Goal: Communication & Community: Share content

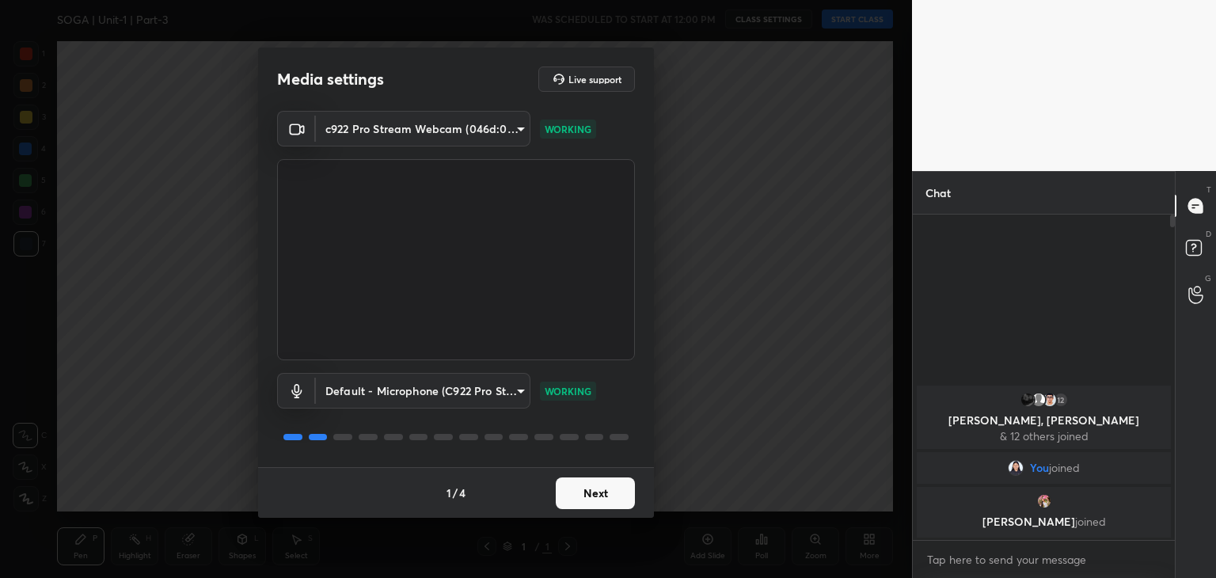
click at [607, 497] on button "Next" at bounding box center [595, 494] width 79 height 32
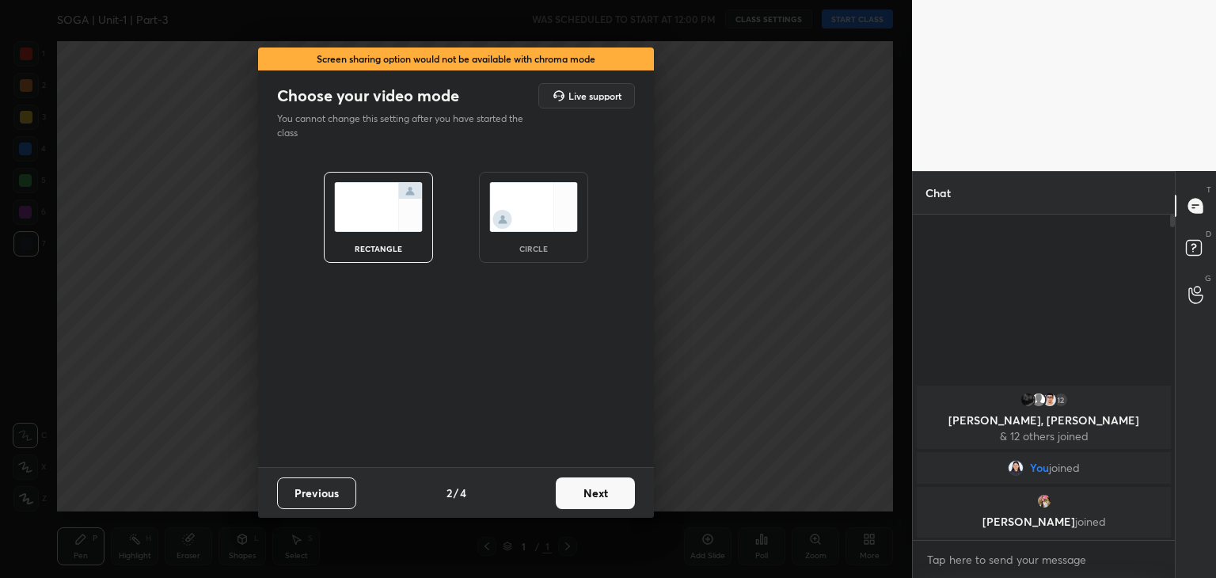
click at [607, 497] on button "Next" at bounding box center [595, 494] width 79 height 32
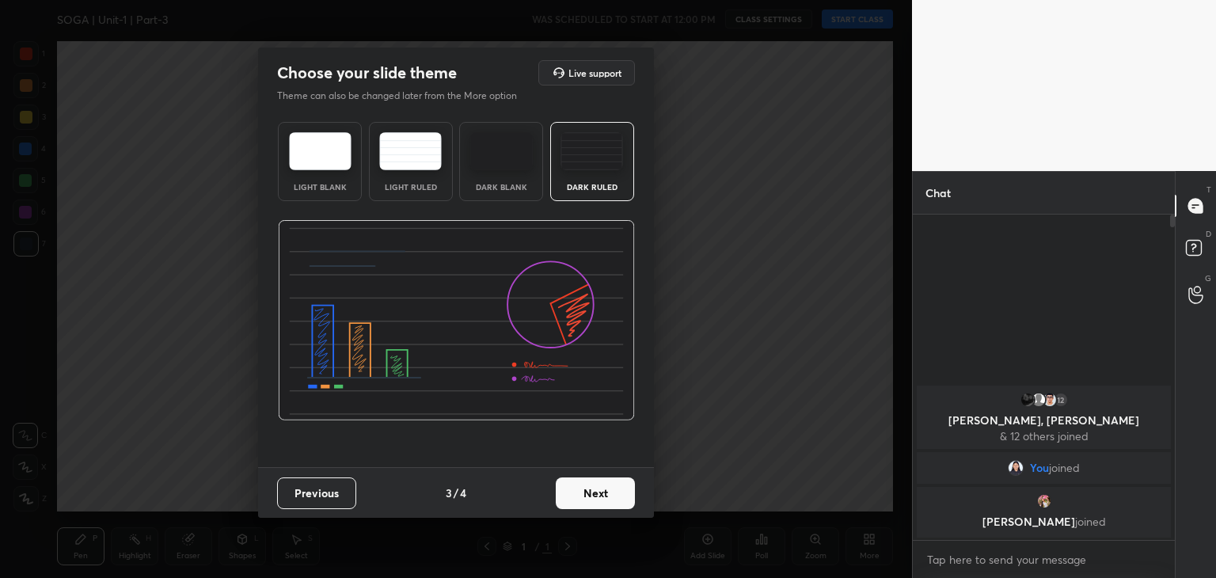
click at [605, 496] on button "Next" at bounding box center [595, 494] width 79 height 32
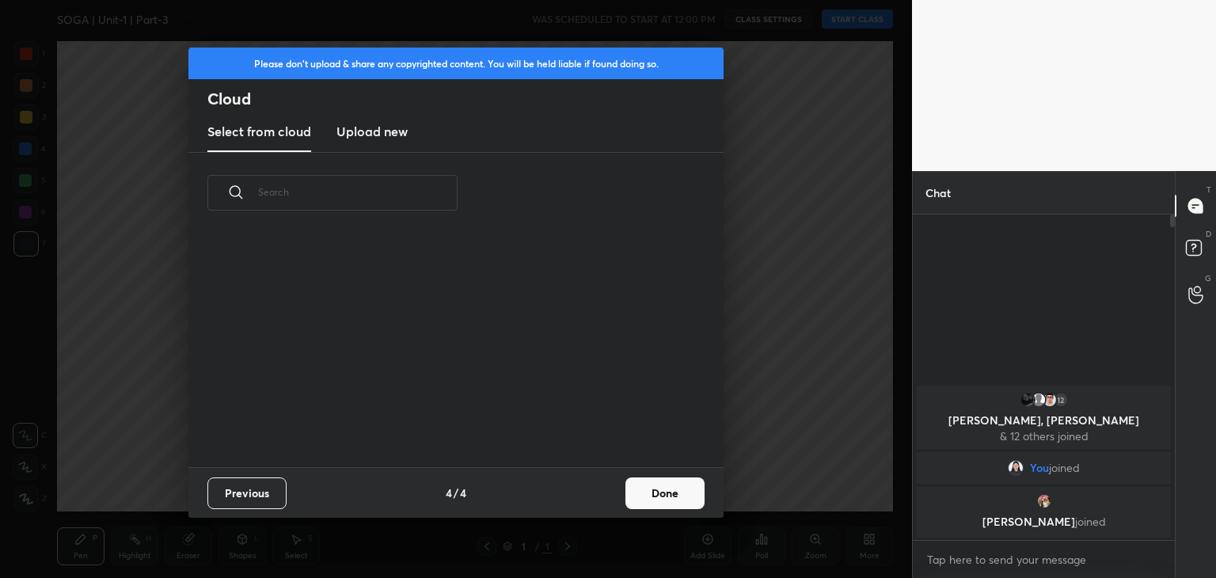
scroll to position [234, 508]
click at [638, 507] on button "Done" at bounding box center [665, 494] width 79 height 32
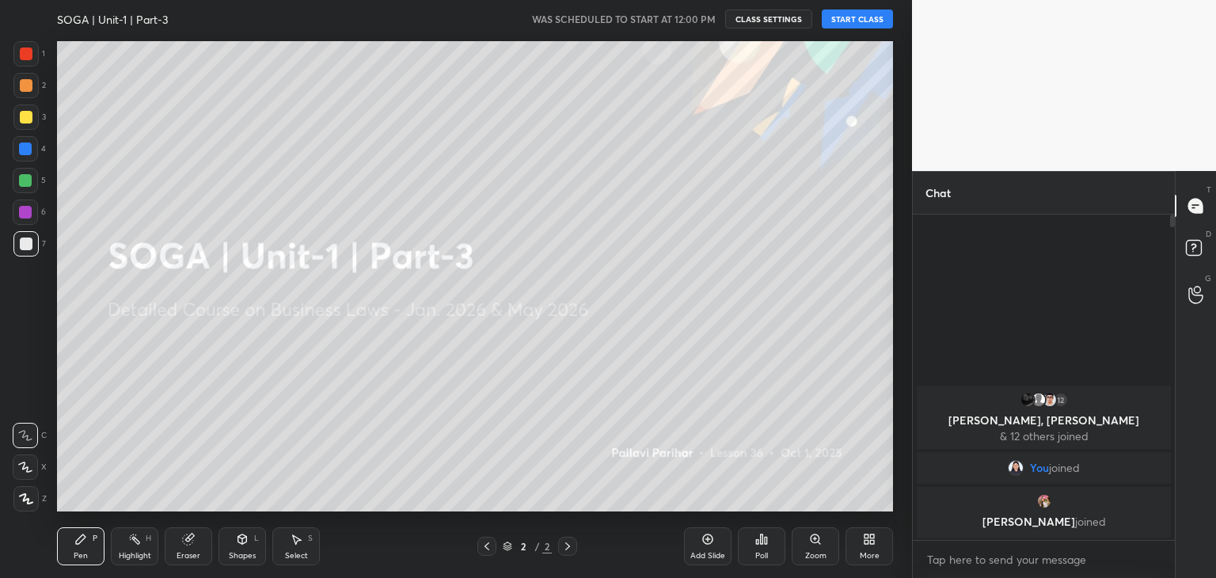
click at [870, 550] on div "More" at bounding box center [870, 546] width 48 height 38
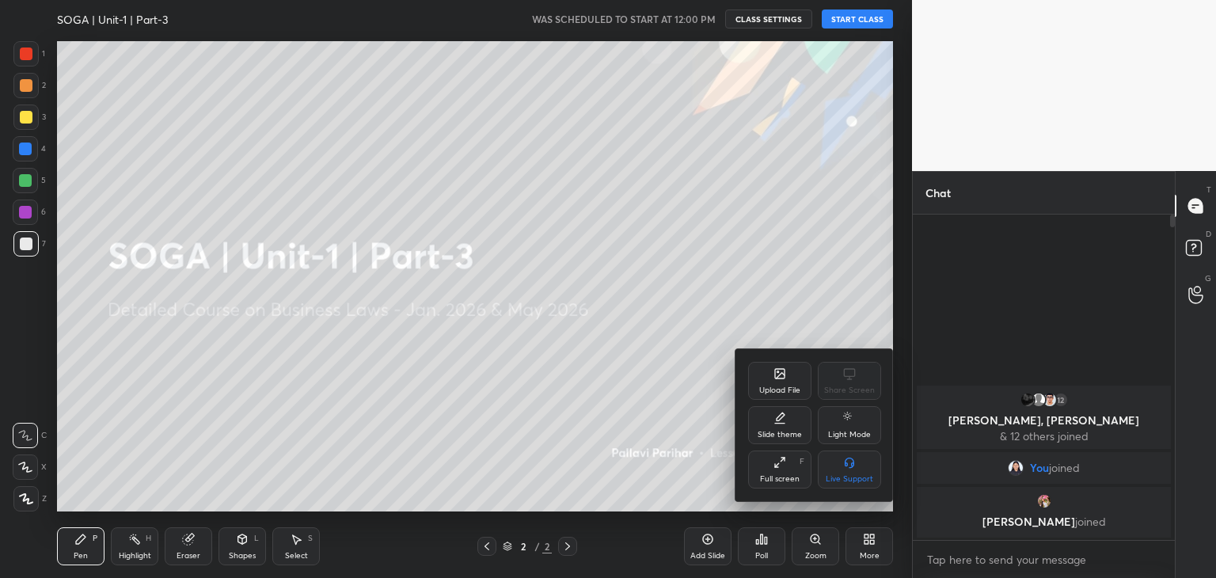
click at [784, 383] on div "Upload File" at bounding box center [779, 381] width 63 height 38
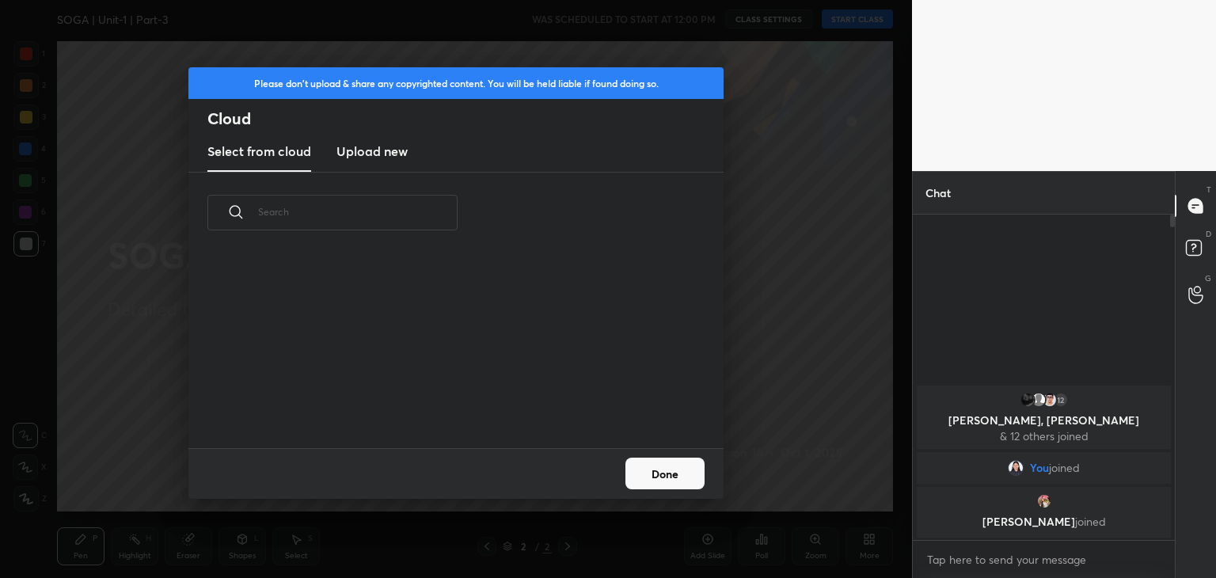
scroll to position [195, 508]
click at [388, 154] on h3 "Upload new" at bounding box center [372, 151] width 71 height 19
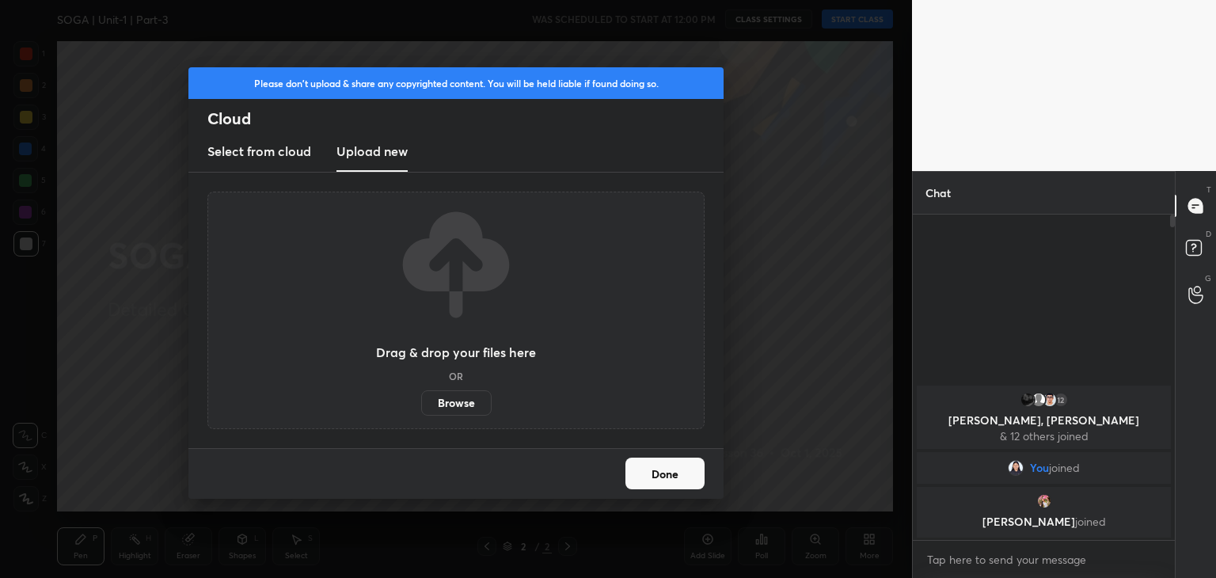
click at [463, 403] on label "Browse" at bounding box center [456, 402] width 70 height 25
click at [421, 403] on input "Browse" at bounding box center [421, 402] width 0 height 25
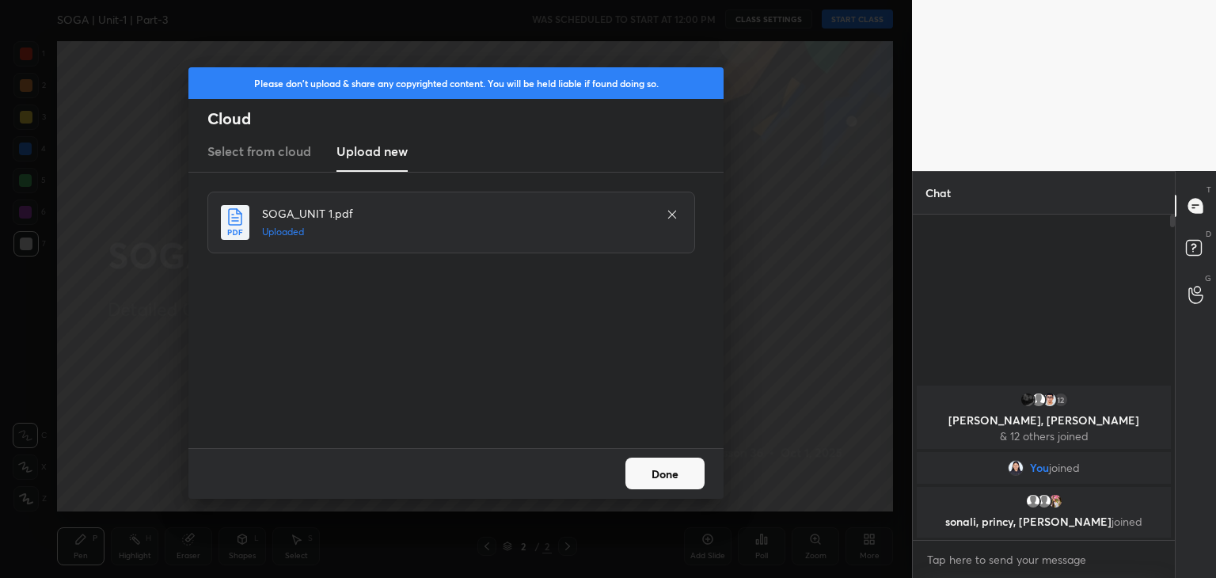
click at [694, 477] on button "Done" at bounding box center [665, 474] width 79 height 32
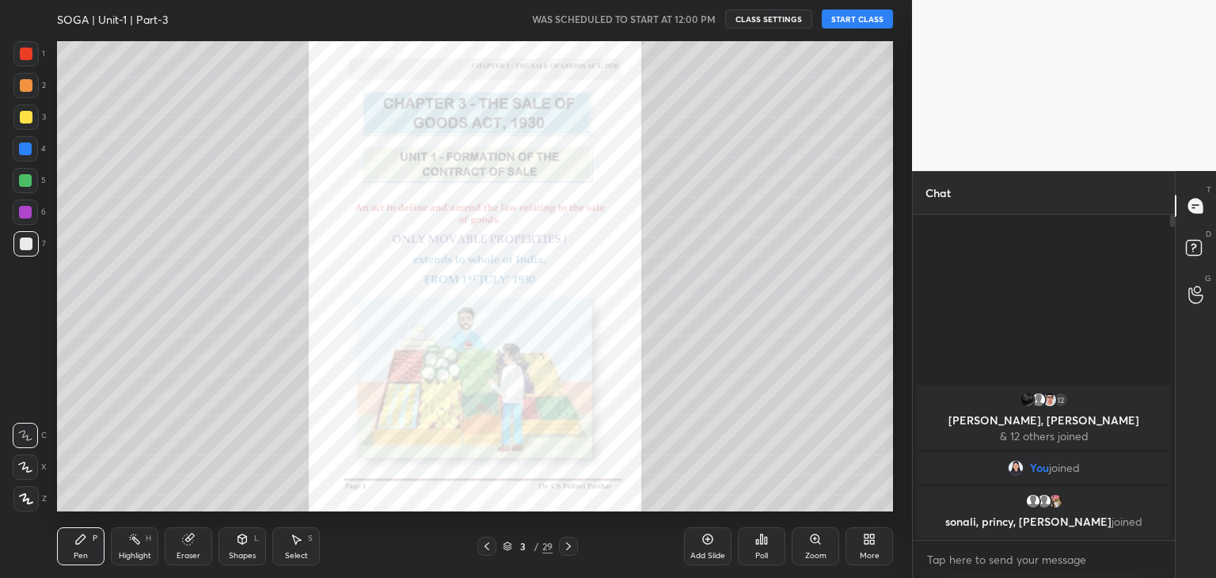
click at [20, 495] on icon at bounding box center [26, 498] width 14 height 11
click at [190, 545] on icon at bounding box center [188, 539] width 13 height 13
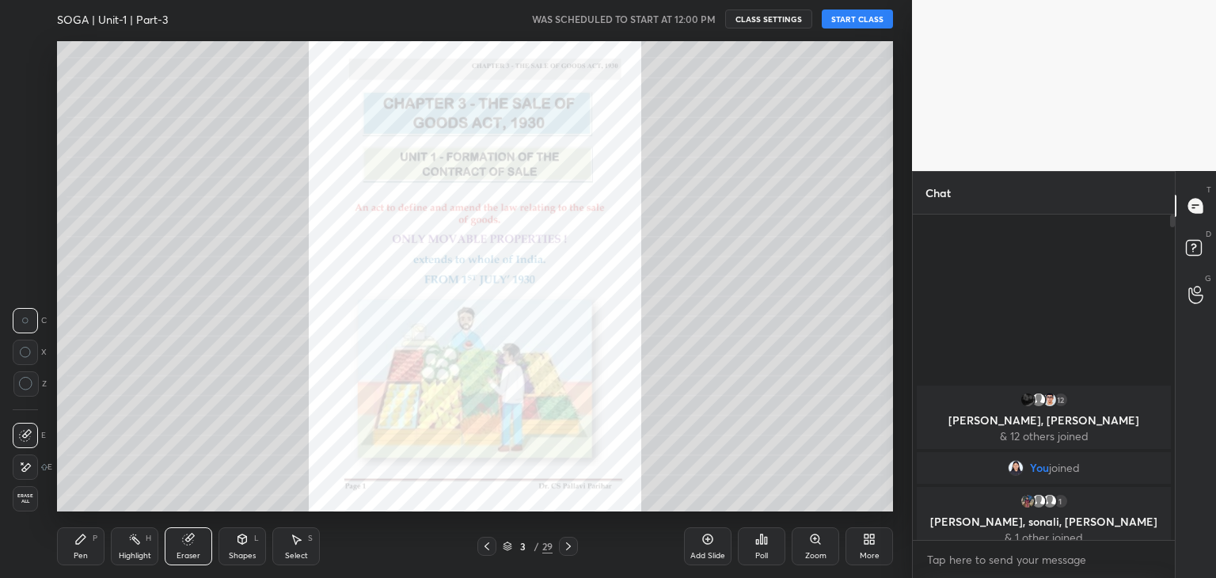
click at [22, 383] on icon at bounding box center [26, 384] width 14 height 14
drag, startPoint x: 87, startPoint y: 549, endPoint x: 80, endPoint y: 512, distance: 37.1
click at [87, 548] on div "Pen P" at bounding box center [81, 546] width 48 height 38
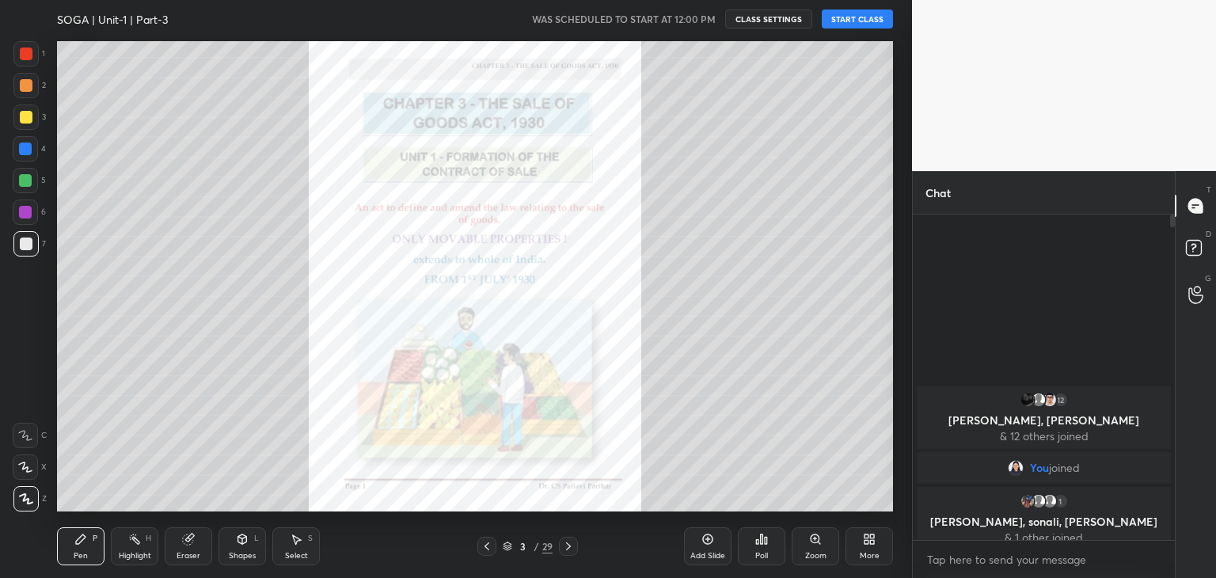
drag, startPoint x: 25, startPoint y: 118, endPoint x: 46, endPoint y: 139, distance: 29.7
click at [25, 119] on div at bounding box center [26, 117] width 13 height 13
click at [868, 16] on button "START CLASS" at bounding box center [857, 19] width 71 height 19
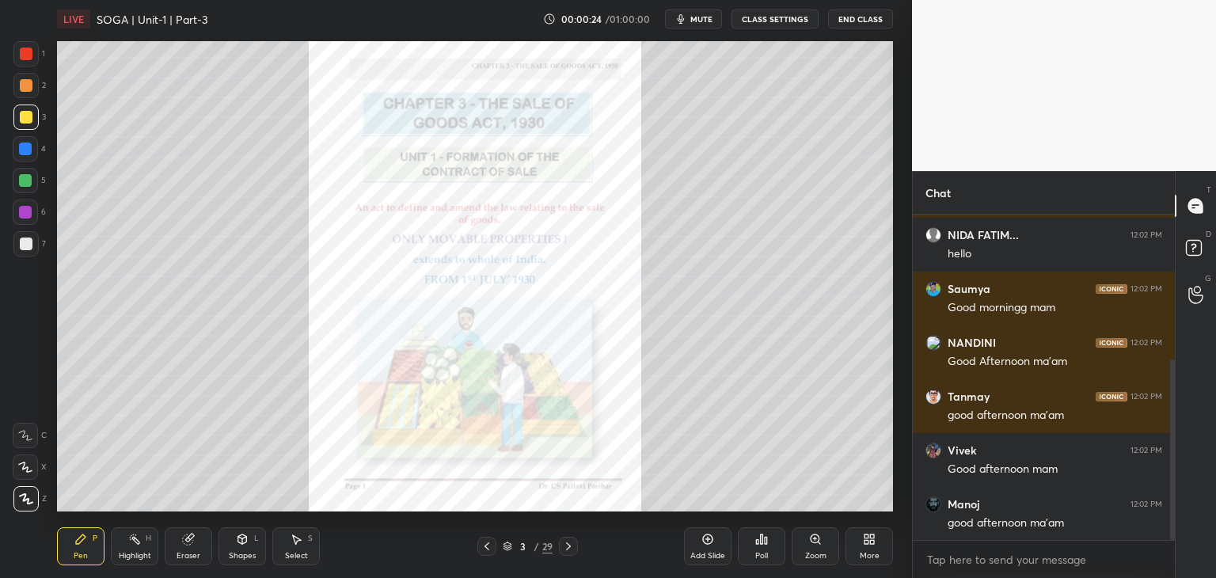
scroll to position [317, 0]
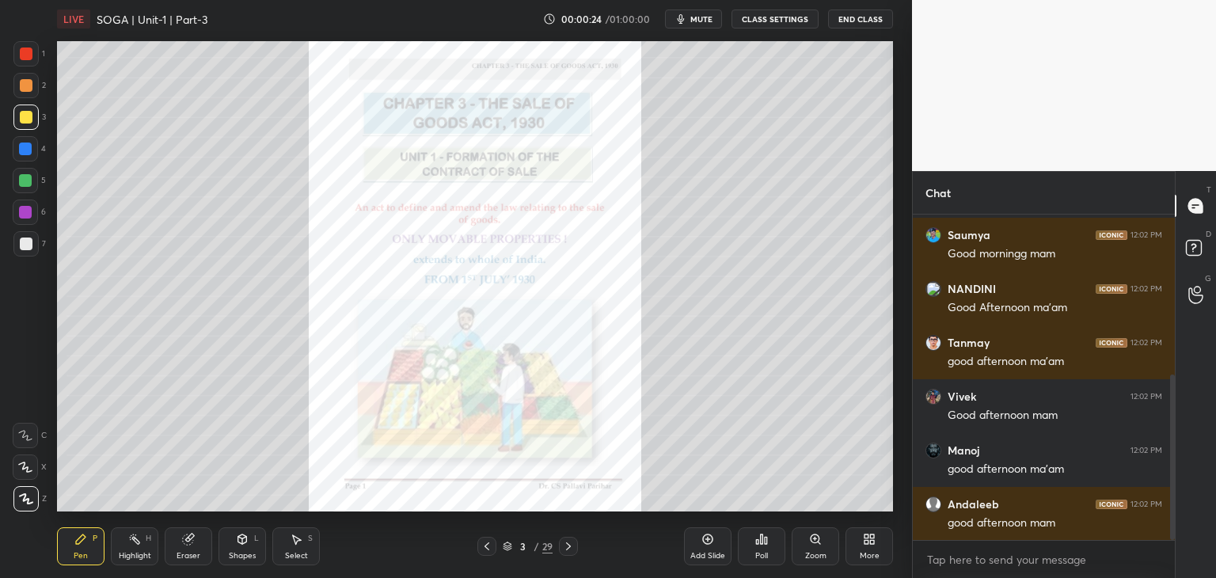
drag, startPoint x: 1172, startPoint y: 425, endPoint x: 1180, endPoint y: 516, distance: 90.6
click at [1180, 516] on div "Chat Krupa 12:02 PM Ohayo Hinabi Senseii🎀🎀🥰🥰 [PERSON_NAME]... 12:02 PM hello [P…" at bounding box center [1064, 374] width 304 height 407
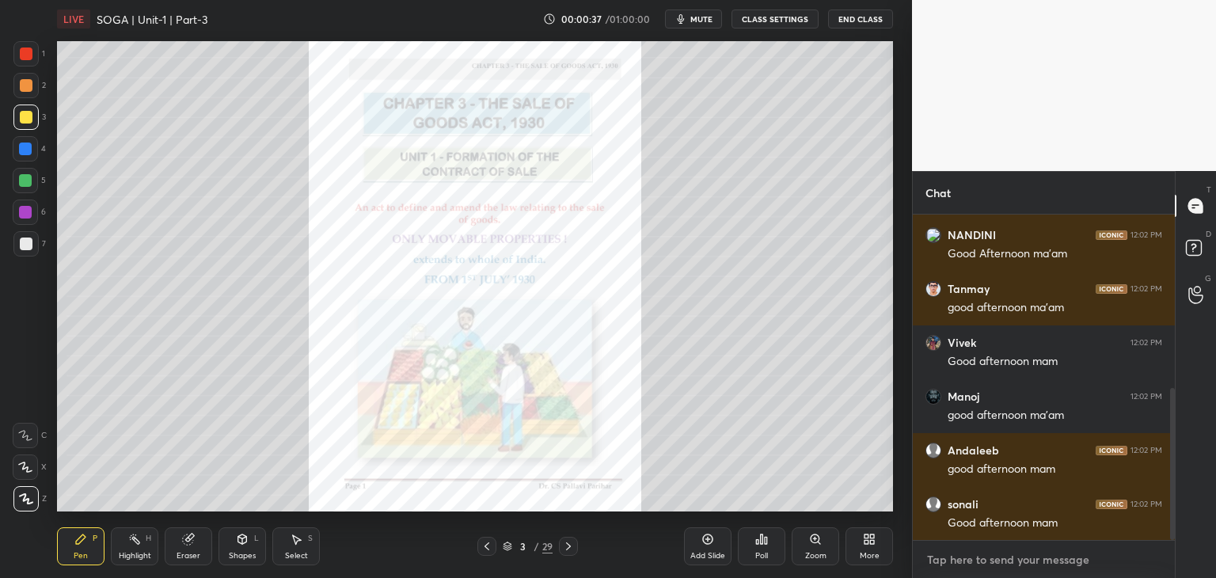
type textarea "x"
click at [994, 565] on textarea at bounding box center [1044, 559] width 237 height 25
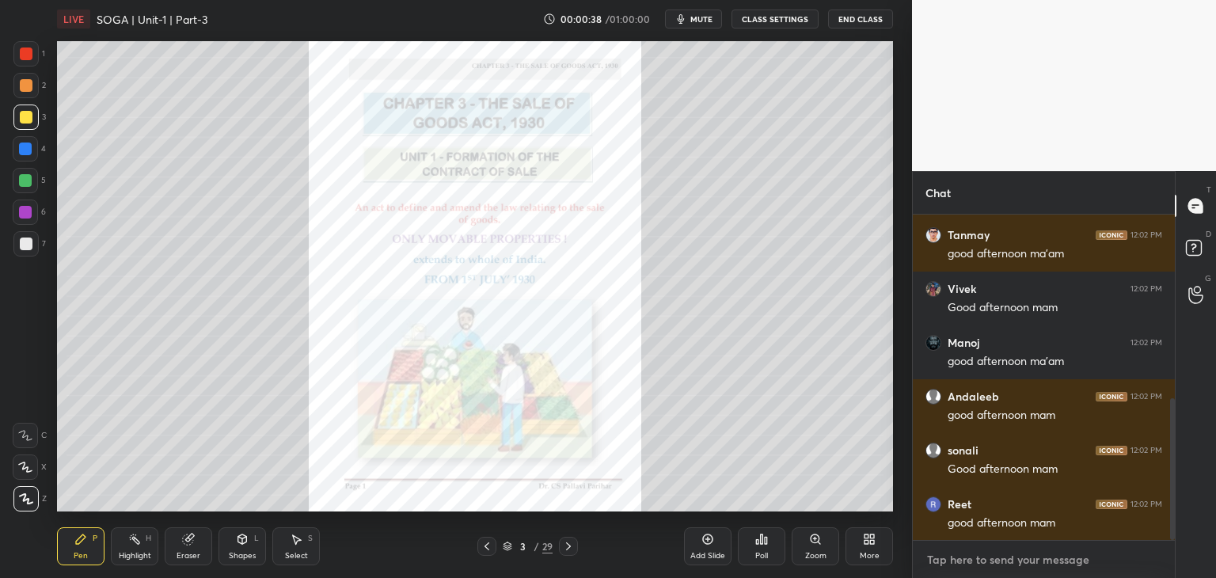
paste textarea "BUSINESSLAWS Tracker- [URL][DOMAIN_NAME]"
type textarea "BUSINESSLAWS Tracker- [URL][DOMAIN_NAME]"
type textarea "x"
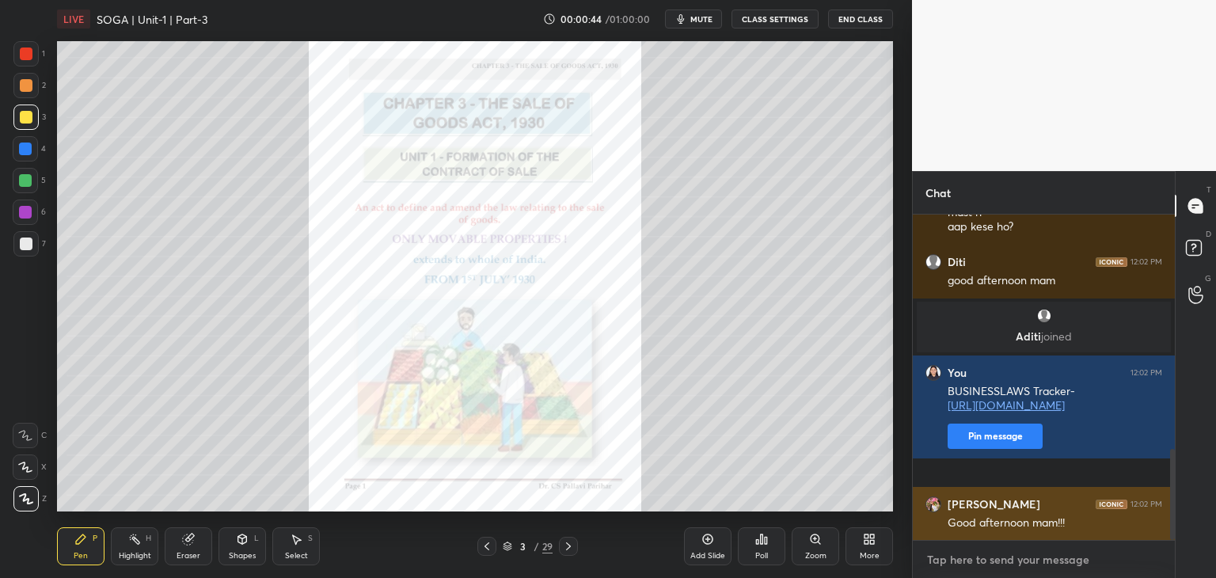
scroll to position [896, 0]
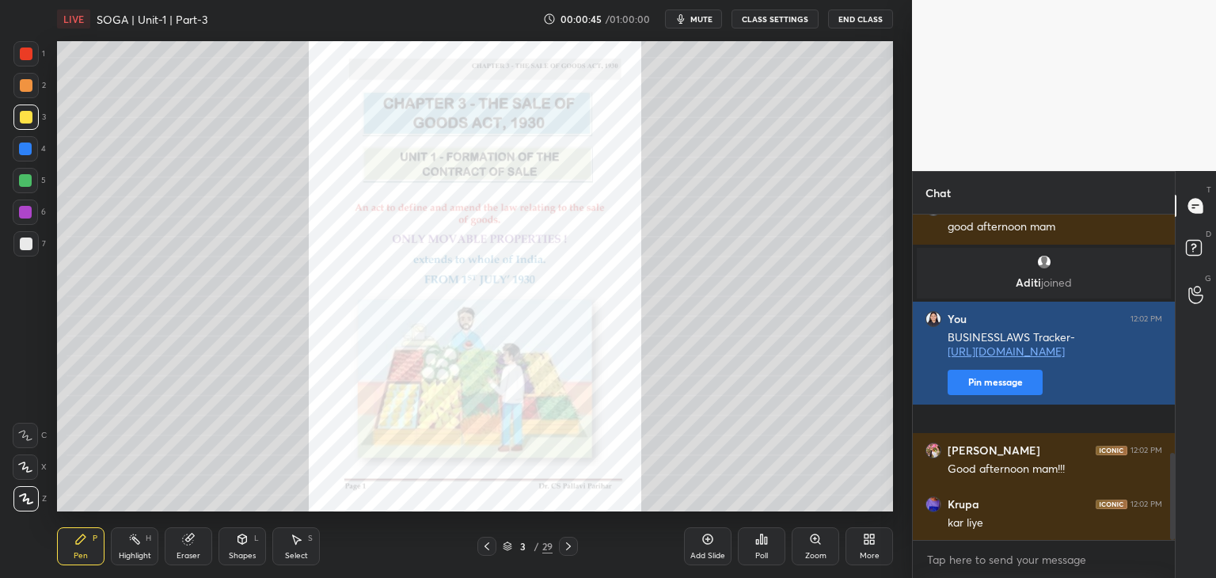
click at [1003, 395] on button "Pin message" at bounding box center [995, 382] width 95 height 25
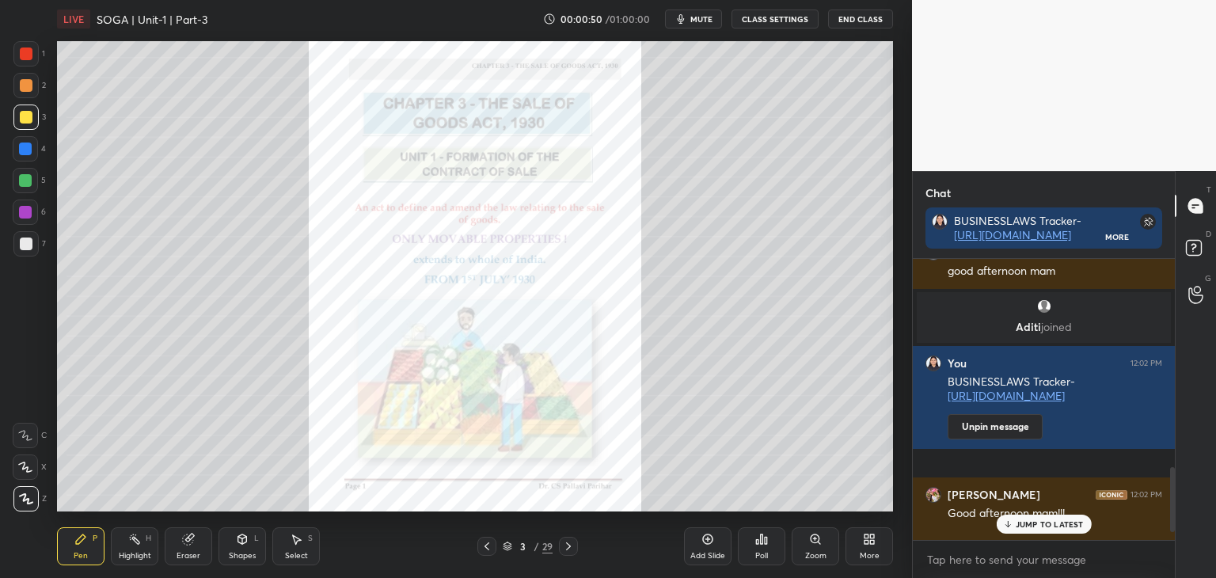
scroll to position [941, 0]
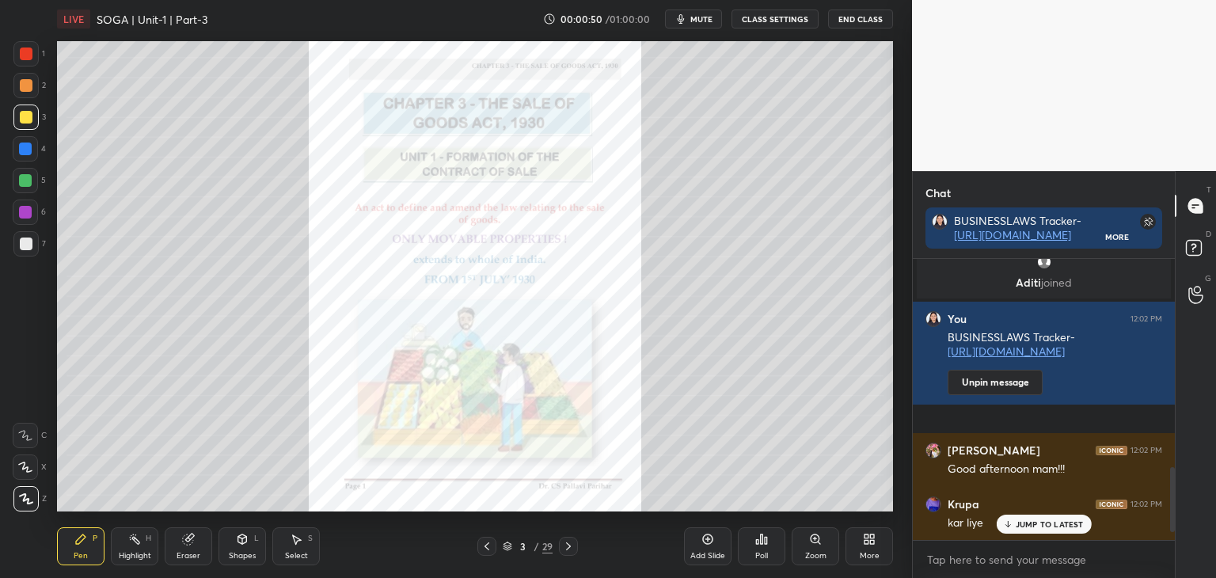
drag, startPoint x: 1172, startPoint y: 501, endPoint x: 1174, endPoint y: 536, distance: 34.9
click at [1174, 532] on div at bounding box center [1172, 499] width 5 height 65
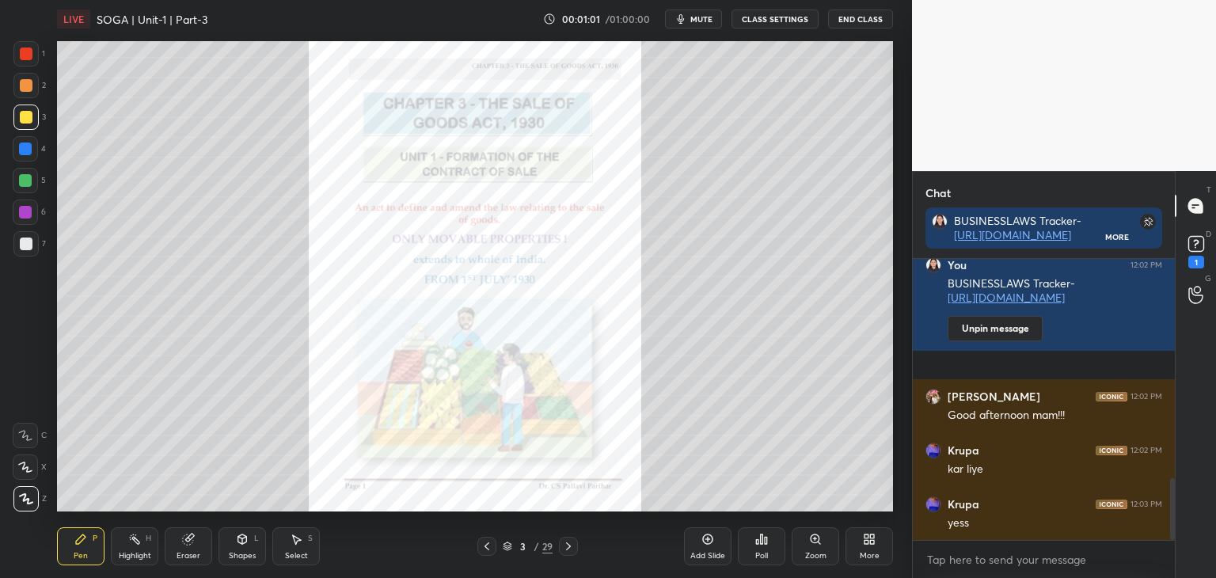
scroll to position [1063, 0]
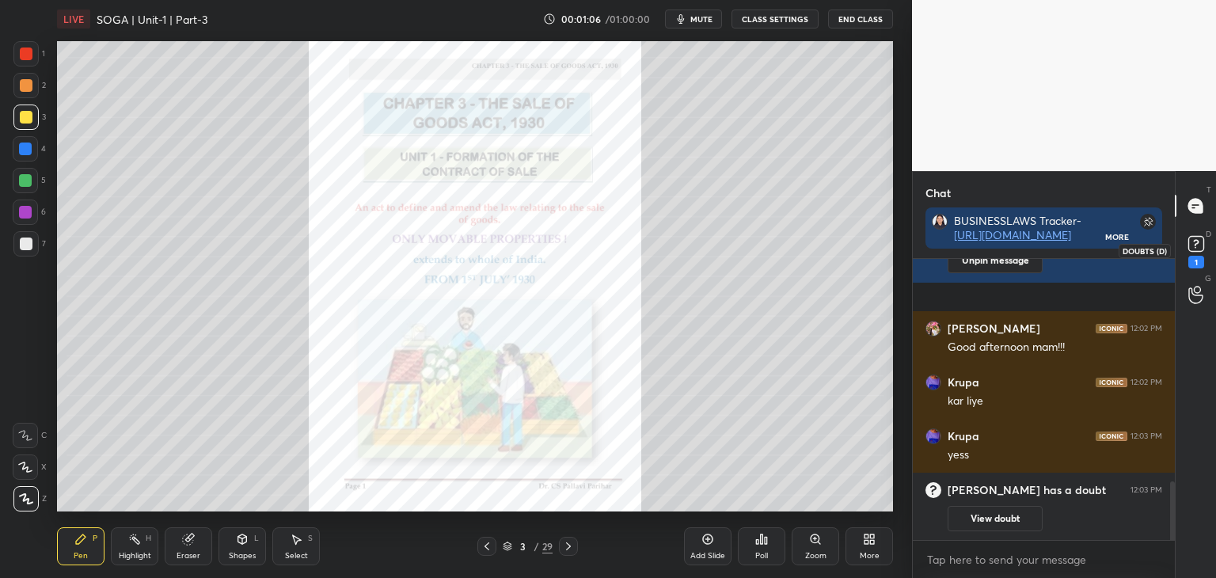
click at [1193, 246] on rect at bounding box center [1196, 244] width 15 height 15
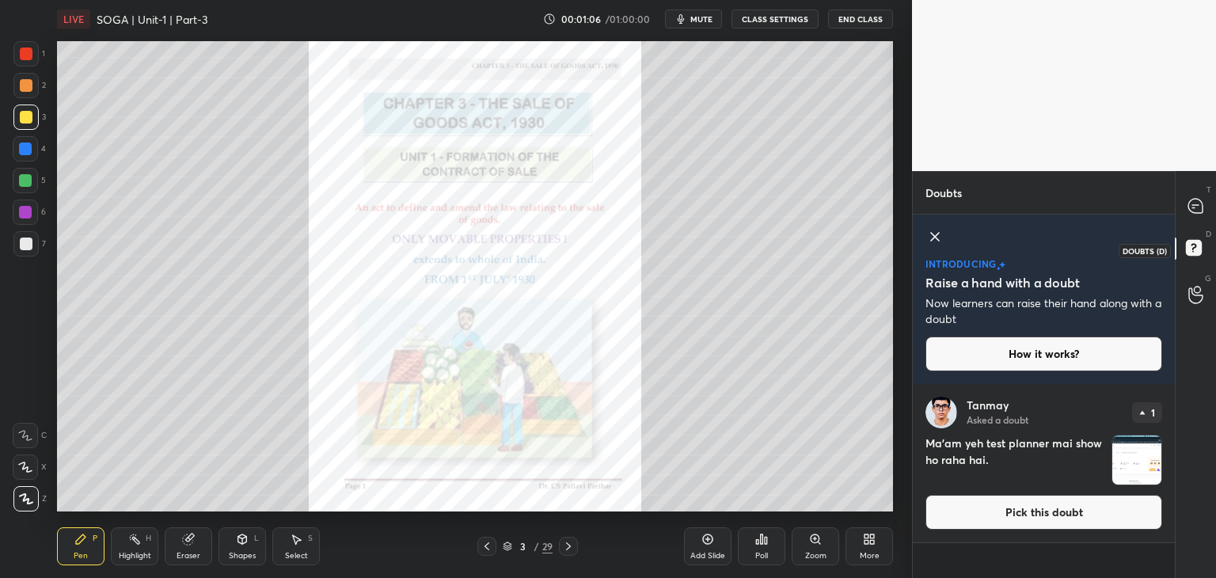
scroll to position [190, 257]
click at [1005, 520] on button "Pick this doubt" at bounding box center [1044, 512] width 237 height 35
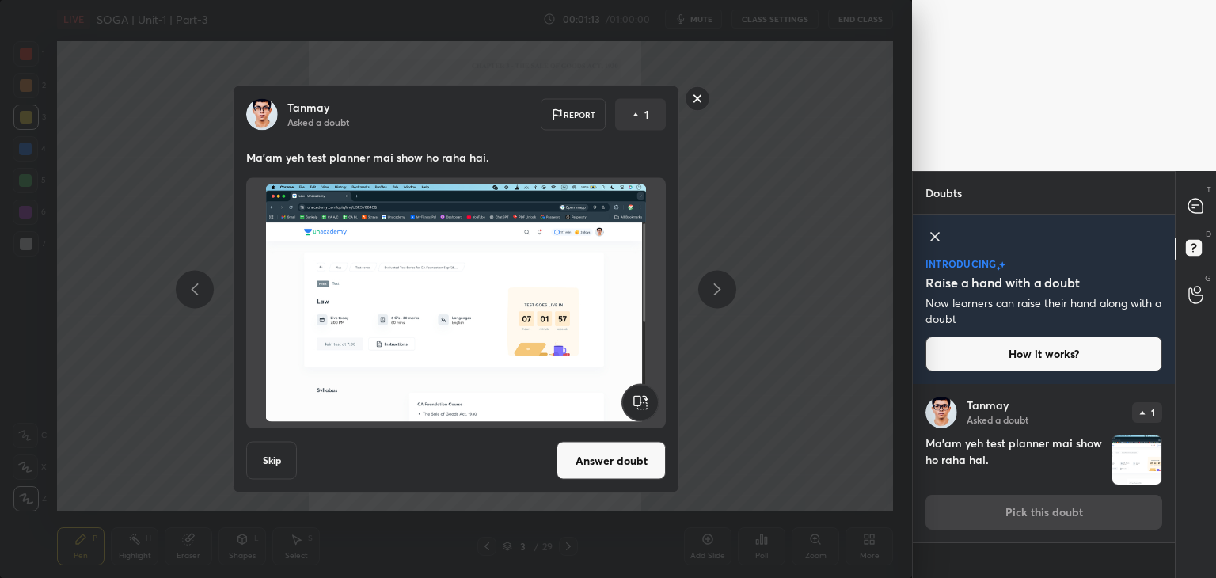
click at [597, 462] on button "Answer doubt" at bounding box center [611, 461] width 109 height 38
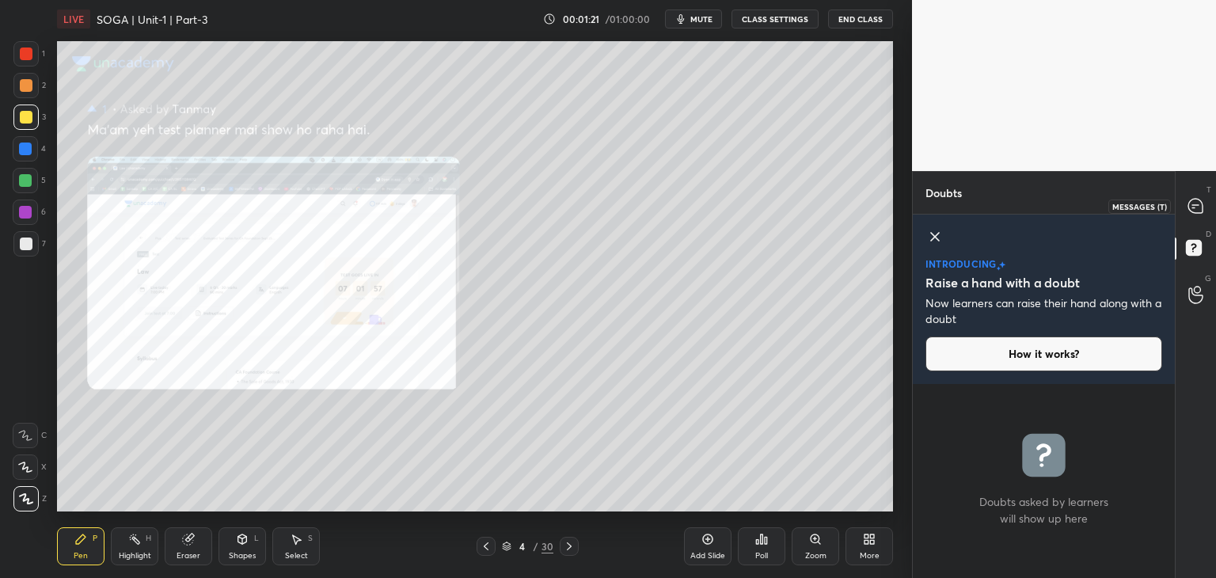
click at [1193, 205] on icon at bounding box center [1196, 205] width 6 height 0
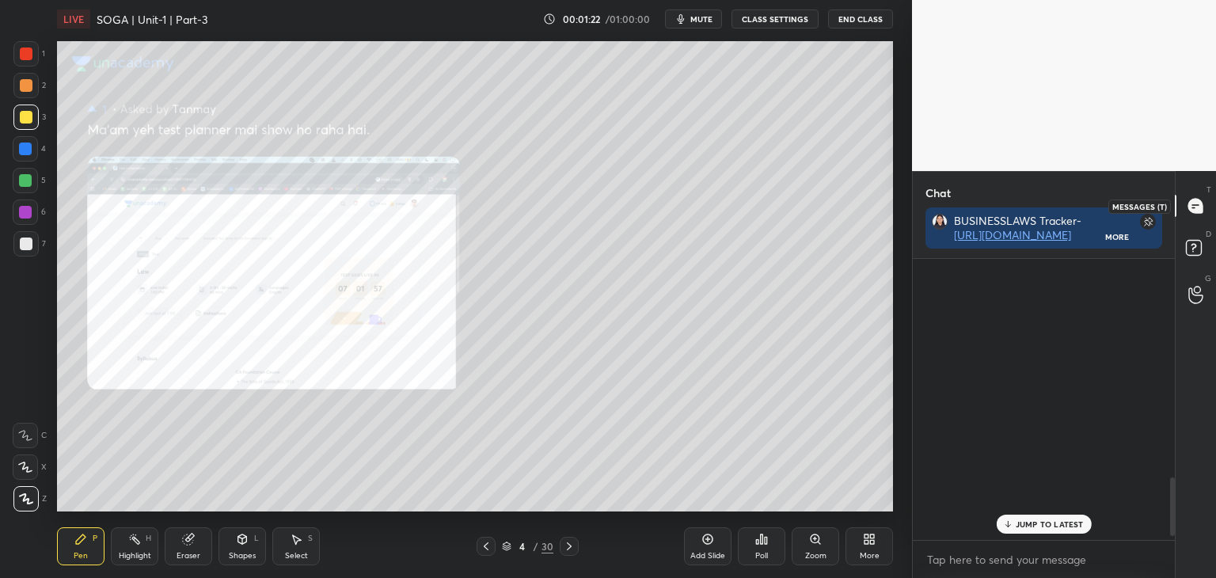
scroll to position [276, 257]
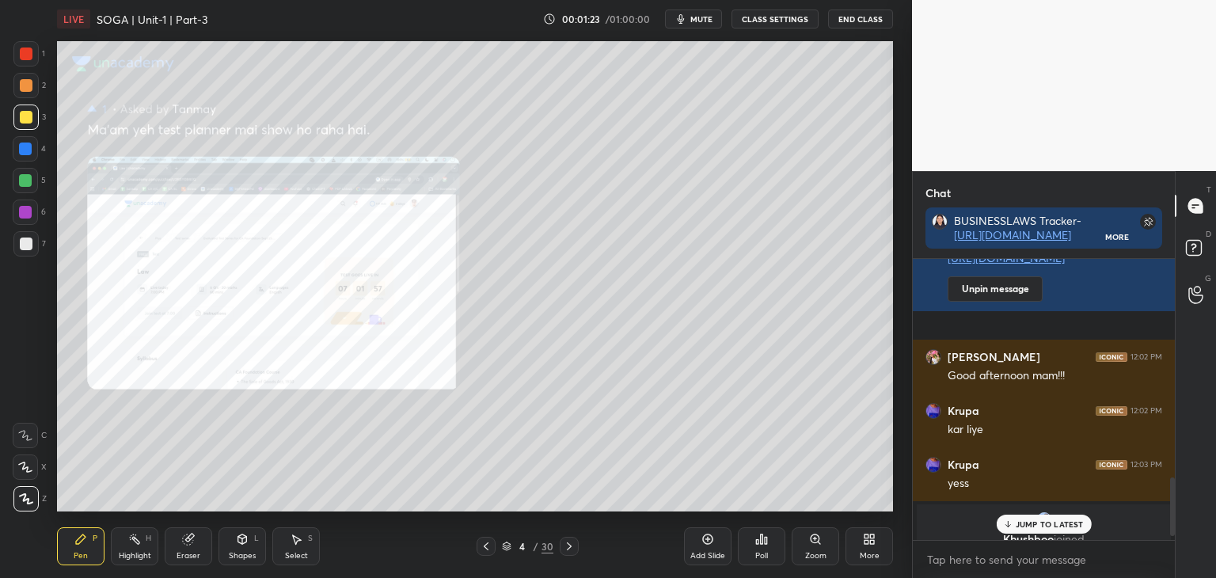
click at [1046, 527] on p "JUMP TO LATEST" at bounding box center [1050, 525] width 68 height 10
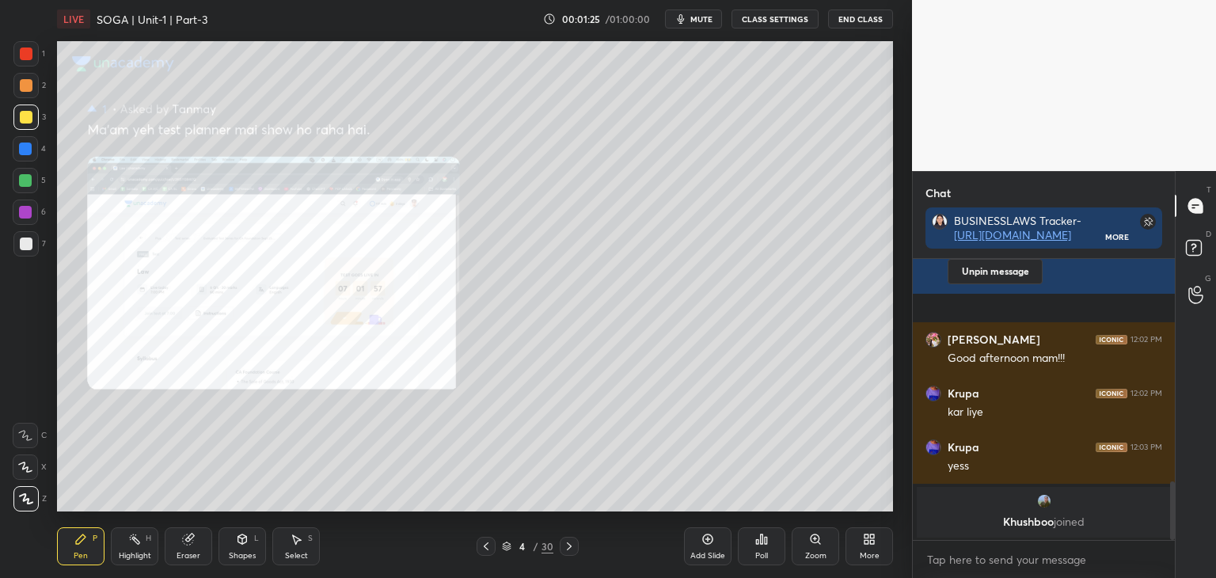
click at [817, 552] on div "Zoom" at bounding box center [815, 556] width 21 height 8
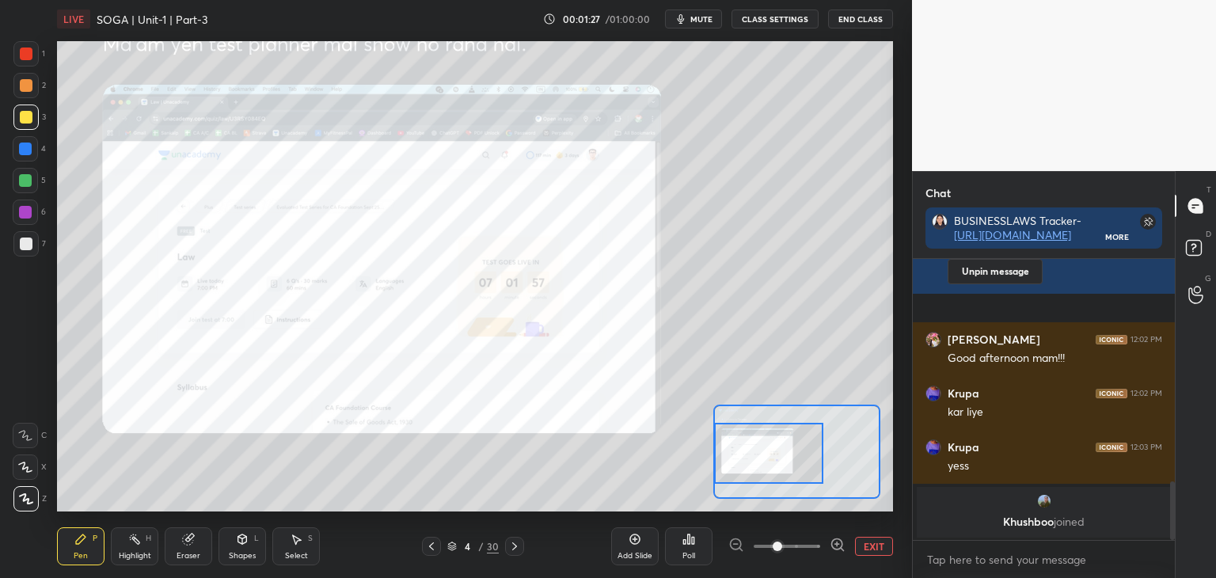
drag, startPoint x: 800, startPoint y: 470, endPoint x: 786, endPoint y: 472, distance: 14.3
click at [786, 472] on div at bounding box center [768, 453] width 109 height 61
click at [782, 547] on span at bounding box center [778, 547] width 10 height 10
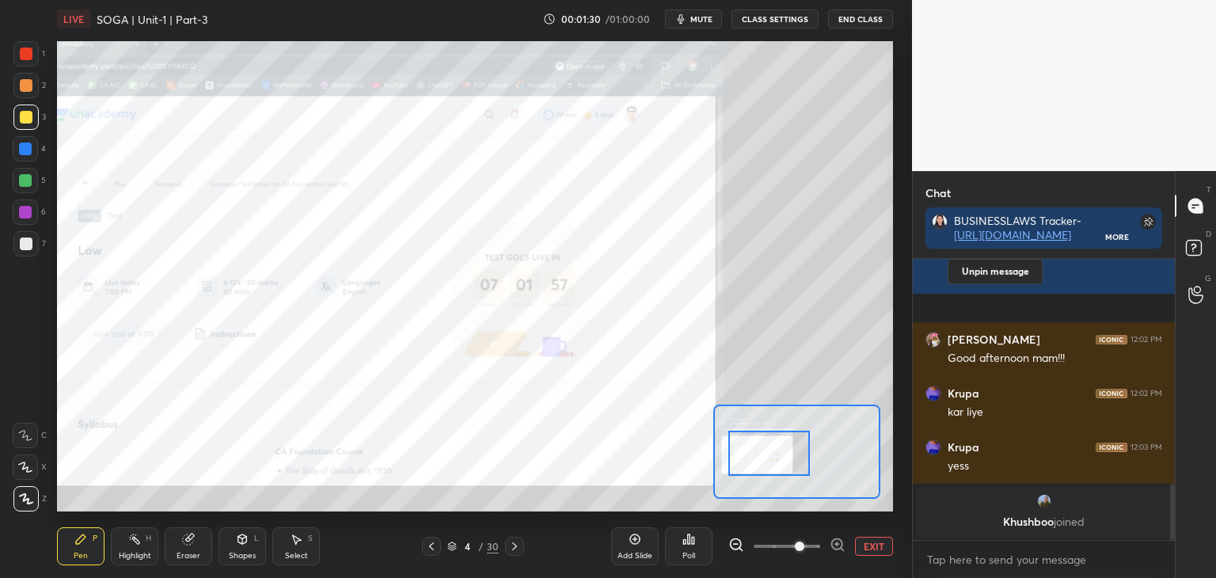
scroll to position [1118, 0]
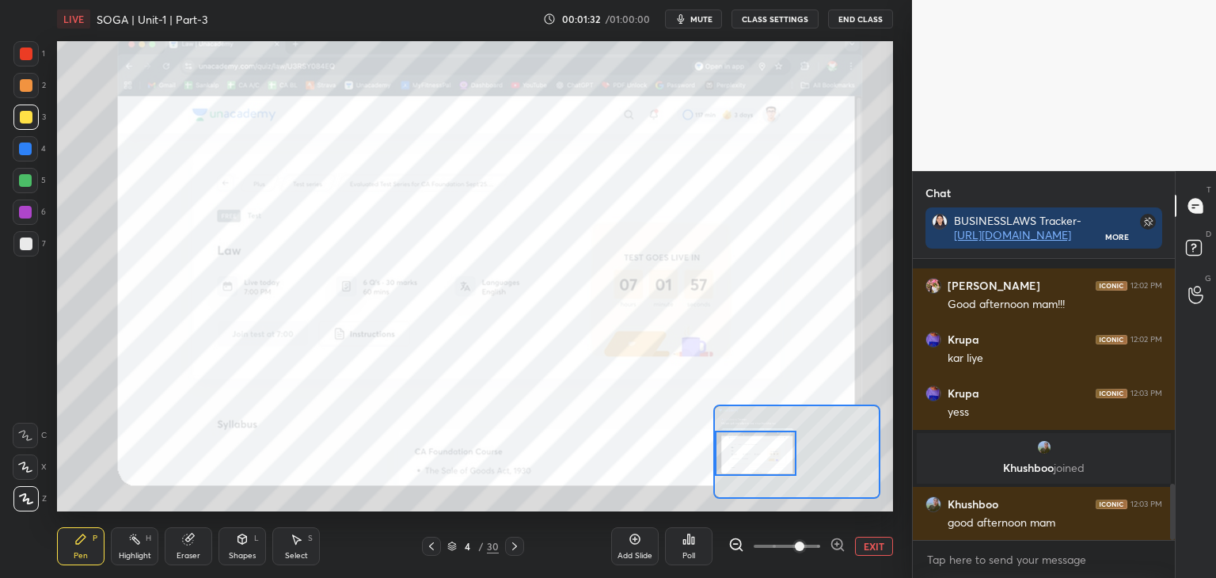
drag, startPoint x: 778, startPoint y: 463, endPoint x: 769, endPoint y: 463, distance: 8.7
click at [769, 463] on div at bounding box center [756, 453] width 82 height 45
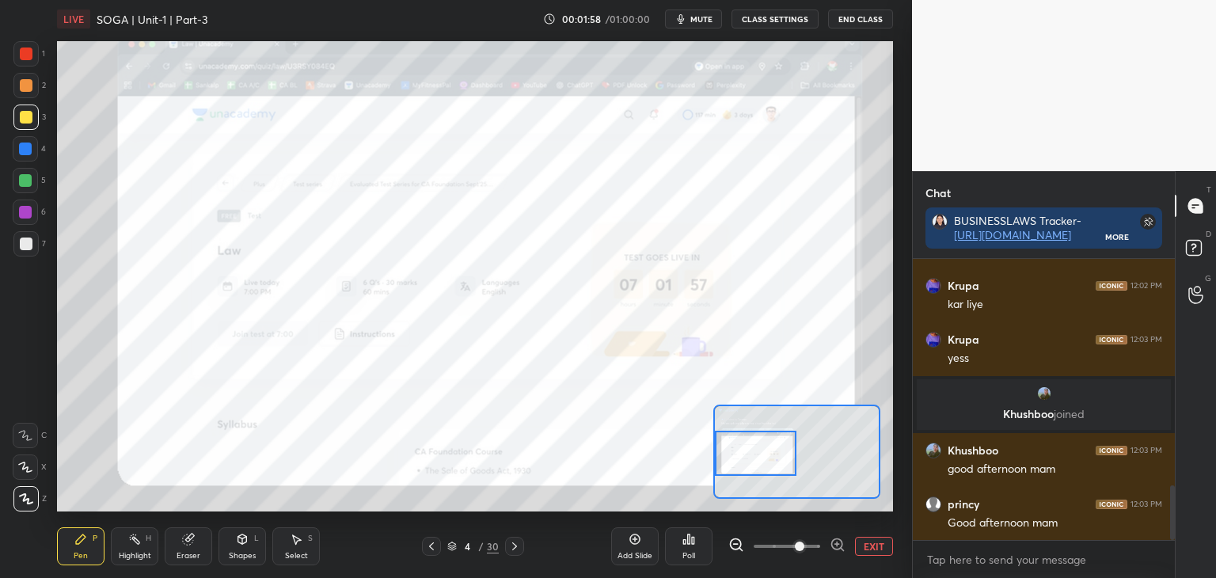
click at [21, 152] on div at bounding box center [25, 149] width 13 height 13
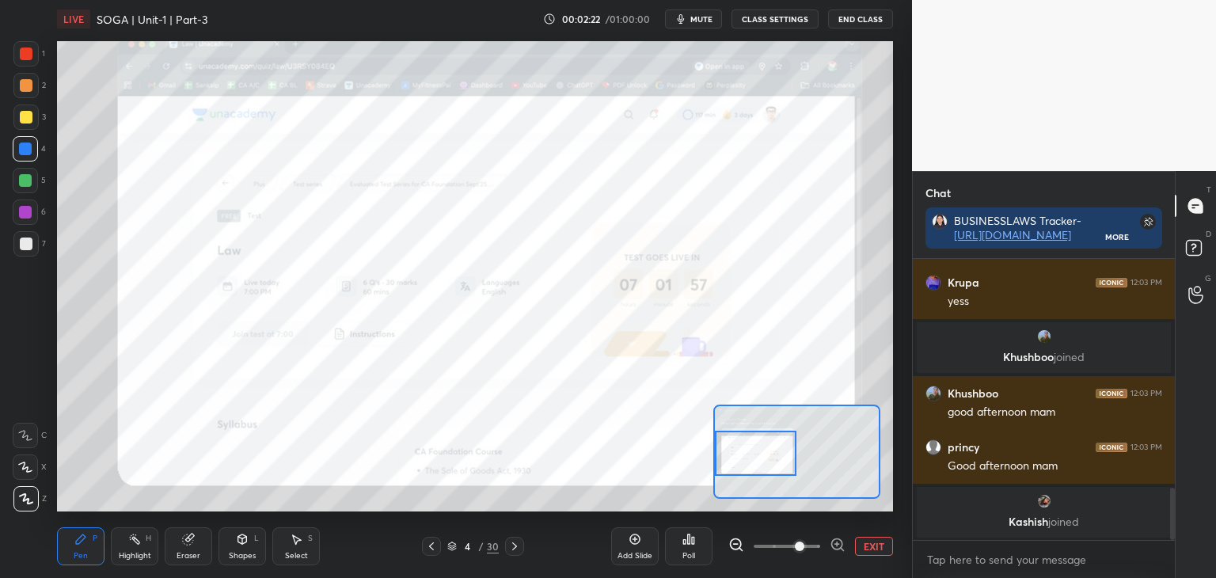
click at [516, 547] on icon at bounding box center [514, 546] width 13 height 13
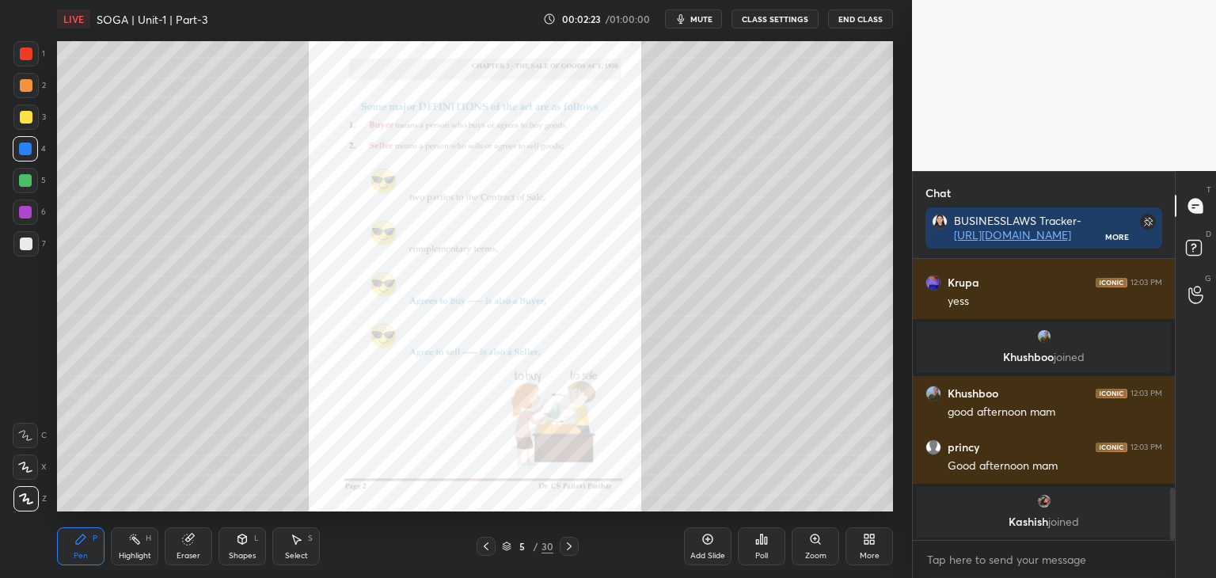
click at [570, 546] on icon at bounding box center [569, 546] width 5 height 8
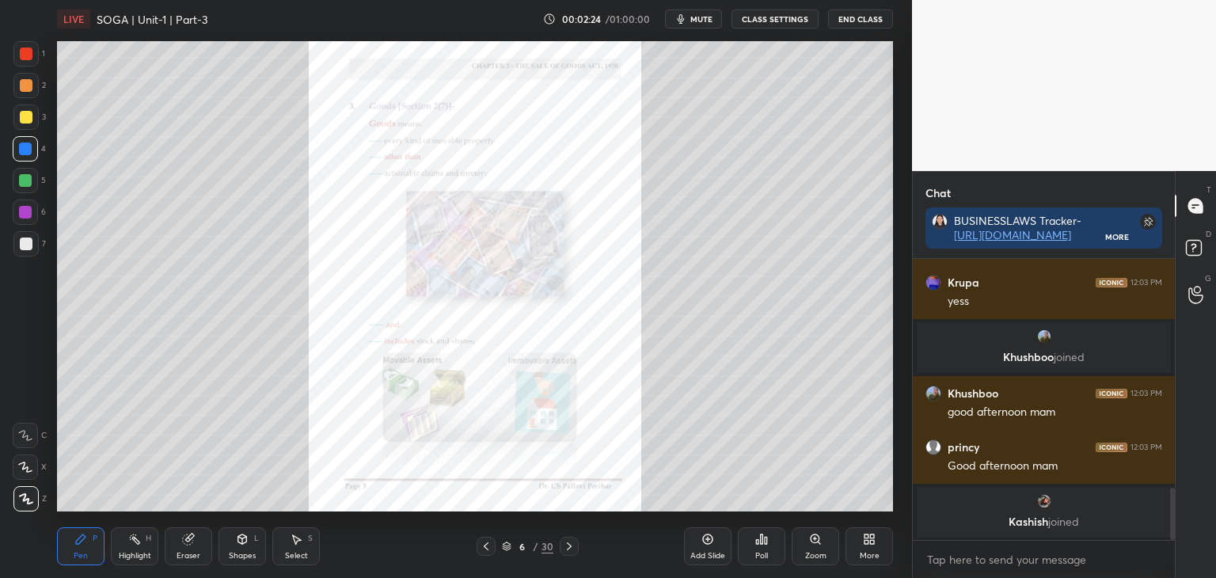
click at [571, 545] on icon at bounding box center [569, 546] width 13 height 13
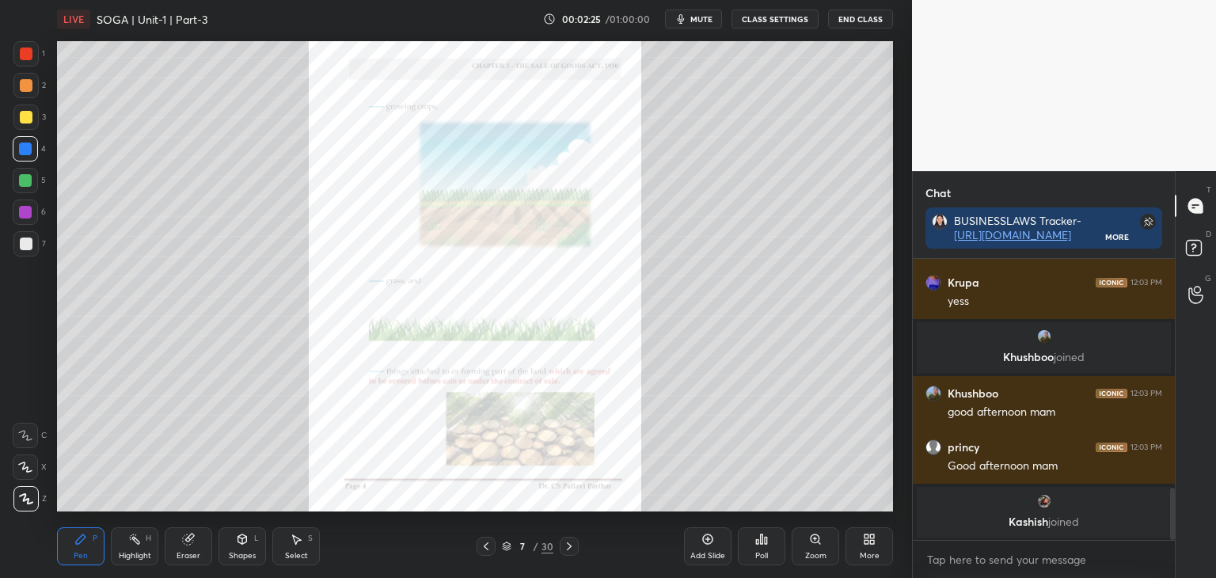
click at [571, 543] on icon at bounding box center [569, 546] width 13 height 13
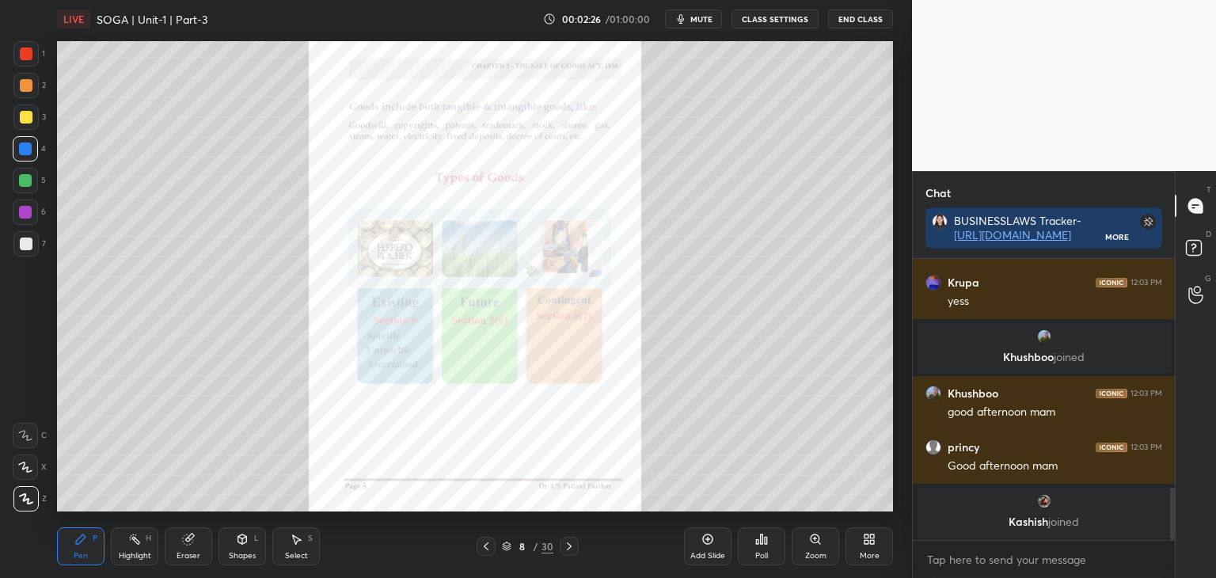
click at [570, 542] on icon at bounding box center [569, 546] width 13 height 13
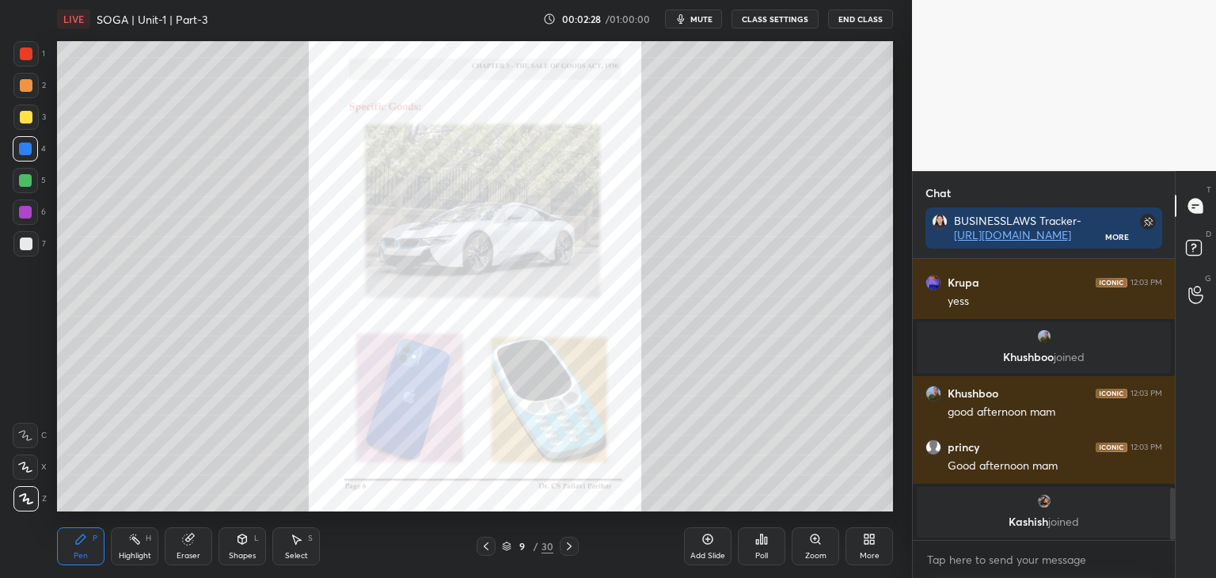
click at [570, 546] on icon at bounding box center [569, 546] width 13 height 13
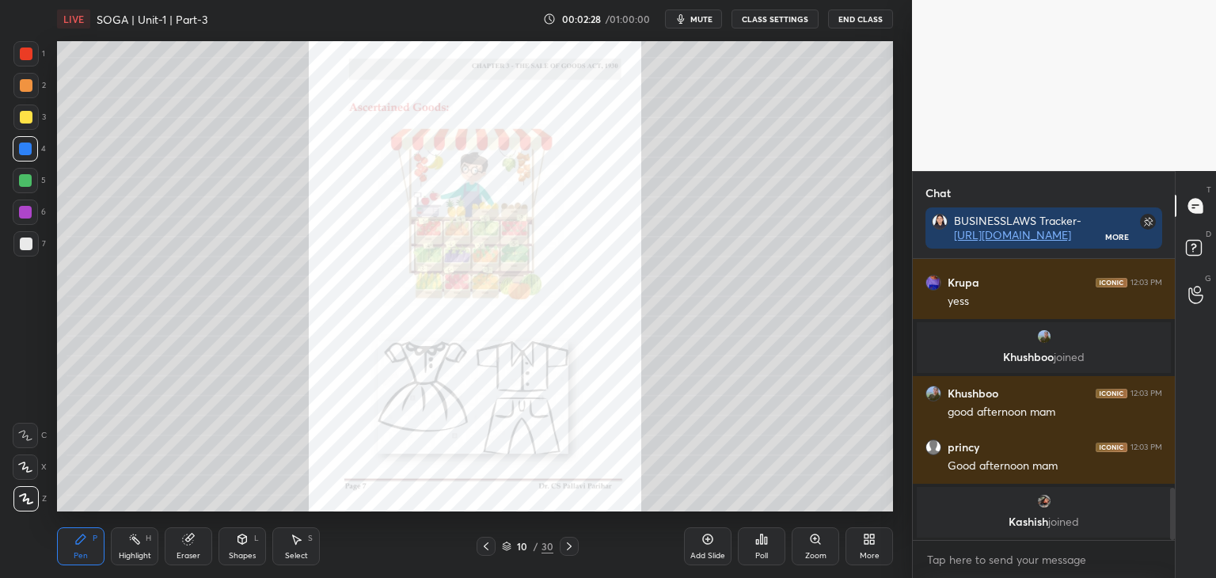
click at [570, 546] on icon at bounding box center [569, 546] width 5 height 8
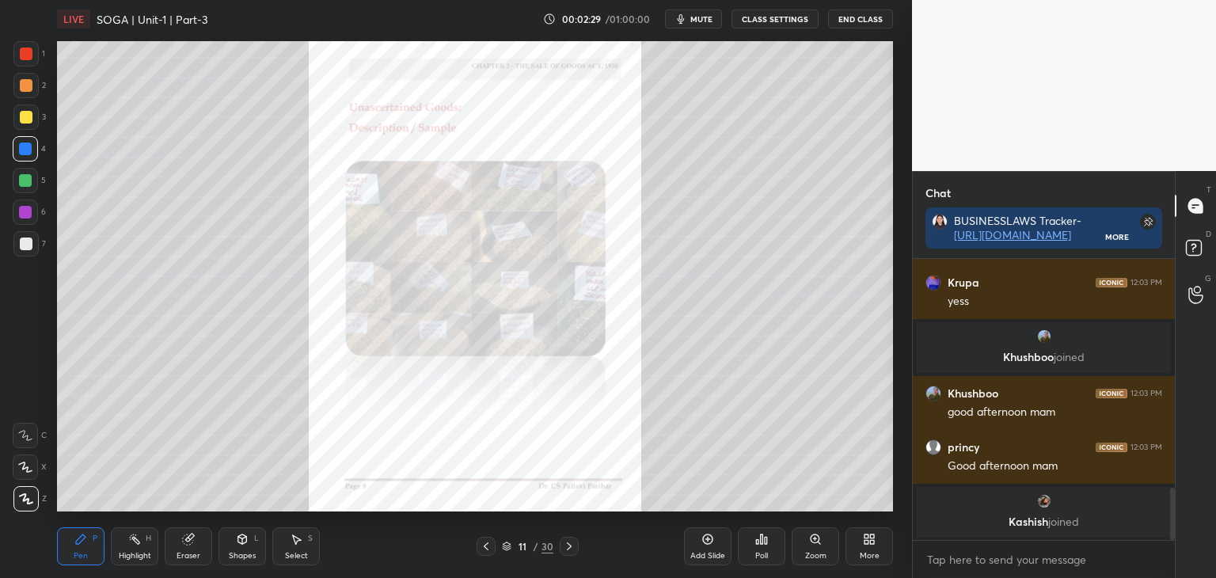
click at [570, 547] on icon at bounding box center [569, 546] width 5 height 8
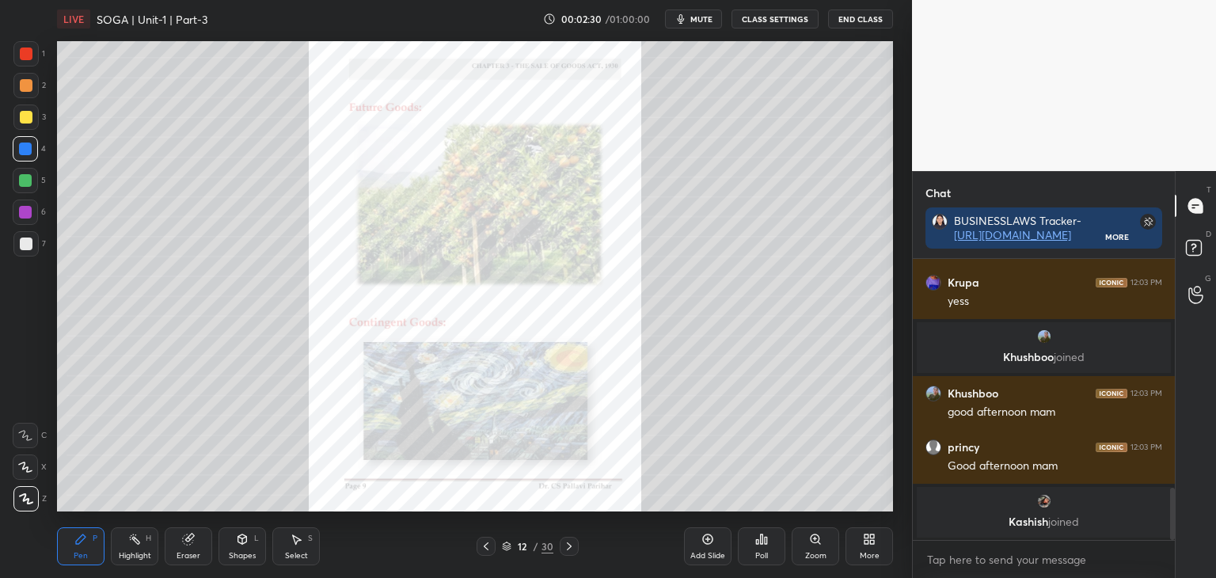
click at [570, 546] on icon at bounding box center [569, 546] width 5 height 8
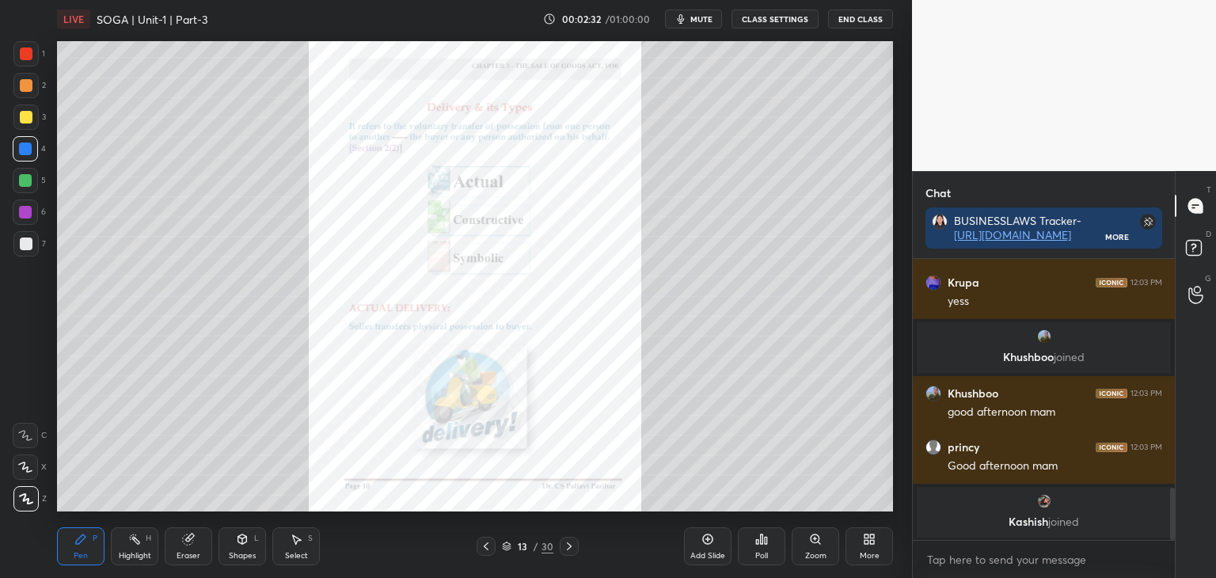
click at [570, 545] on icon at bounding box center [569, 546] width 13 height 13
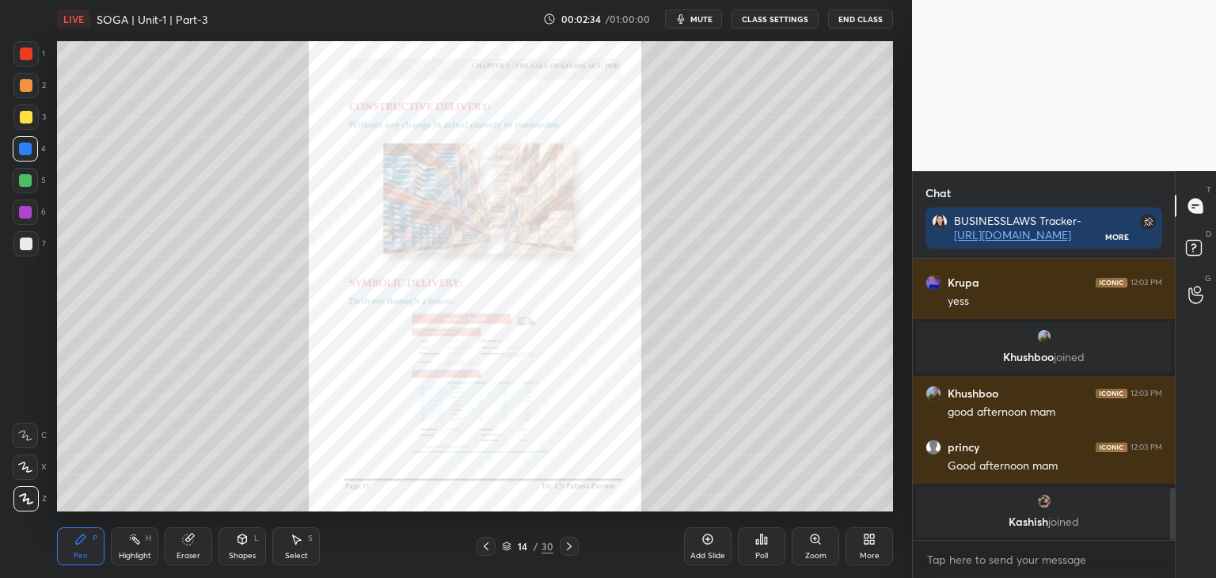
click at [570, 545] on icon at bounding box center [569, 546] width 13 height 13
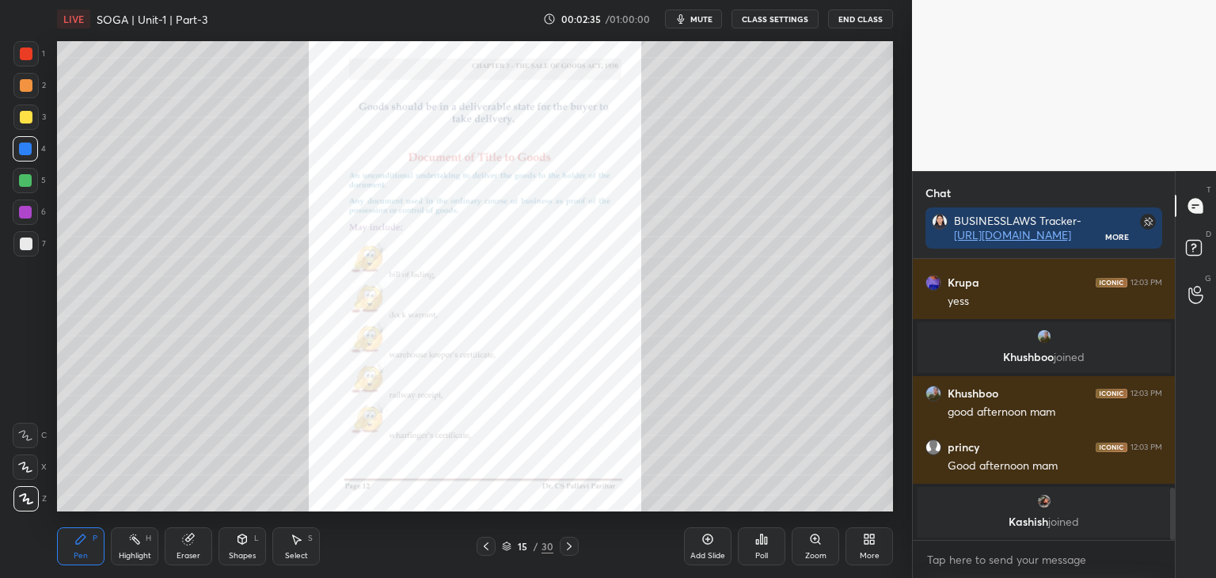
click at [569, 545] on icon at bounding box center [569, 546] width 13 height 13
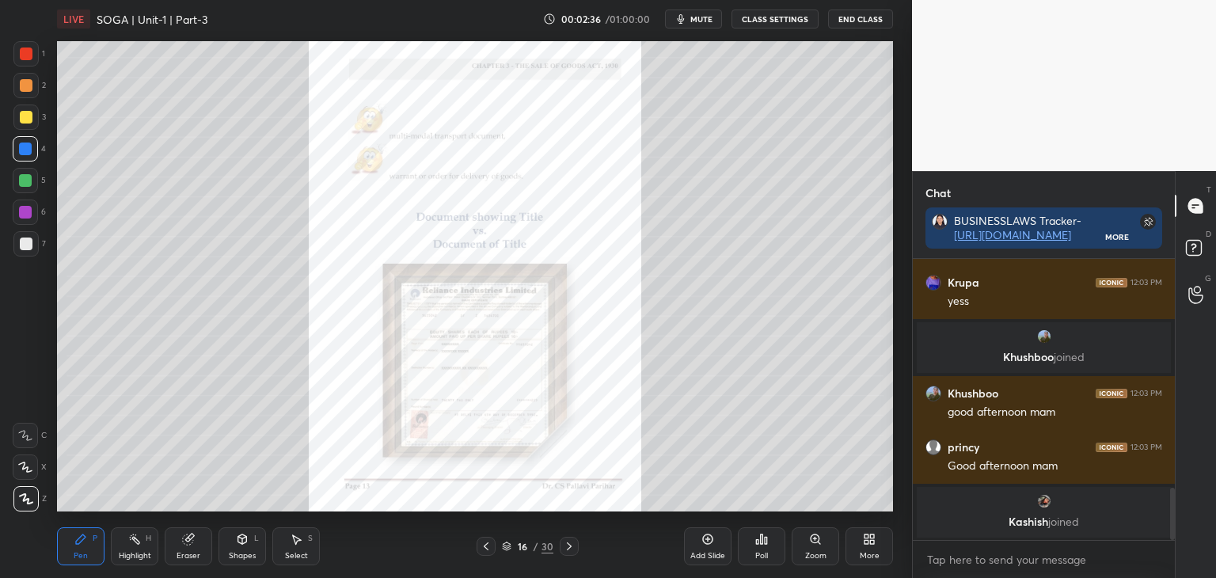
click at [569, 545] on icon at bounding box center [569, 546] width 13 height 13
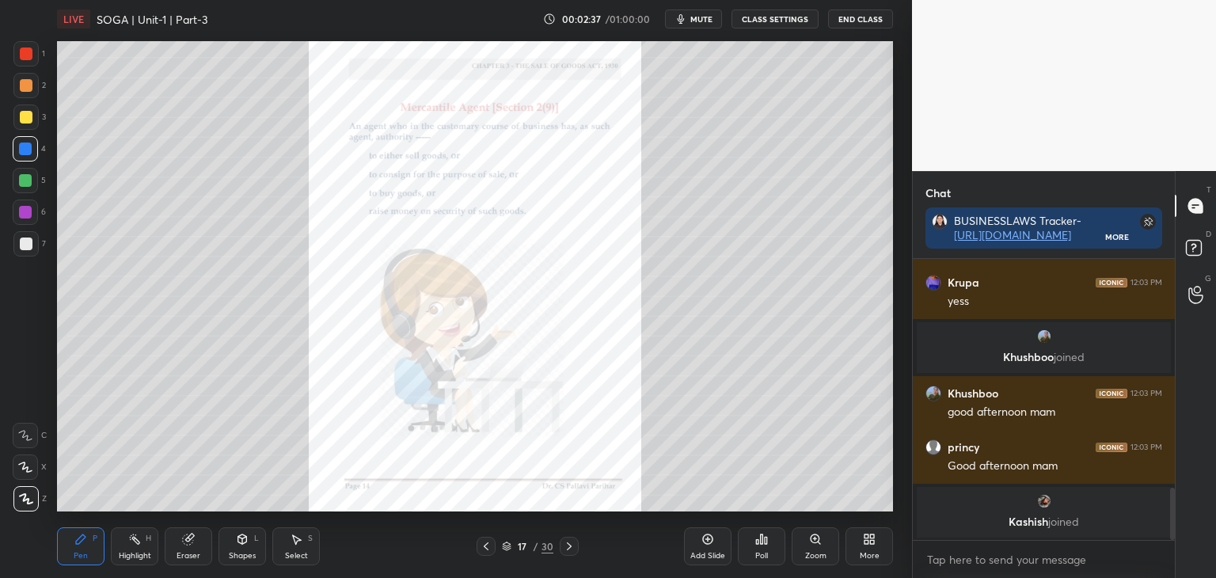
click at [567, 545] on icon at bounding box center [569, 546] width 13 height 13
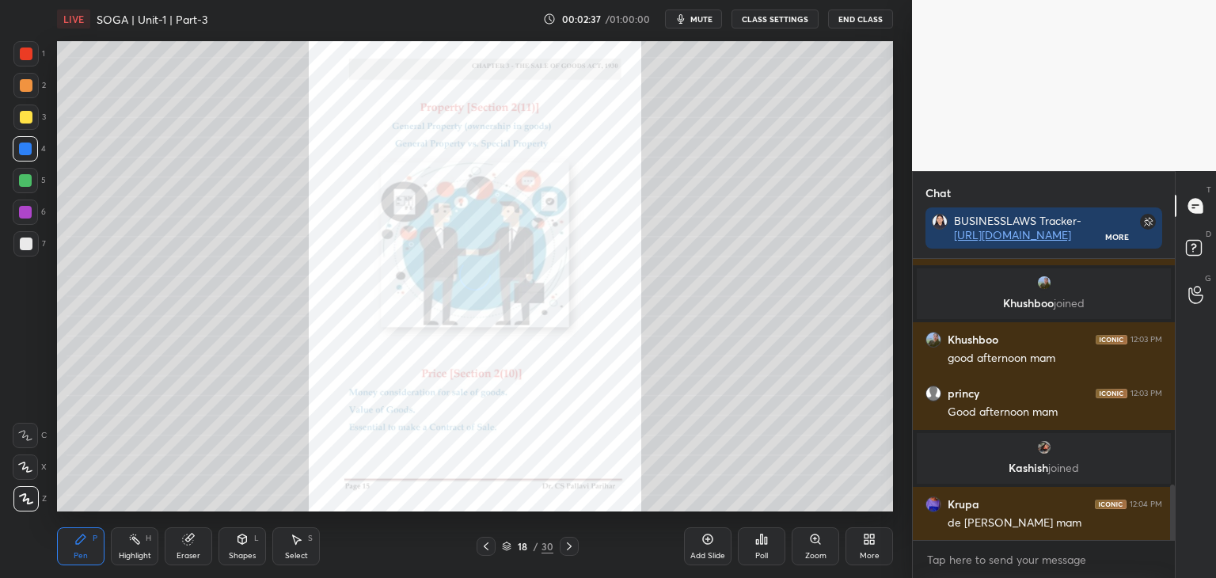
scroll to position [1145, 0]
click at [570, 544] on icon at bounding box center [569, 546] width 13 height 13
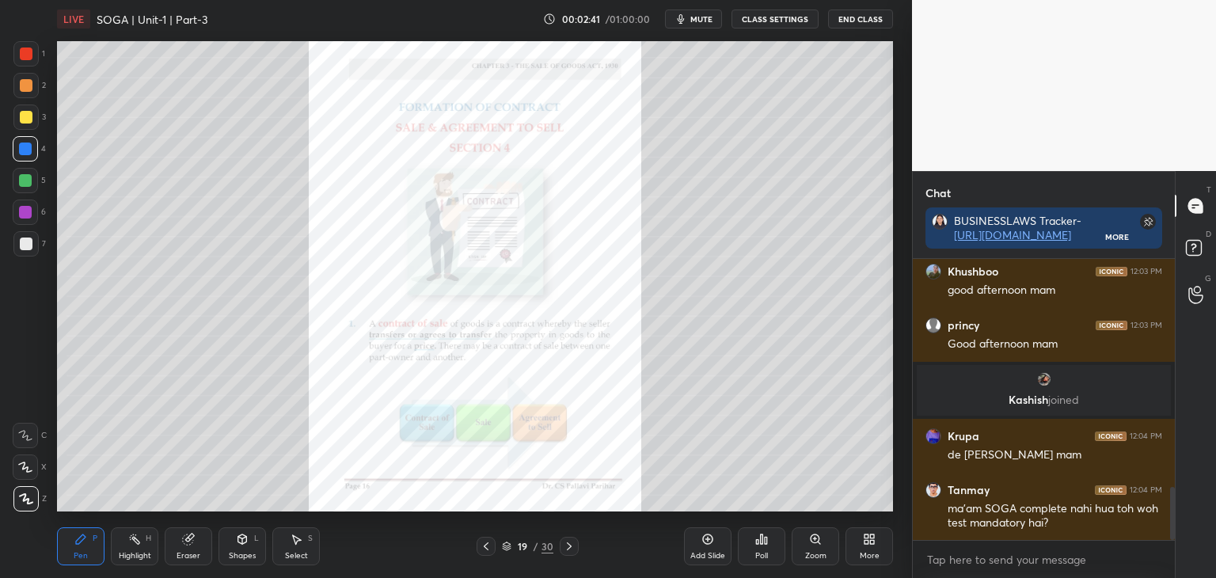
click at [569, 545] on icon at bounding box center [569, 546] width 13 height 13
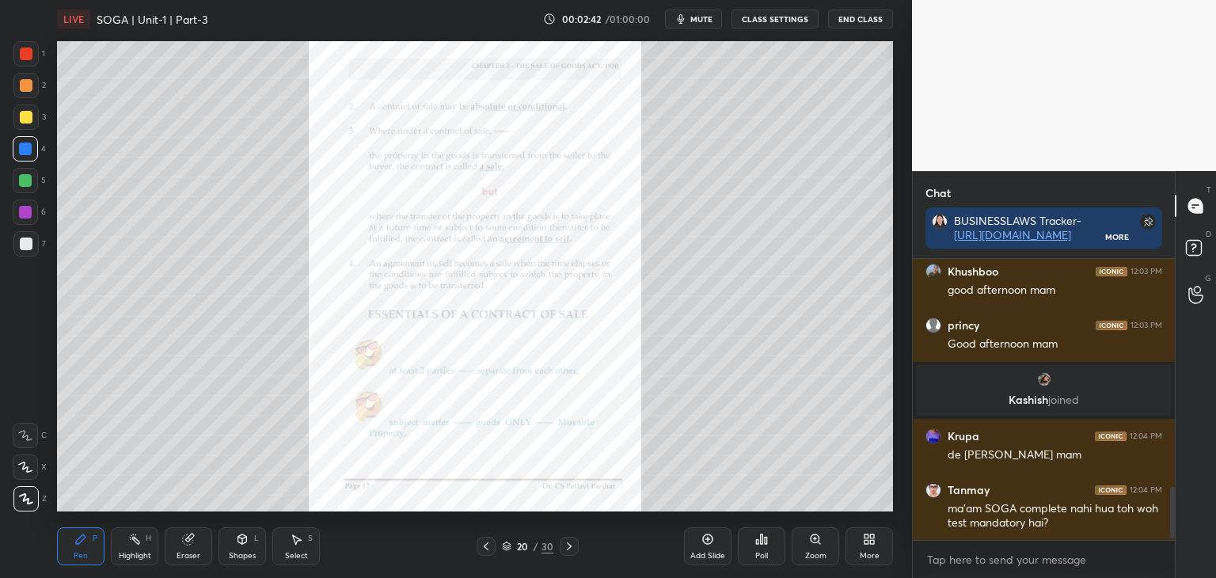
scroll to position [1270, 0]
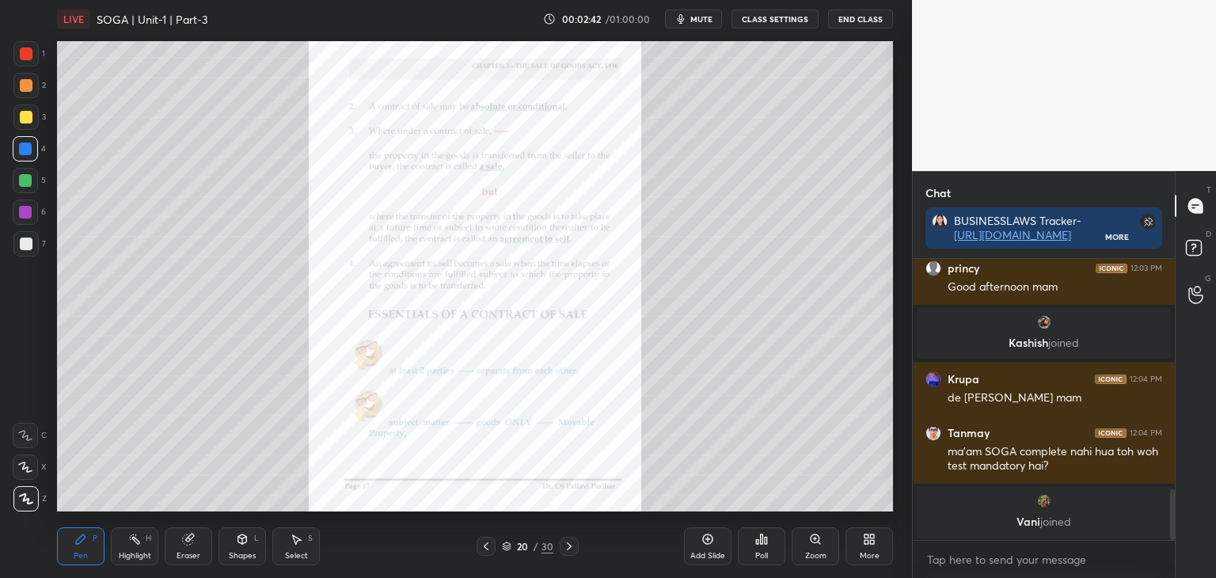
click at [569, 544] on icon at bounding box center [569, 546] width 13 height 13
click at [570, 544] on icon at bounding box center [569, 546] width 13 height 13
click at [488, 542] on icon at bounding box center [486, 546] width 13 height 13
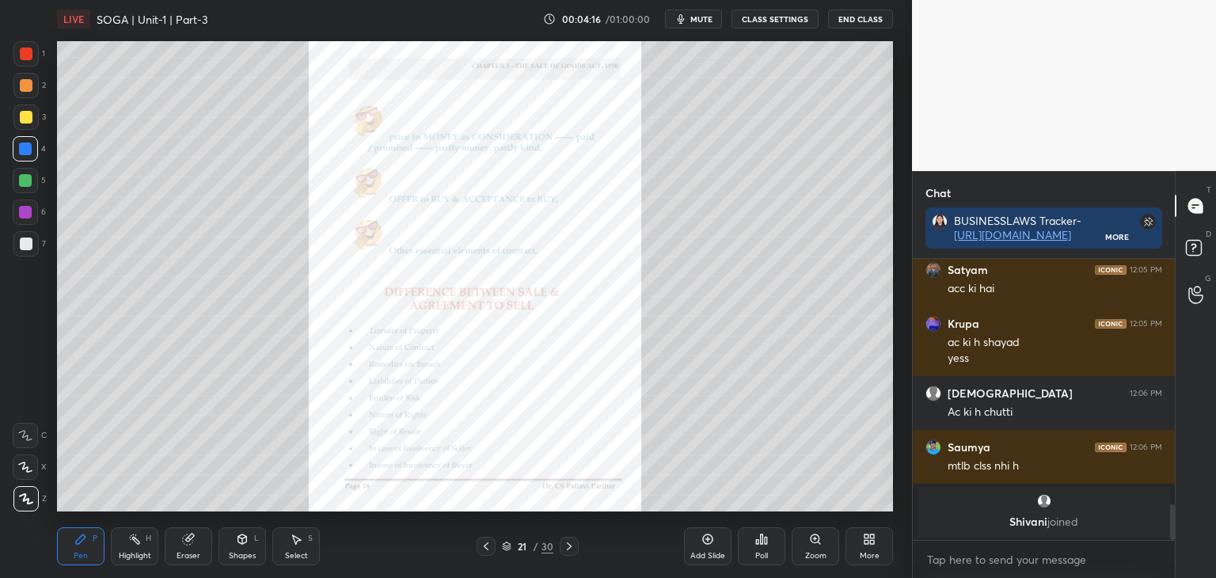
scroll to position [1707, 0]
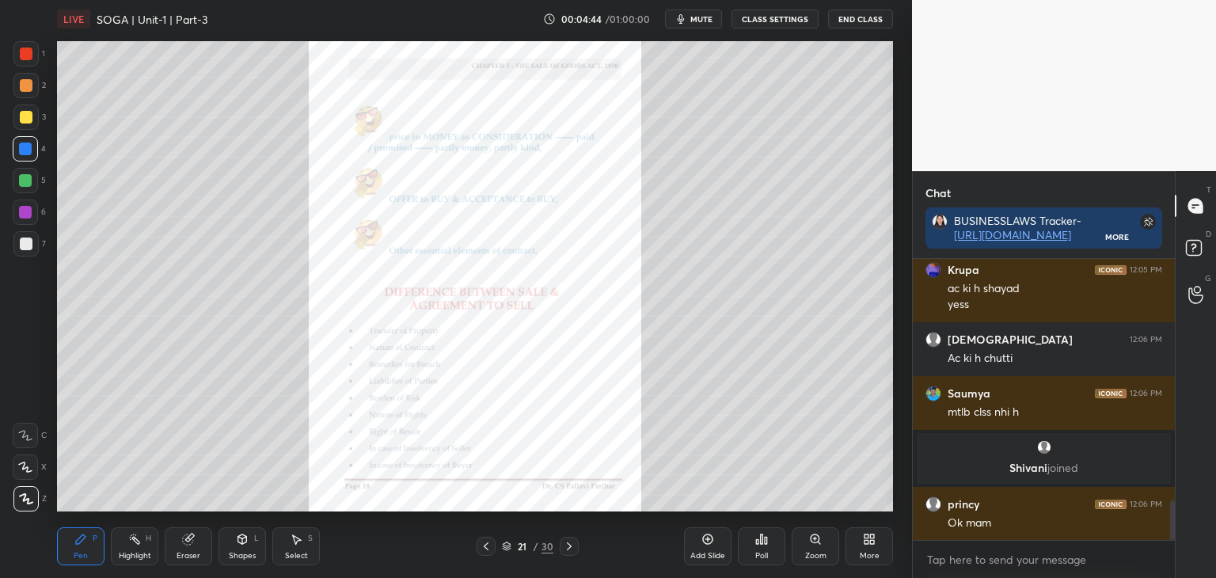
click at [486, 546] on icon at bounding box center [486, 546] width 13 height 13
click at [489, 545] on icon at bounding box center [486, 546] width 13 height 13
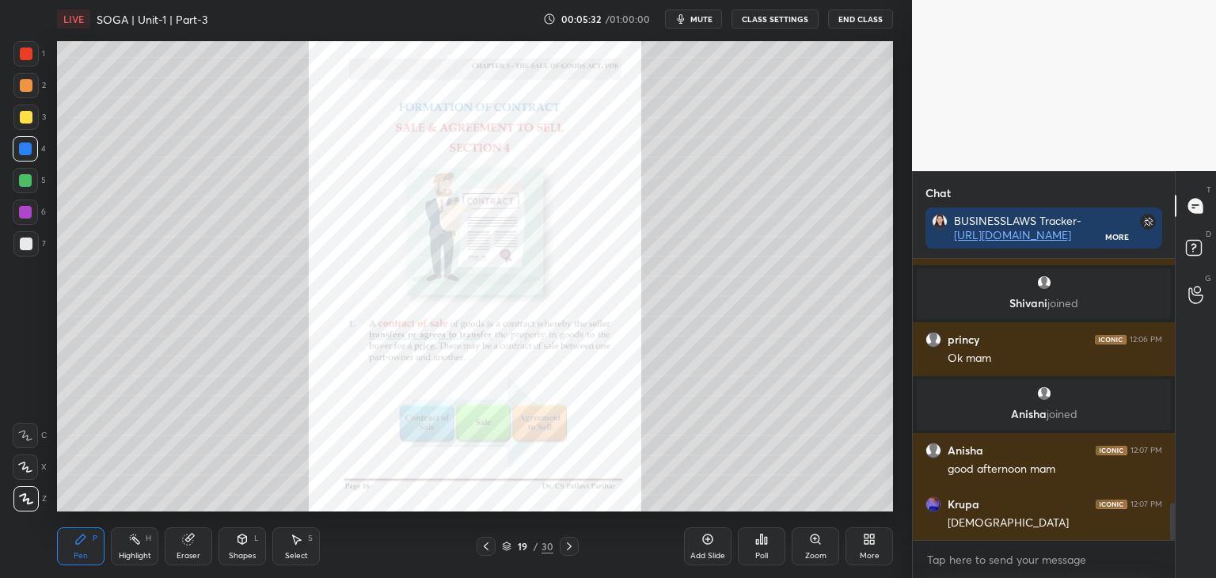
scroll to position [1912, 0]
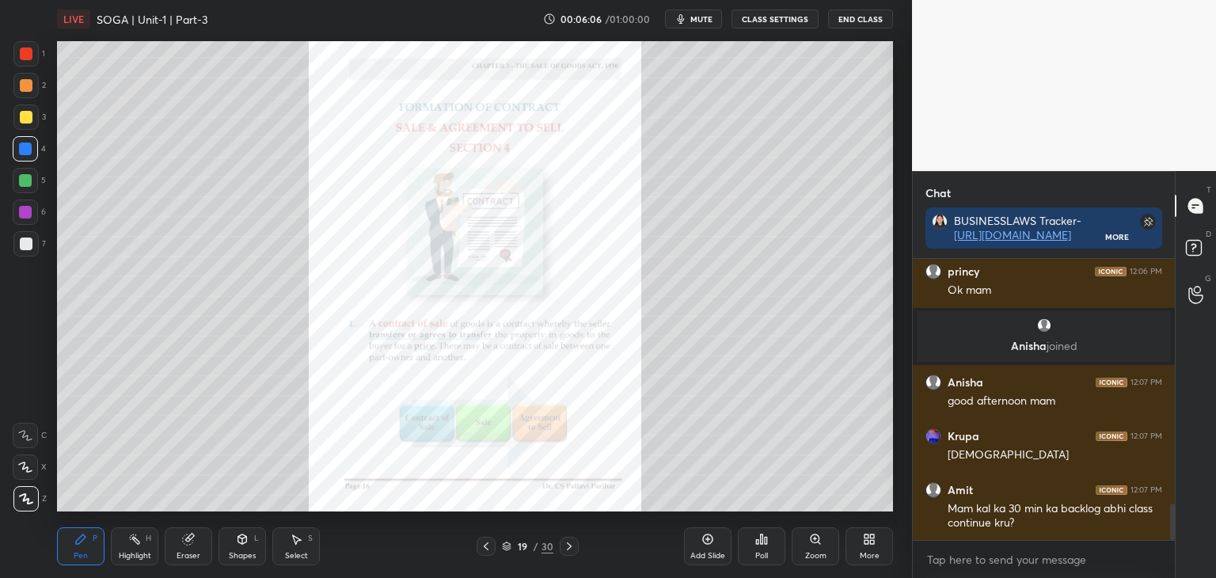
click at [572, 542] on icon at bounding box center [569, 546] width 13 height 13
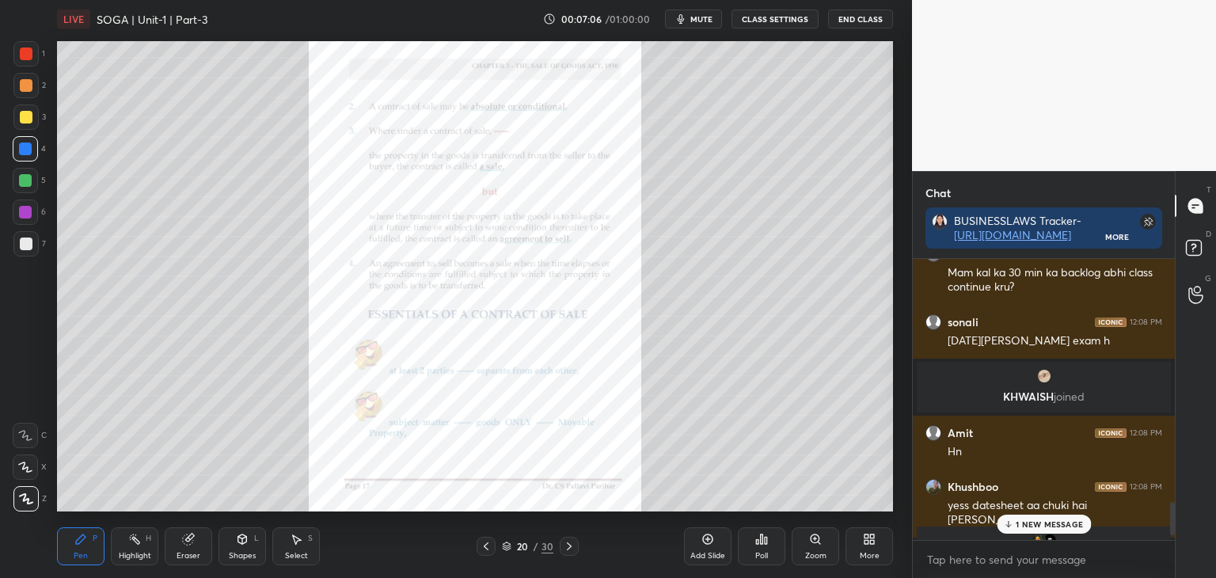
scroll to position [2095, 0]
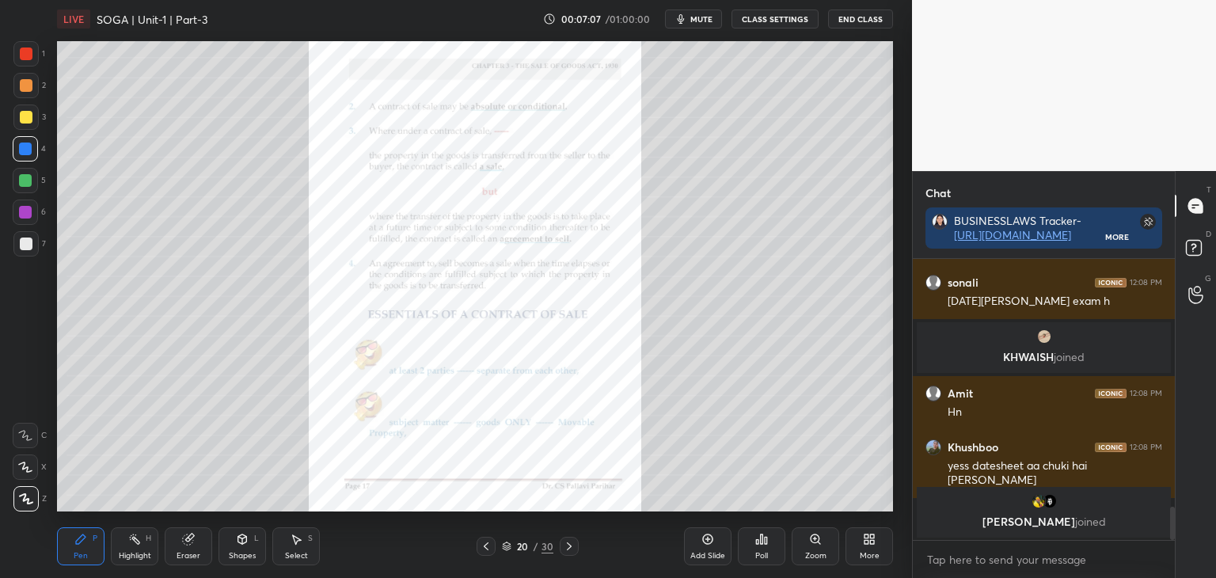
drag, startPoint x: 1173, startPoint y: 523, endPoint x: 1176, endPoint y: 535, distance: 12.3
click at [1176, 535] on div "Chat BUSINESSLAWS Tracker- [URL][DOMAIN_NAME] More Krupa 12:07 PM hajiii Amit 1…" at bounding box center [1064, 374] width 304 height 407
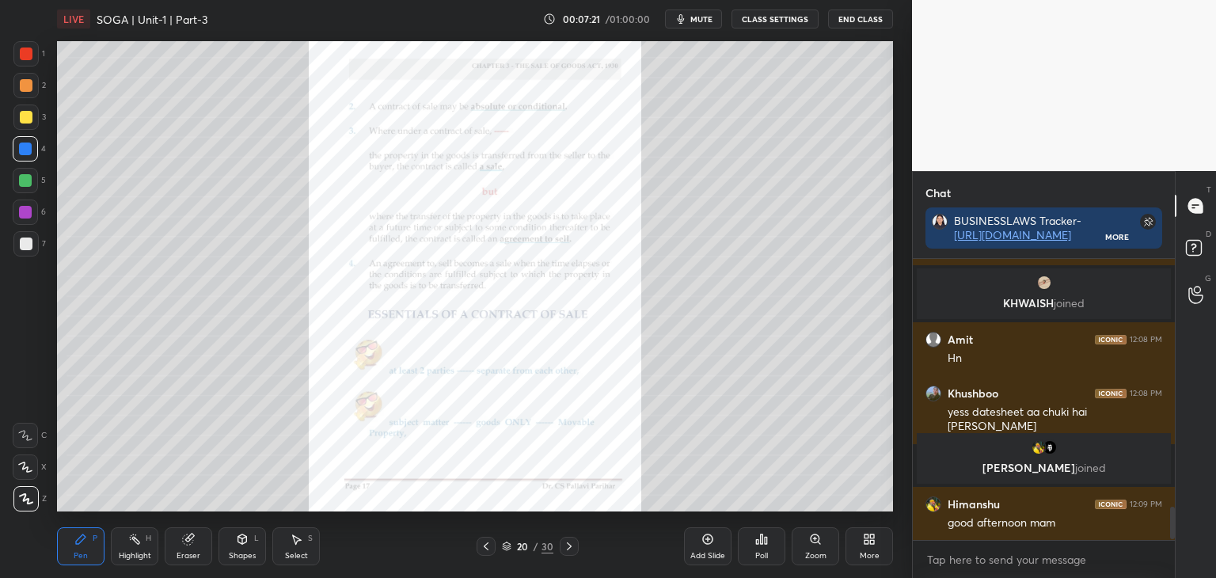
scroll to position [2130, 0]
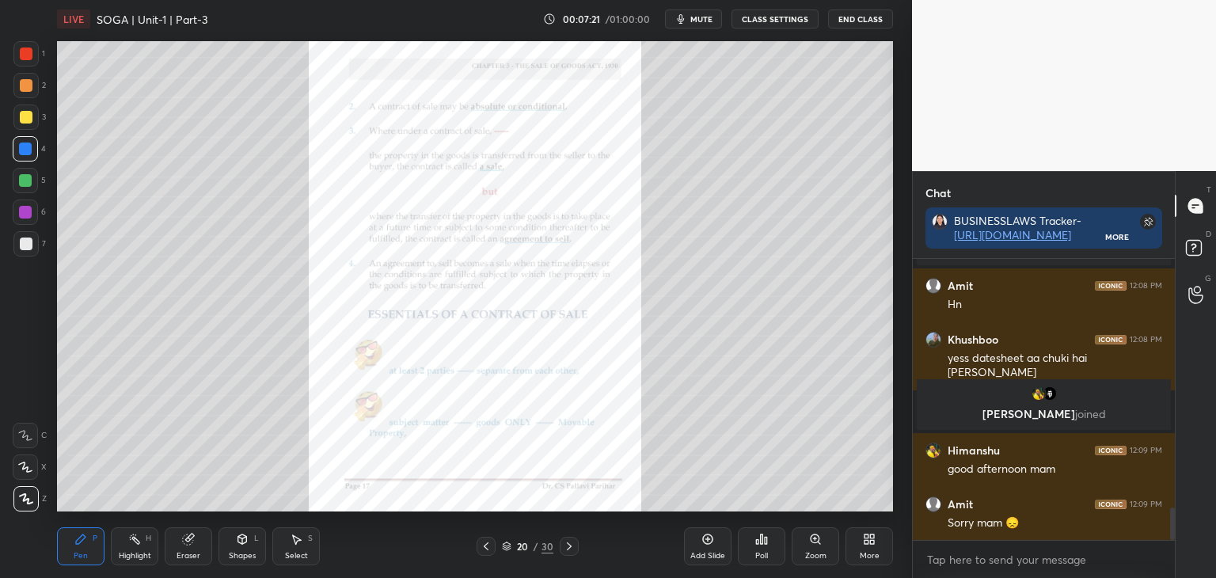
click at [21, 116] on div at bounding box center [26, 117] width 13 height 13
click at [22, 147] on div at bounding box center [25, 149] width 13 height 13
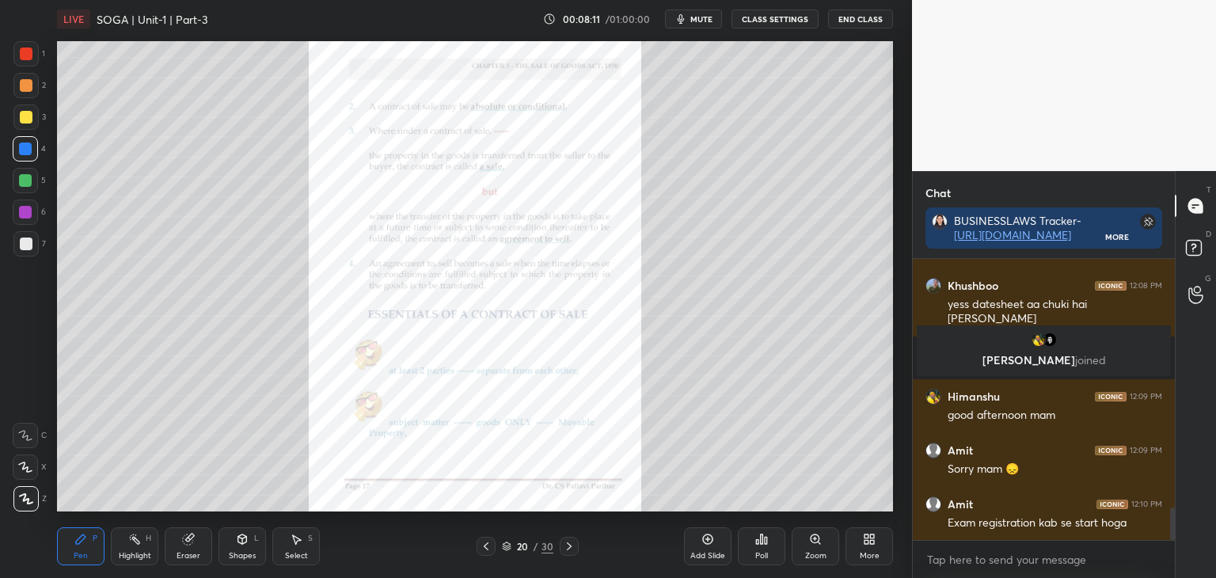
click at [569, 547] on icon at bounding box center [569, 546] width 5 height 8
click at [568, 548] on icon at bounding box center [569, 546] width 13 height 13
click at [567, 546] on icon at bounding box center [569, 546] width 13 height 13
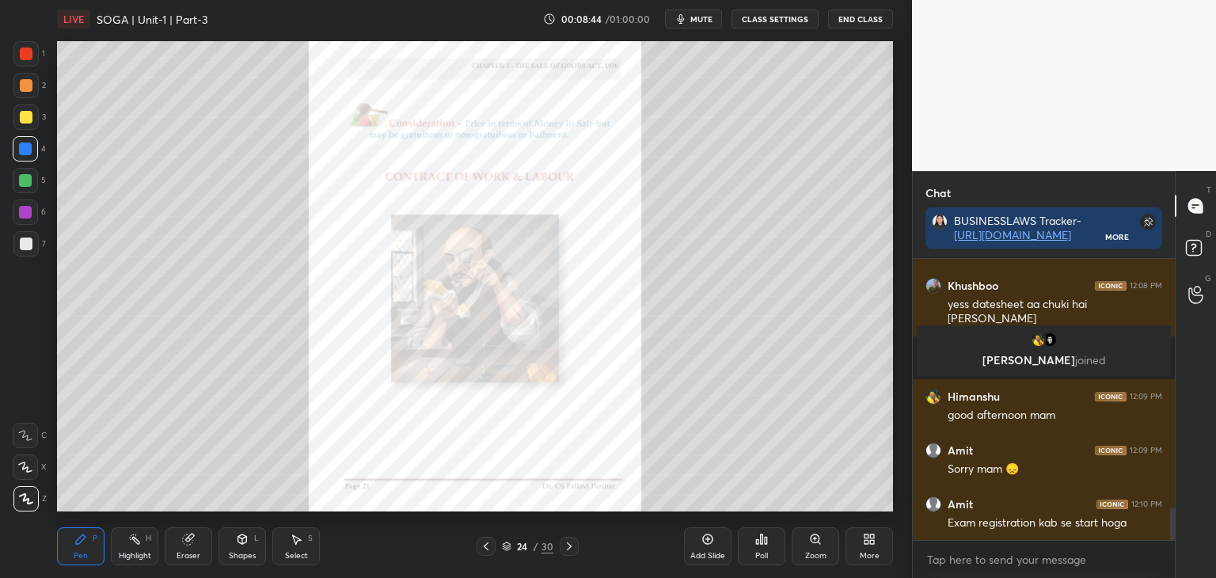
click at [486, 546] on icon at bounding box center [486, 546] width 13 height 13
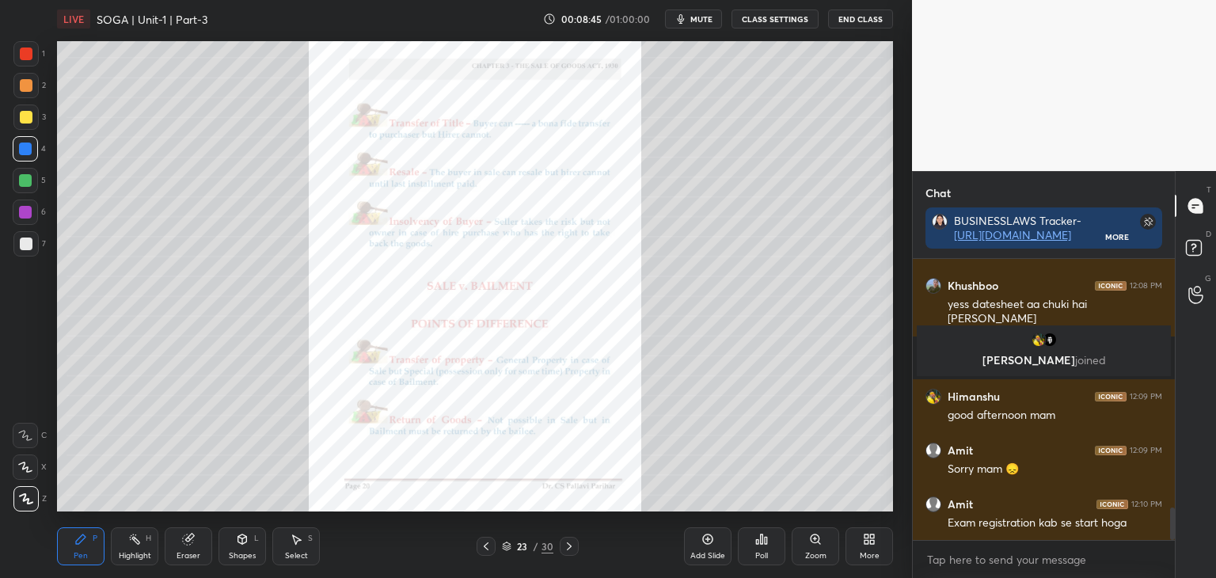
click at [485, 549] on icon at bounding box center [486, 546] width 13 height 13
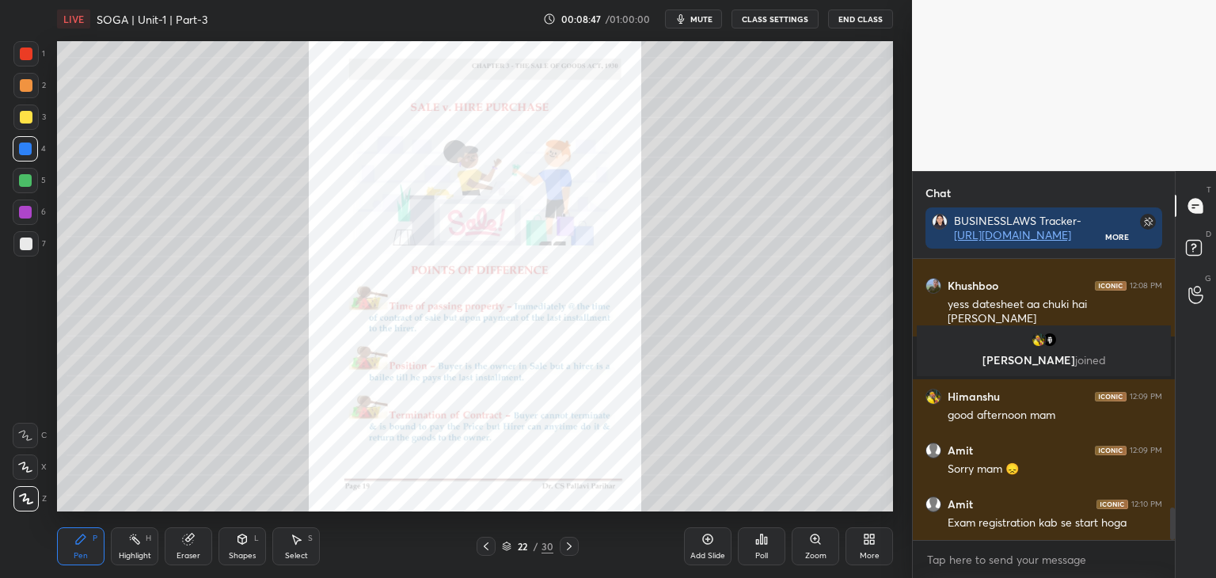
click at [818, 554] on div "Zoom" at bounding box center [815, 556] width 21 height 8
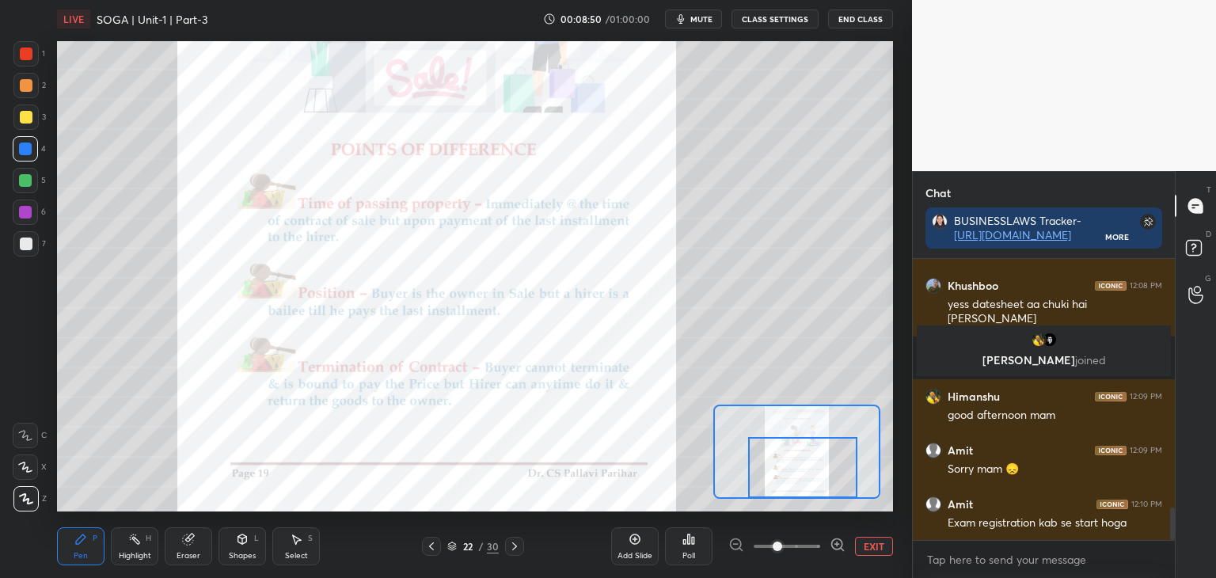
drag, startPoint x: 830, startPoint y: 464, endPoint x: 835, endPoint y: 479, distance: 15.8
click at [835, 479] on div at bounding box center [802, 467] width 109 height 61
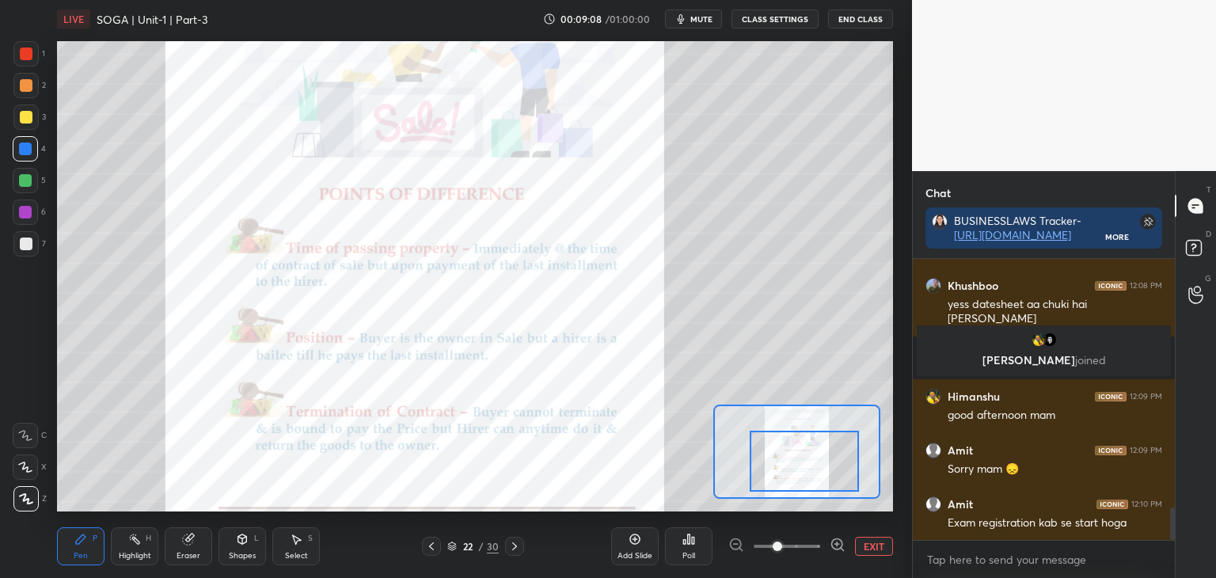
click at [809, 460] on div at bounding box center [804, 461] width 109 height 61
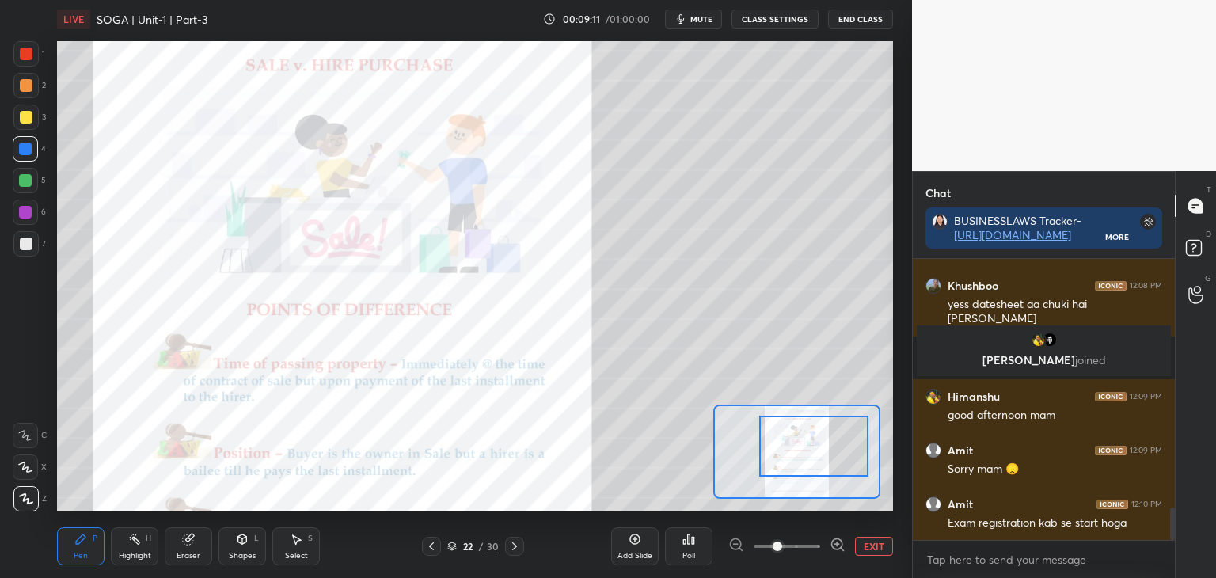
drag, startPoint x: 811, startPoint y: 466, endPoint x: 820, endPoint y: 453, distance: 16.5
click at [820, 453] on div at bounding box center [813, 446] width 109 height 61
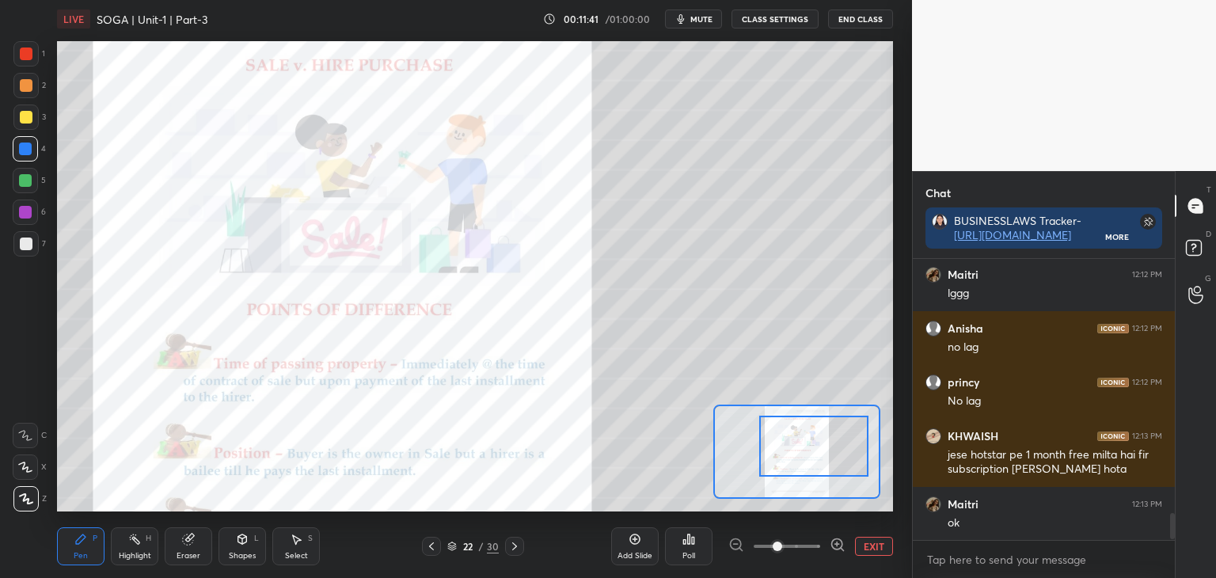
scroll to position [2693, 0]
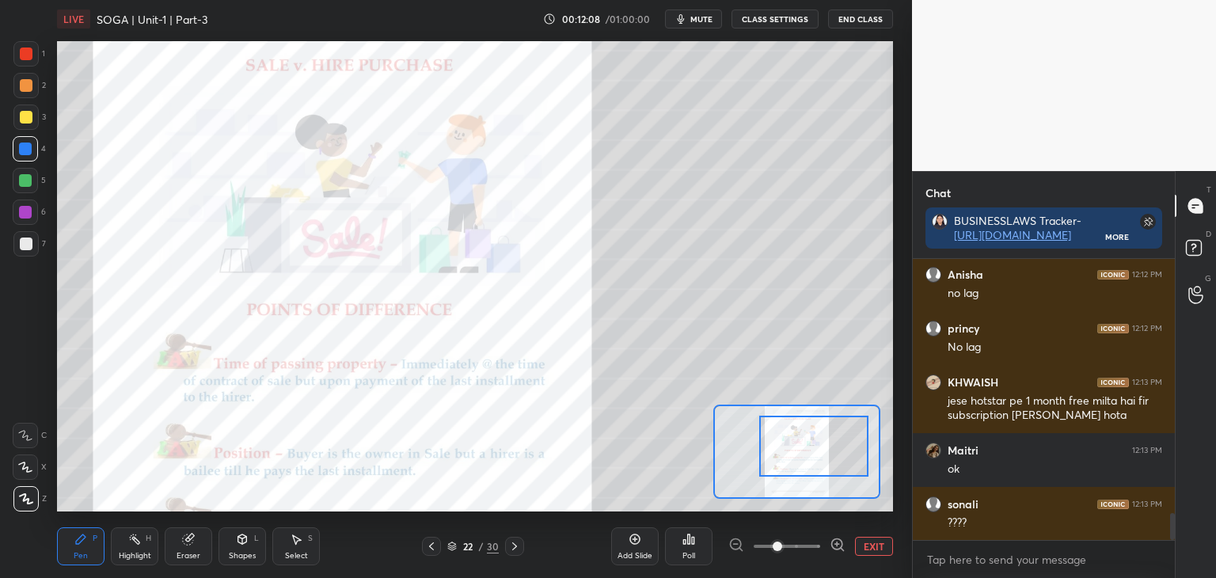
click at [874, 550] on button "EXIT" at bounding box center [874, 546] width 38 height 19
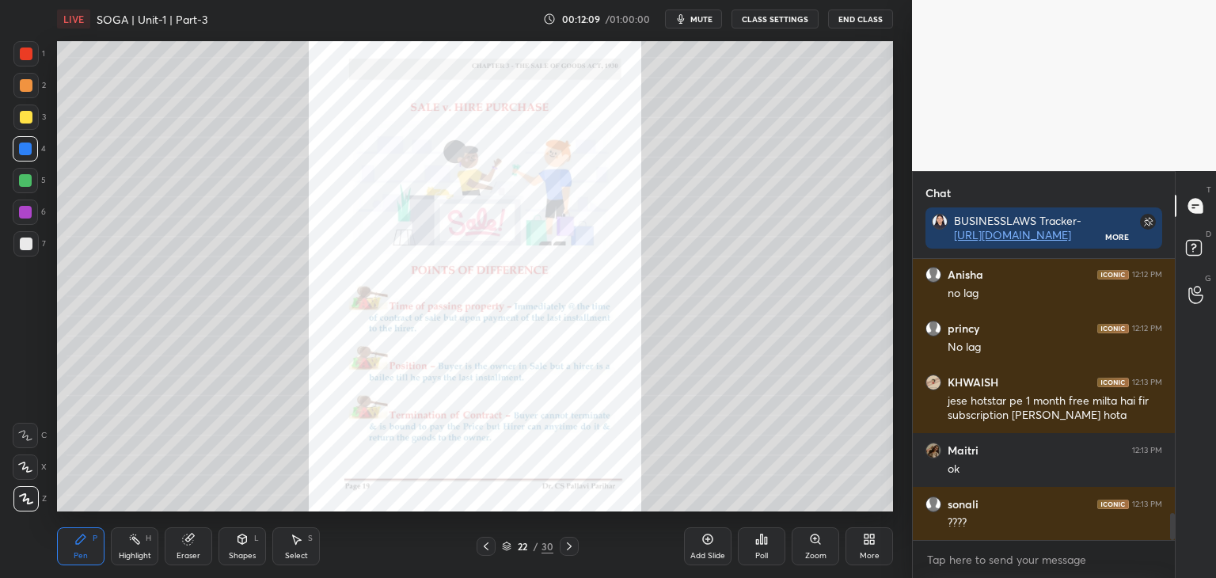
click at [27, 116] on div at bounding box center [26, 117] width 13 height 13
click at [22, 213] on div at bounding box center [25, 212] width 13 height 13
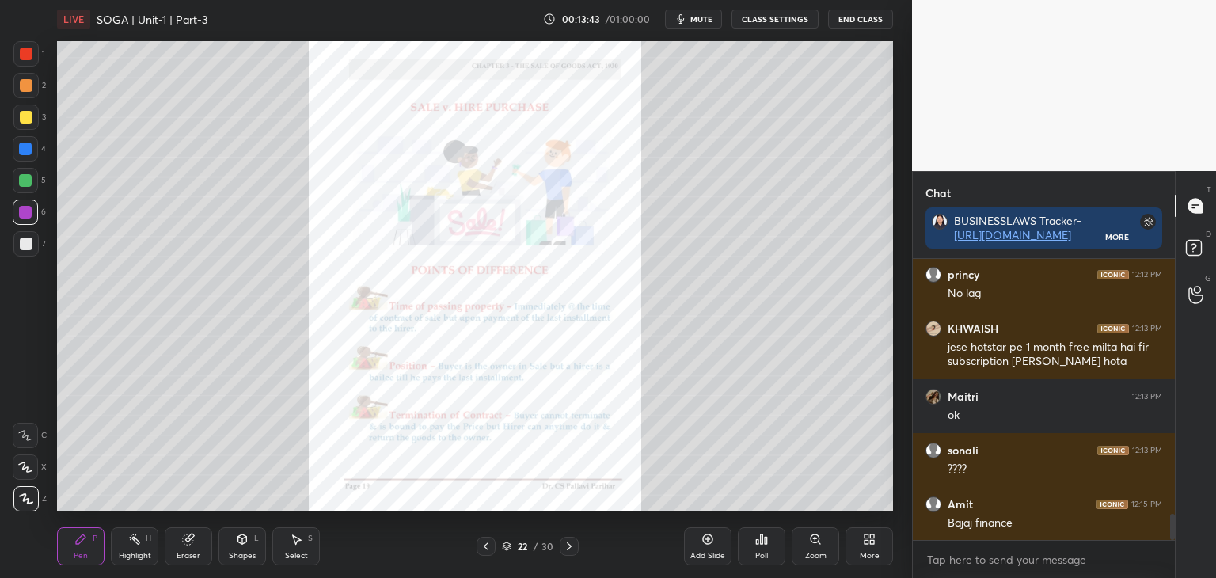
click at [24, 181] on div at bounding box center [25, 180] width 13 height 13
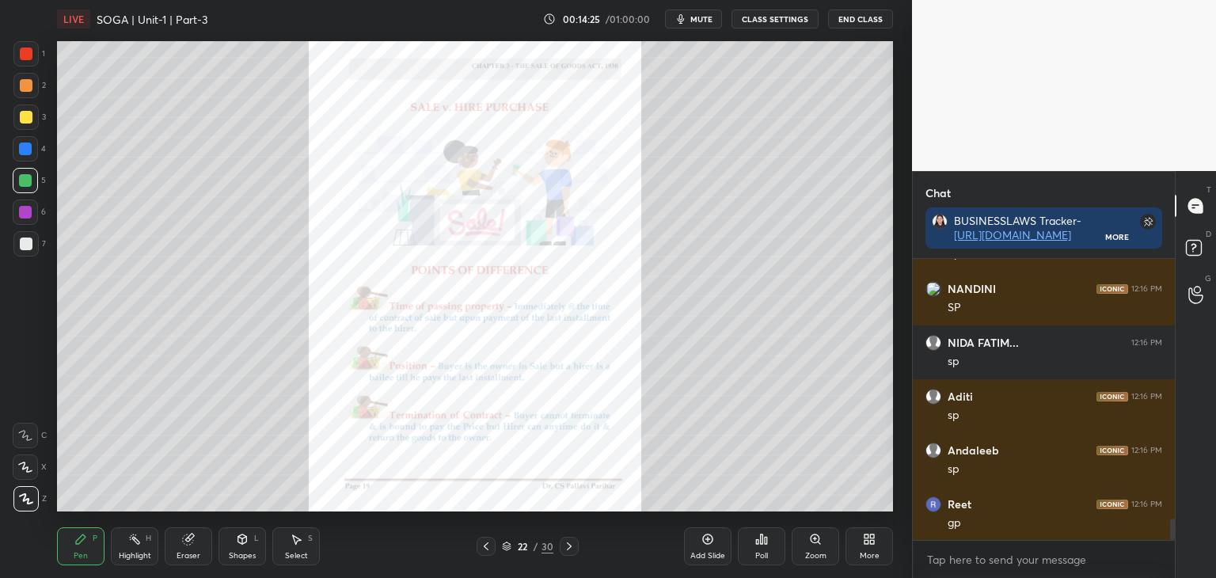
scroll to position [3447, 0]
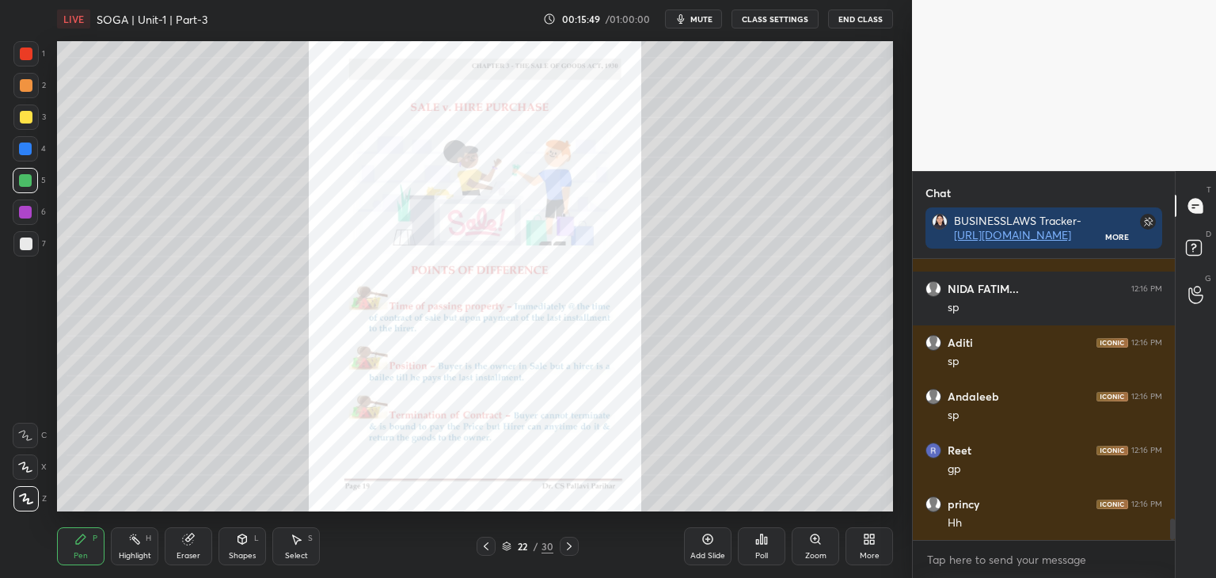
click at [25, 245] on div at bounding box center [26, 244] width 13 height 13
drag, startPoint x: 22, startPoint y: 210, endPoint x: 38, endPoint y: 224, distance: 21.3
click at [23, 211] on div at bounding box center [25, 212] width 13 height 13
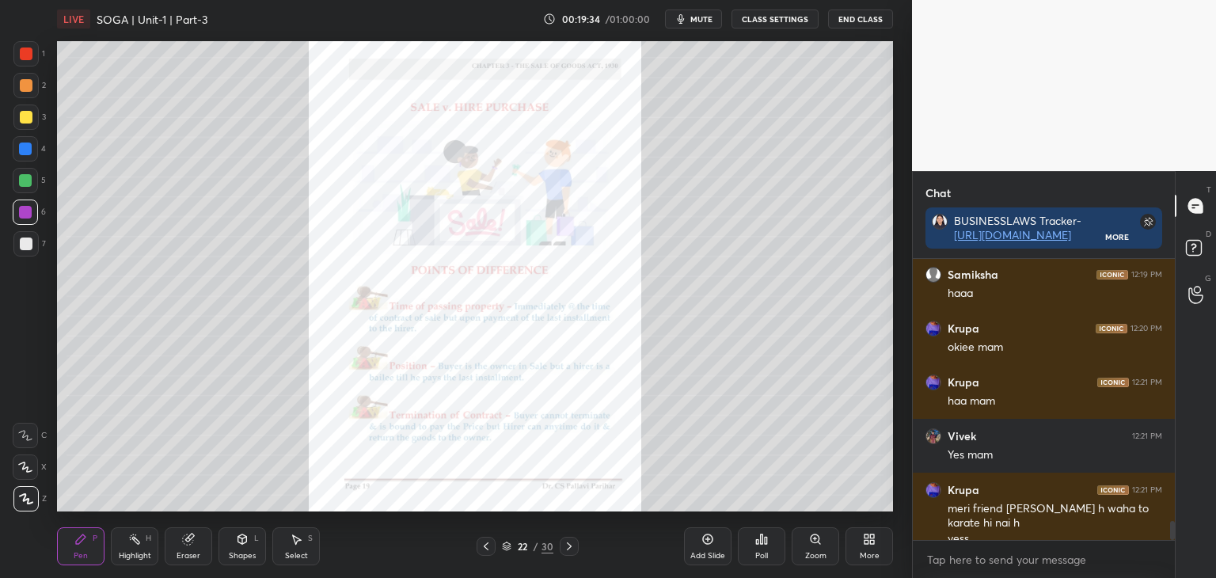
scroll to position [3885, 0]
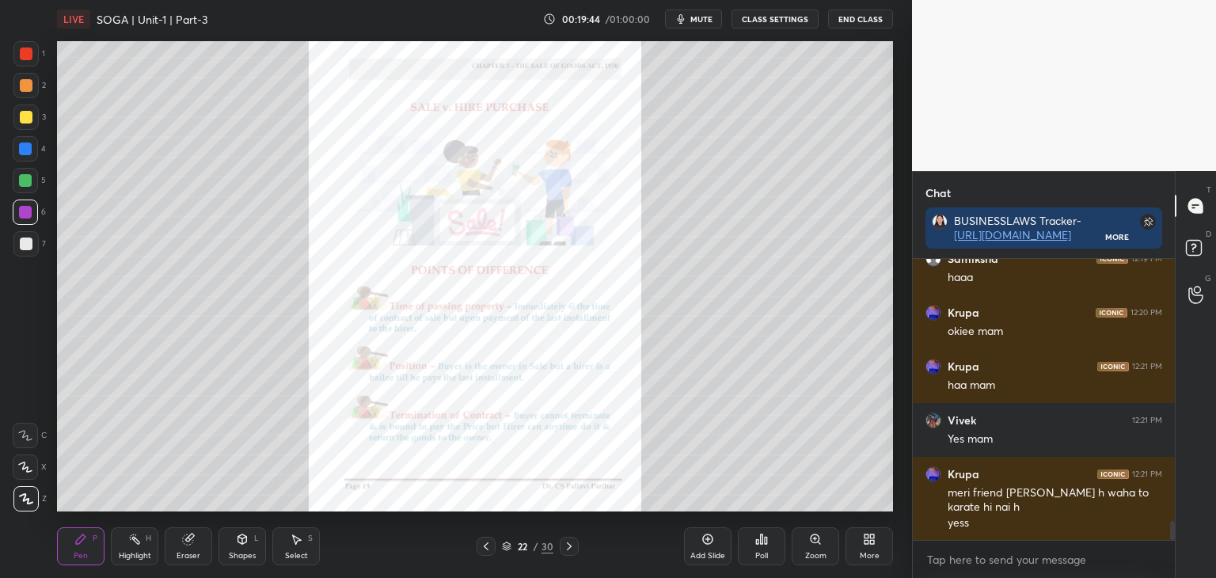
click at [25, 182] on div at bounding box center [25, 180] width 13 height 13
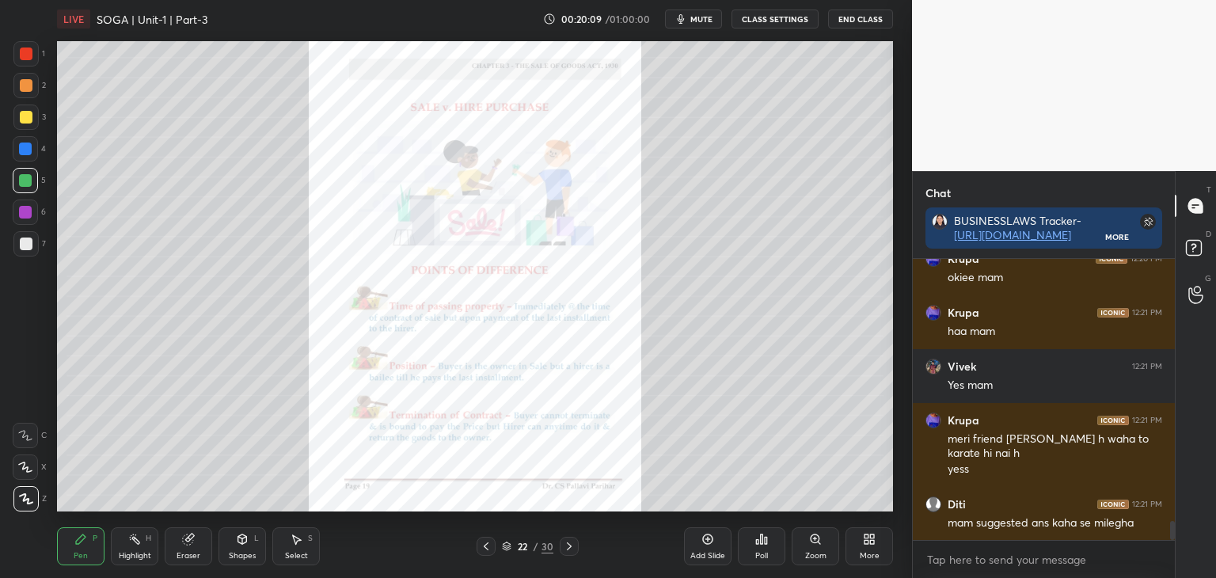
scroll to position [3993, 0]
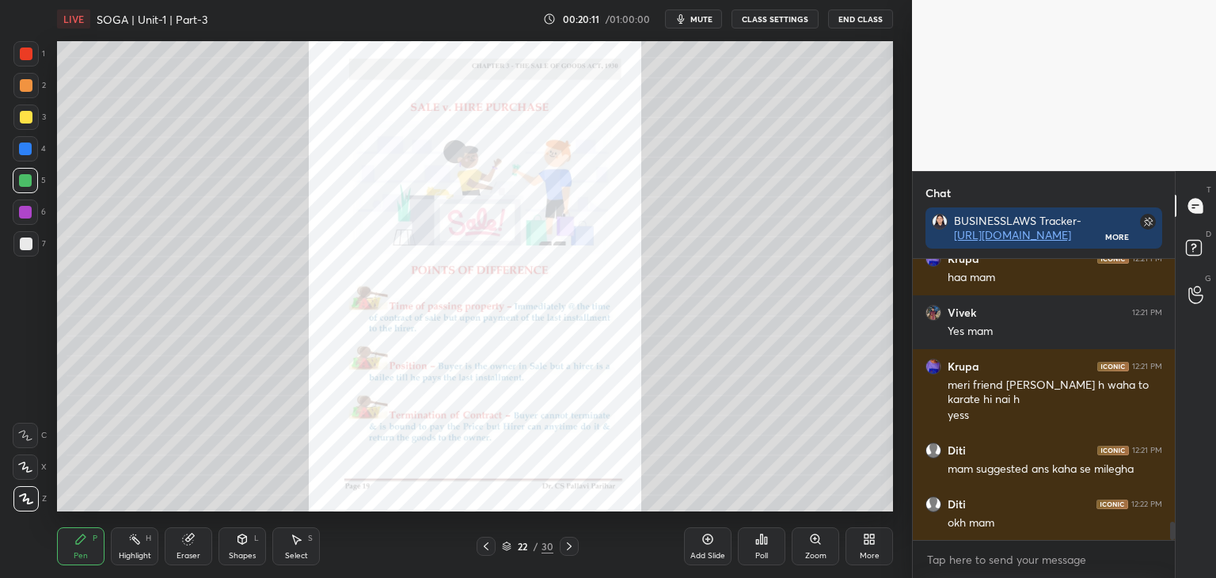
click at [816, 554] on div "Zoom" at bounding box center [815, 556] width 21 height 8
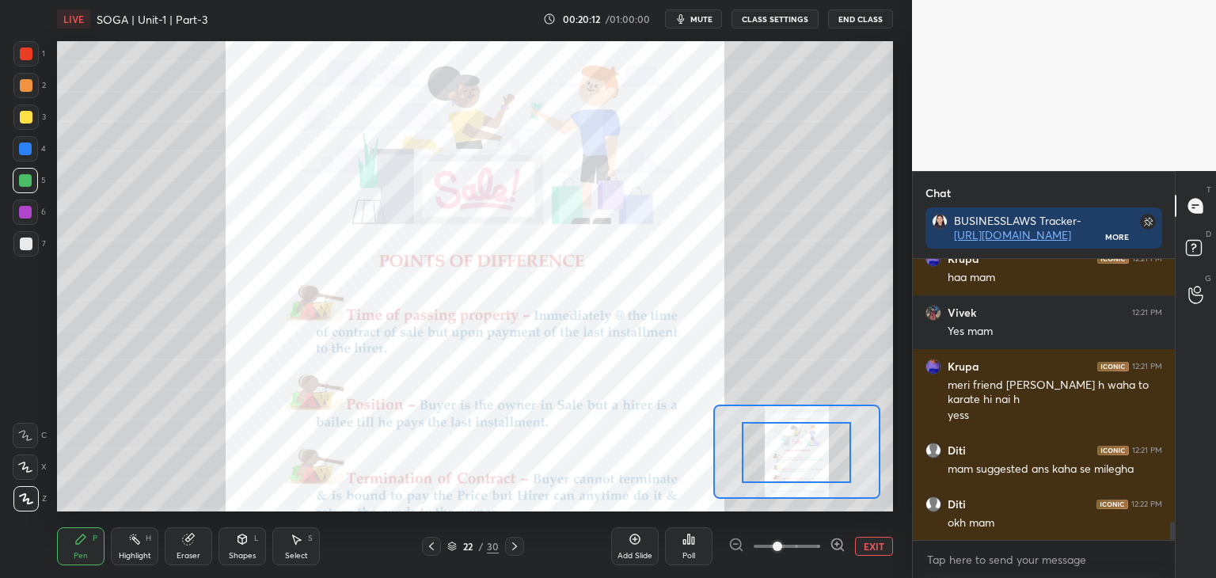
drag, startPoint x: 813, startPoint y: 466, endPoint x: 822, endPoint y: 468, distance: 8.9
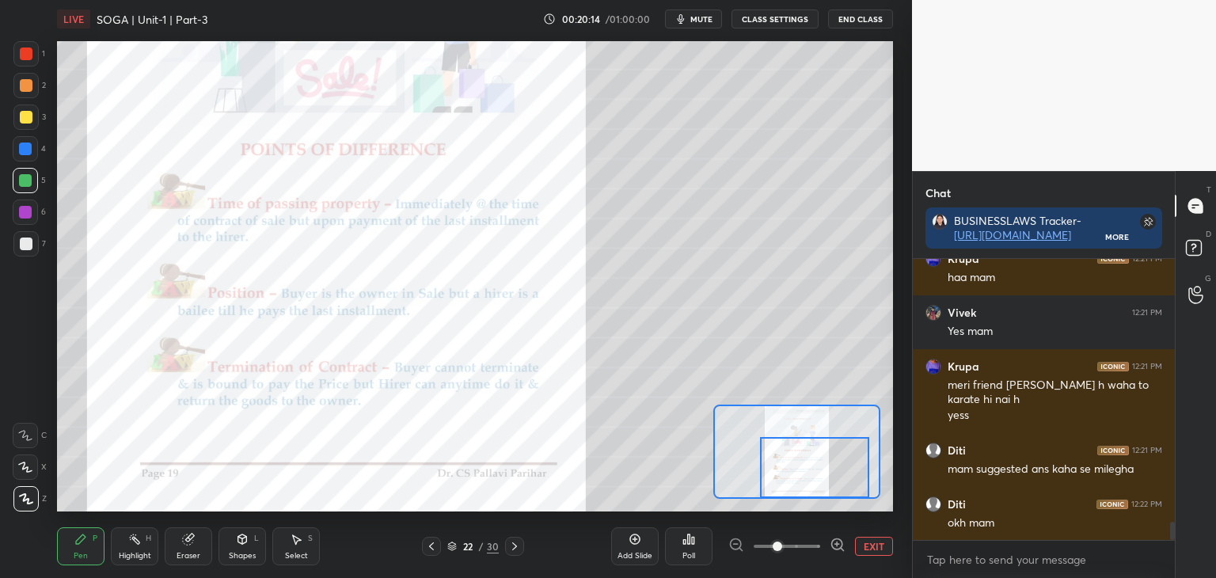
drag, startPoint x: 814, startPoint y: 470, endPoint x: 832, endPoint y: 485, distance: 23.6
click at [832, 485] on div at bounding box center [814, 467] width 109 height 61
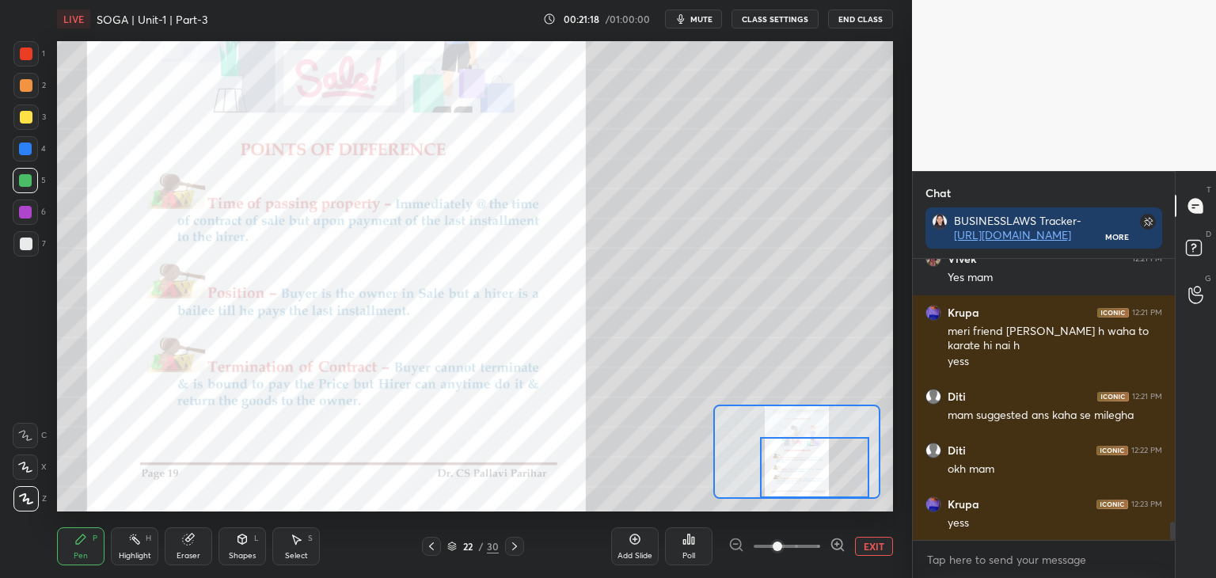
click at [516, 547] on icon at bounding box center [514, 546] width 5 height 8
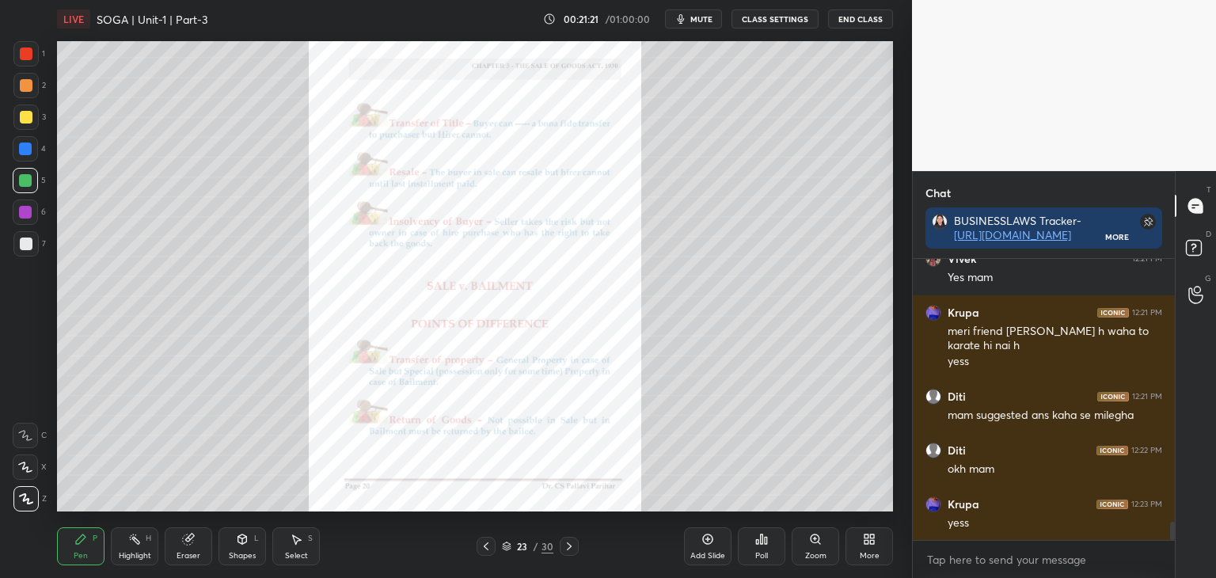
click at [820, 549] on div "Zoom" at bounding box center [816, 546] width 48 height 38
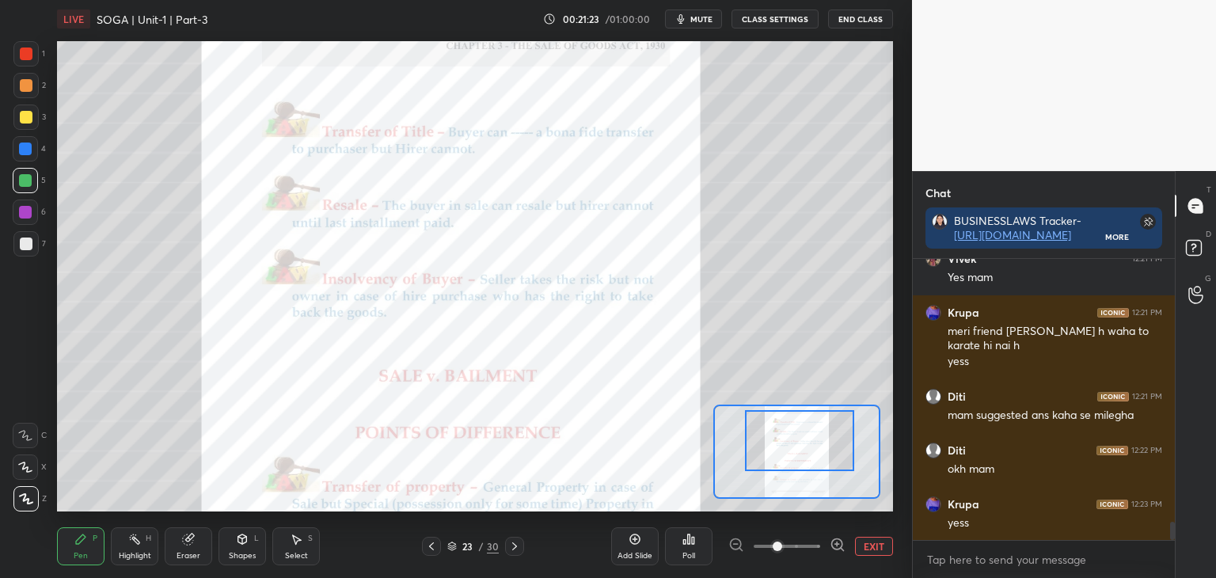
drag, startPoint x: 815, startPoint y: 470, endPoint x: 818, endPoint y: 460, distance: 10.8
click at [818, 460] on div at bounding box center [799, 440] width 109 height 61
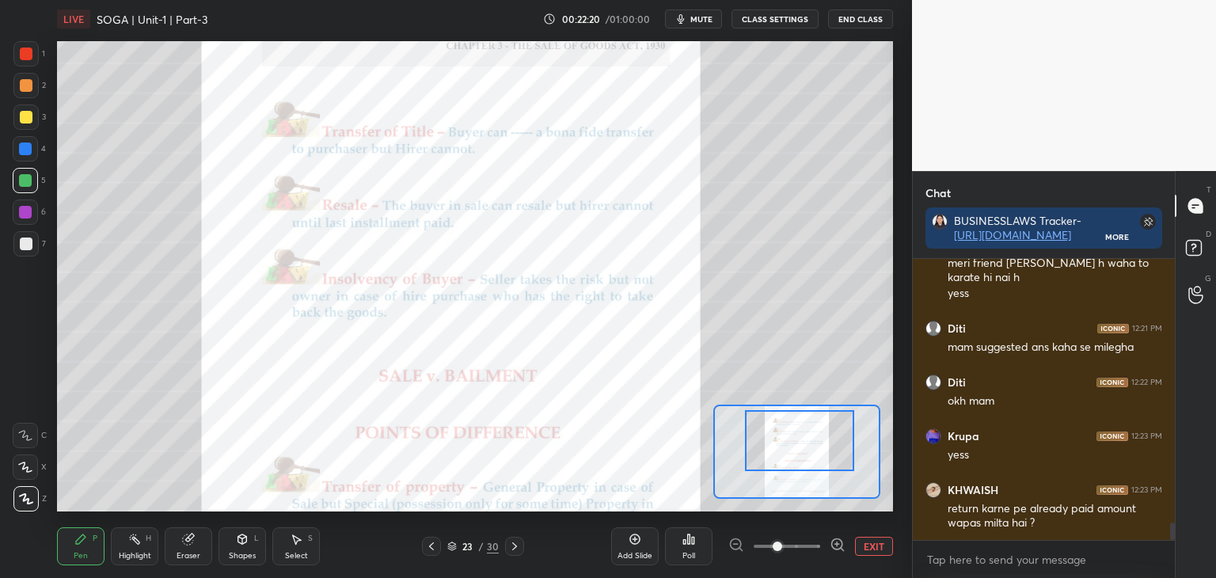
scroll to position [4169, 0]
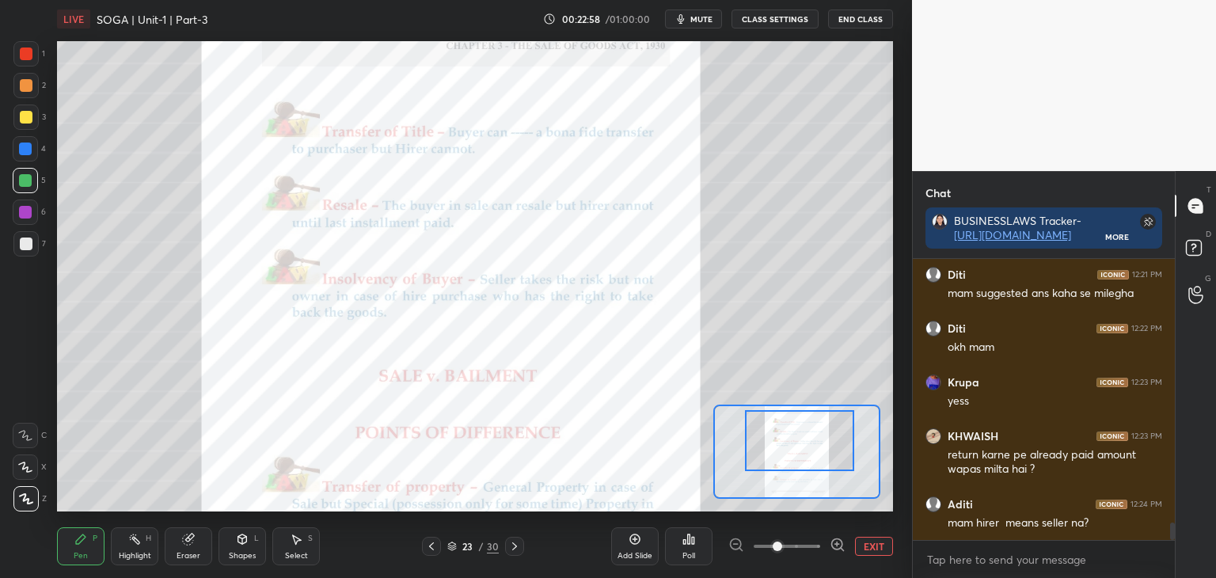
click at [869, 549] on button "EXIT" at bounding box center [874, 546] width 38 height 19
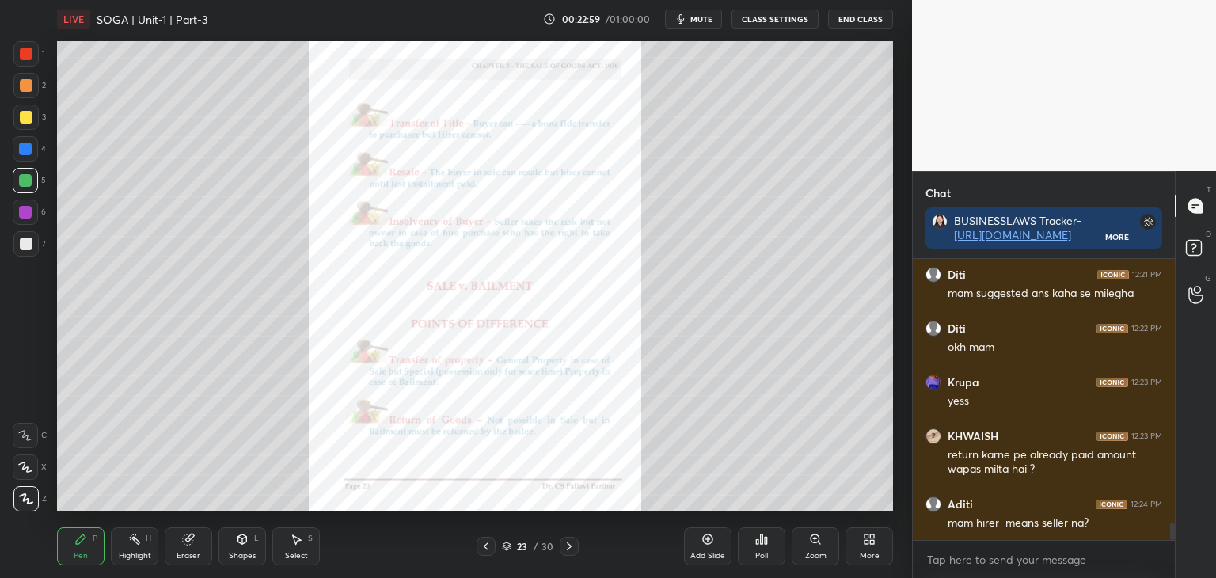
drag, startPoint x: 486, startPoint y: 548, endPoint x: 492, endPoint y: 532, distance: 16.8
click at [488, 546] on icon at bounding box center [486, 546] width 13 height 13
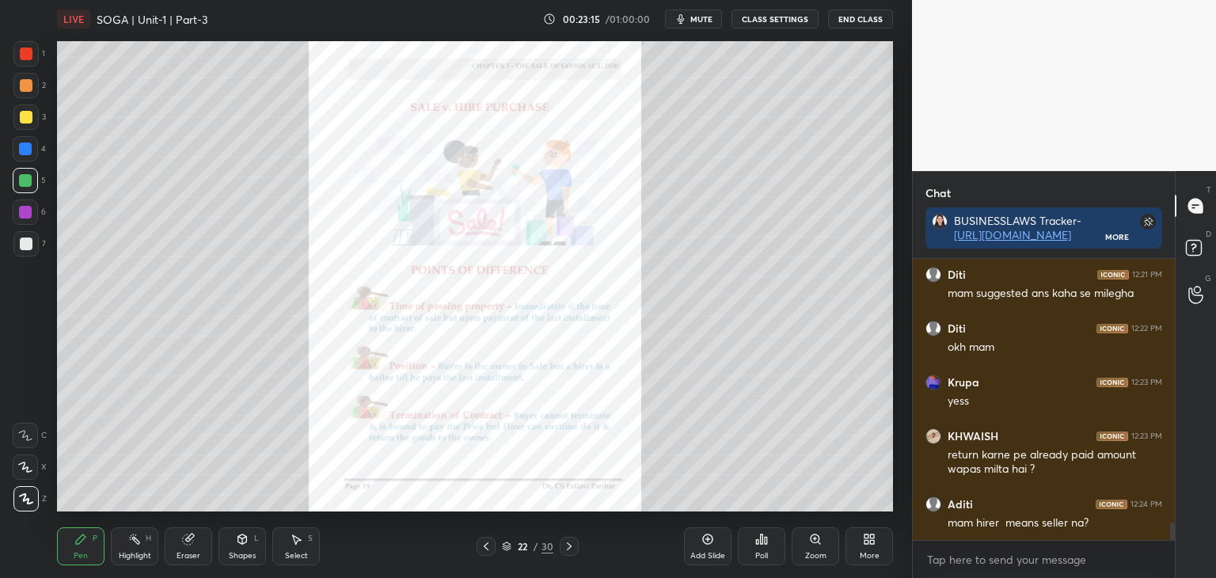
scroll to position [4223, 0]
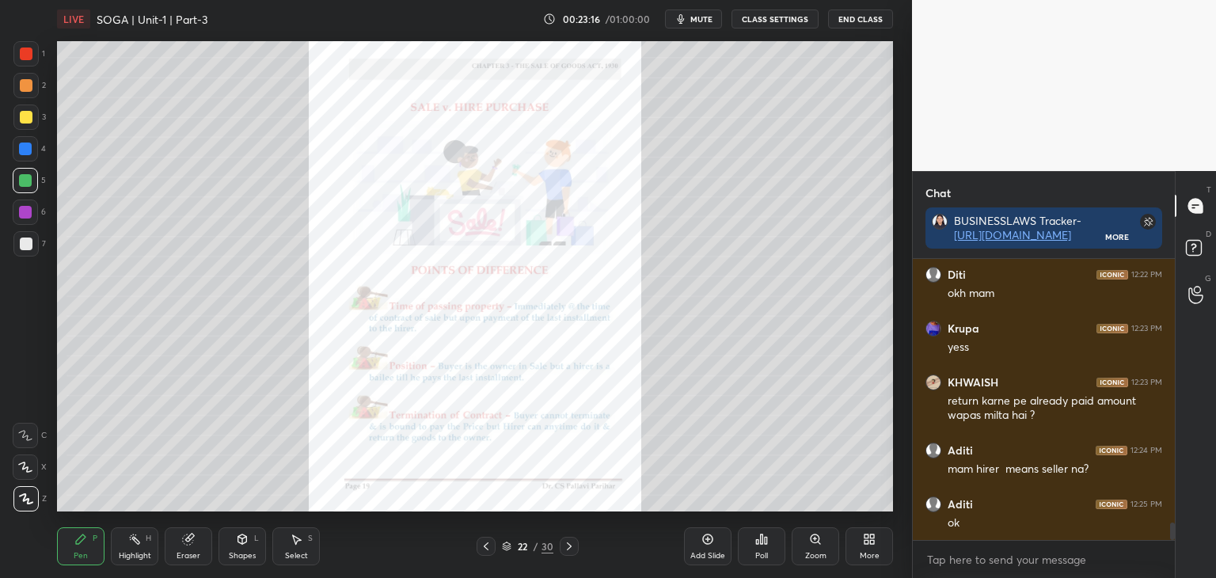
click at [571, 553] on div at bounding box center [569, 546] width 19 height 19
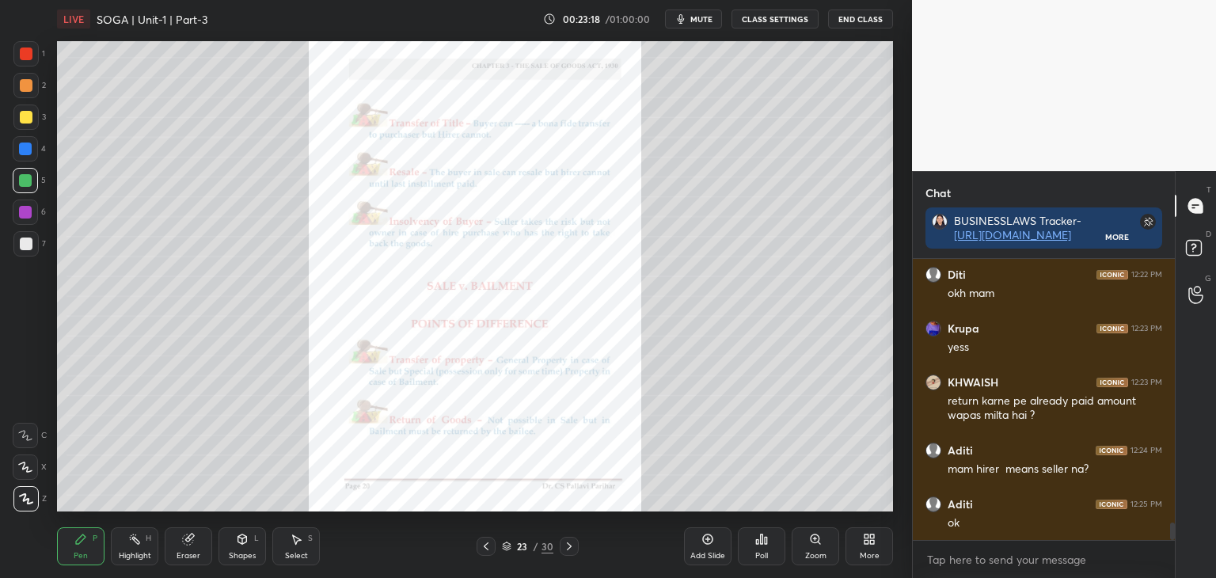
click at [816, 546] on div "Zoom" at bounding box center [816, 546] width 48 height 38
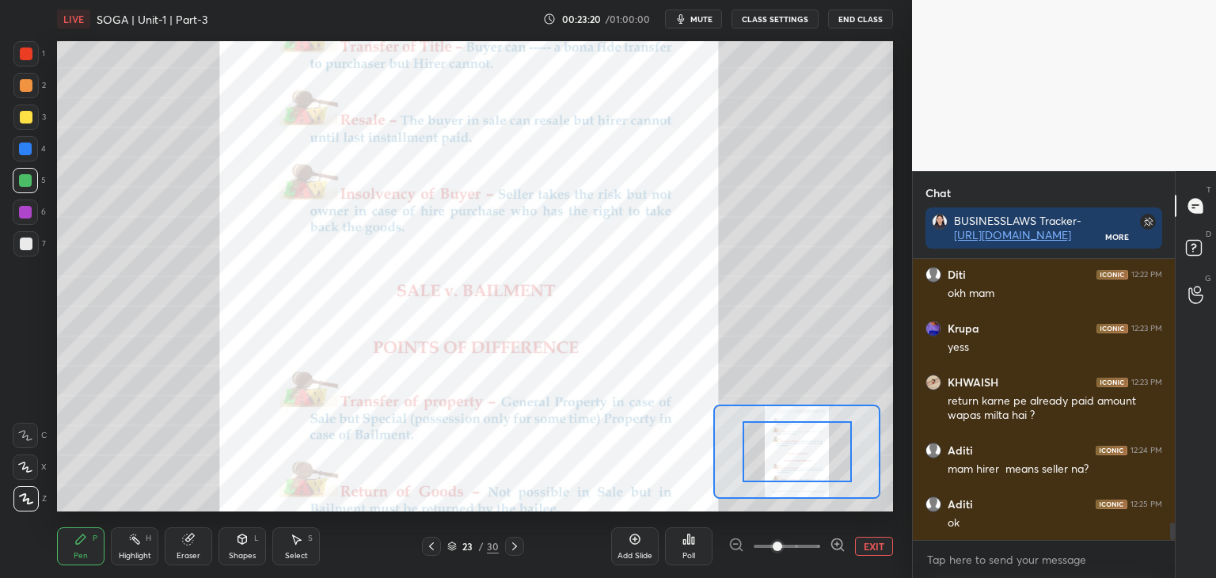
drag, startPoint x: 811, startPoint y: 452, endPoint x: 817, endPoint y: 462, distance: 12.1
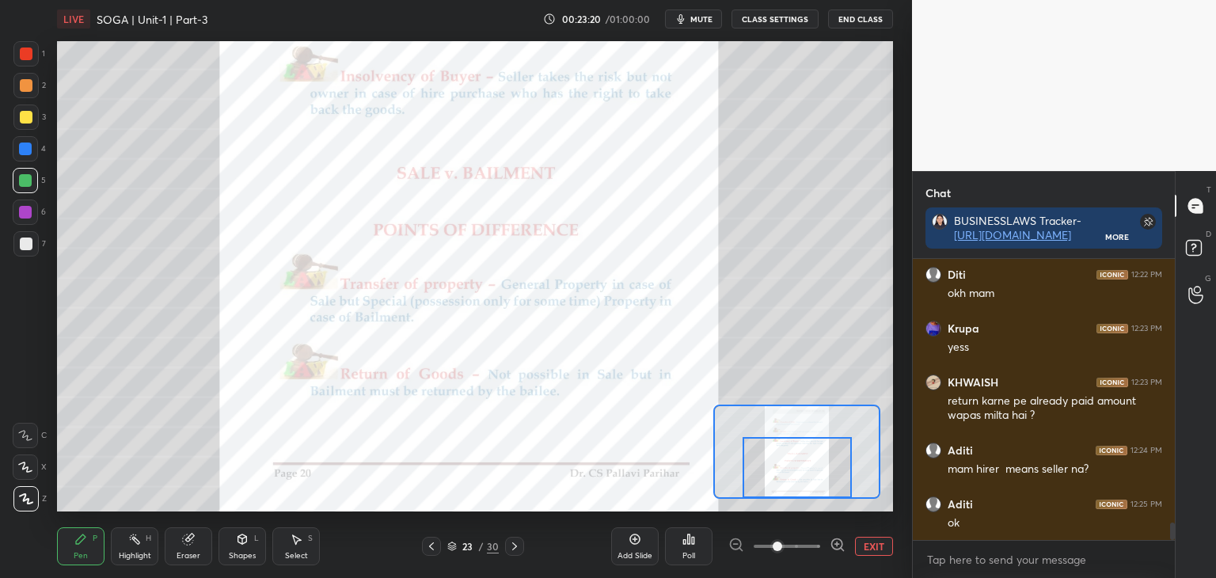
drag, startPoint x: 817, startPoint y: 461, endPoint x: 817, endPoint y: 477, distance: 15.8
click at [817, 477] on div at bounding box center [797, 467] width 109 height 61
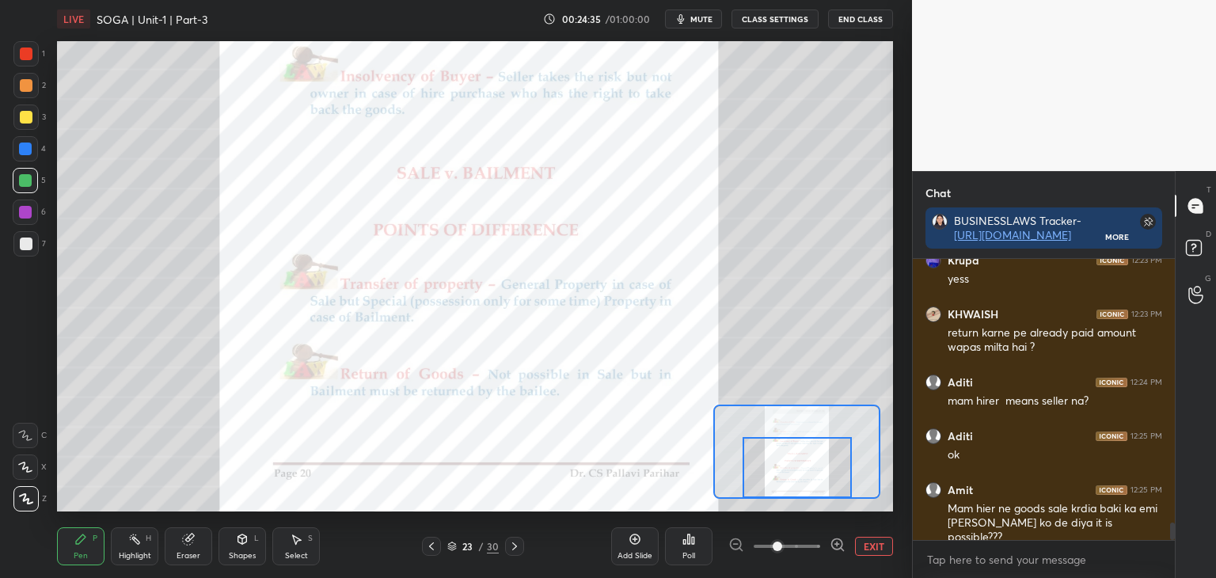
scroll to position [4345, 0]
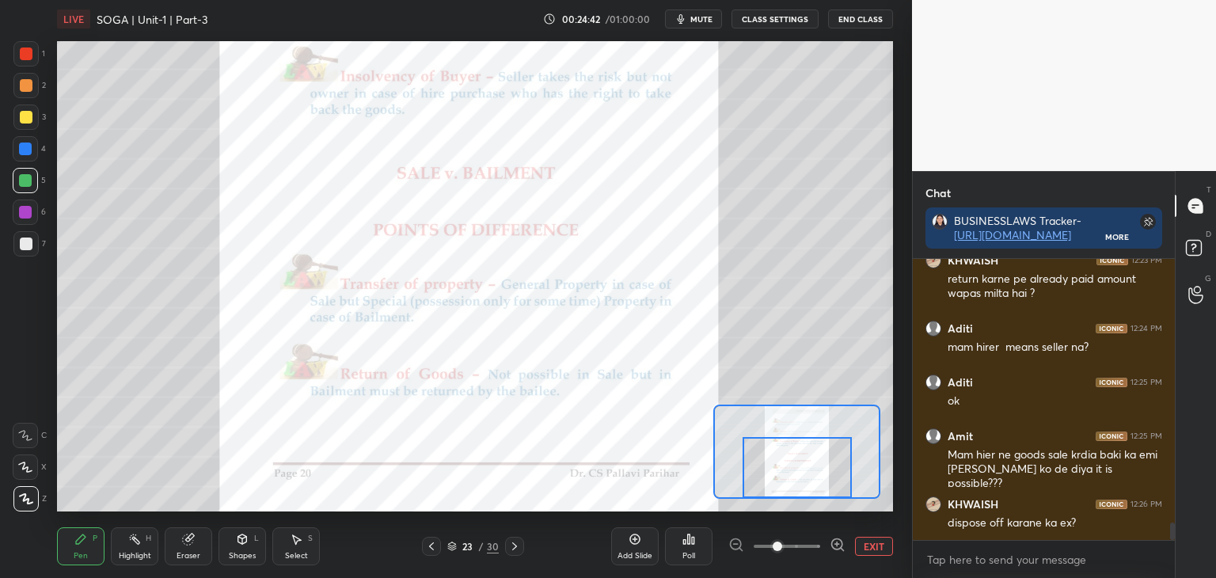
click at [877, 547] on button "EXIT" at bounding box center [874, 546] width 38 height 19
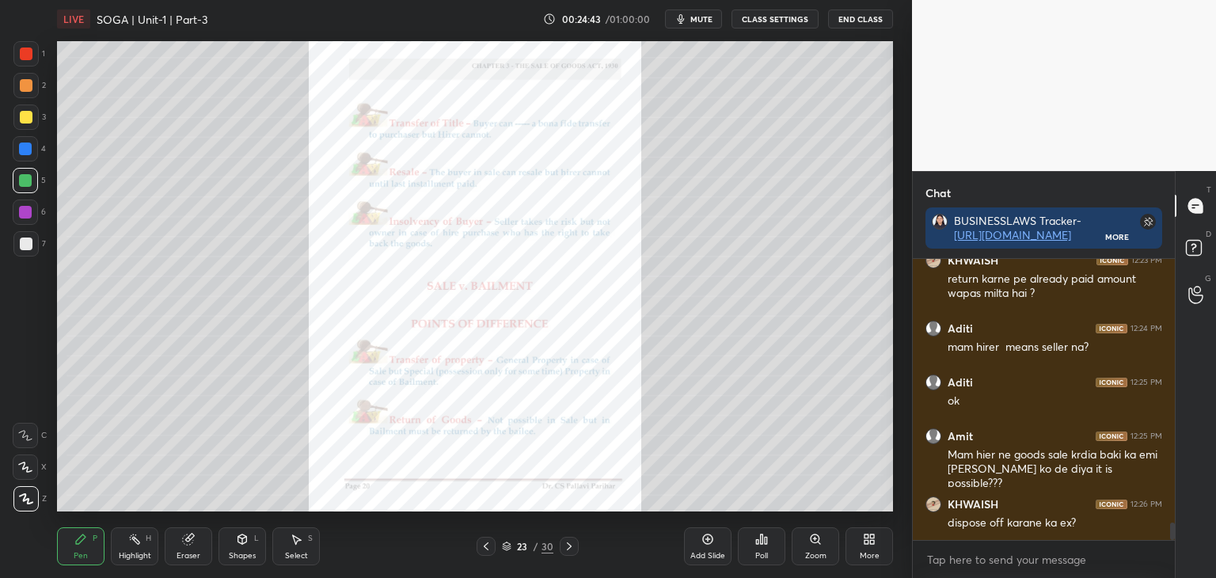
scroll to position [4398, 0]
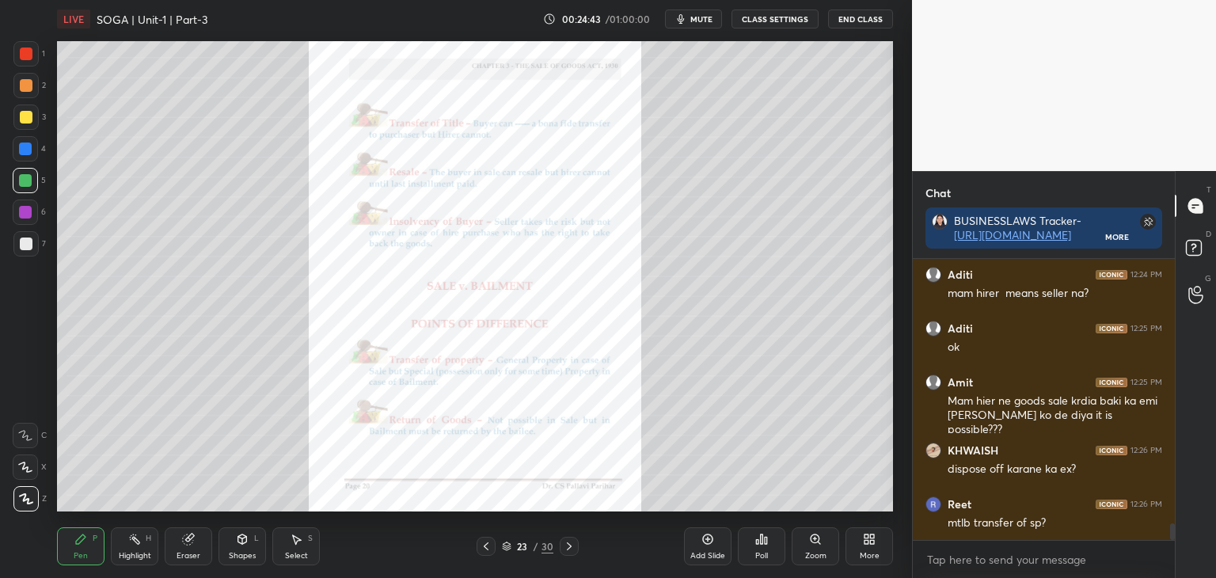
drag, startPoint x: 24, startPoint y: 212, endPoint x: 40, endPoint y: 228, distance: 22.4
click at [27, 213] on div at bounding box center [25, 212] width 13 height 13
click at [814, 542] on icon at bounding box center [815, 539] width 9 height 9
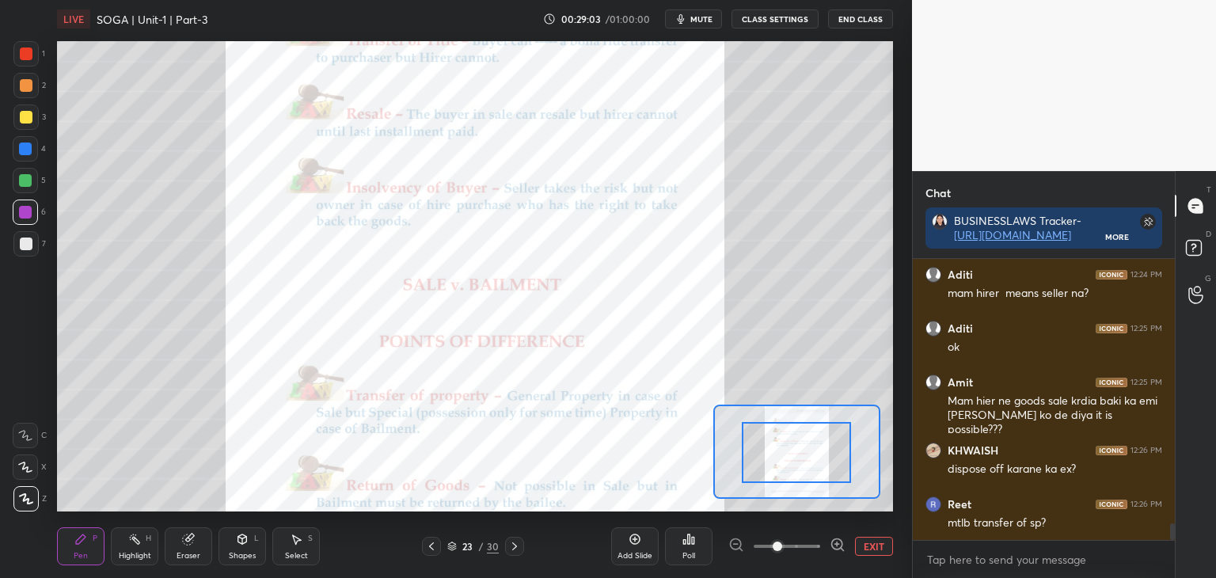
drag, startPoint x: 821, startPoint y: 454, endPoint x: 826, endPoint y: 461, distance: 8.6
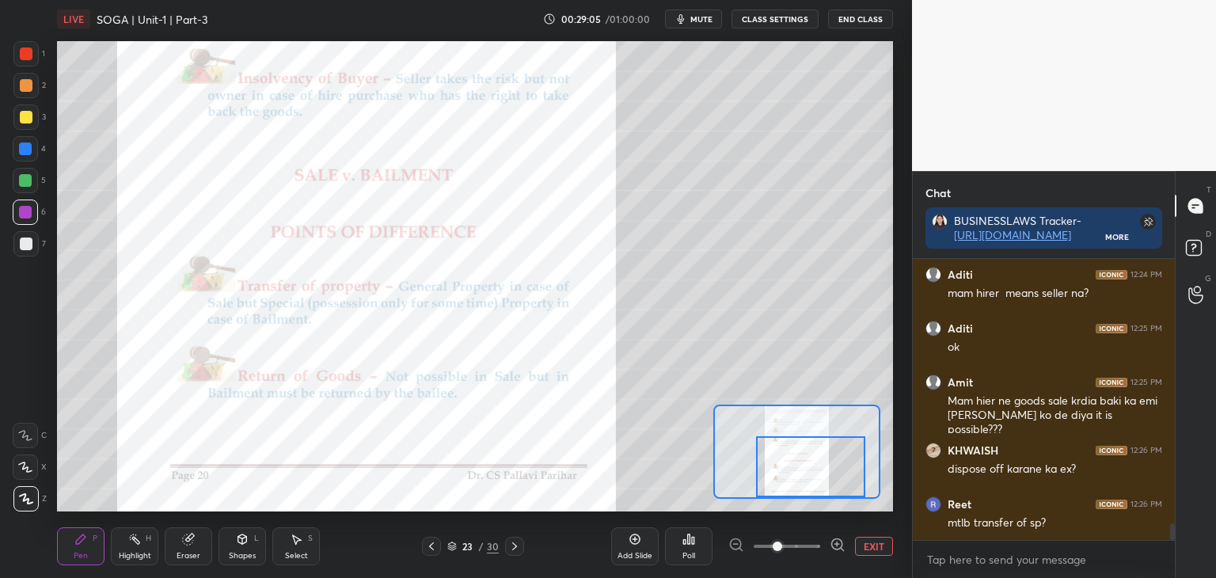
drag, startPoint x: 821, startPoint y: 461, endPoint x: 831, endPoint y: 475, distance: 17.1
click at [833, 475] on div at bounding box center [810, 466] width 109 height 61
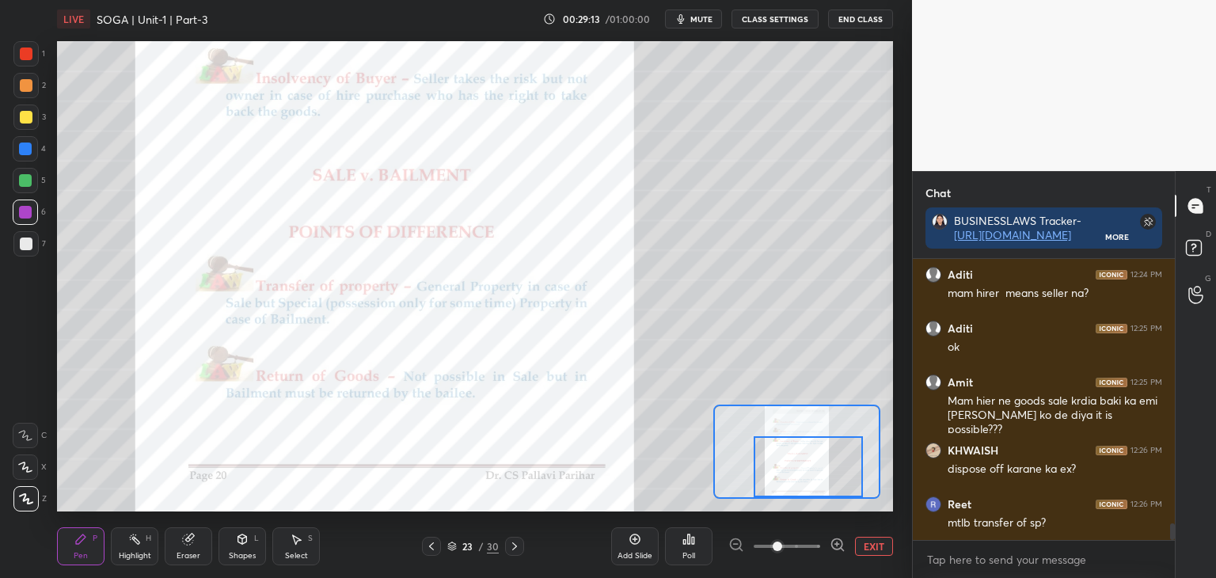
scroll to position [4452, 0]
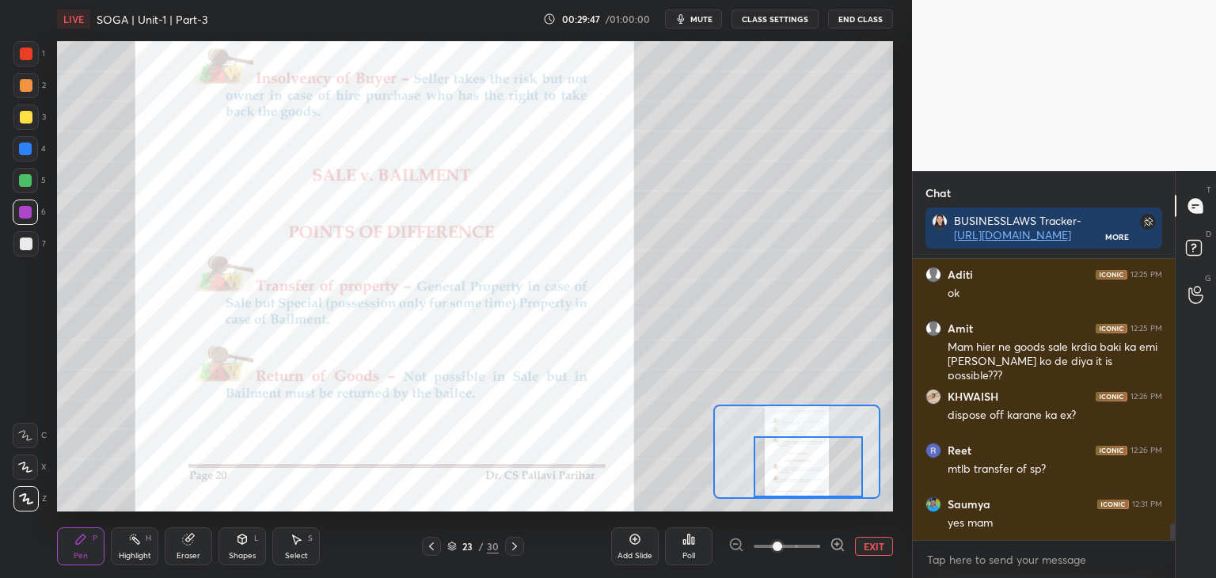
click at [516, 549] on icon at bounding box center [514, 546] width 13 height 13
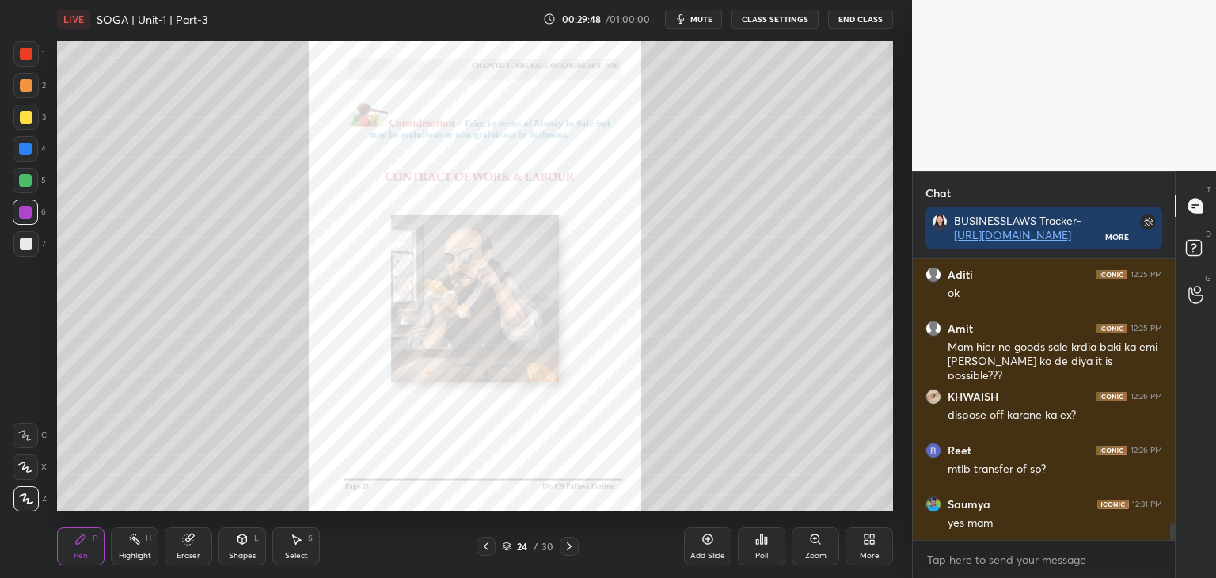
click at [823, 545] on div "Zoom" at bounding box center [816, 546] width 48 height 38
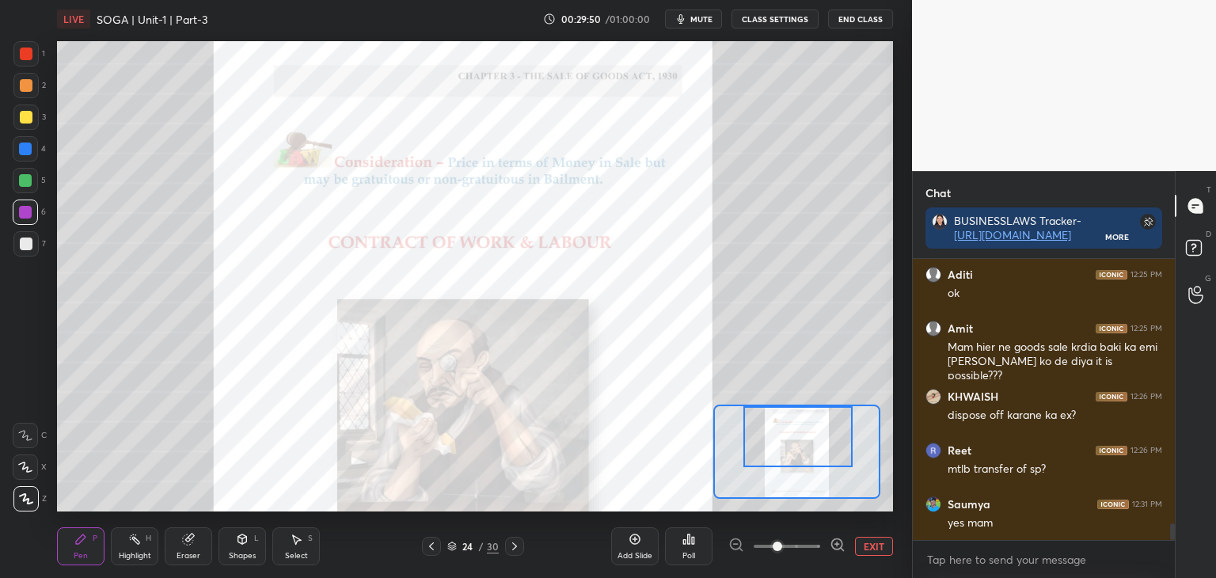
drag, startPoint x: 816, startPoint y: 466, endPoint x: 817, endPoint y: 453, distance: 13.5
click at [817, 453] on div at bounding box center [798, 436] width 109 height 61
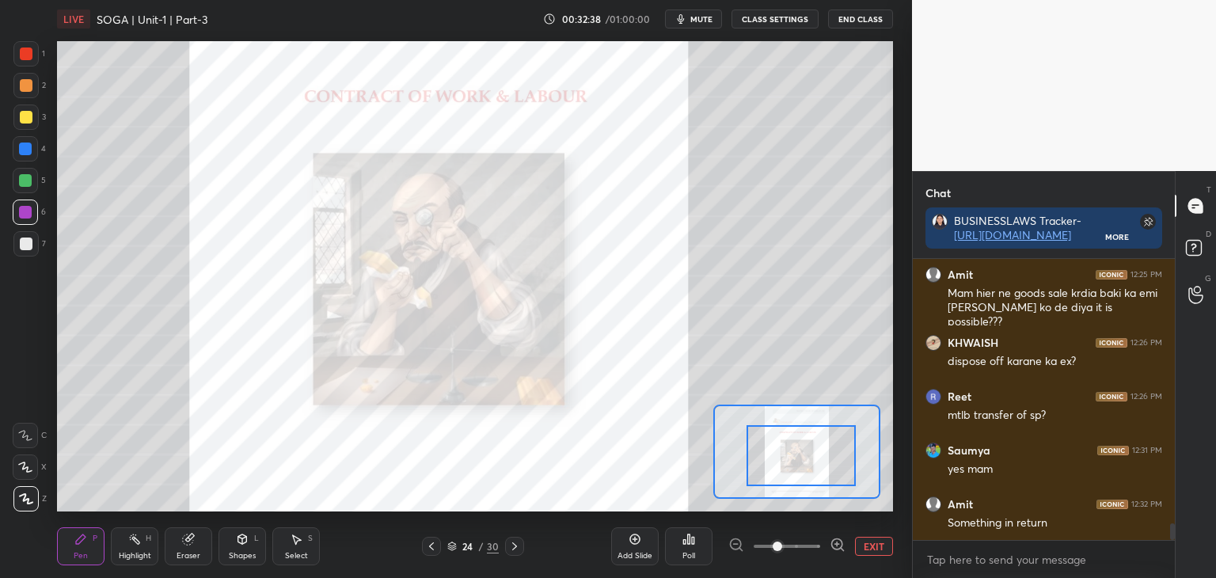
drag, startPoint x: 827, startPoint y: 451, endPoint x: 831, endPoint y: 482, distance: 31.9
click at [830, 470] on div at bounding box center [801, 455] width 109 height 61
click at [870, 549] on button "EXIT" at bounding box center [874, 546] width 38 height 19
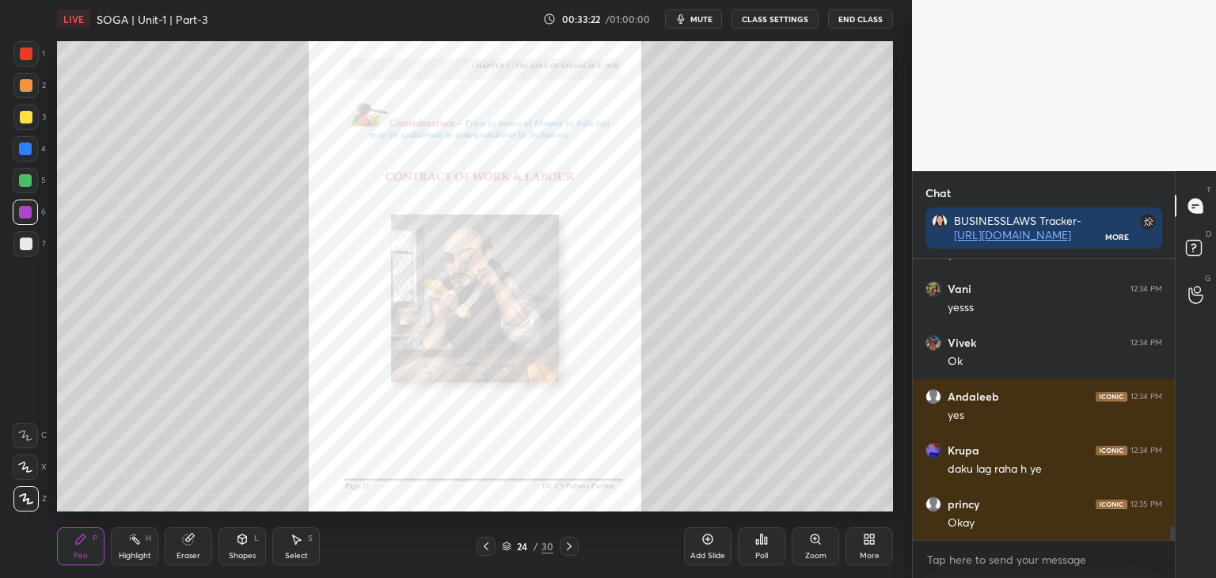
scroll to position [5167, 0]
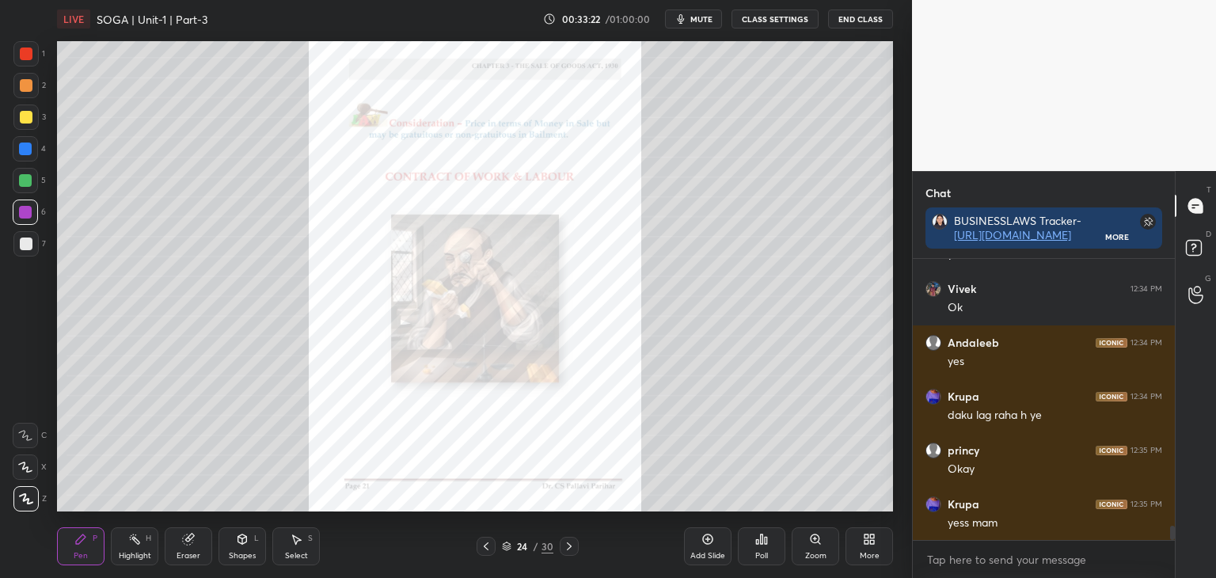
drag, startPoint x: 29, startPoint y: 180, endPoint x: 43, endPoint y: 180, distance: 14.3
click at [29, 180] on div at bounding box center [25, 180] width 13 height 13
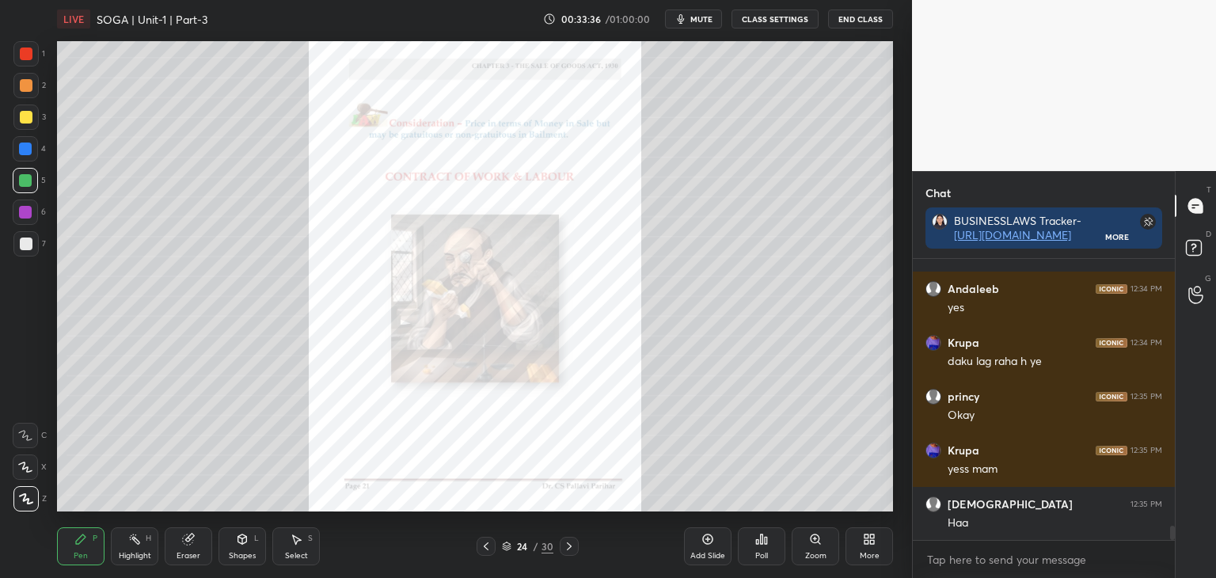
drag, startPoint x: 183, startPoint y: 546, endPoint x: 266, endPoint y: 524, distance: 86.1
click at [185, 546] on div "Eraser" at bounding box center [189, 546] width 48 height 38
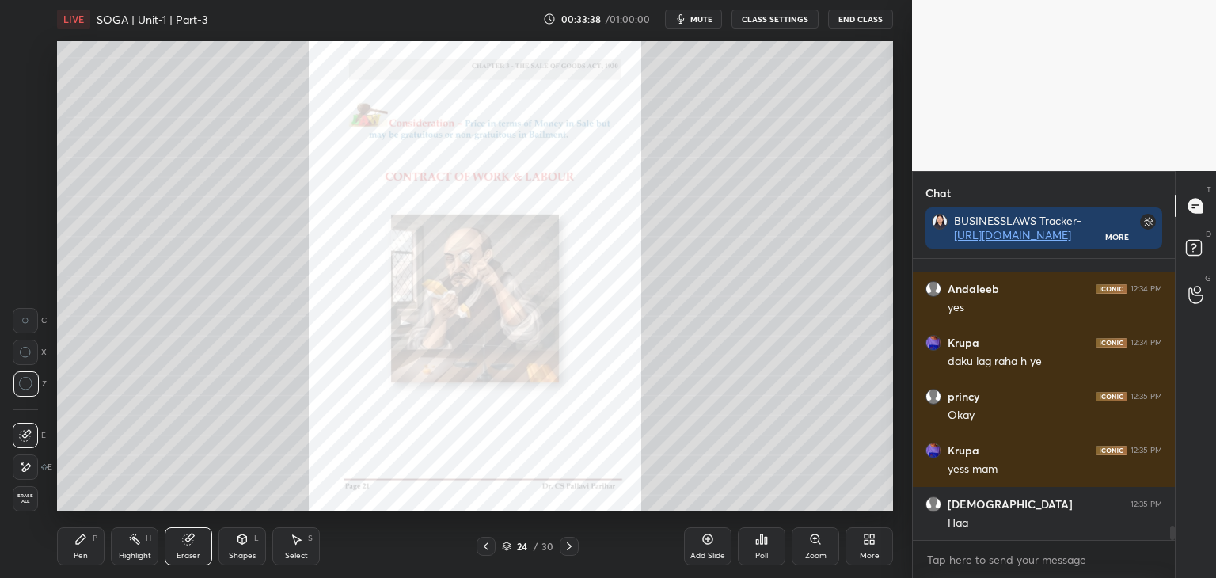
scroll to position [5274, 0]
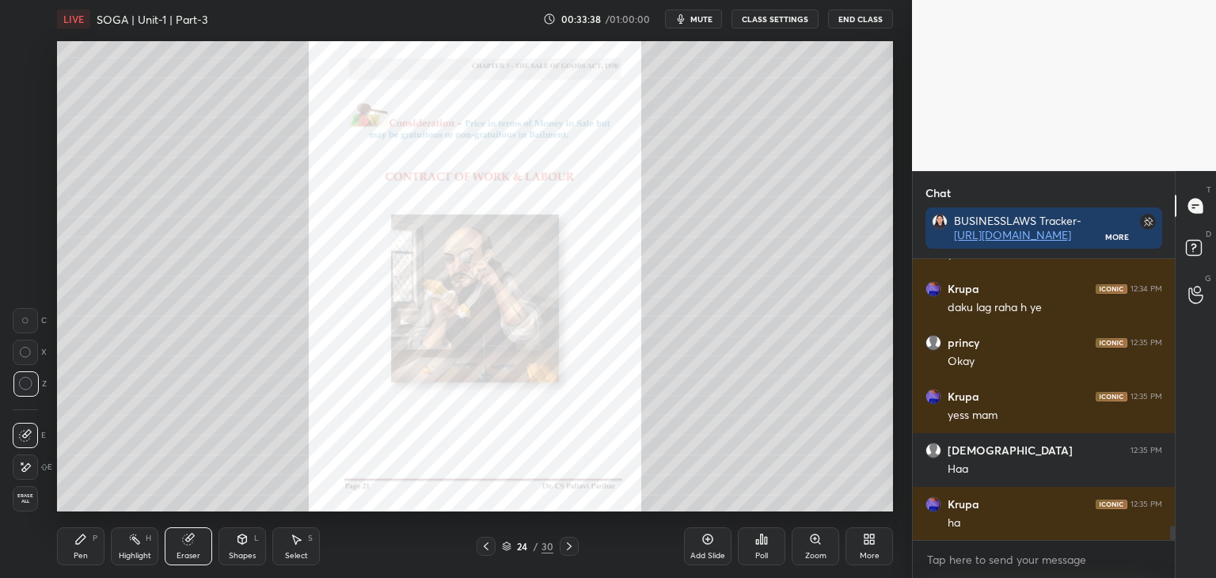
click at [79, 550] on div "Pen P" at bounding box center [81, 546] width 48 height 38
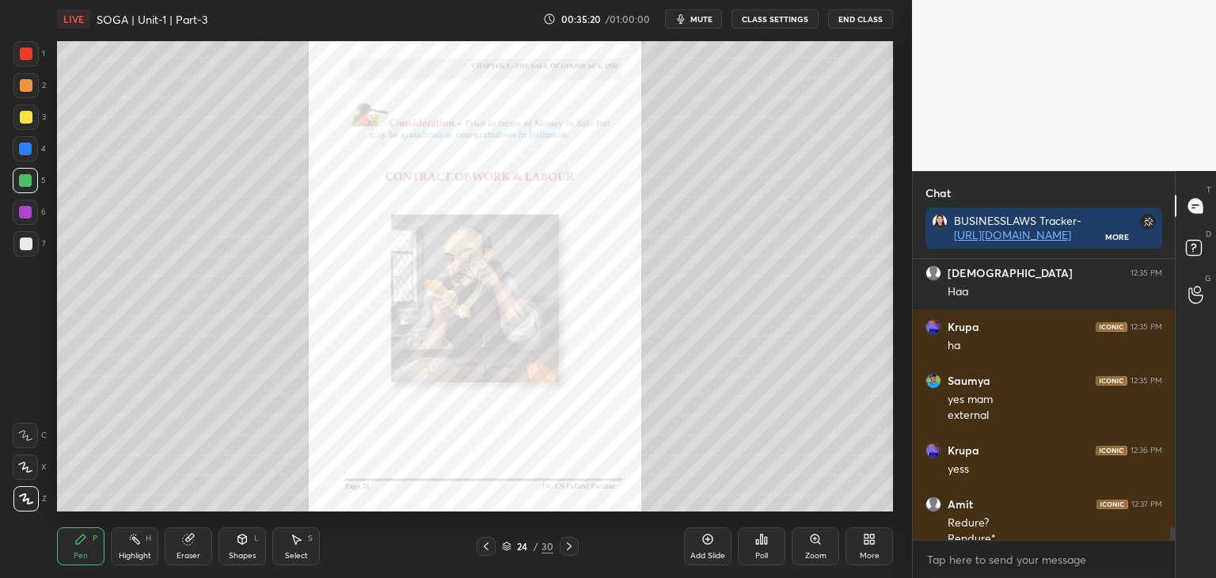
scroll to position [5468, 0]
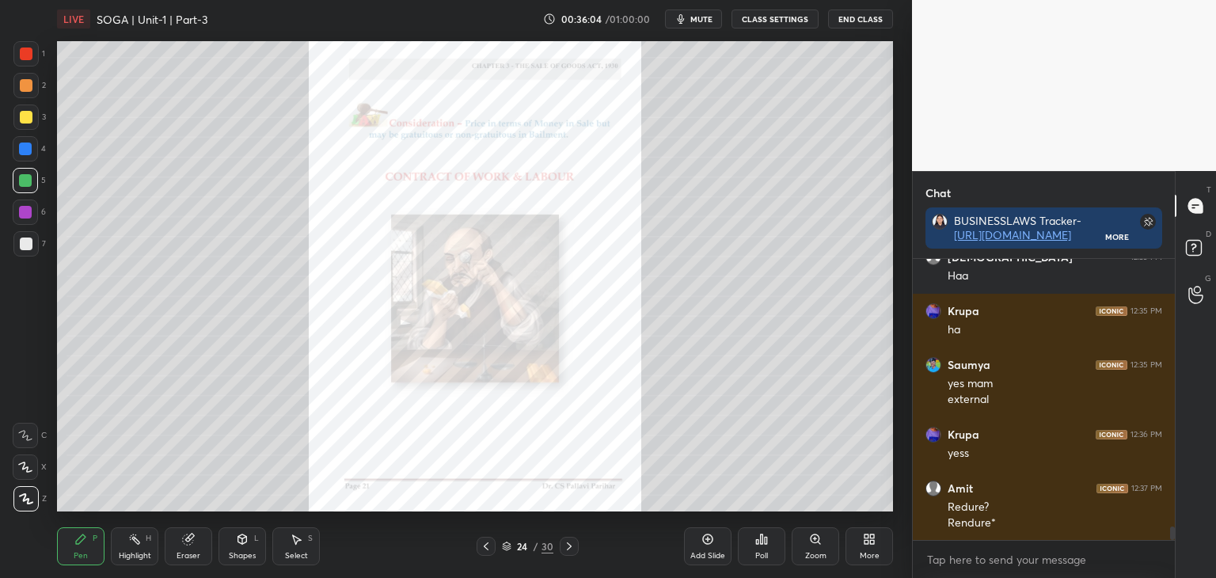
click at [27, 240] on div at bounding box center [26, 244] width 13 height 13
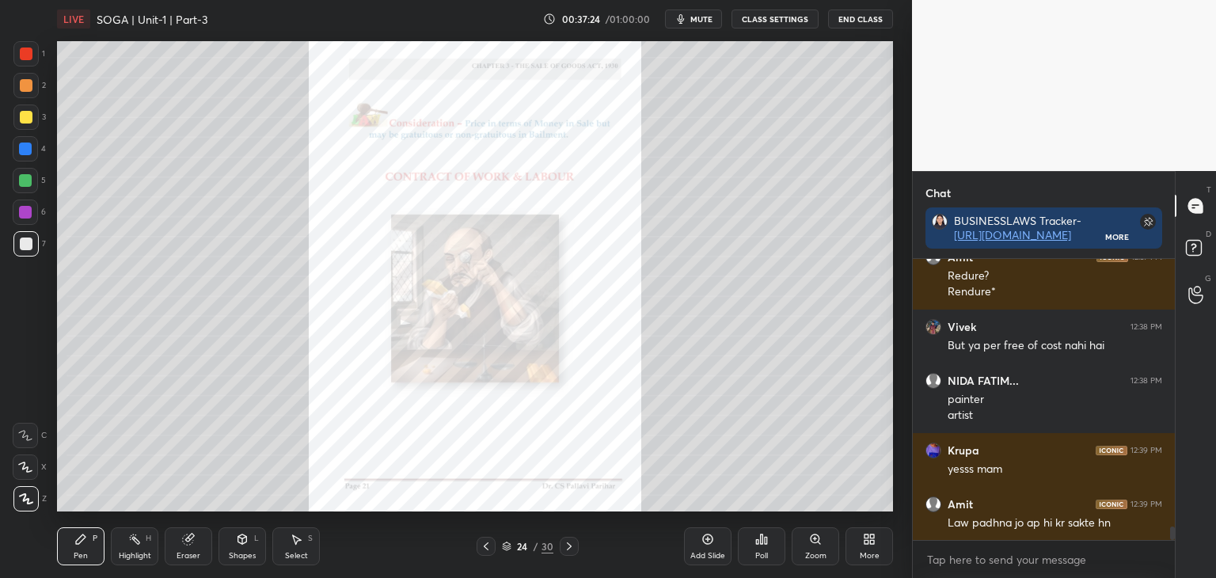
scroll to position [5753, 0]
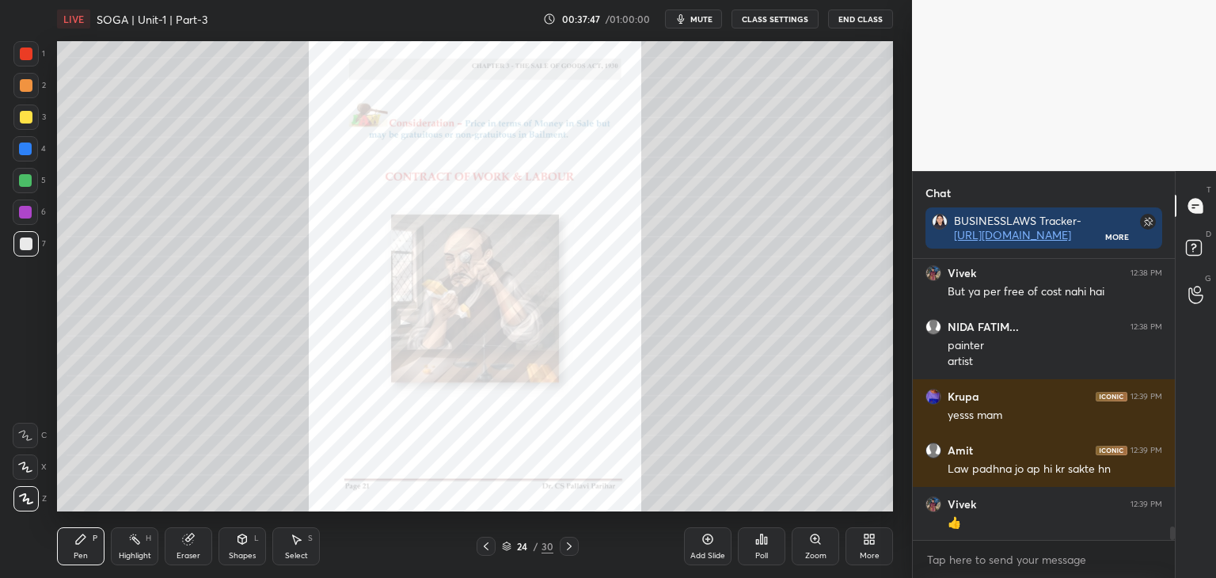
click at [28, 215] on div at bounding box center [25, 212] width 13 height 13
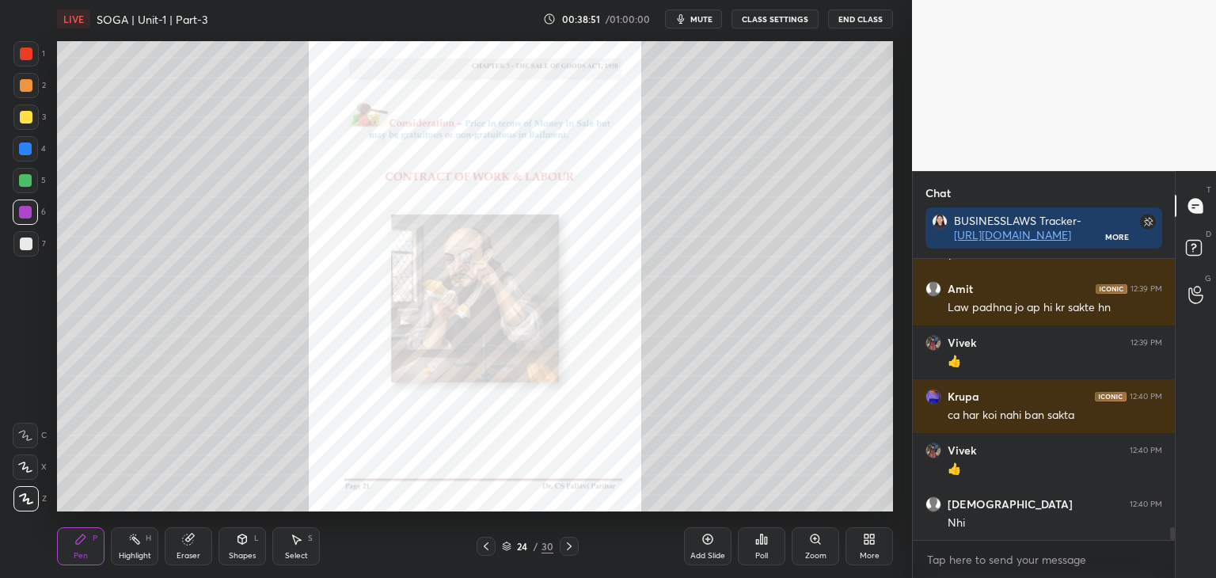
scroll to position [5968, 0]
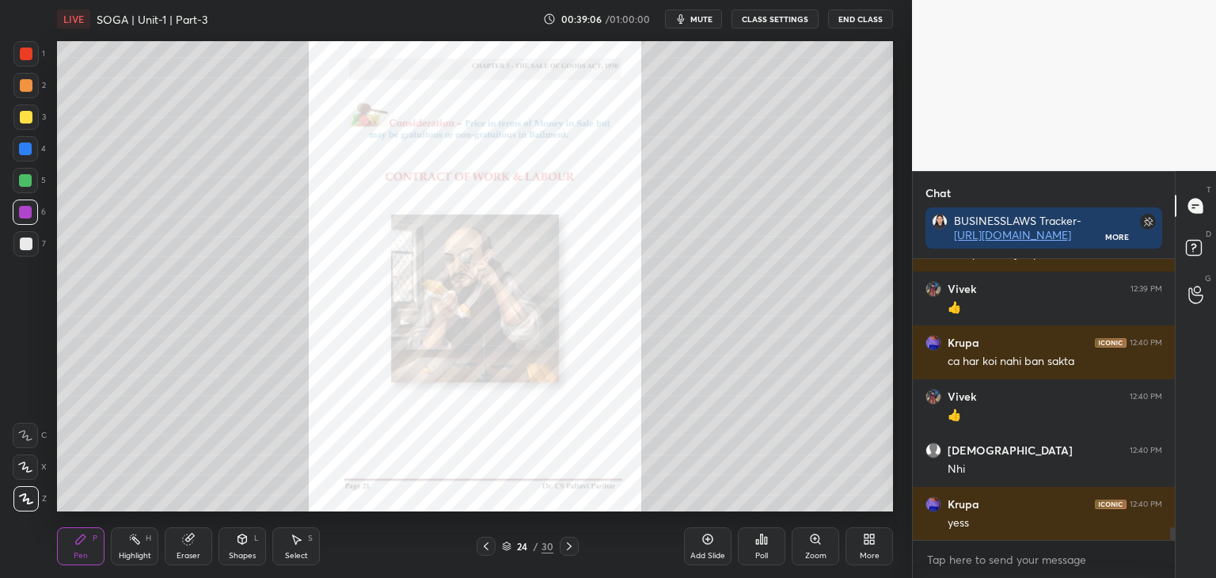
click at [483, 549] on icon at bounding box center [486, 546] width 13 height 13
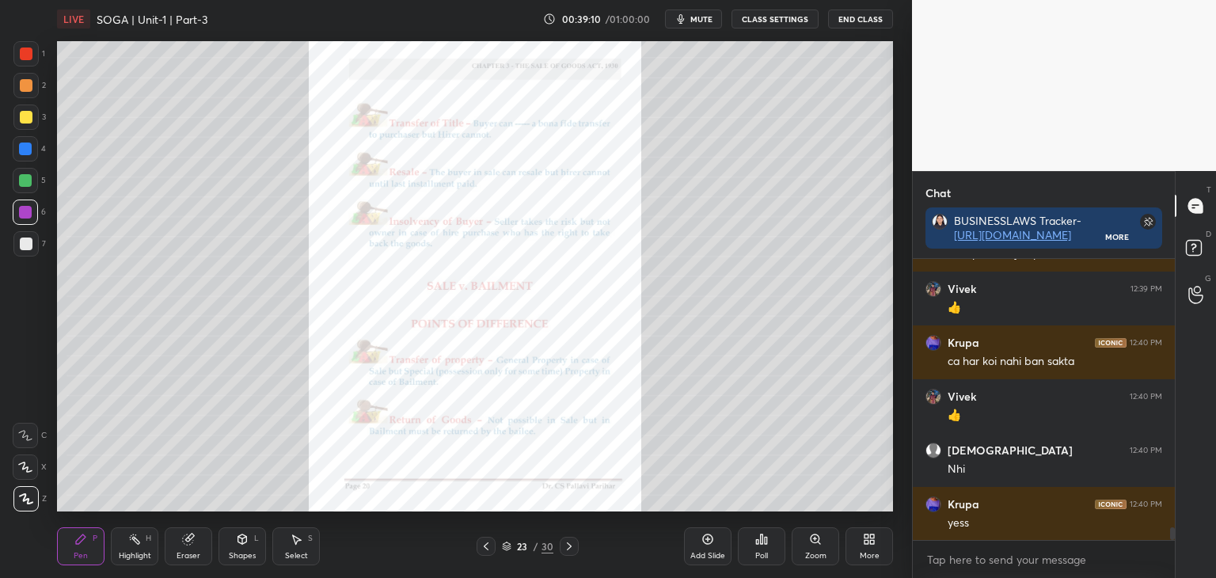
click at [487, 546] on icon at bounding box center [486, 546] width 13 height 13
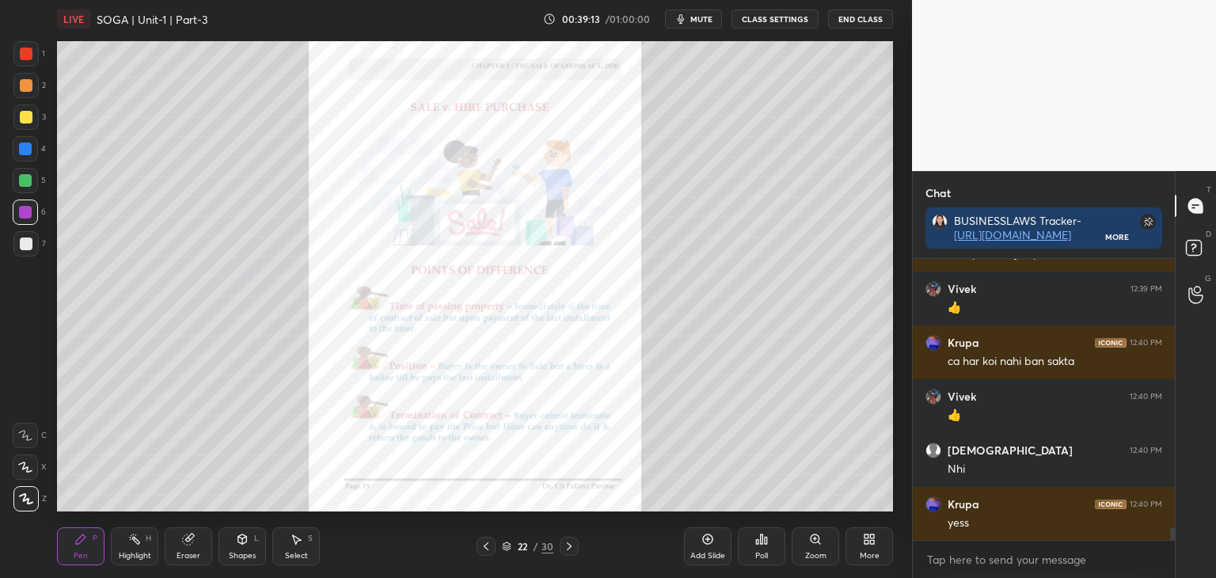
click at [486, 554] on div at bounding box center [486, 546] width 19 height 19
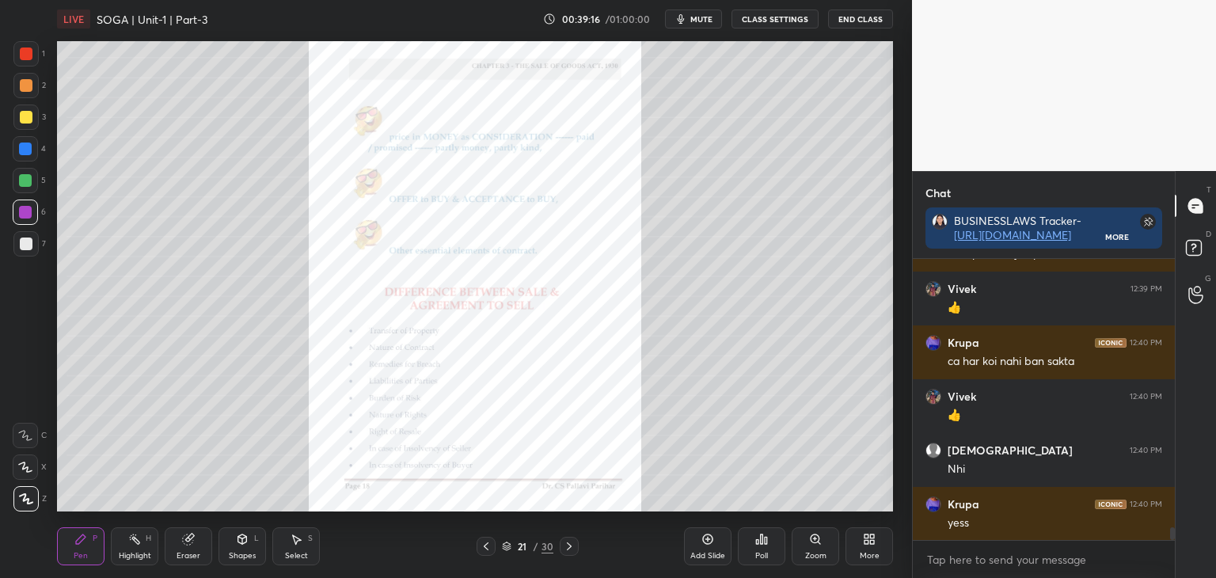
click at [25, 54] on div at bounding box center [26, 54] width 13 height 13
click at [569, 542] on icon at bounding box center [569, 546] width 13 height 13
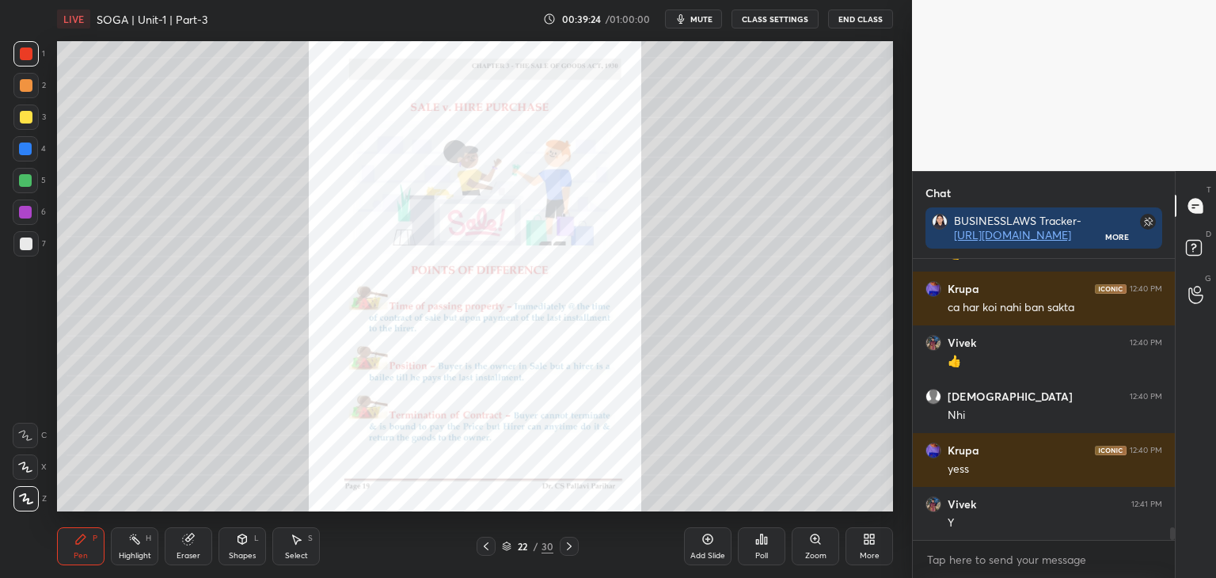
scroll to position [6076, 0]
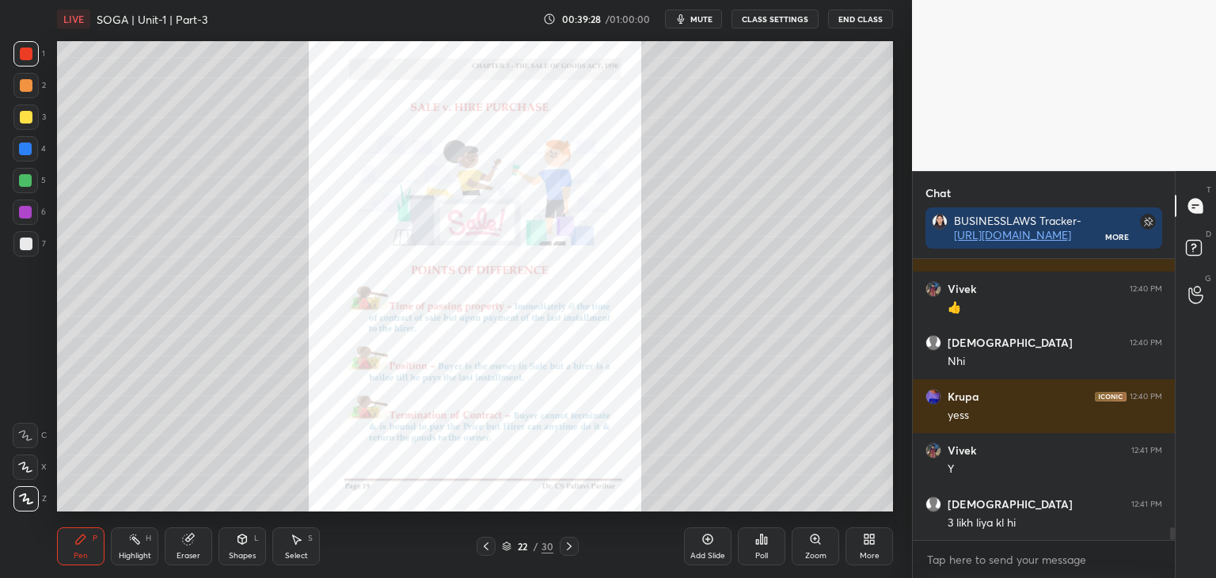
click at [569, 549] on icon at bounding box center [569, 546] width 13 height 13
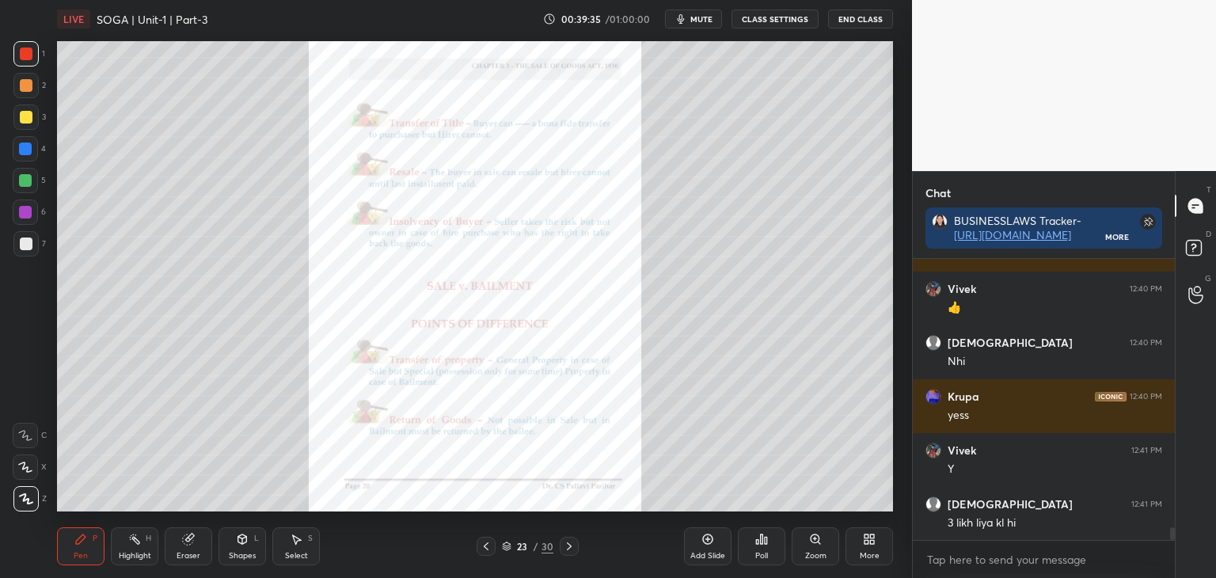
click at [571, 548] on icon at bounding box center [569, 546] width 13 height 13
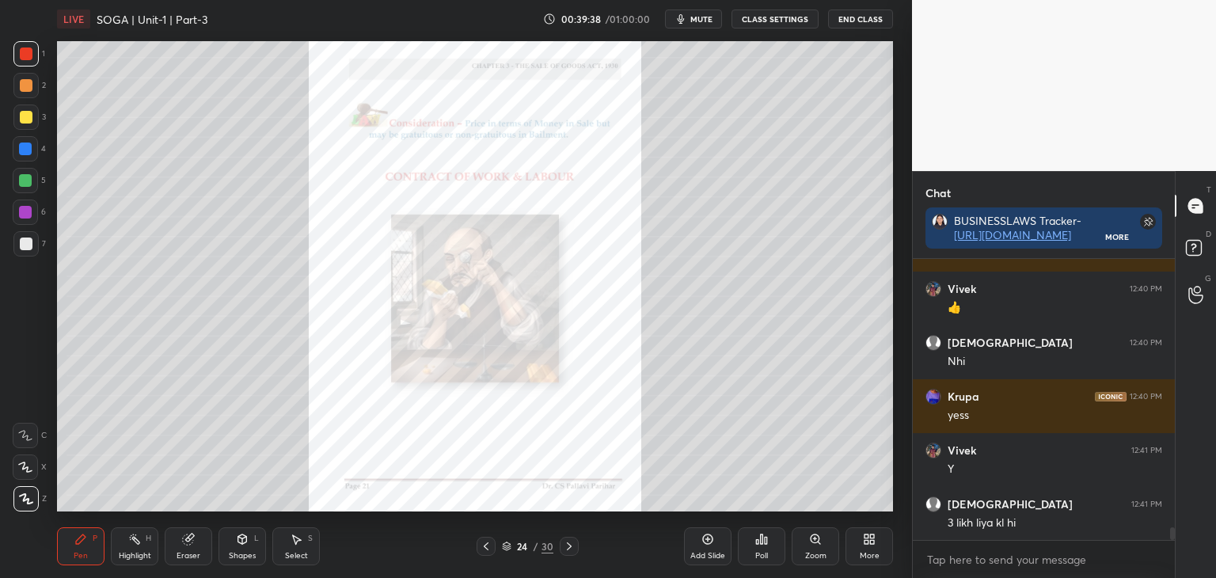
click at [572, 550] on icon at bounding box center [569, 546] width 13 height 13
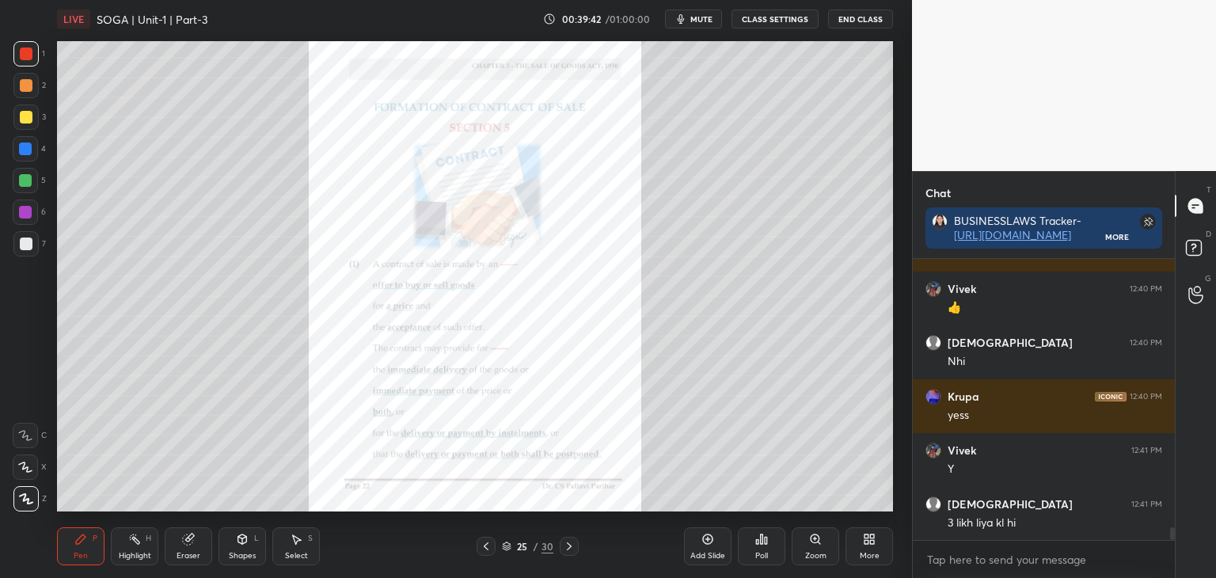
click at [28, 149] on div at bounding box center [25, 149] width 13 height 13
click at [823, 556] on div "Zoom" at bounding box center [815, 556] width 21 height 8
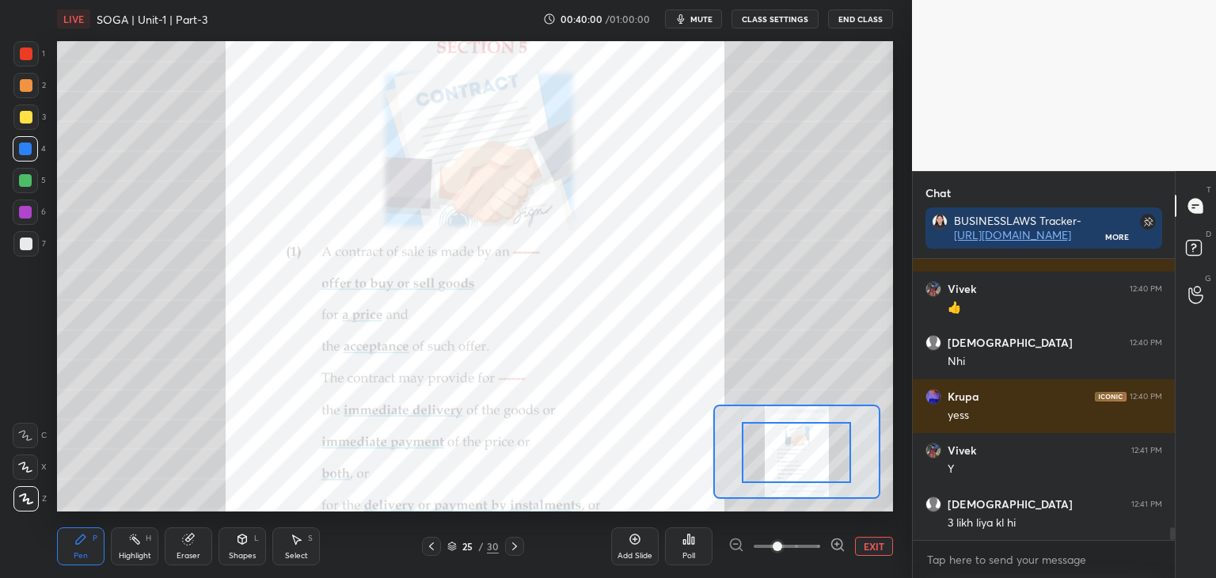
drag, startPoint x: 825, startPoint y: 462, endPoint x: 828, endPoint y: 477, distance: 15.2
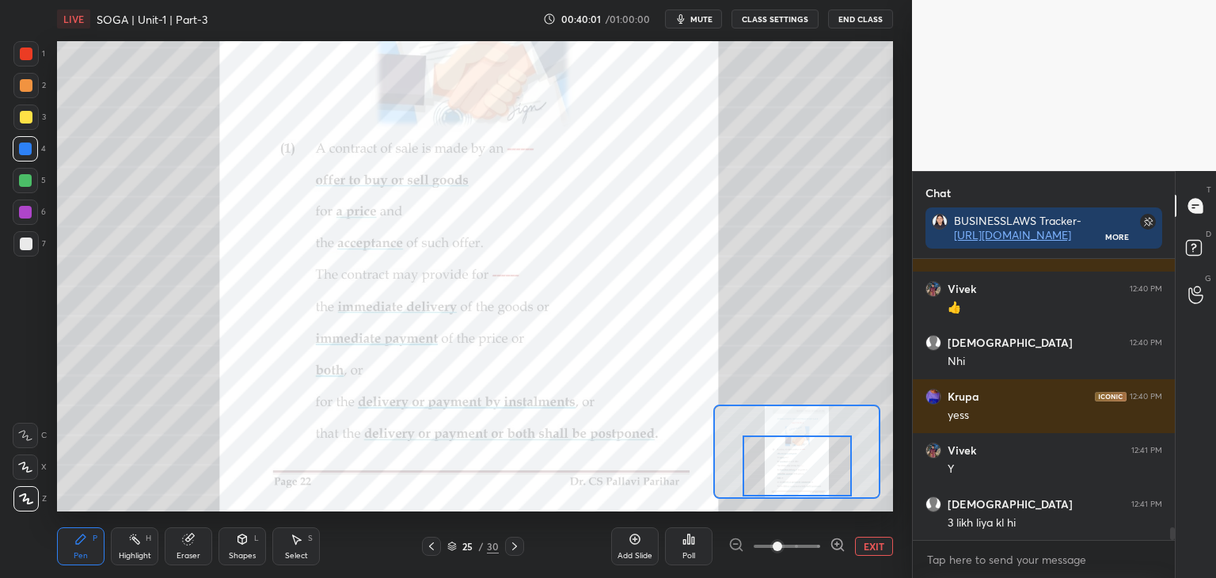
drag, startPoint x: 830, startPoint y: 473, endPoint x: 830, endPoint y: 485, distance: 12.7
click at [830, 486] on div at bounding box center [797, 466] width 109 height 61
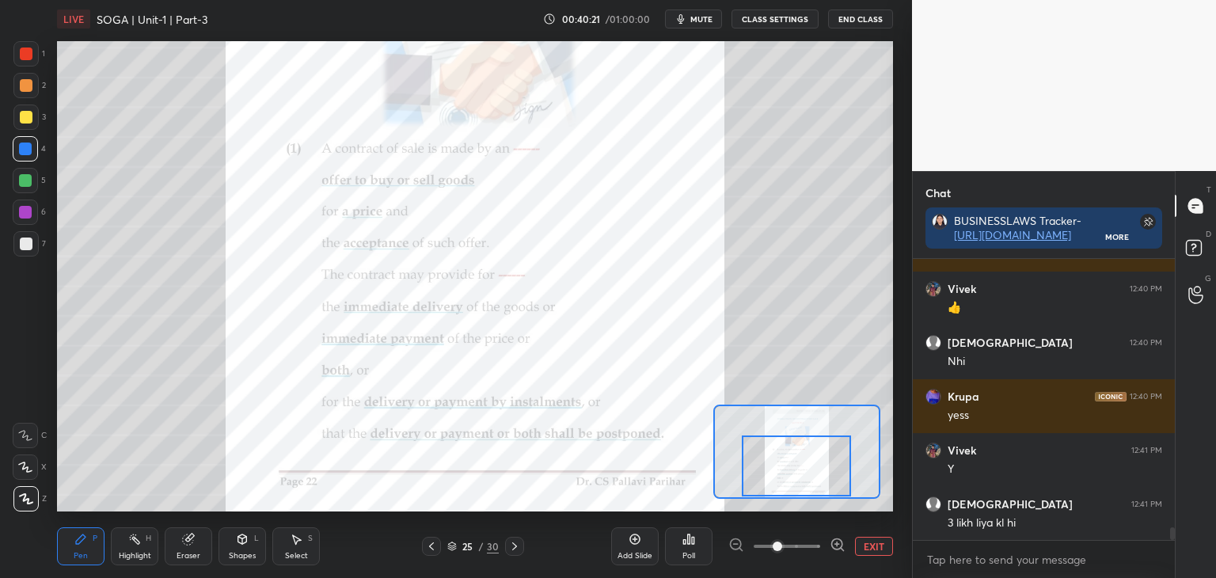
scroll to position [6130, 0]
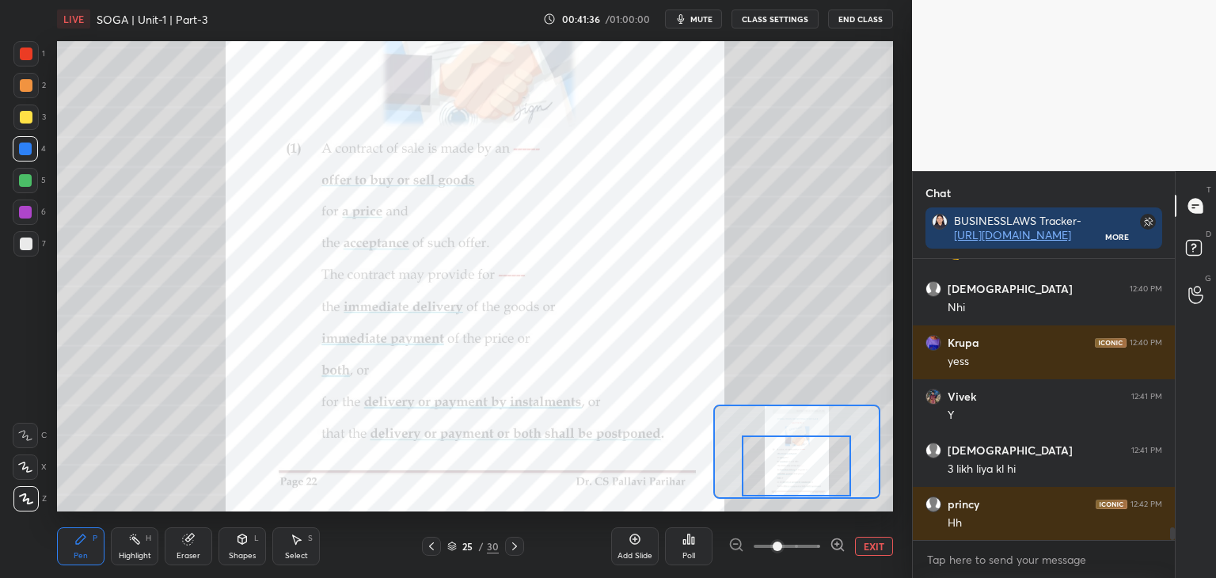
click at [870, 548] on button "EXIT" at bounding box center [874, 546] width 38 height 19
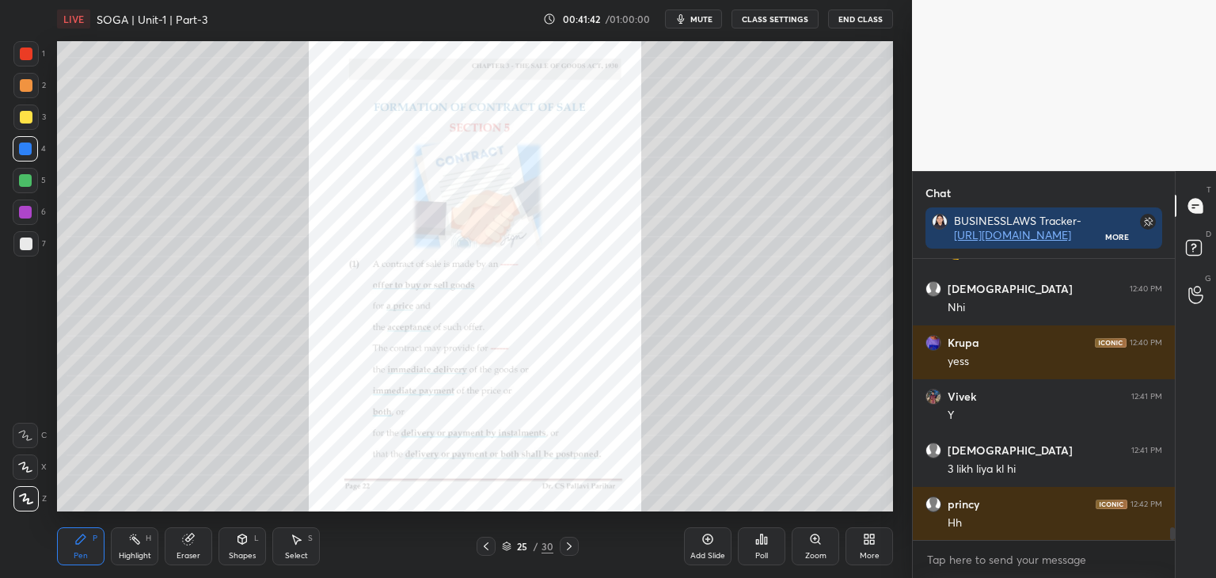
click at [187, 544] on icon at bounding box center [188, 539] width 13 height 13
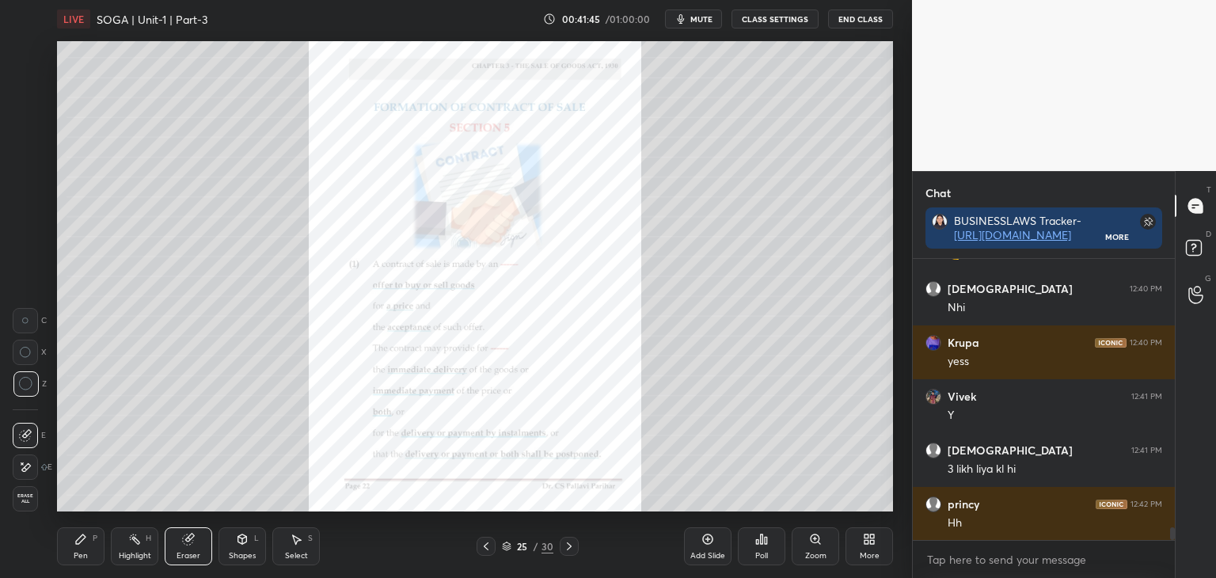
drag, startPoint x: 89, startPoint y: 543, endPoint x: 99, endPoint y: 539, distance: 11.0
click at [92, 542] on div "Pen P" at bounding box center [81, 546] width 48 height 38
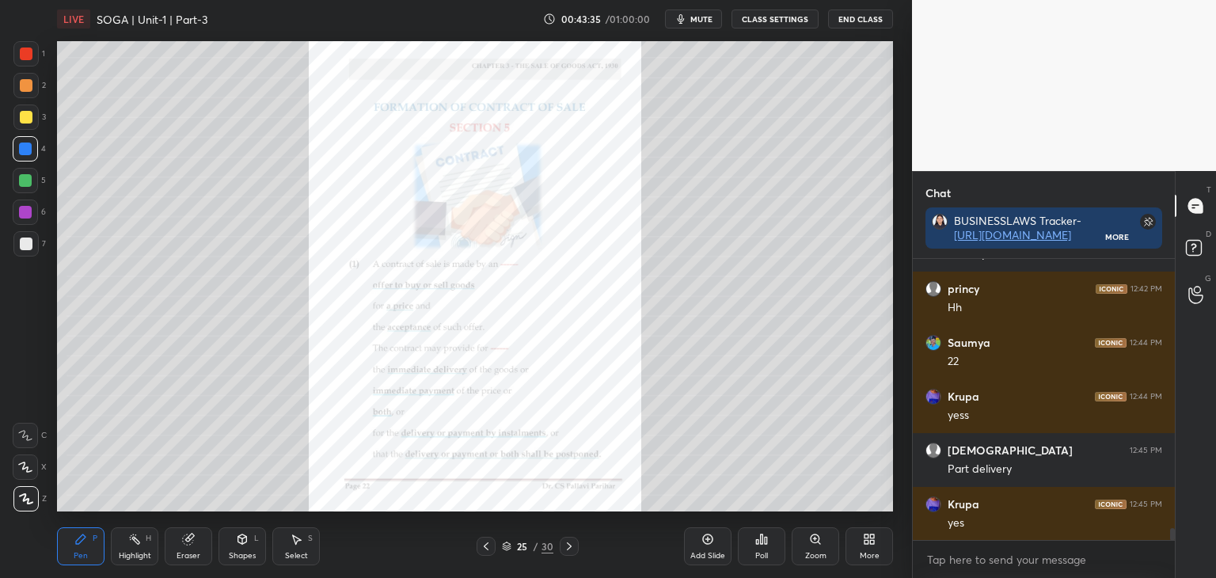
scroll to position [6399, 0]
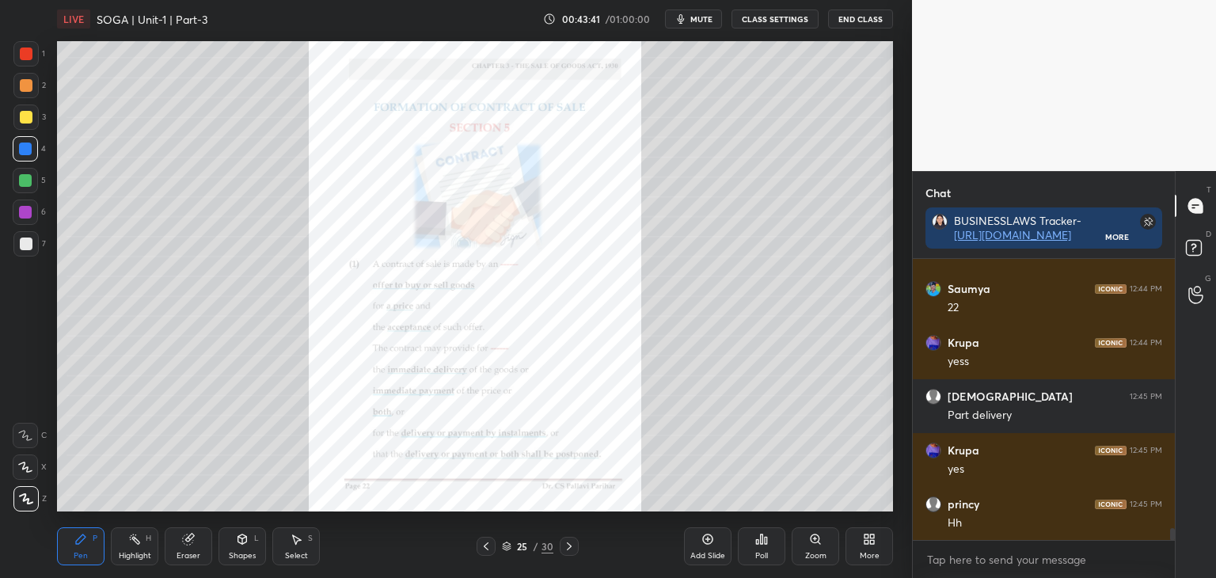
drag, startPoint x: 23, startPoint y: 113, endPoint x: 53, endPoint y: 130, distance: 34.4
click at [25, 113] on div at bounding box center [26, 117] width 13 height 13
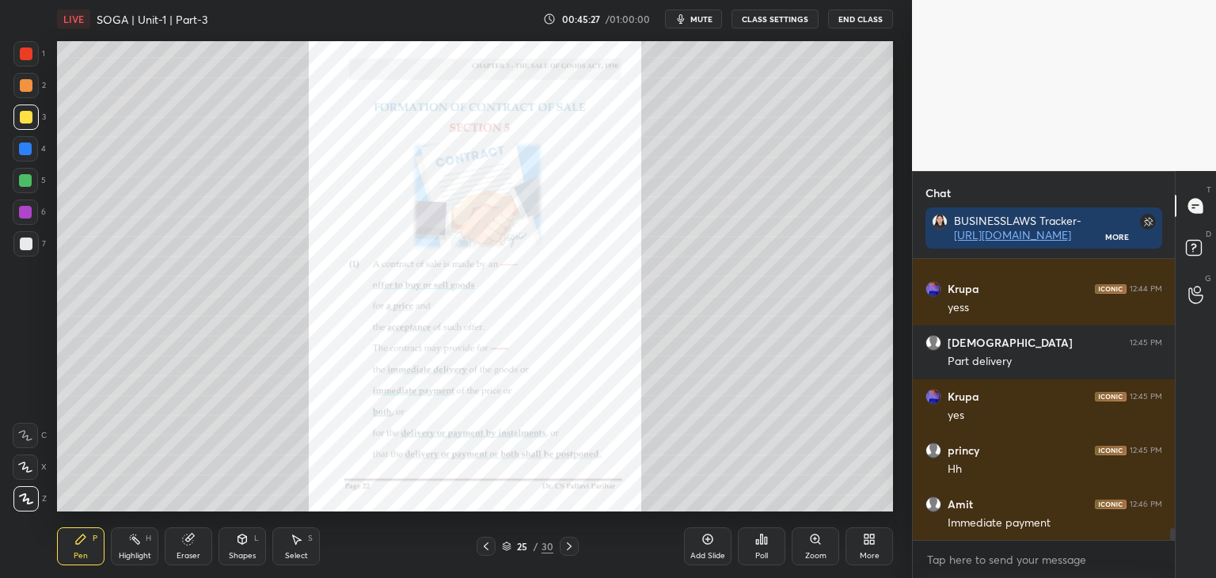
drag, startPoint x: 25, startPoint y: 55, endPoint x: 32, endPoint y: 59, distance: 8.6
click at [25, 54] on div at bounding box center [26, 54] width 13 height 13
click at [573, 547] on icon at bounding box center [569, 546] width 13 height 13
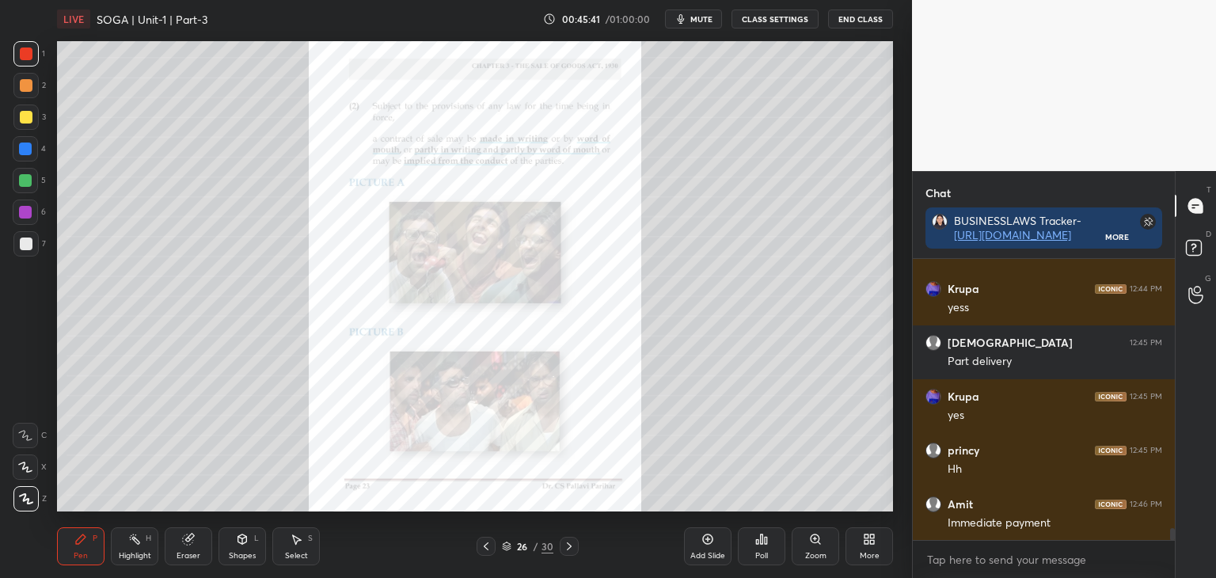
click at [817, 547] on div "Zoom" at bounding box center [816, 546] width 48 height 38
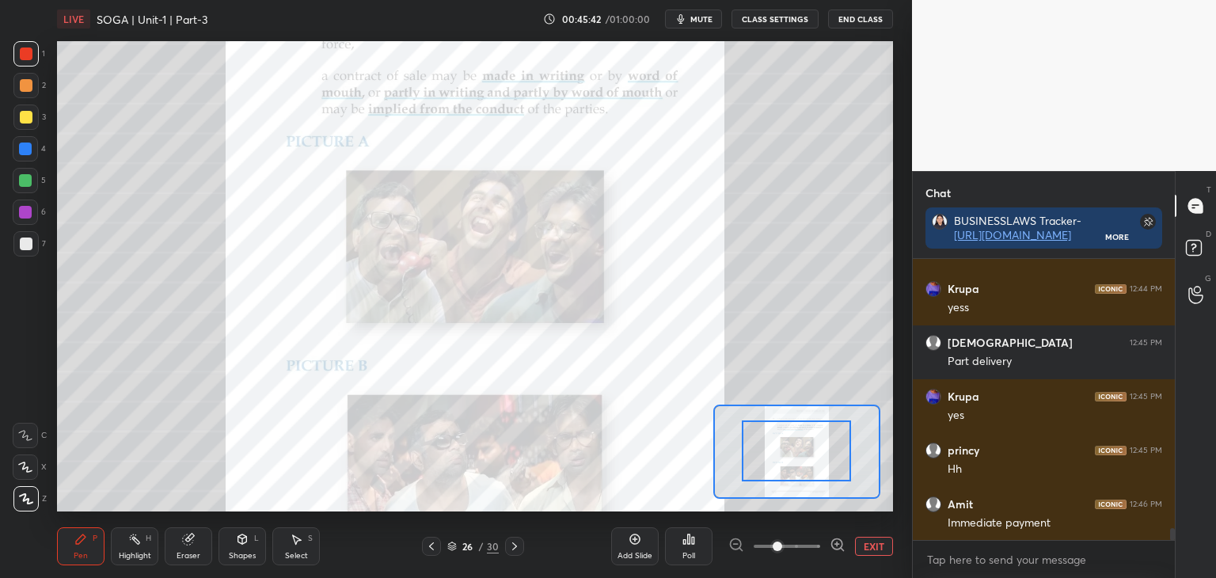
drag, startPoint x: 816, startPoint y: 459, endPoint x: 818, endPoint y: 449, distance: 9.8
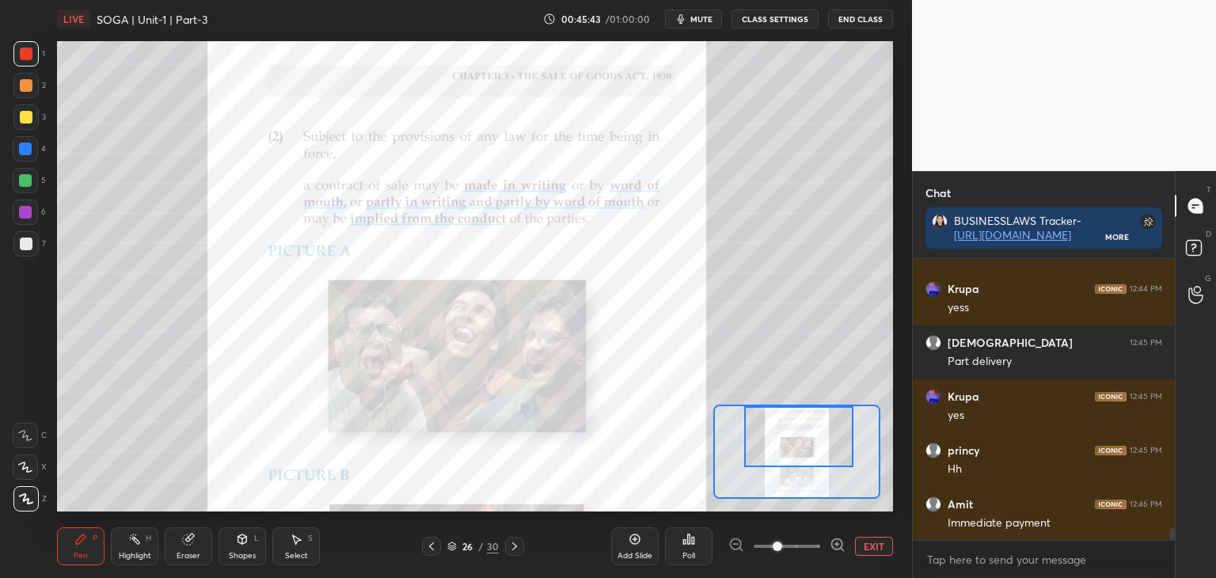
click at [816, 451] on div at bounding box center [798, 436] width 109 height 61
click at [869, 549] on button "EXIT" at bounding box center [874, 546] width 38 height 19
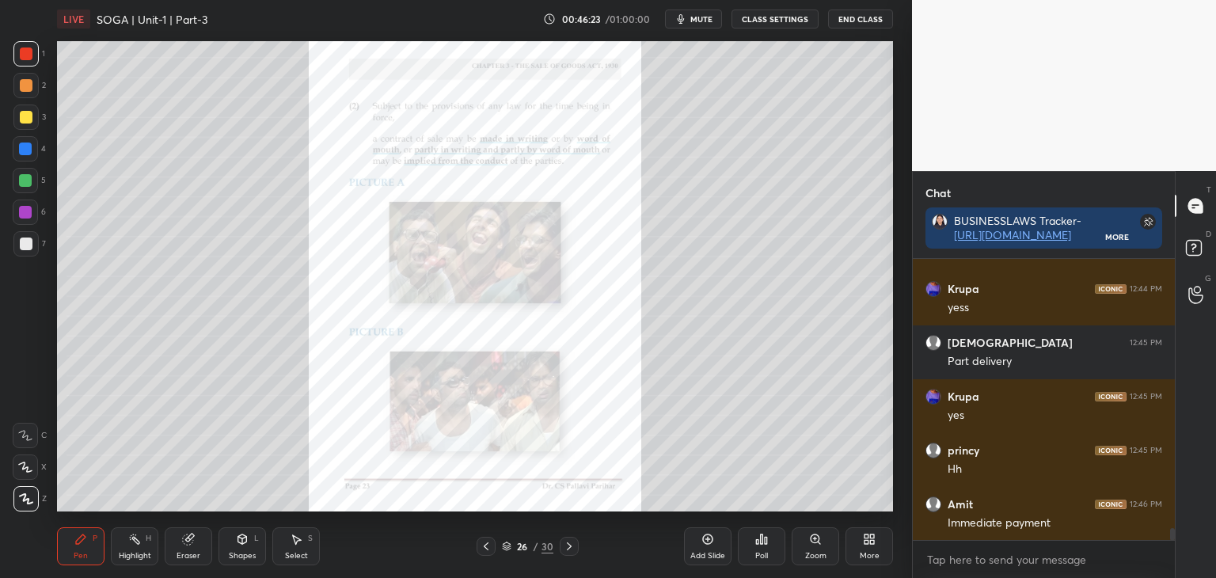
click at [817, 552] on div "Zoom" at bounding box center [815, 556] width 21 height 8
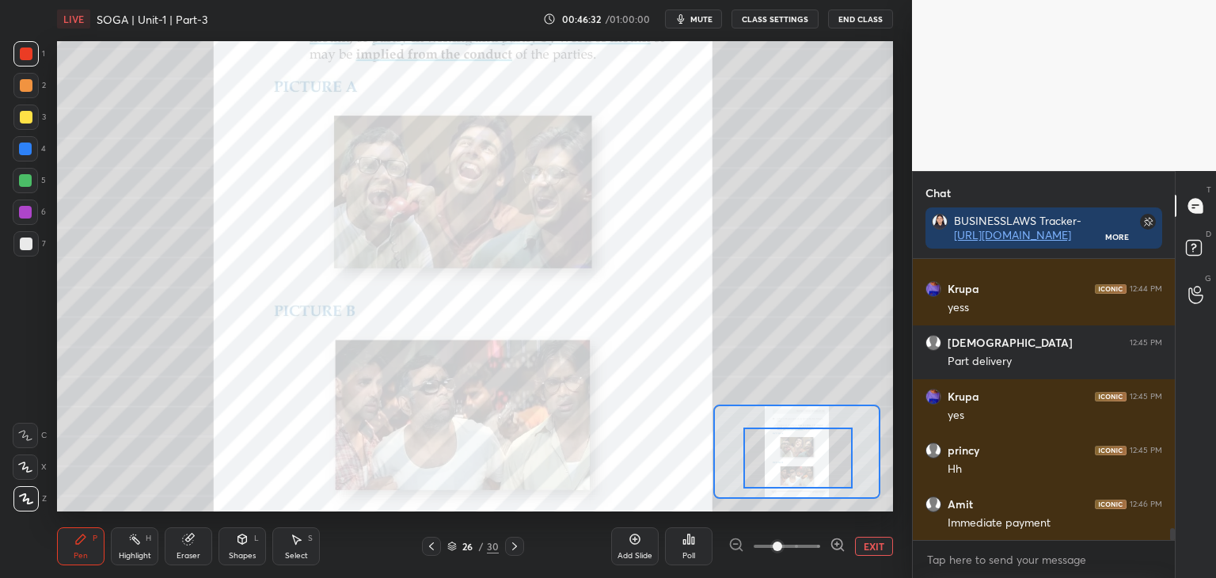
drag, startPoint x: 800, startPoint y: 462, endPoint x: 804, endPoint y: 470, distance: 9.6
click at [804, 472] on div at bounding box center [798, 458] width 109 height 61
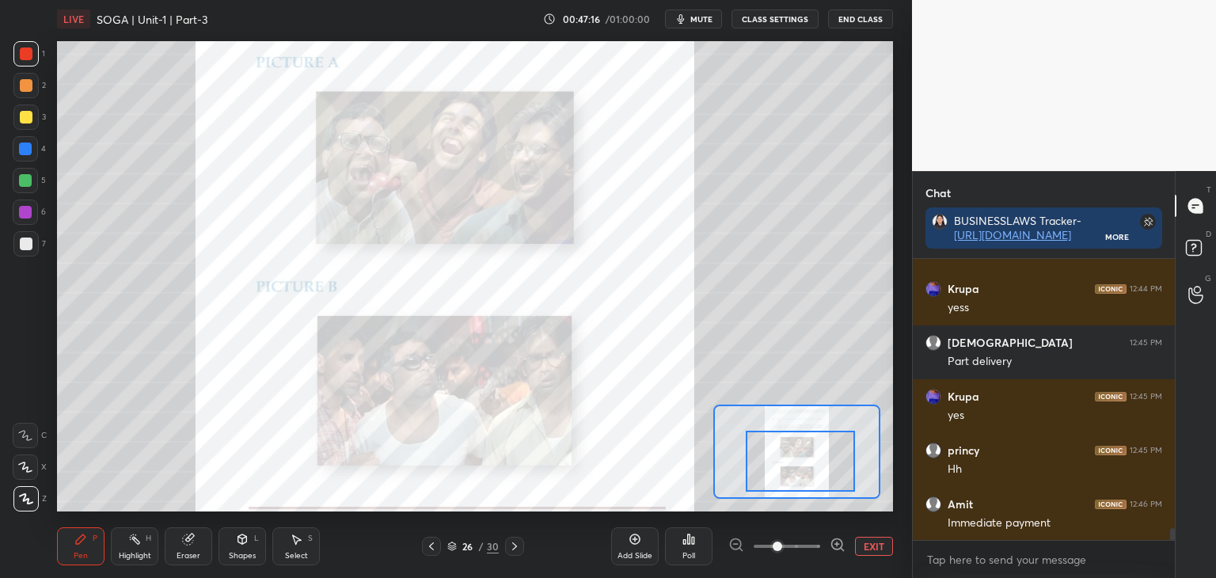
scroll to position [6507, 0]
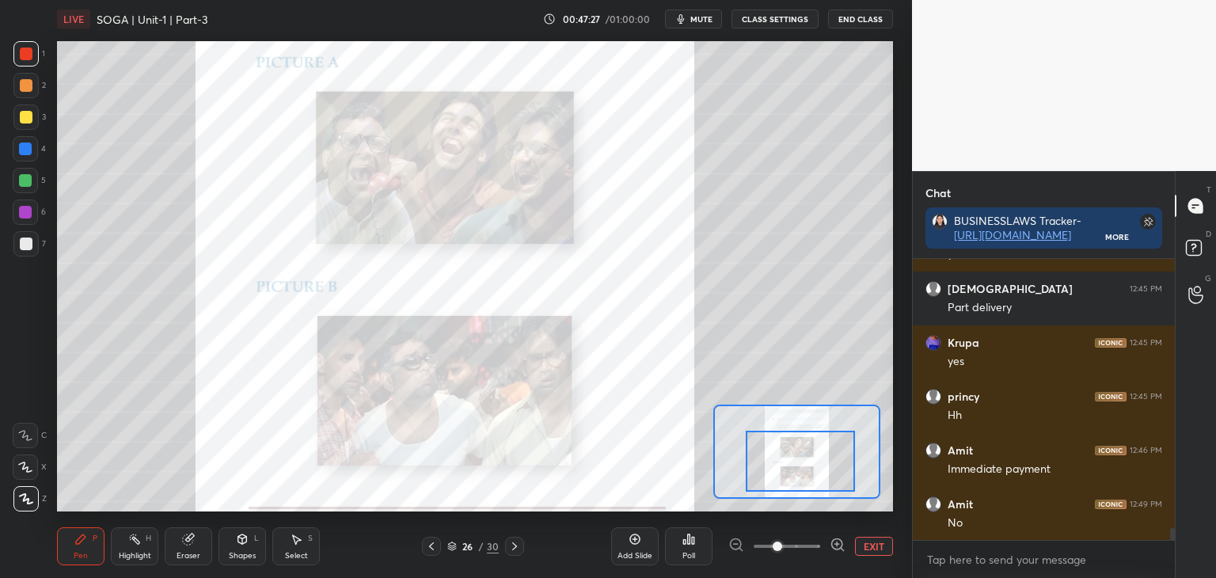
click at [874, 546] on button "EXIT" at bounding box center [874, 546] width 38 height 19
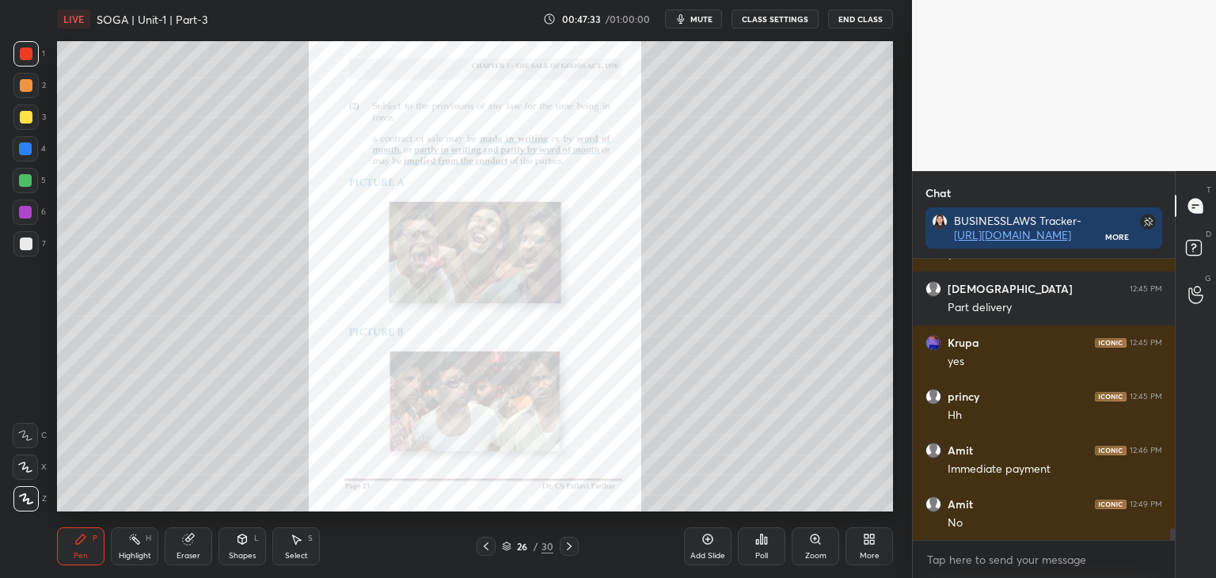
scroll to position [6560, 0]
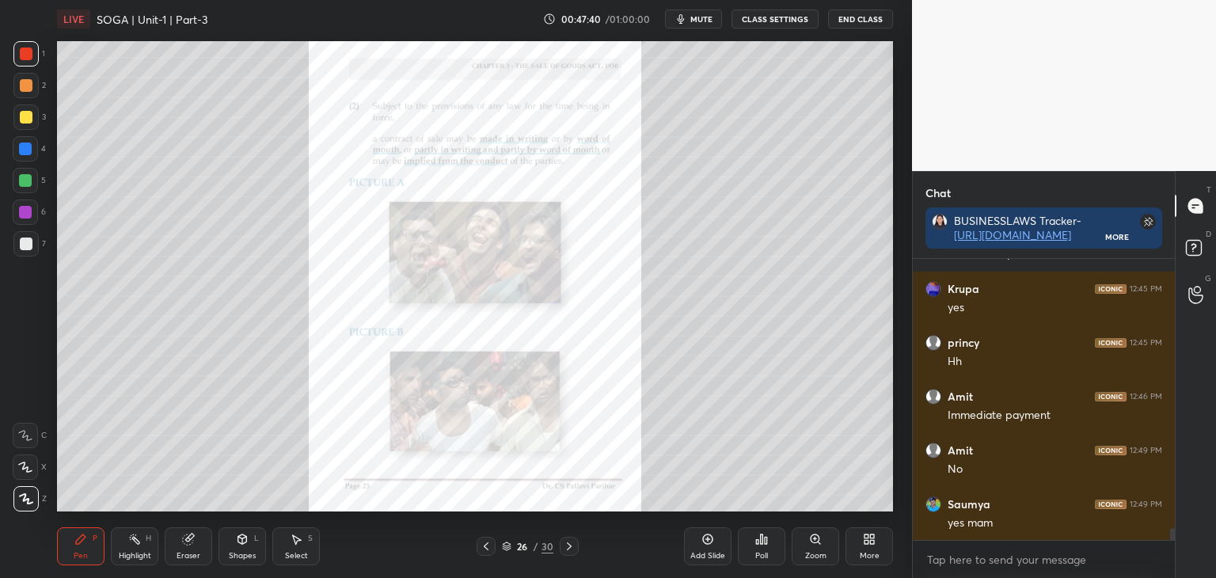
click at [570, 546] on icon at bounding box center [569, 546] width 13 height 13
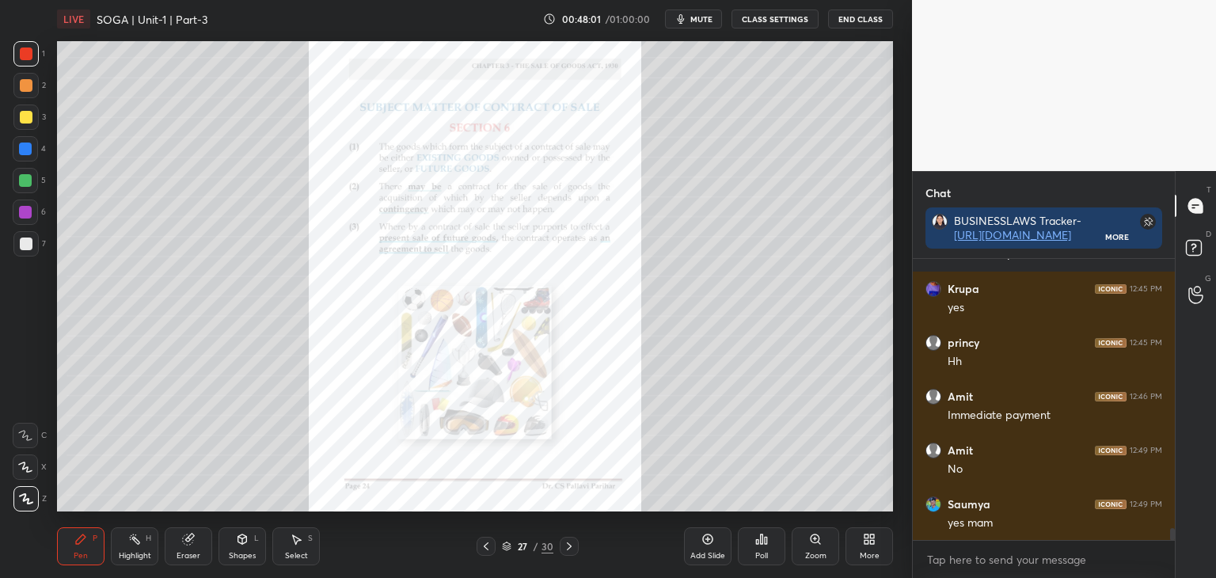
scroll to position [6614, 0]
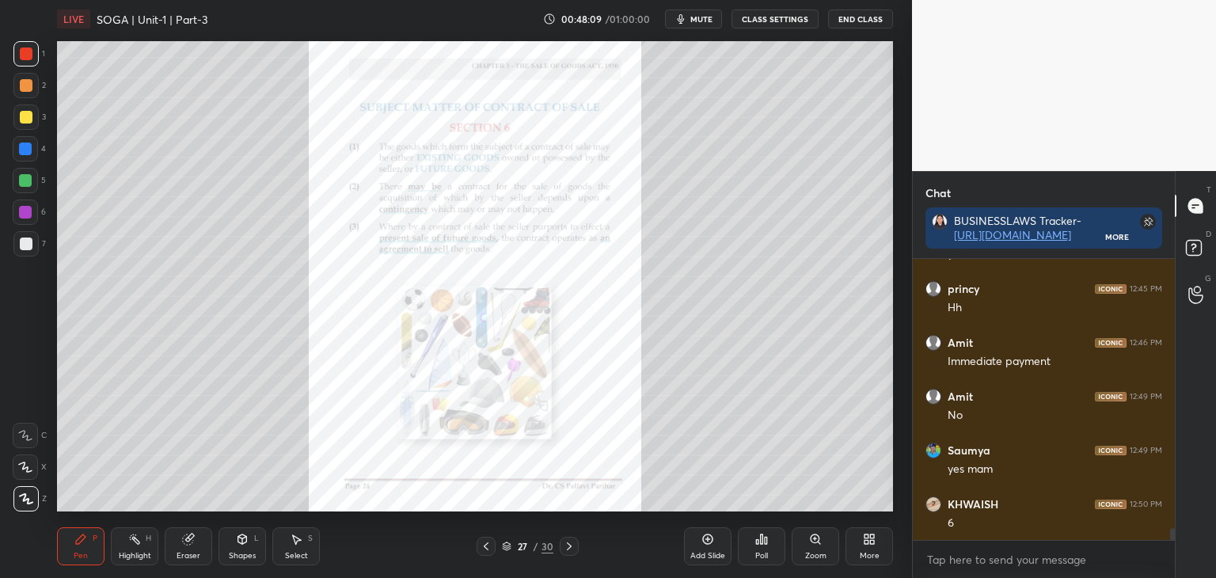
click at [812, 545] on icon at bounding box center [815, 539] width 13 height 13
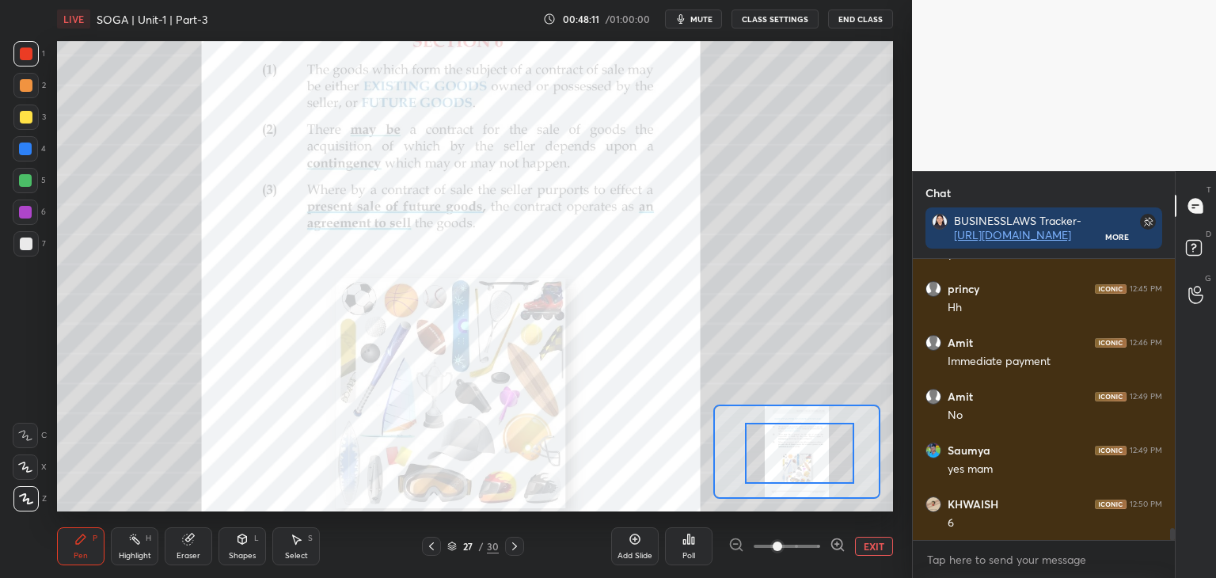
click at [827, 469] on div at bounding box center [799, 453] width 109 height 61
click at [870, 549] on button "EXIT" at bounding box center [874, 546] width 38 height 19
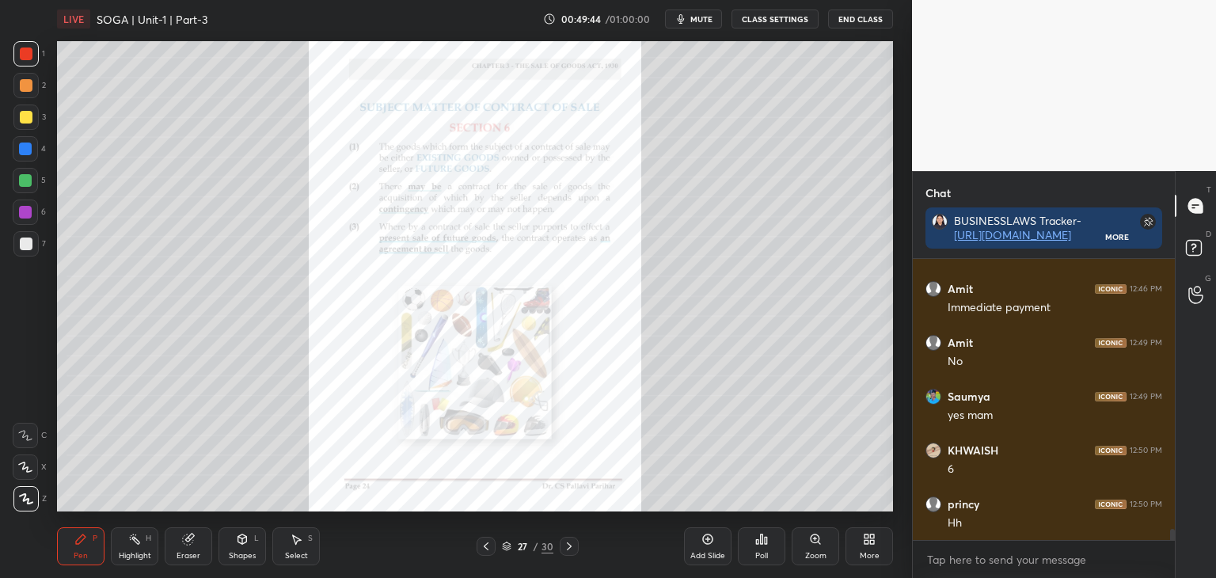
click at [26, 117] on div at bounding box center [26, 117] width 13 height 13
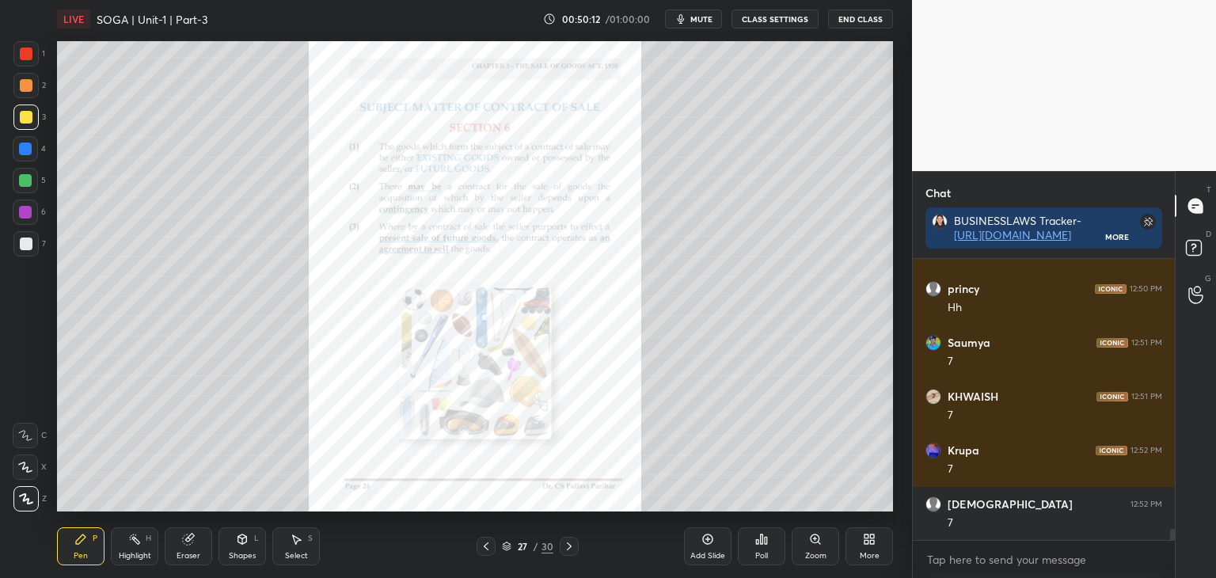
click at [570, 546] on icon at bounding box center [569, 546] width 13 height 13
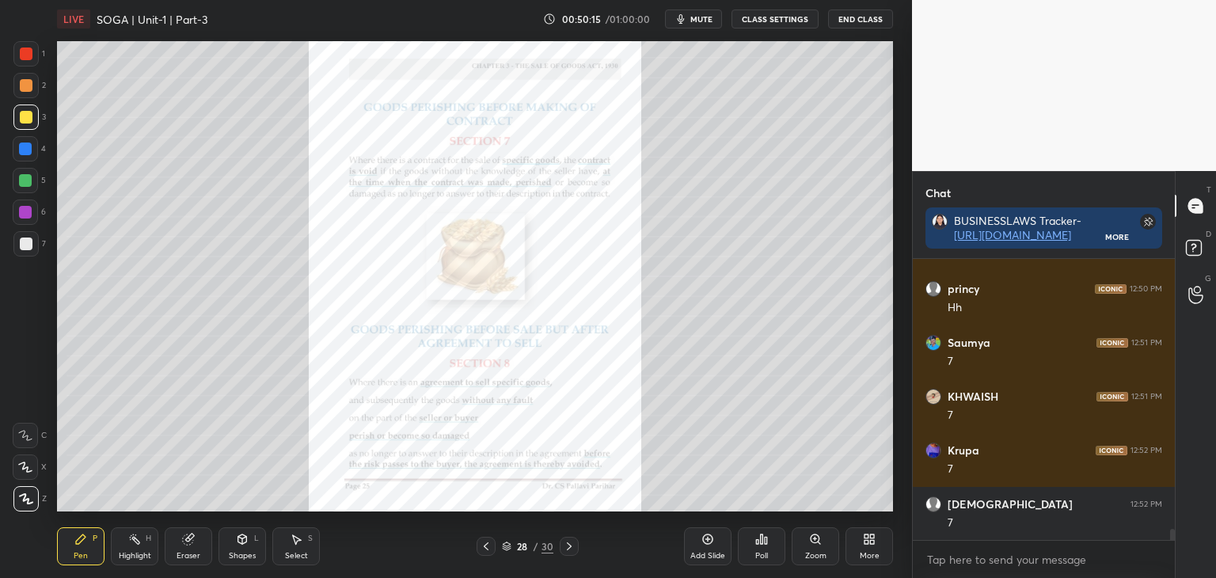
click at [28, 146] on div at bounding box center [25, 149] width 13 height 13
click at [811, 539] on icon at bounding box center [815, 539] width 9 height 9
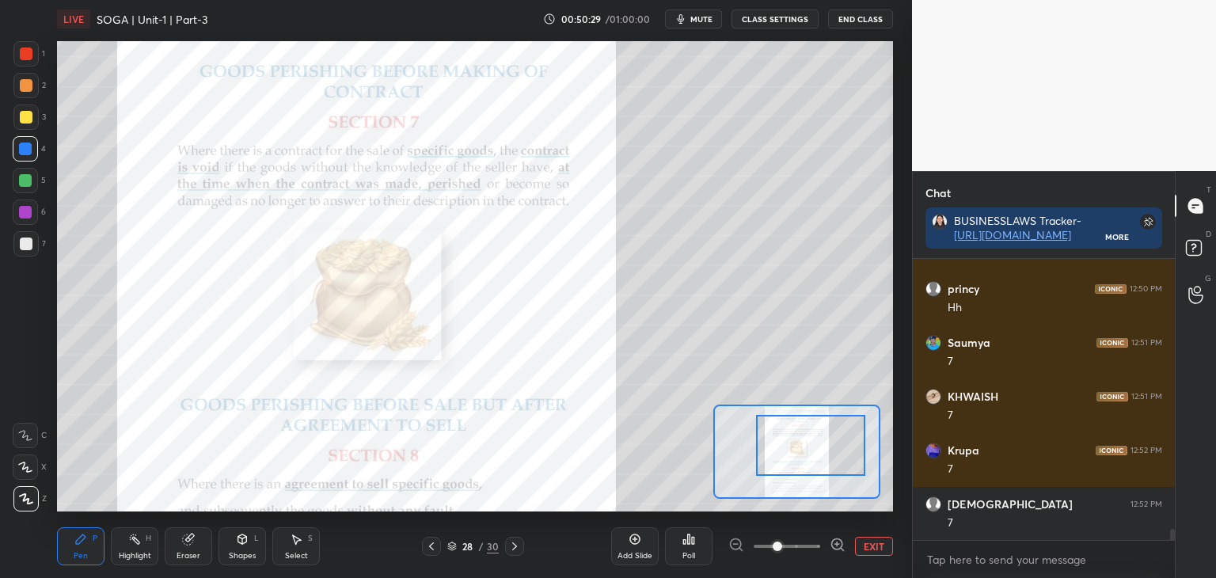
drag, startPoint x: 816, startPoint y: 454, endPoint x: 826, endPoint y: 448, distance: 11.7
click at [827, 448] on div at bounding box center [810, 445] width 109 height 61
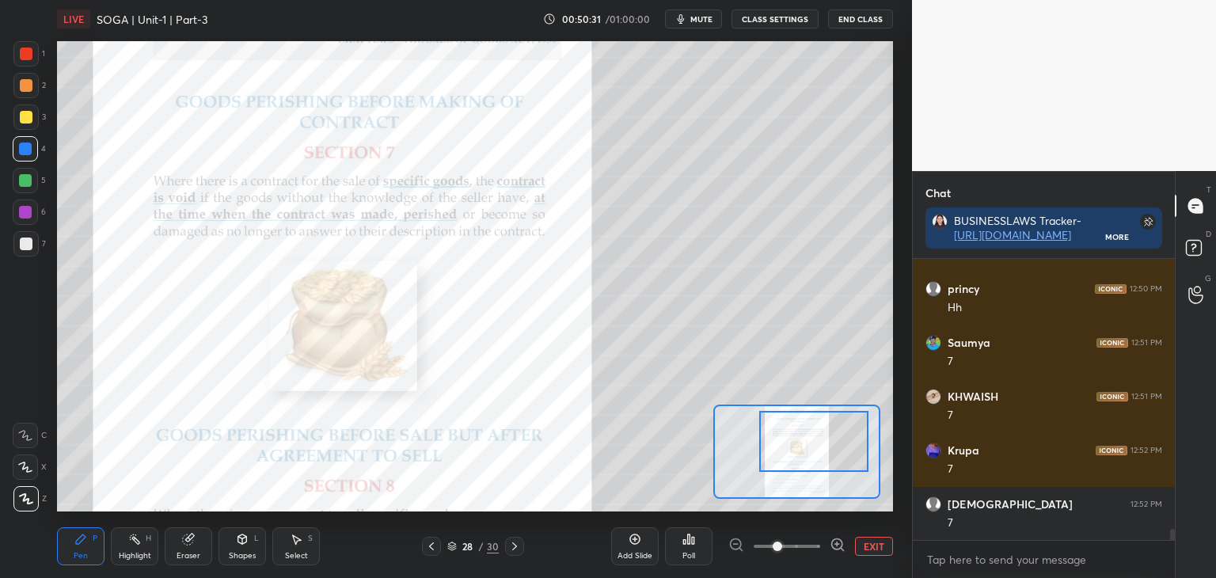
click at [832, 455] on div at bounding box center [813, 441] width 109 height 61
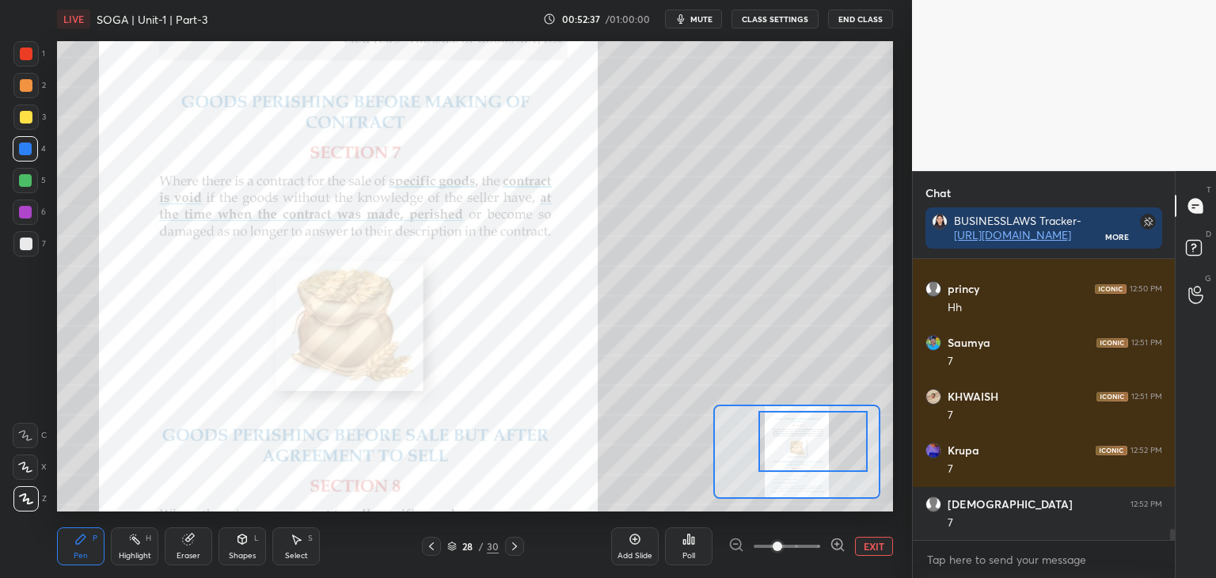
click at [25, 54] on div at bounding box center [26, 54] width 13 height 13
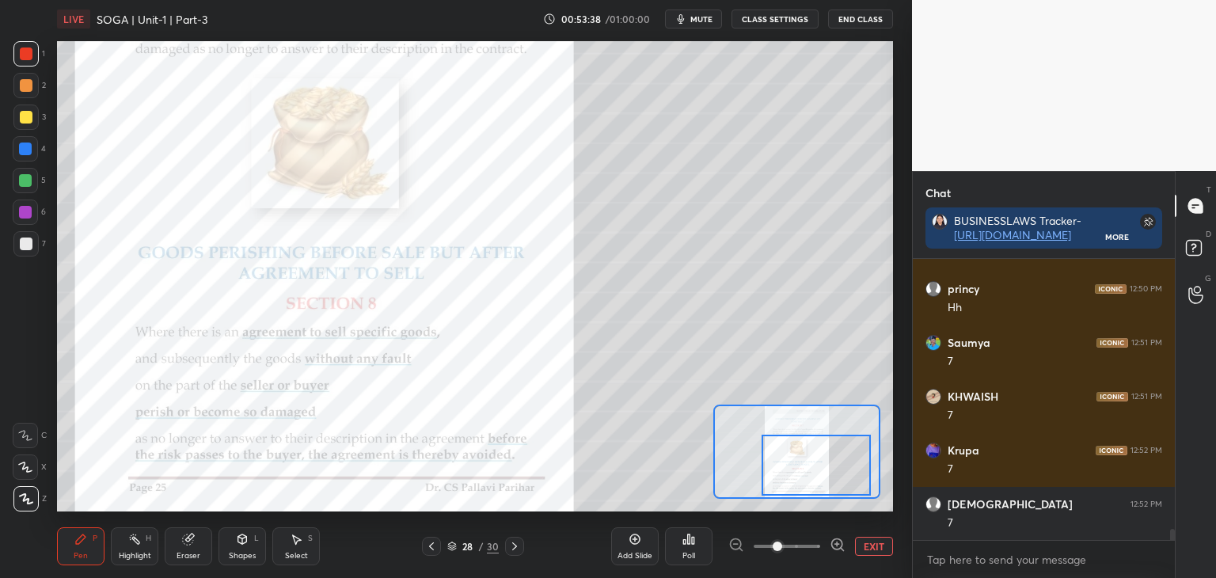
drag, startPoint x: 806, startPoint y: 452, endPoint x: 809, endPoint y: 476, distance: 24.0
click at [809, 476] on div at bounding box center [816, 465] width 109 height 61
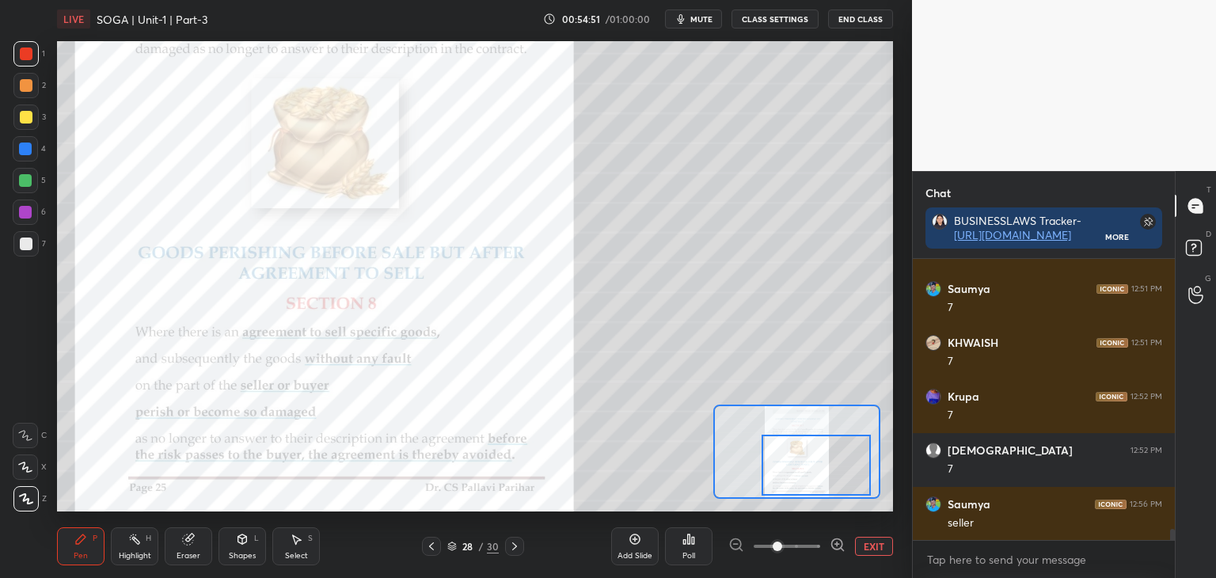
click at [870, 546] on button "EXIT" at bounding box center [874, 546] width 38 height 19
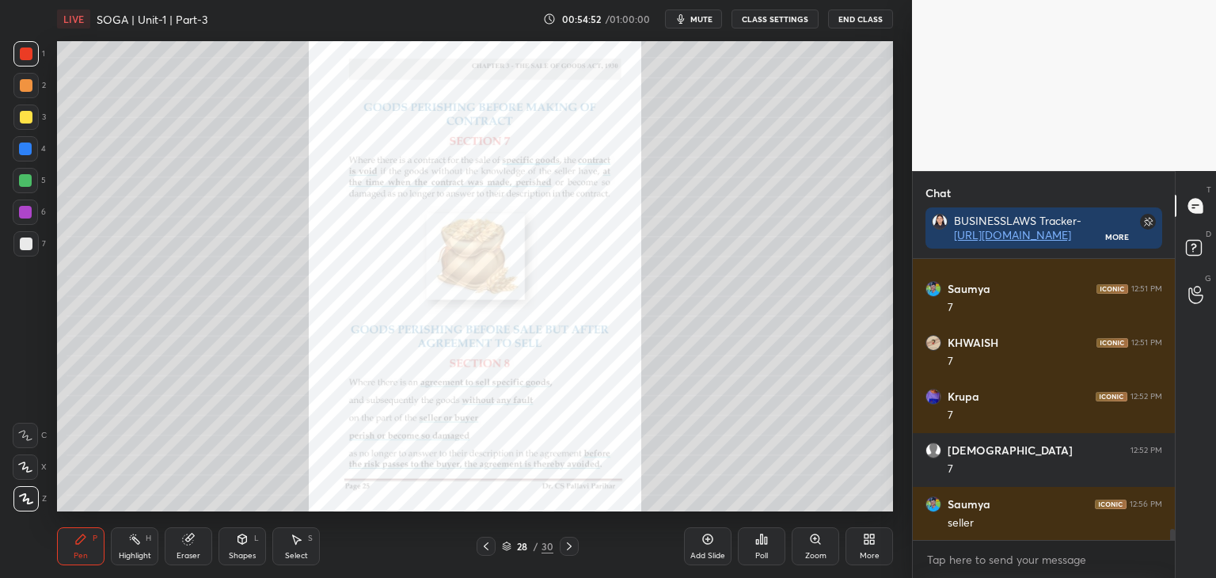
click at [28, 118] on div at bounding box center [26, 117] width 13 height 13
click at [23, 207] on div at bounding box center [25, 212] width 13 height 13
click at [22, 185] on div at bounding box center [25, 180] width 13 height 13
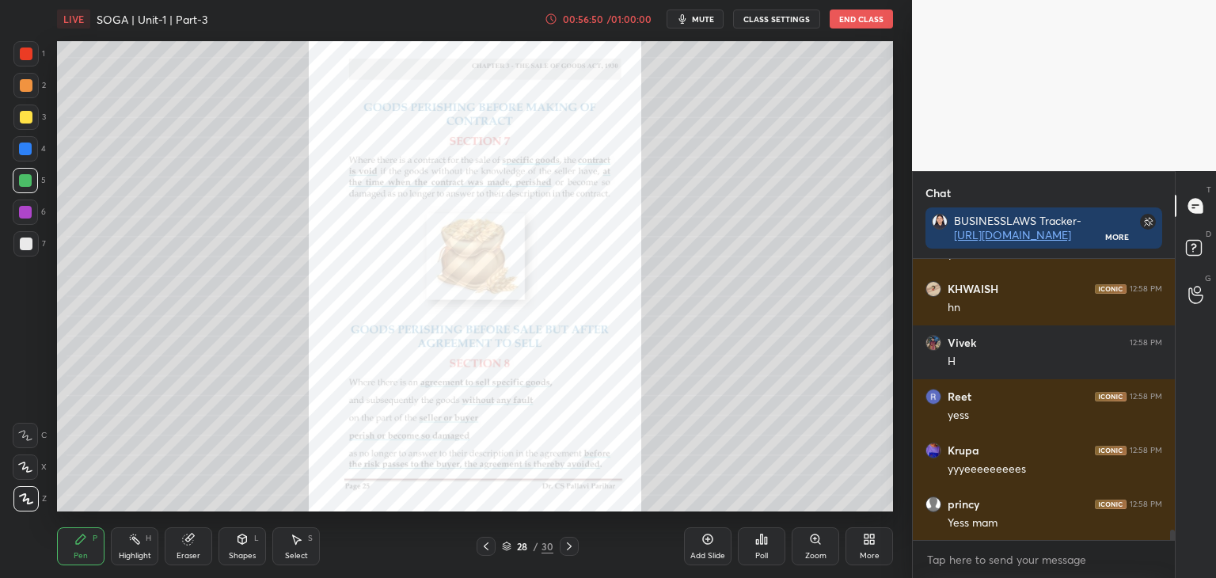
scroll to position [7476, 0]
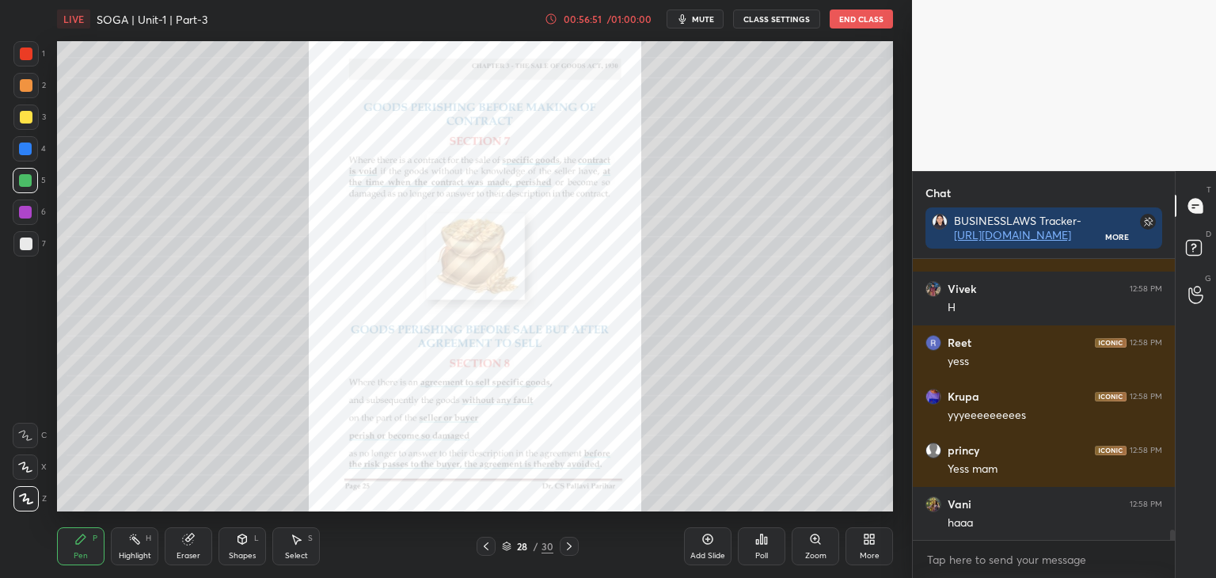
click at [30, 54] on div at bounding box center [26, 54] width 13 height 13
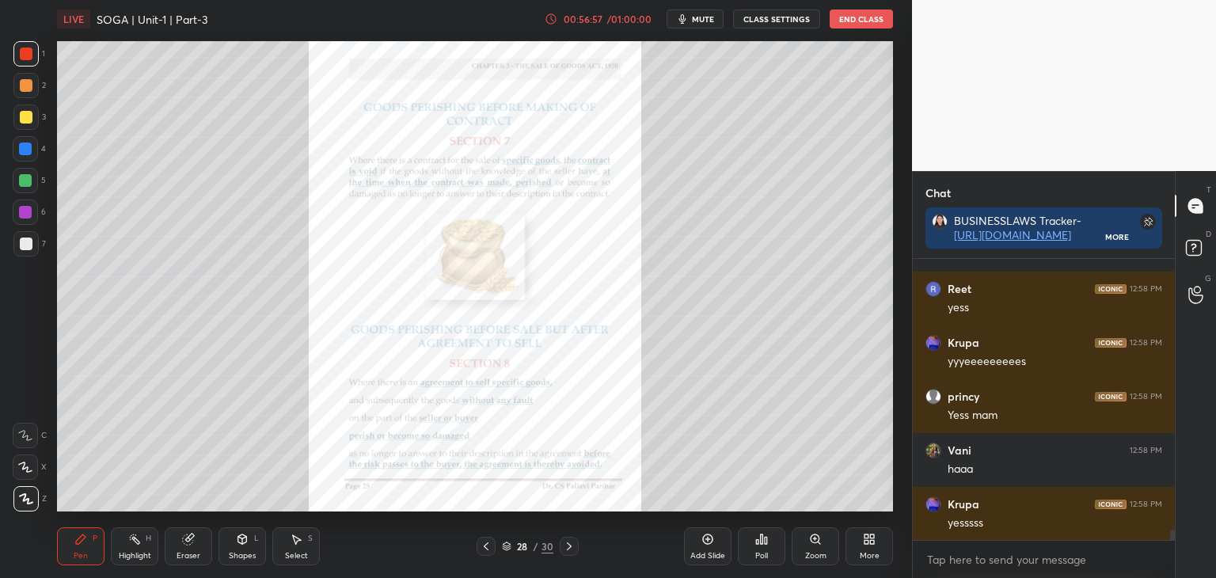
click at [571, 549] on icon at bounding box center [569, 546] width 13 height 13
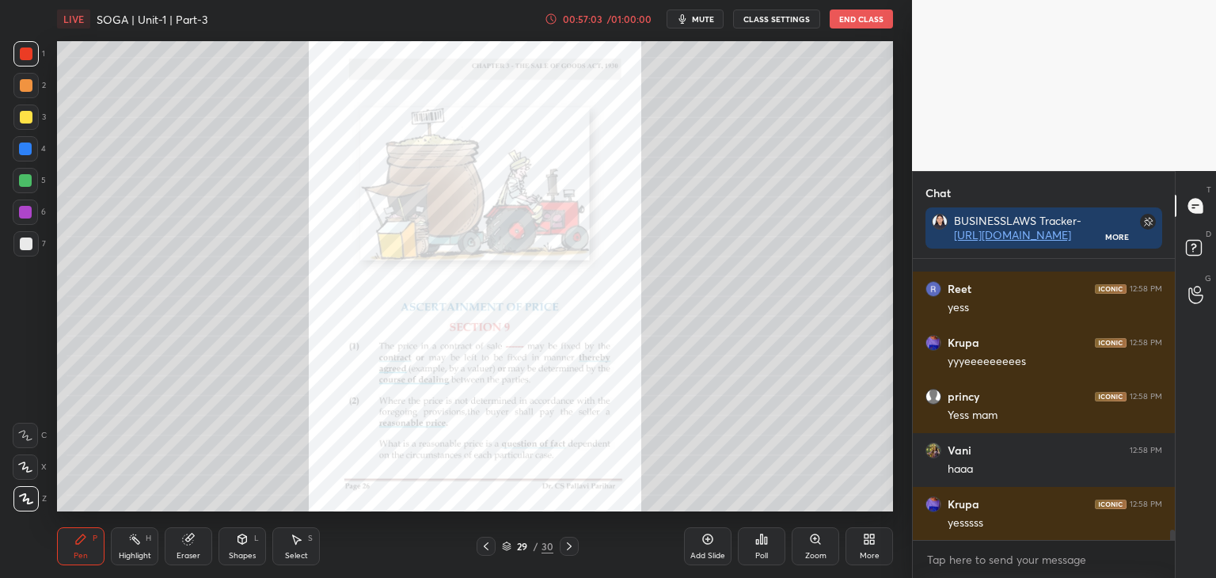
click at [25, 147] on div at bounding box center [25, 149] width 13 height 13
click at [824, 549] on div "Zoom" at bounding box center [816, 546] width 48 height 38
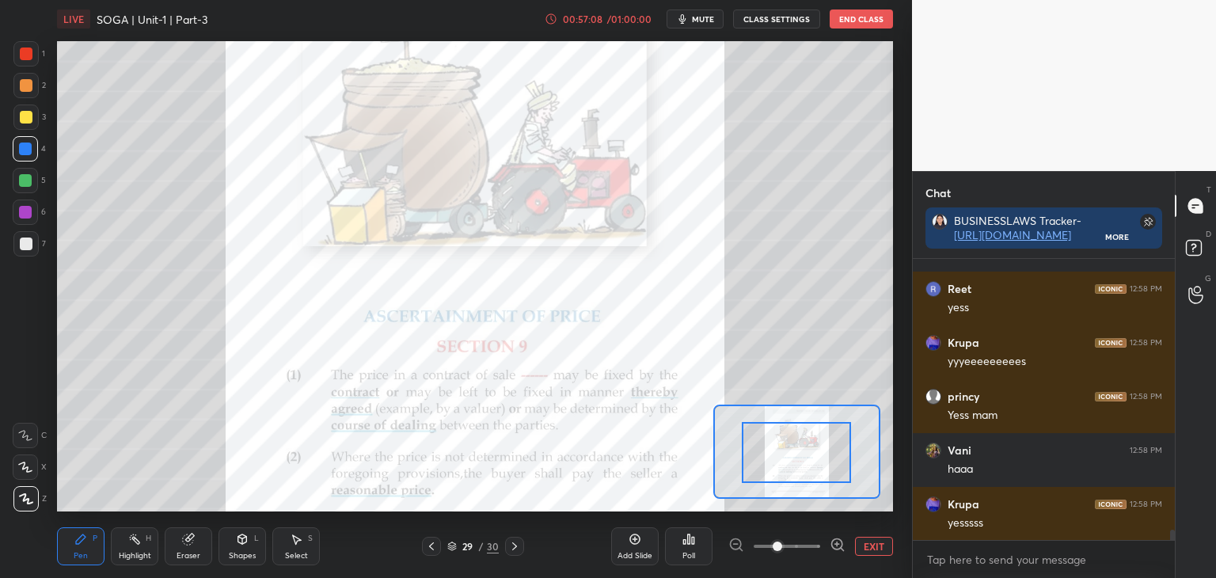
drag, startPoint x: 832, startPoint y: 459, endPoint x: 833, endPoint y: 466, distance: 8.1
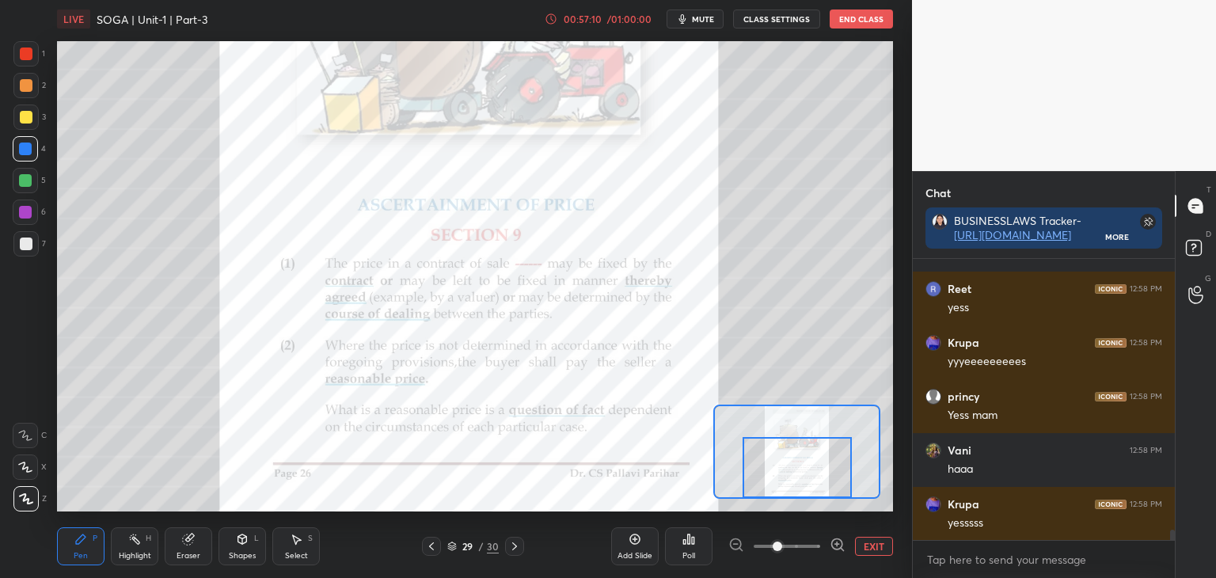
drag, startPoint x: 834, startPoint y: 462, endPoint x: 839, endPoint y: 473, distance: 11.3
click at [836, 476] on div at bounding box center [797, 467] width 109 height 61
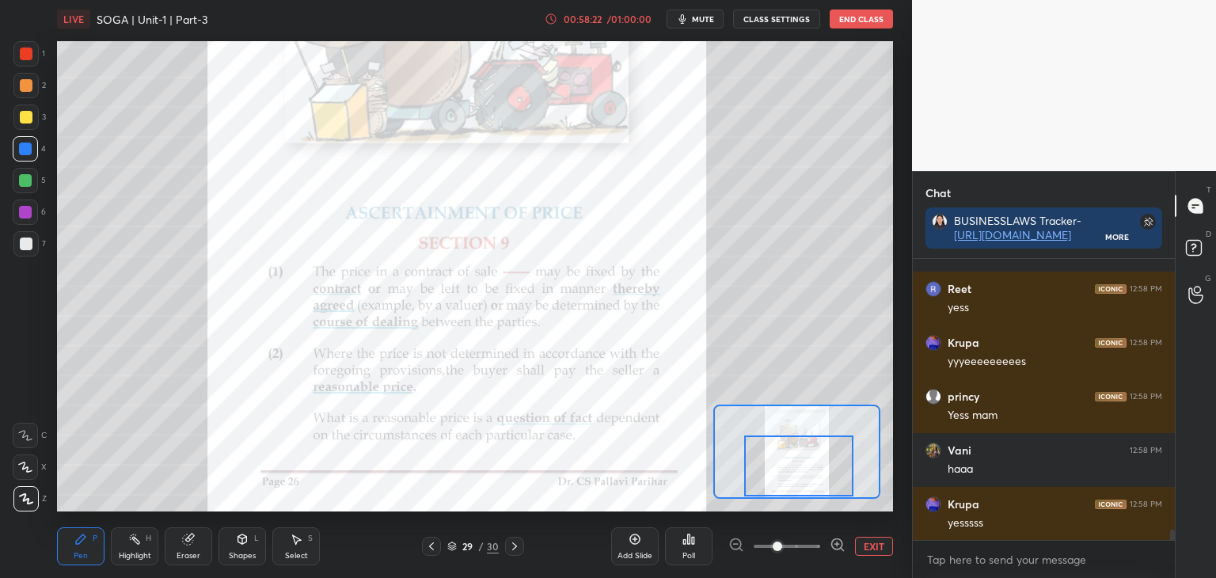
click at [32, 58] on div at bounding box center [26, 54] width 13 height 13
click at [869, 546] on button "EXIT" at bounding box center [874, 546] width 38 height 19
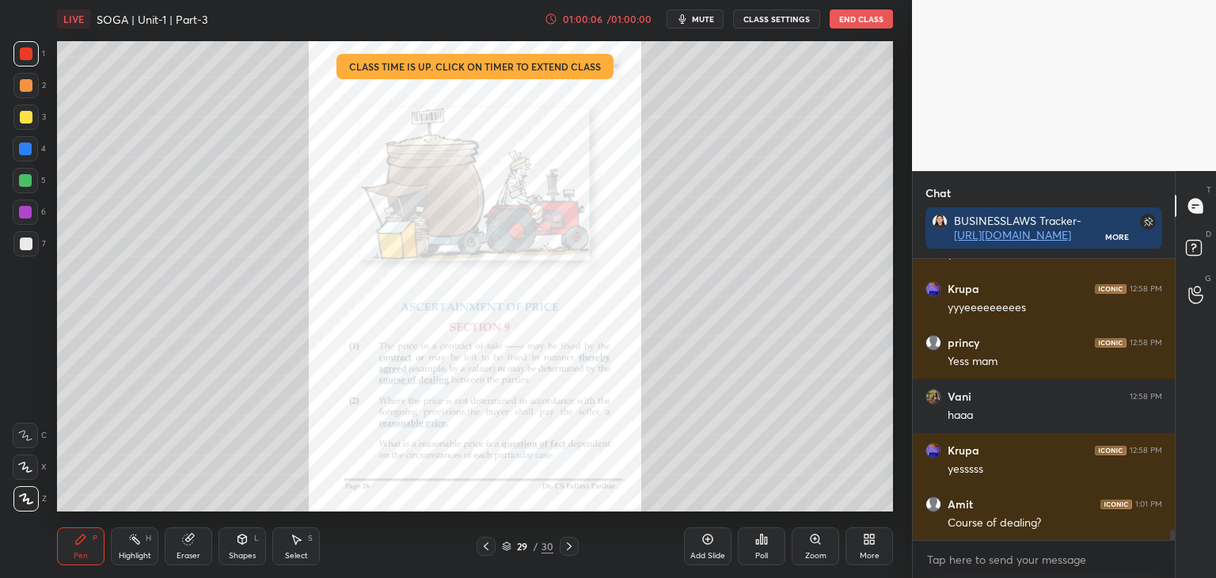
scroll to position [7638, 0]
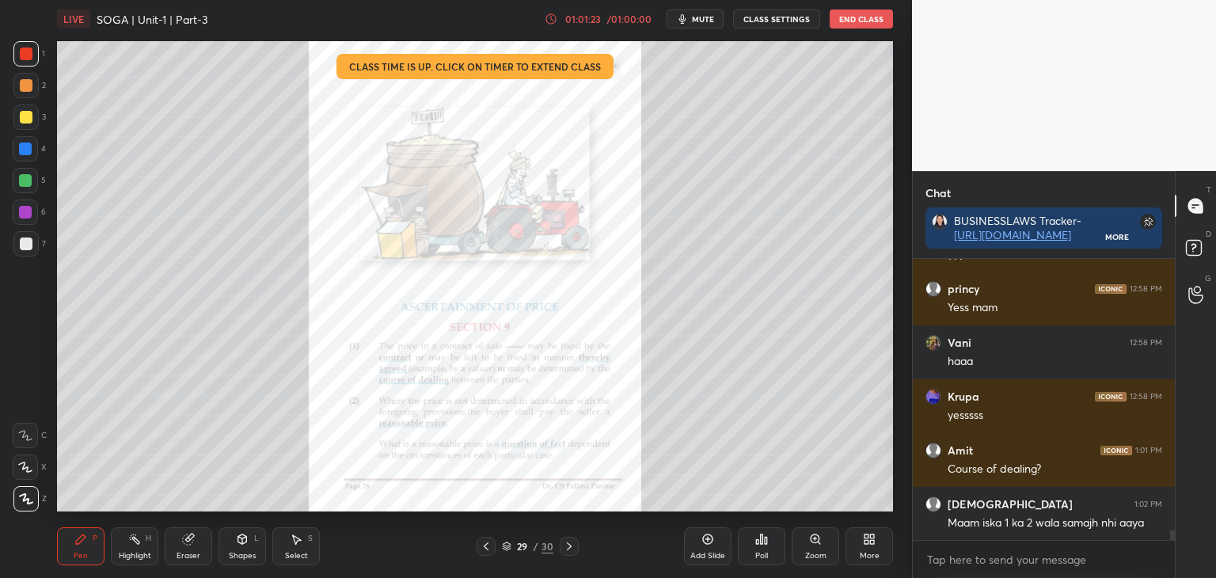
click at [25, 181] on div at bounding box center [25, 180] width 13 height 13
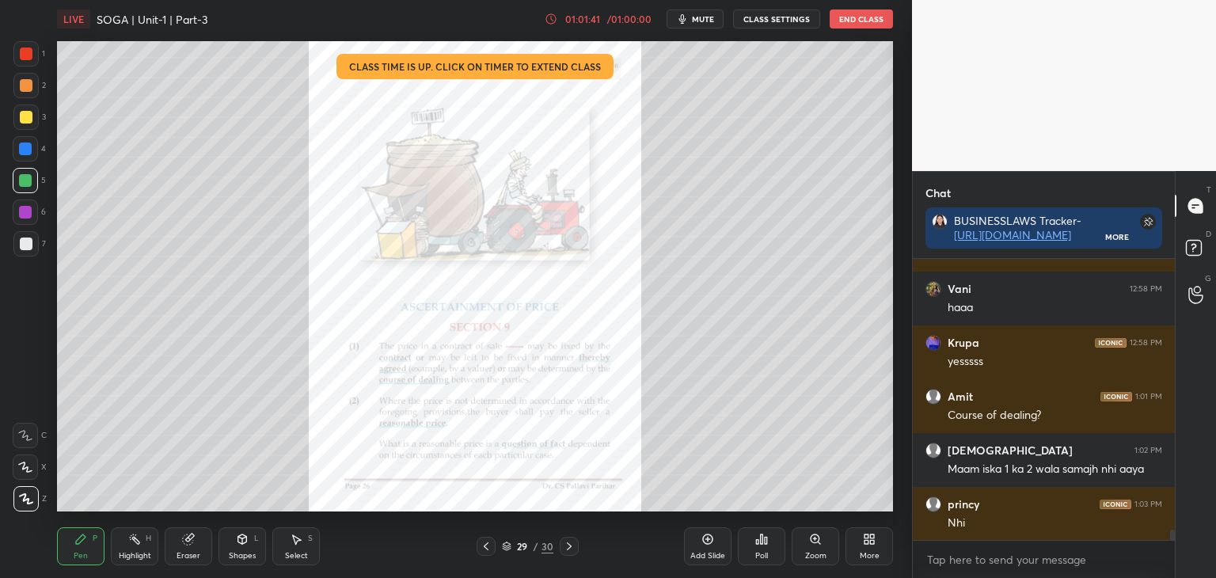
click at [573, 549] on icon at bounding box center [569, 546] width 13 height 13
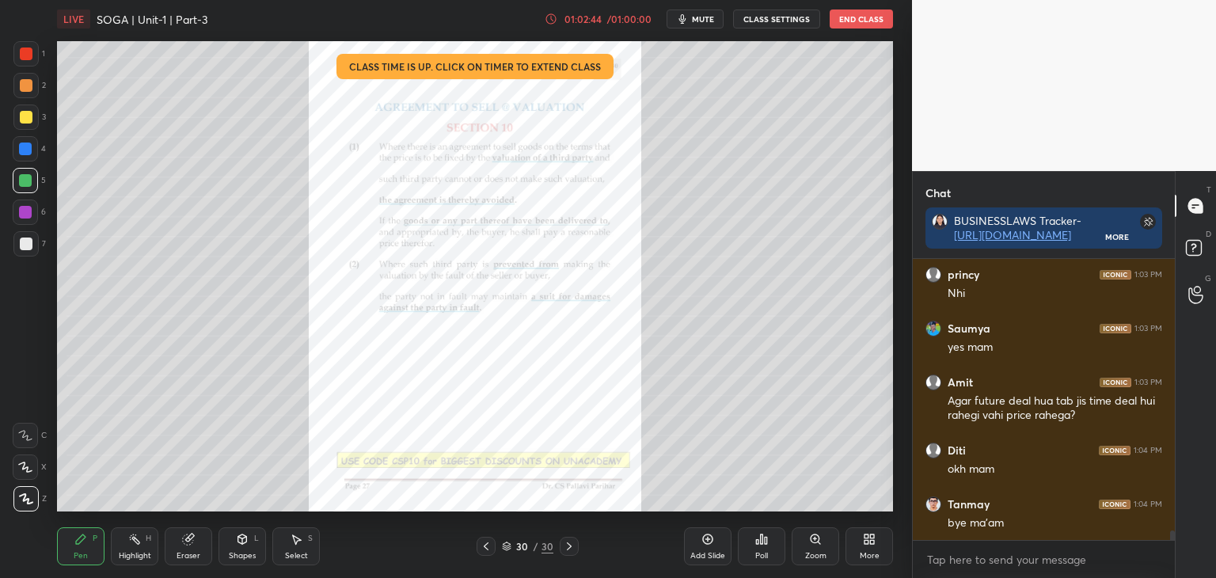
scroll to position [7989, 0]
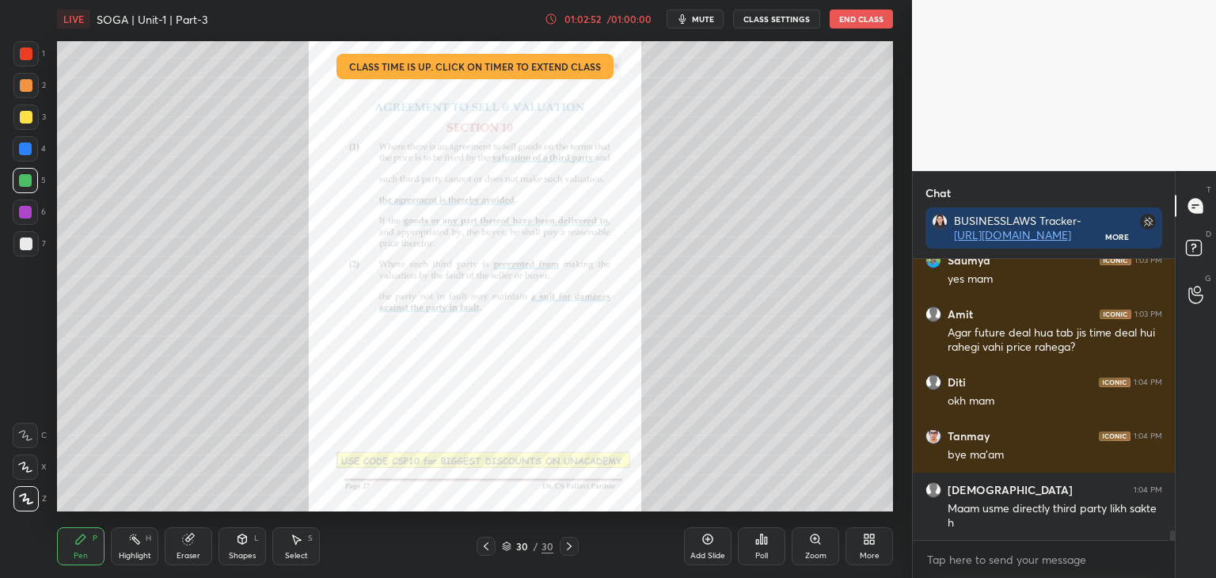
click at [487, 546] on icon at bounding box center [486, 546] width 13 height 13
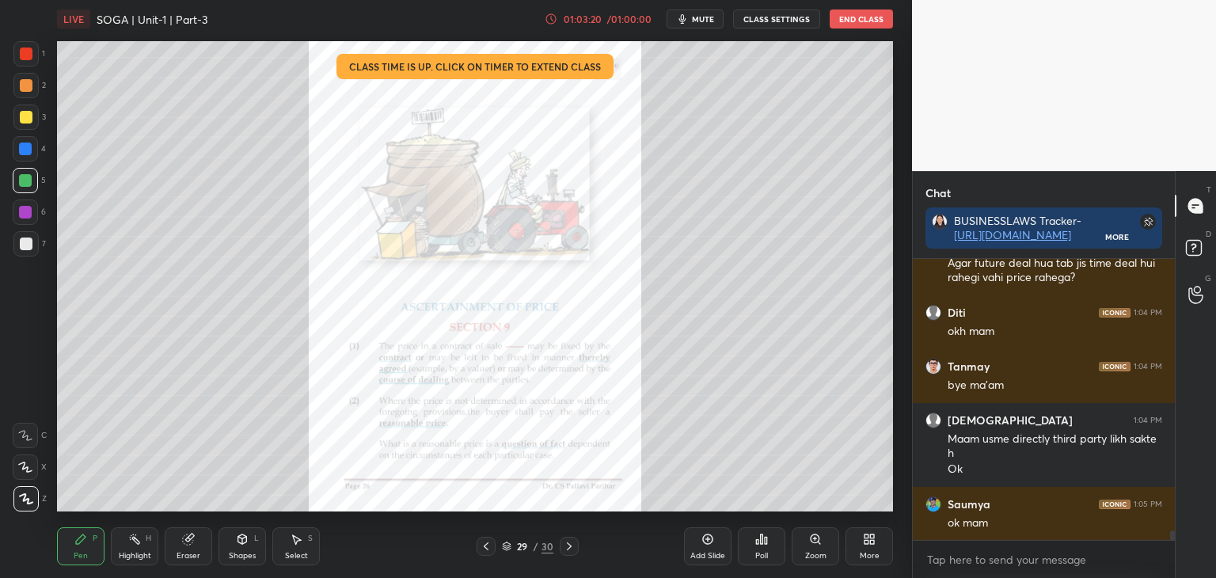
scroll to position [8113, 0]
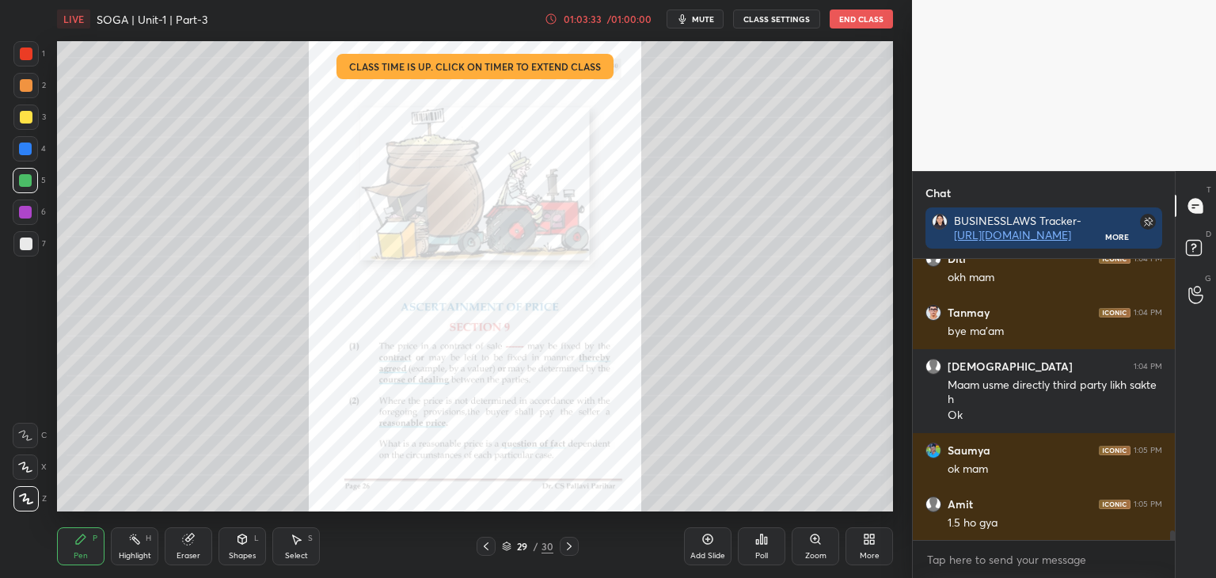
click at [871, 11] on button "End Class" at bounding box center [861, 19] width 63 height 19
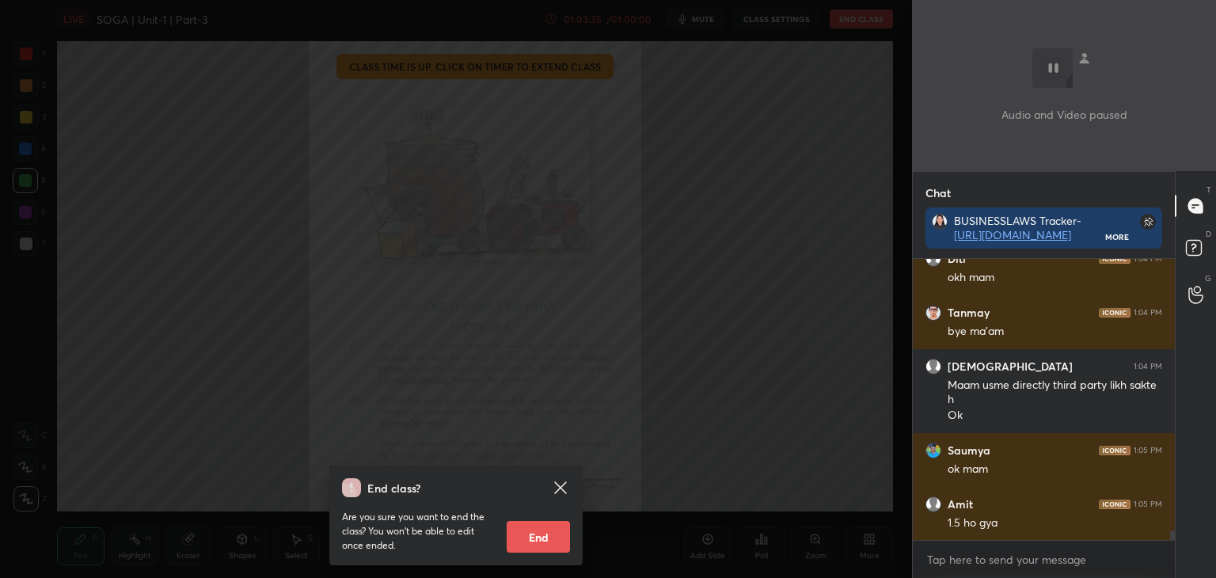
click at [534, 538] on button "End" at bounding box center [538, 537] width 63 height 32
type textarea "x"
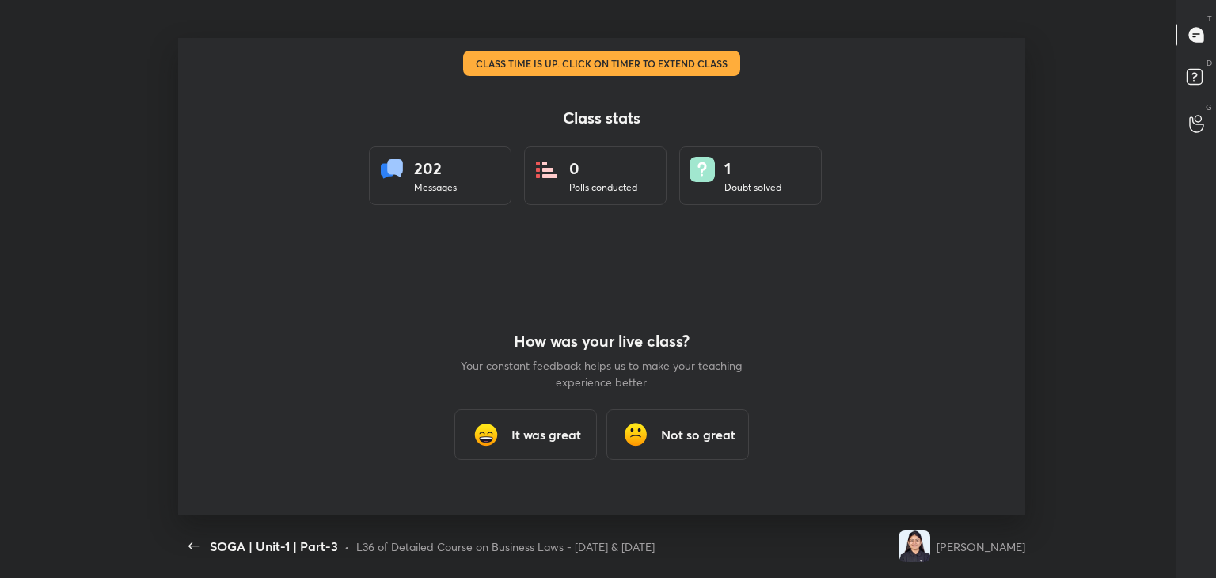
scroll to position [78717, 77991]
click at [529, 432] on h3 "It was great" at bounding box center [547, 434] width 70 height 19
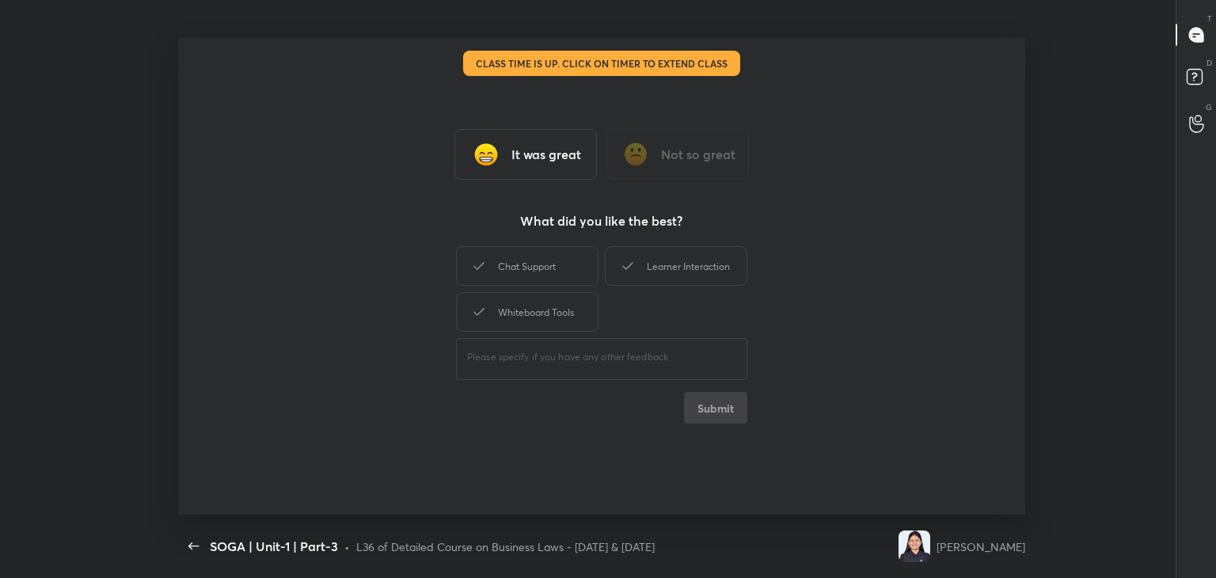
click at [536, 154] on h3 "It was great" at bounding box center [547, 154] width 70 height 19
click at [526, 158] on h3 "It was great" at bounding box center [547, 154] width 70 height 19
click at [545, 153] on h3 "It was great" at bounding box center [547, 154] width 70 height 19
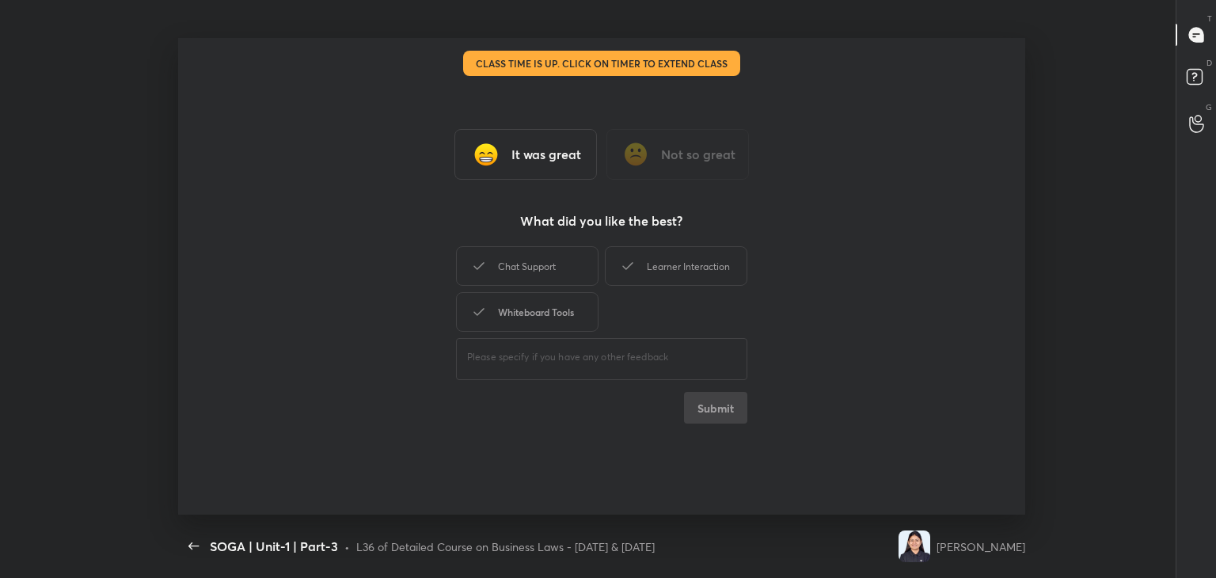
click at [514, 306] on div "Whiteboard Tools" at bounding box center [527, 312] width 143 height 40
click at [662, 265] on div "Learner Interaction" at bounding box center [676, 266] width 143 height 40
click at [700, 402] on button "Submit" at bounding box center [715, 408] width 63 height 32
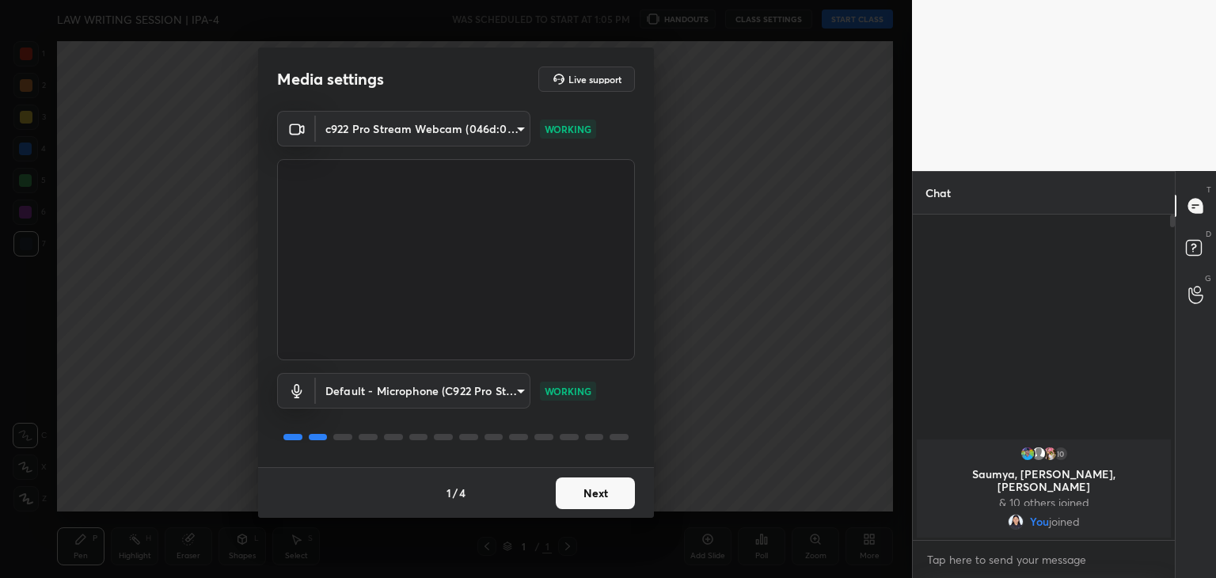
scroll to position [190, 257]
click at [594, 493] on button "Next" at bounding box center [595, 494] width 79 height 32
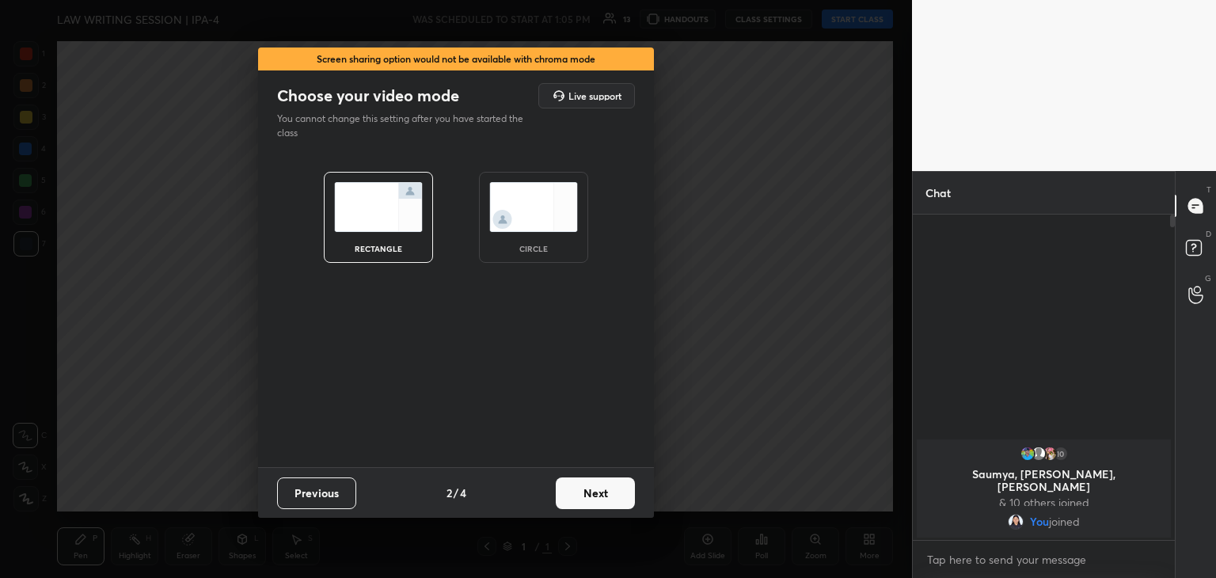
click at [594, 493] on button "Next" at bounding box center [595, 494] width 79 height 32
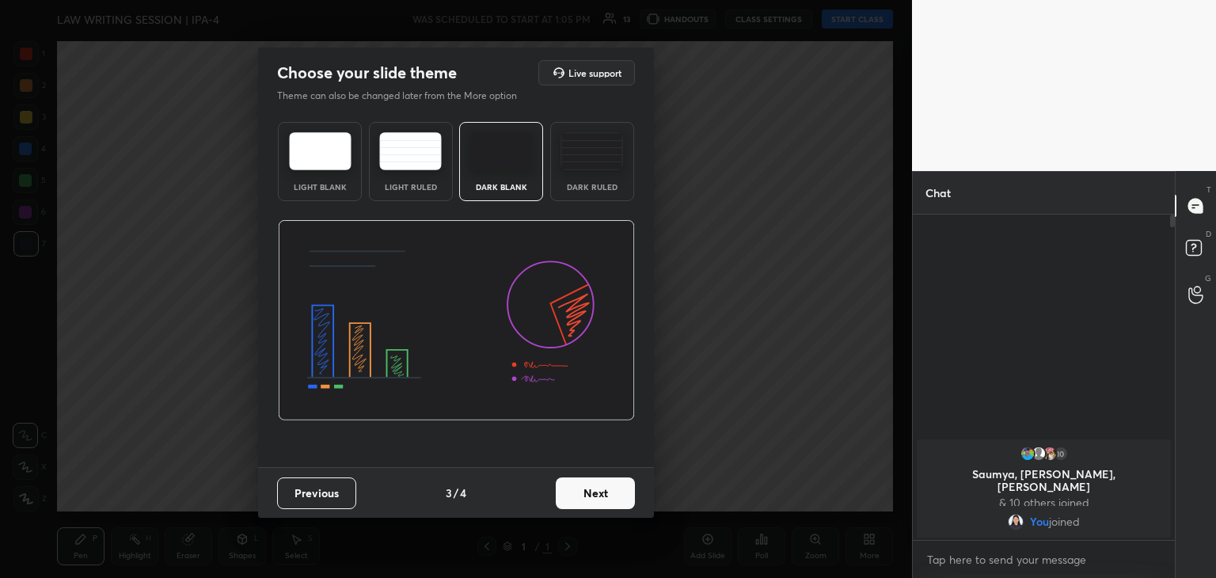
click at [585, 162] on img at bounding box center [592, 151] width 63 height 38
click at [602, 492] on button "Next" at bounding box center [595, 494] width 79 height 32
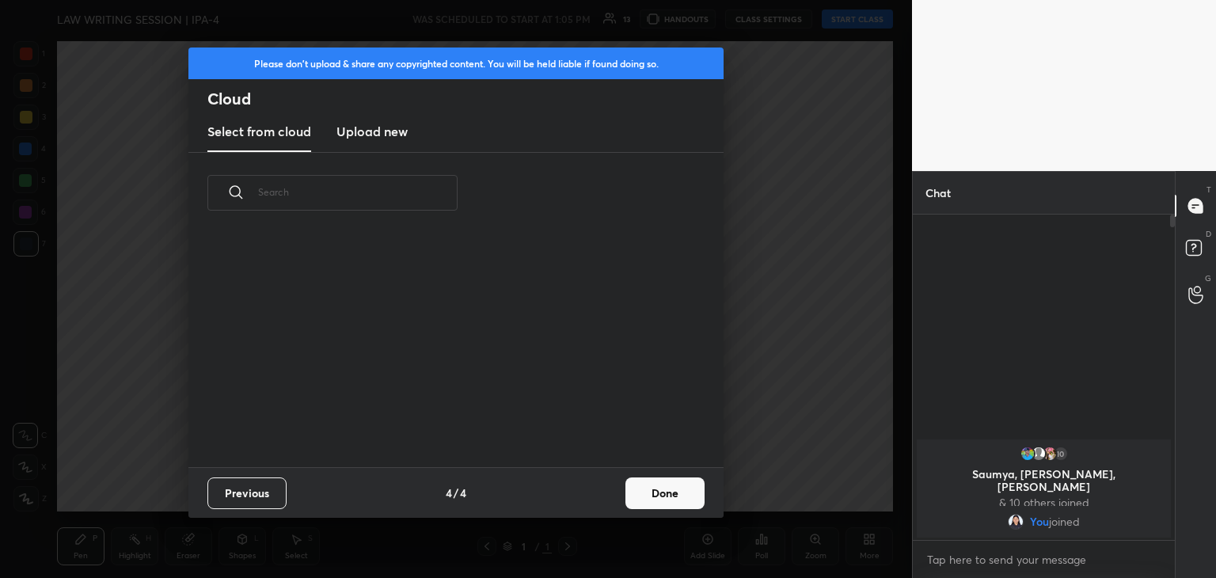
scroll to position [234, 508]
click at [646, 496] on button "Done" at bounding box center [665, 494] width 79 height 32
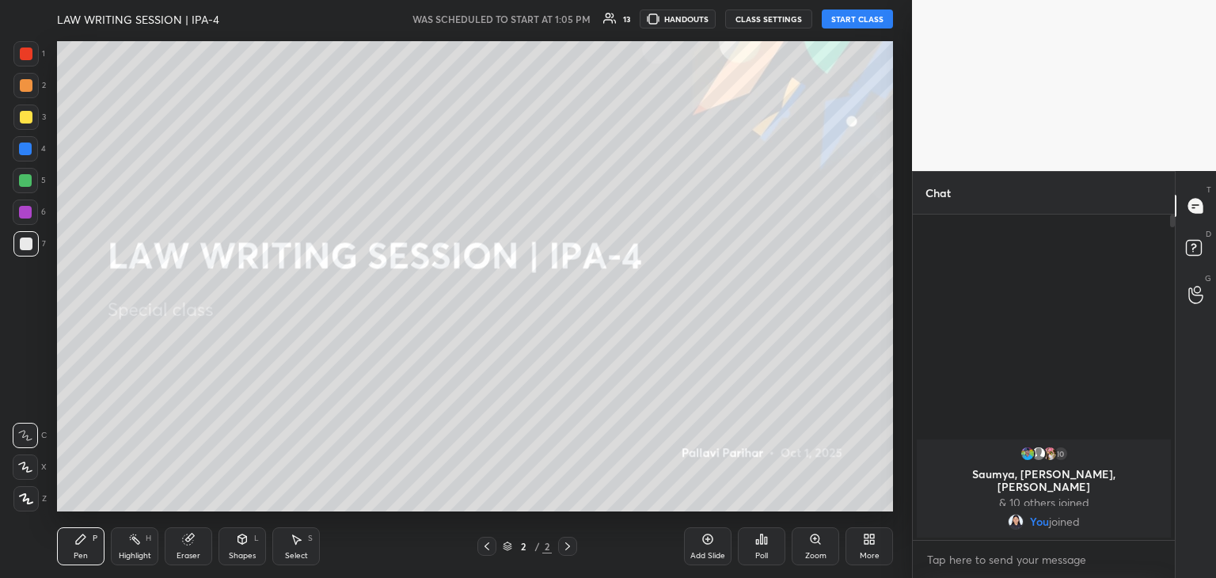
click at [867, 21] on button "START CLASS" at bounding box center [857, 19] width 71 height 19
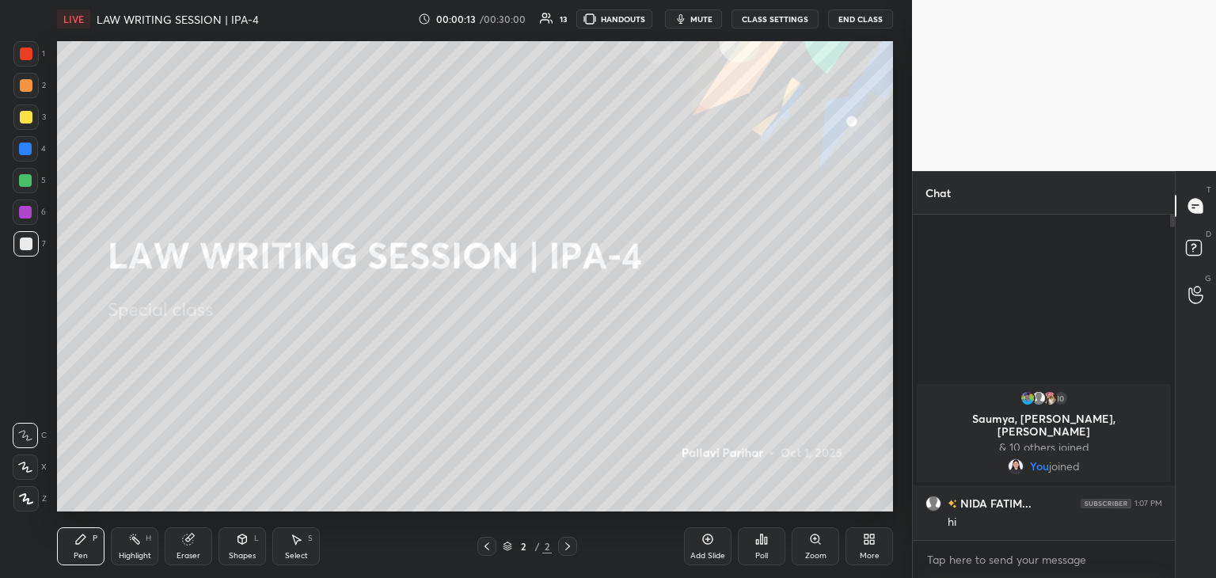
click at [25, 502] on icon at bounding box center [26, 498] width 14 height 11
click at [27, 112] on div at bounding box center [26, 117] width 13 height 13
drag, startPoint x: 191, startPoint y: 549, endPoint x: 184, endPoint y: 513, distance: 36.3
click at [191, 546] on div "Eraser" at bounding box center [189, 546] width 48 height 38
click at [25, 386] on icon at bounding box center [26, 384] width 14 height 14
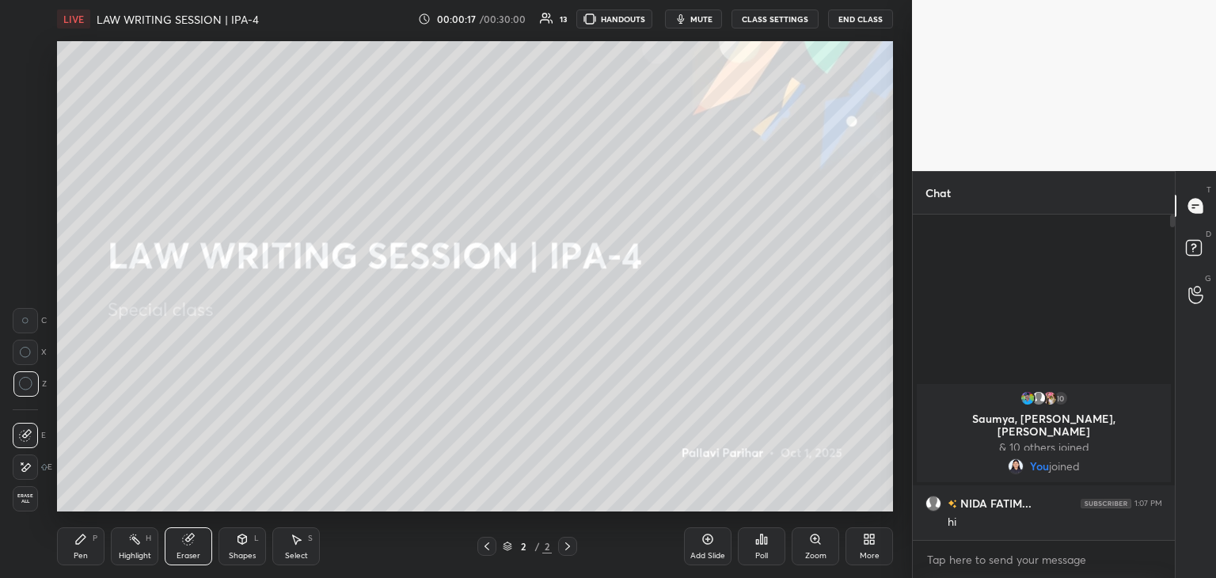
click at [82, 539] on icon at bounding box center [81, 540] width 10 height 10
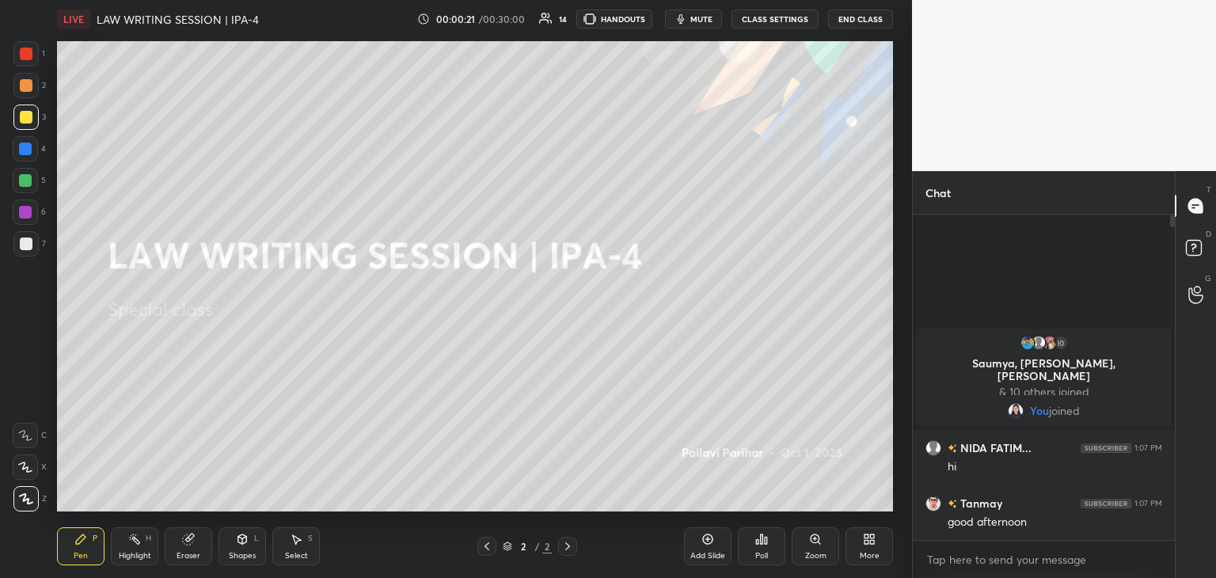
click at [868, 546] on icon at bounding box center [869, 539] width 13 height 13
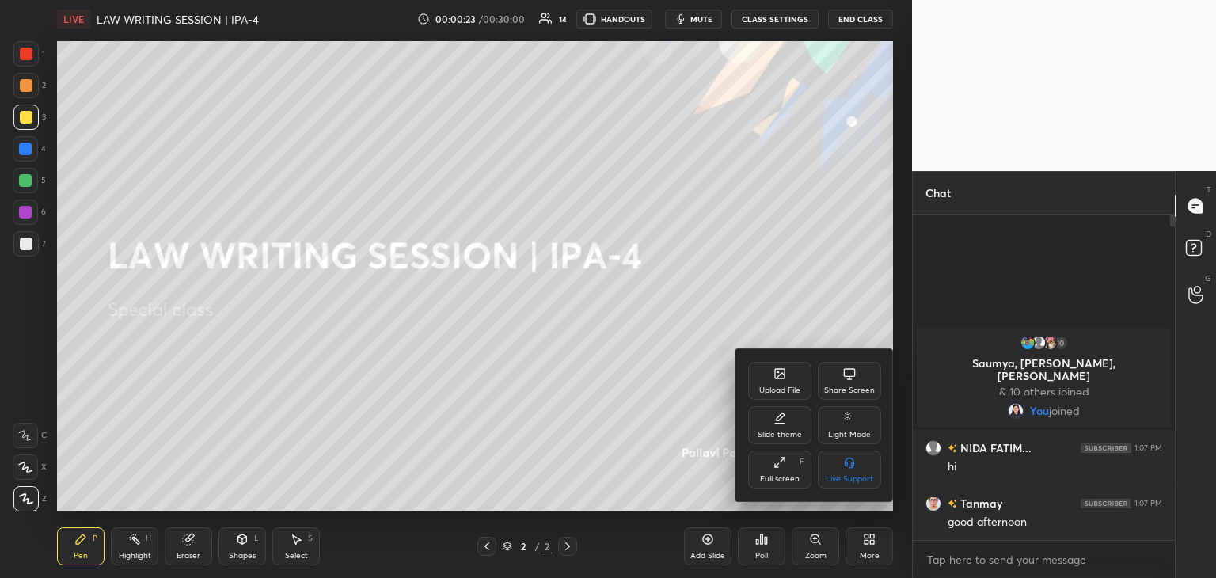
click at [775, 386] on div "Upload File" at bounding box center [779, 390] width 41 height 8
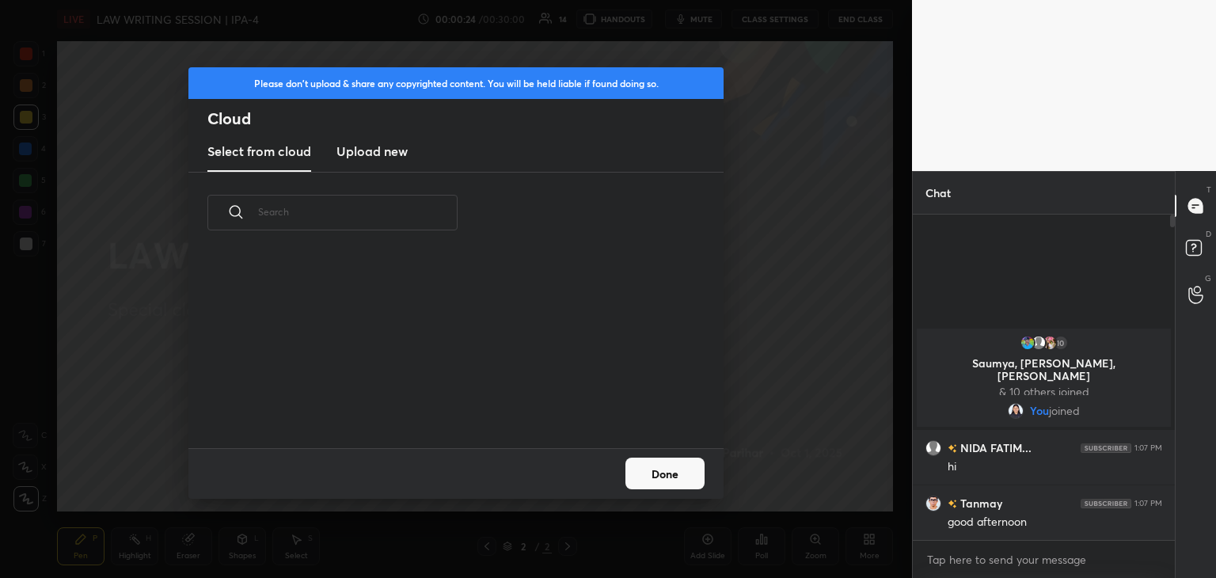
scroll to position [195, 508]
click at [375, 159] on h3 "Upload new" at bounding box center [372, 151] width 71 height 19
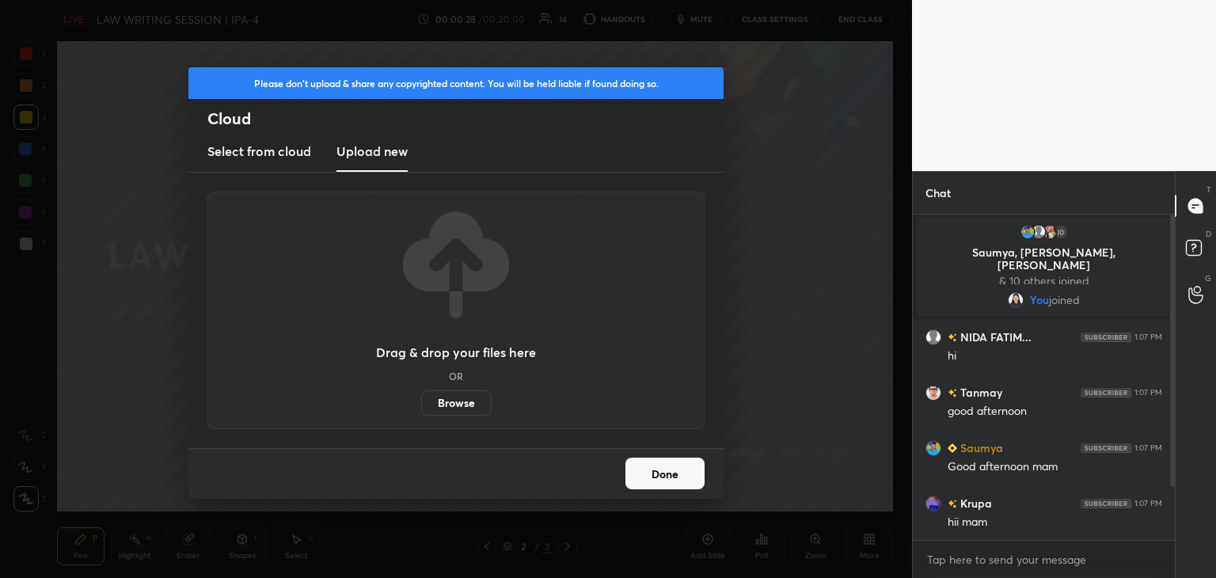
click at [451, 408] on label "Browse" at bounding box center [456, 402] width 70 height 25
click at [421, 408] on input "Browse" at bounding box center [421, 402] width 0 height 25
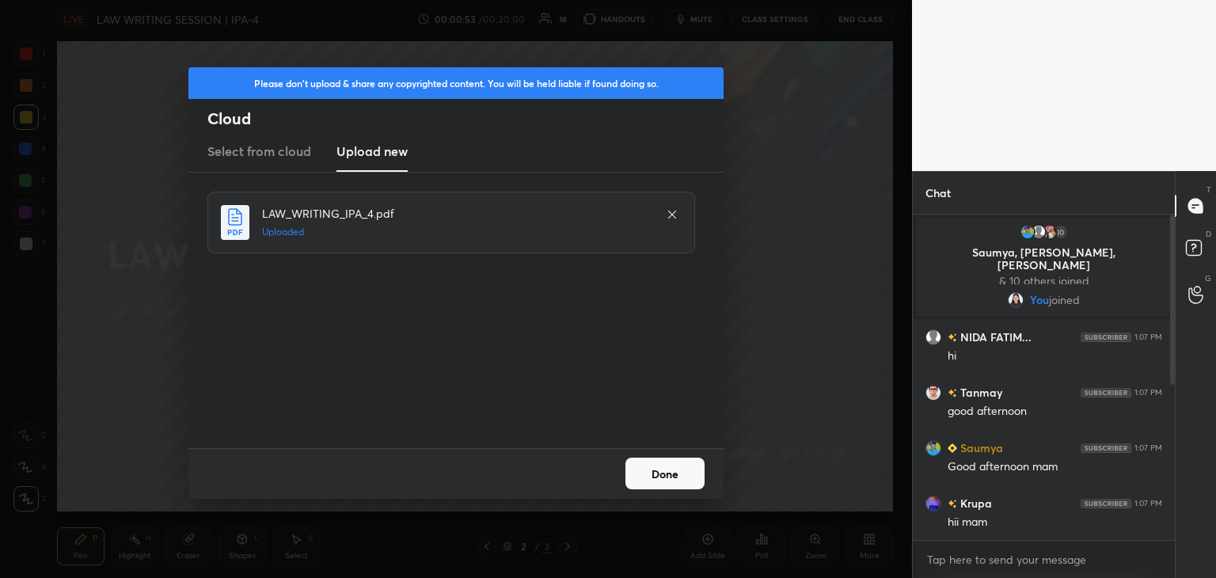
click at [638, 487] on button "Done" at bounding box center [665, 474] width 79 height 32
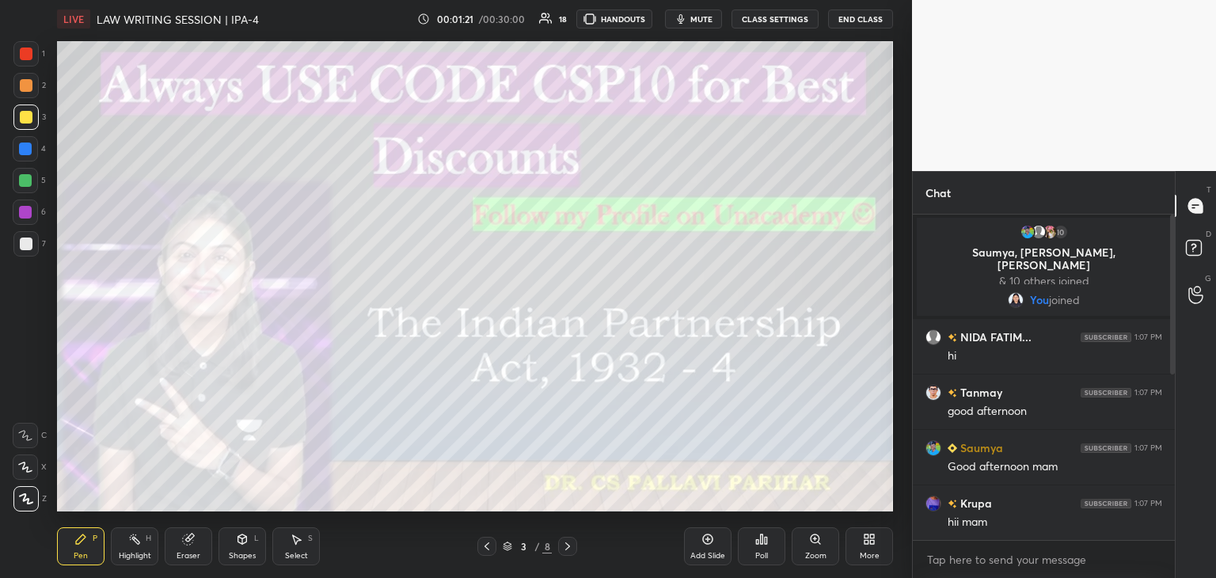
click at [569, 545] on icon at bounding box center [567, 546] width 13 height 13
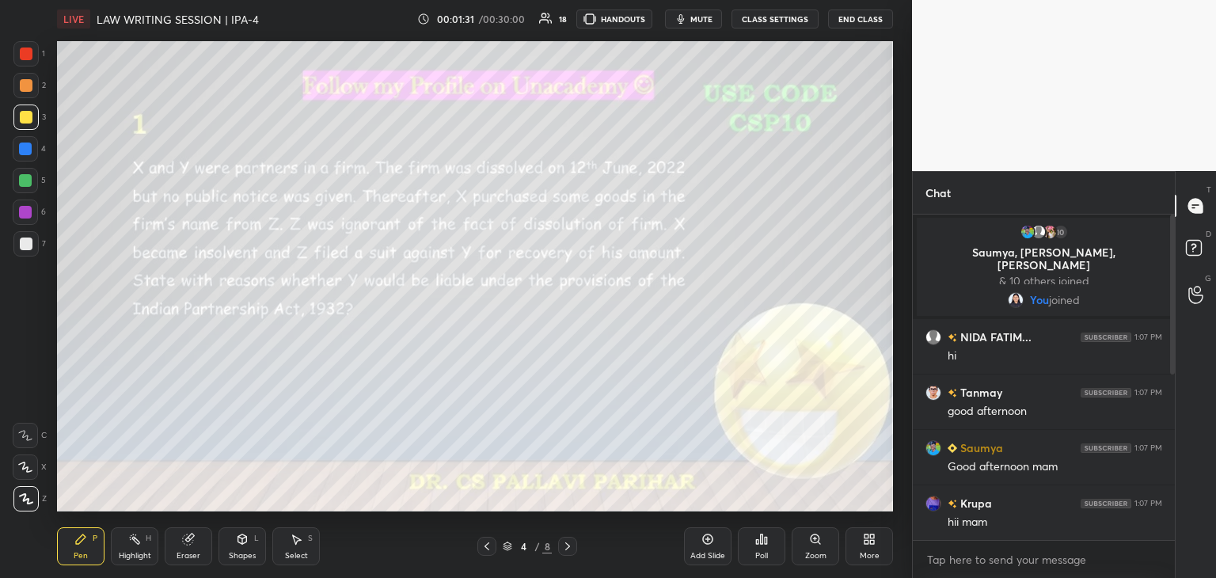
scroll to position [353, 0]
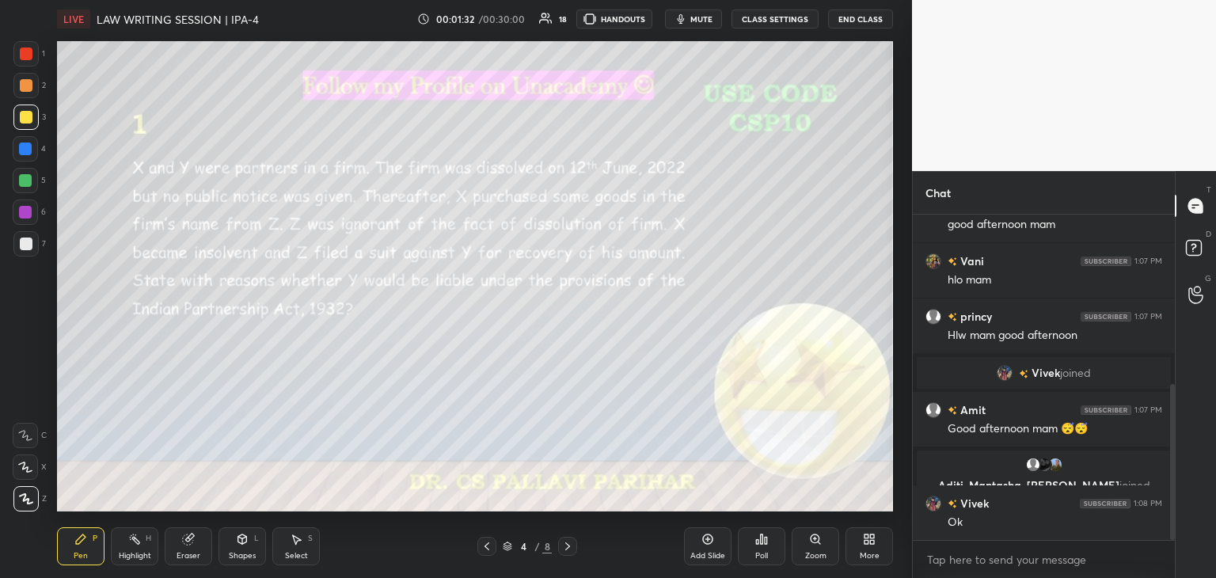
drag, startPoint x: 1172, startPoint y: 324, endPoint x: 1171, endPoint y: 313, distance: 11.1
click at [1170, 311] on div at bounding box center [1171, 377] width 10 height 325
drag, startPoint x: 1172, startPoint y: 420, endPoint x: 1168, endPoint y: 460, distance: 40.6
click at [1172, 455] on div at bounding box center [1172, 462] width 5 height 156
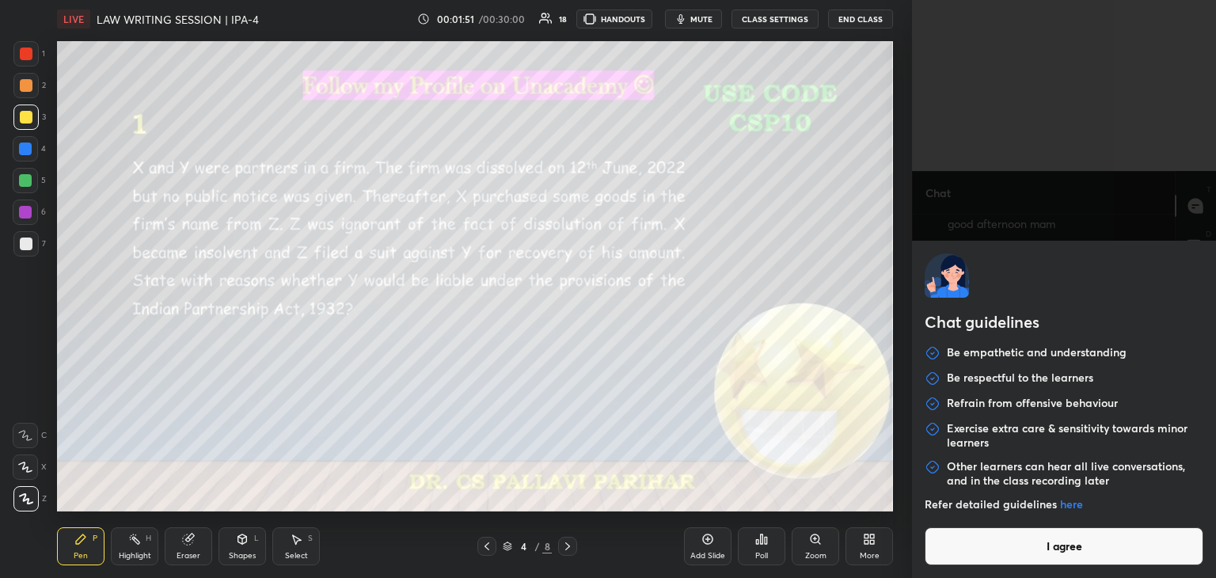
click at [957, 561] on body "1 2 3 4 5 6 7 C X Z C X Z E E Erase all H H LIVE LAW WRITING SESSION | IPA-4 00…" at bounding box center [608, 289] width 1216 height 578
click at [957, 561] on button "I agree" at bounding box center [1064, 546] width 279 height 38
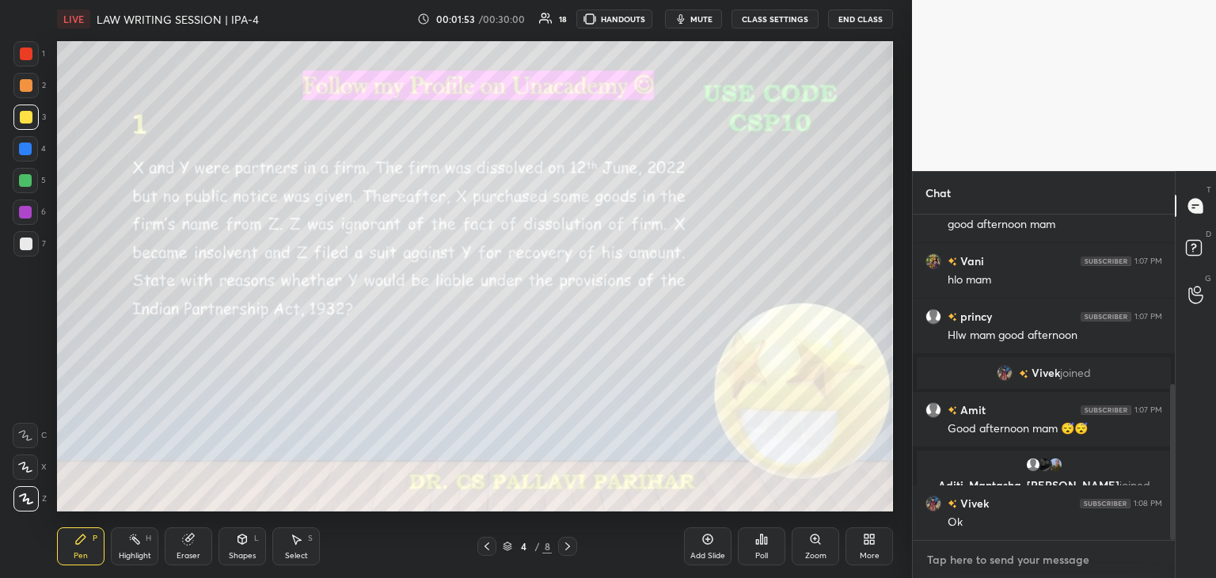
paste textarea "Telegram Group- https://t.me/+x8IKM9l47kg2Y2Jl"
type textarea "Telegram Group- https://t.me/+x8IKM9l47kg2Y2Jl"
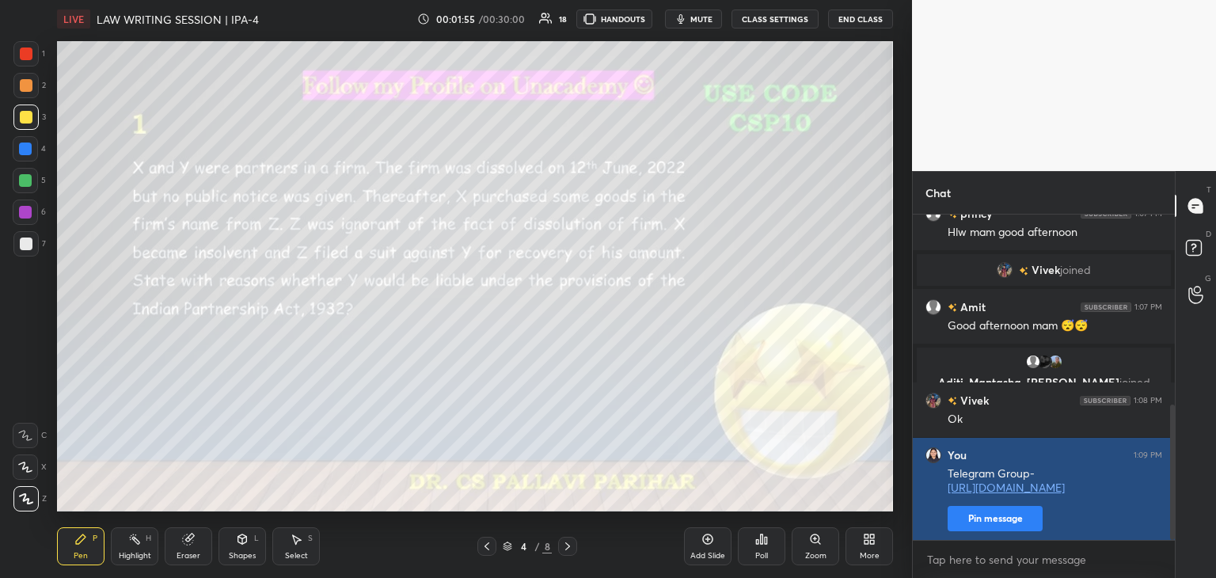
click at [980, 520] on button "Pin message" at bounding box center [995, 518] width 95 height 25
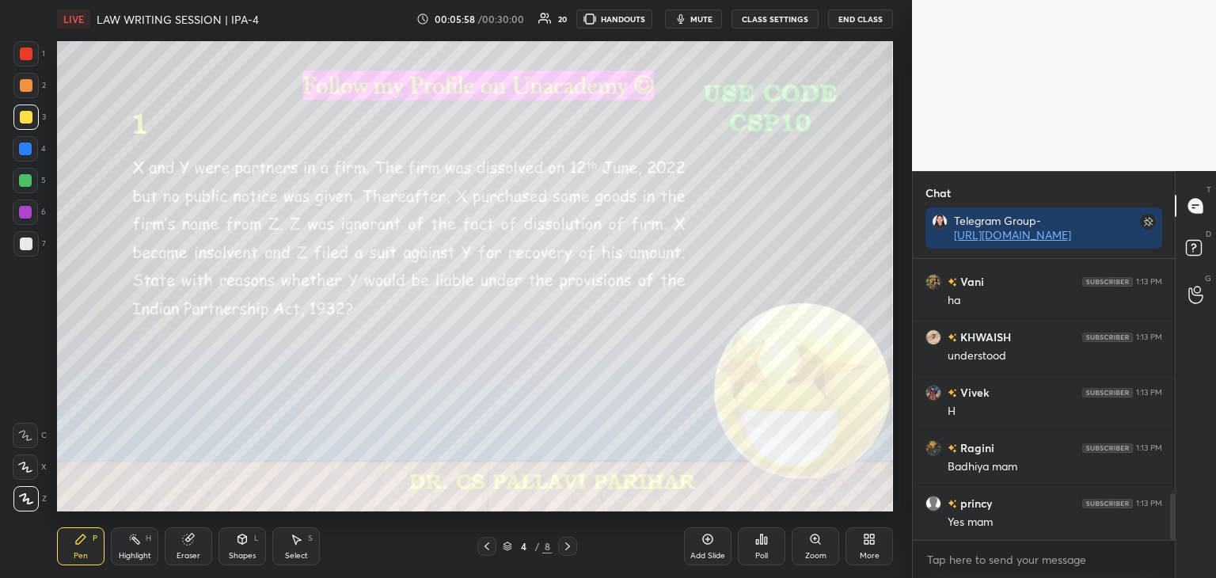
scroll to position [1426, 0]
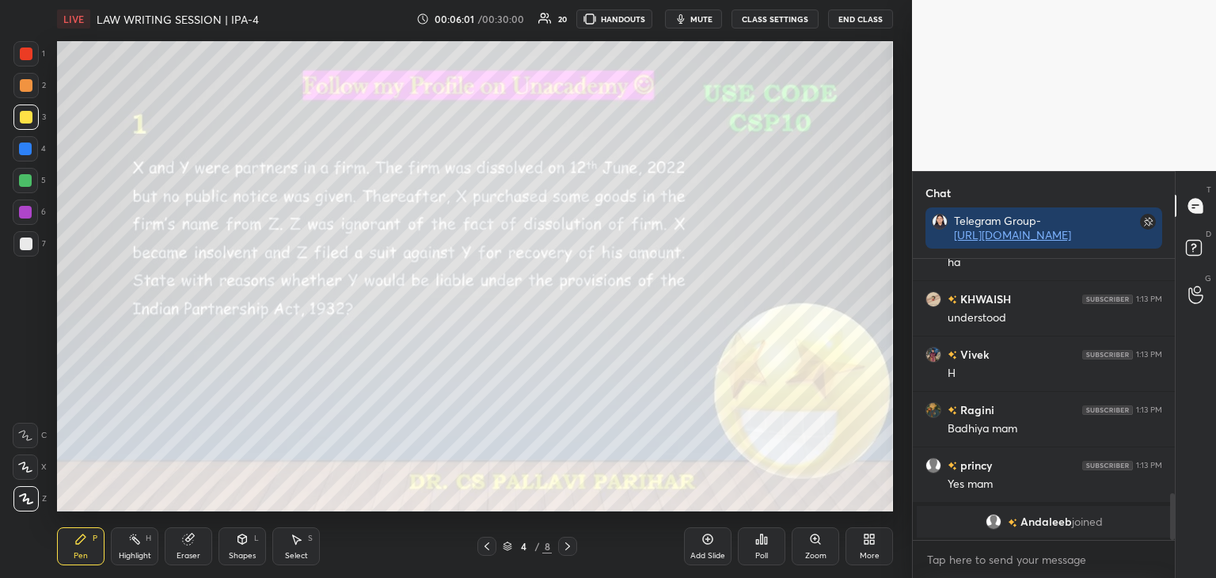
click at [570, 548] on icon at bounding box center [567, 546] width 13 height 13
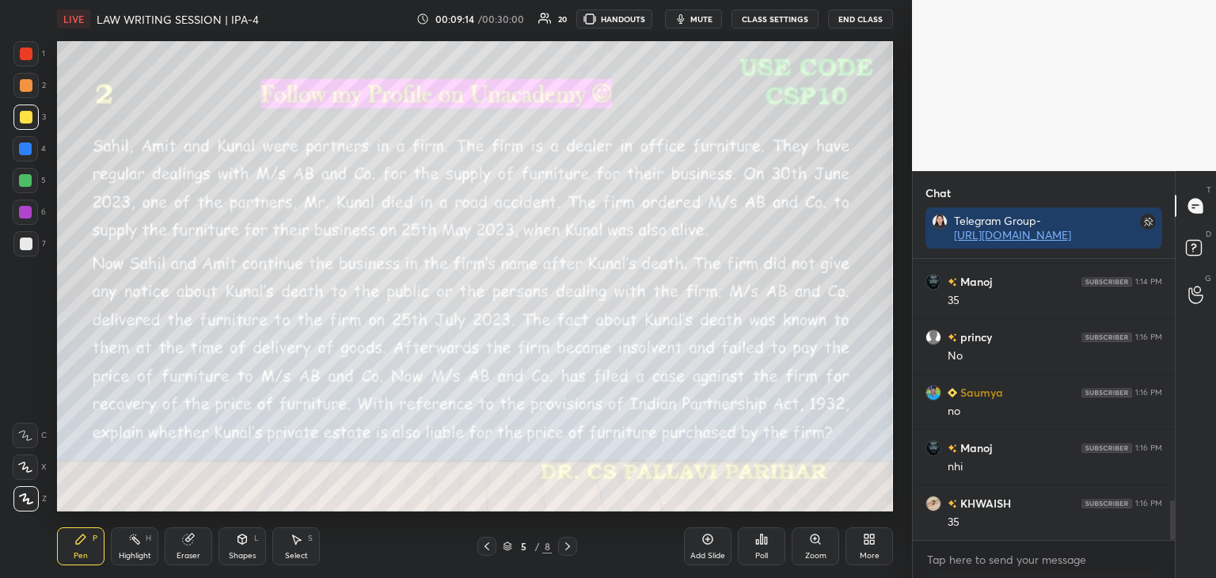
scroll to position [1776, 0]
click at [714, 546] on icon at bounding box center [708, 539] width 13 height 13
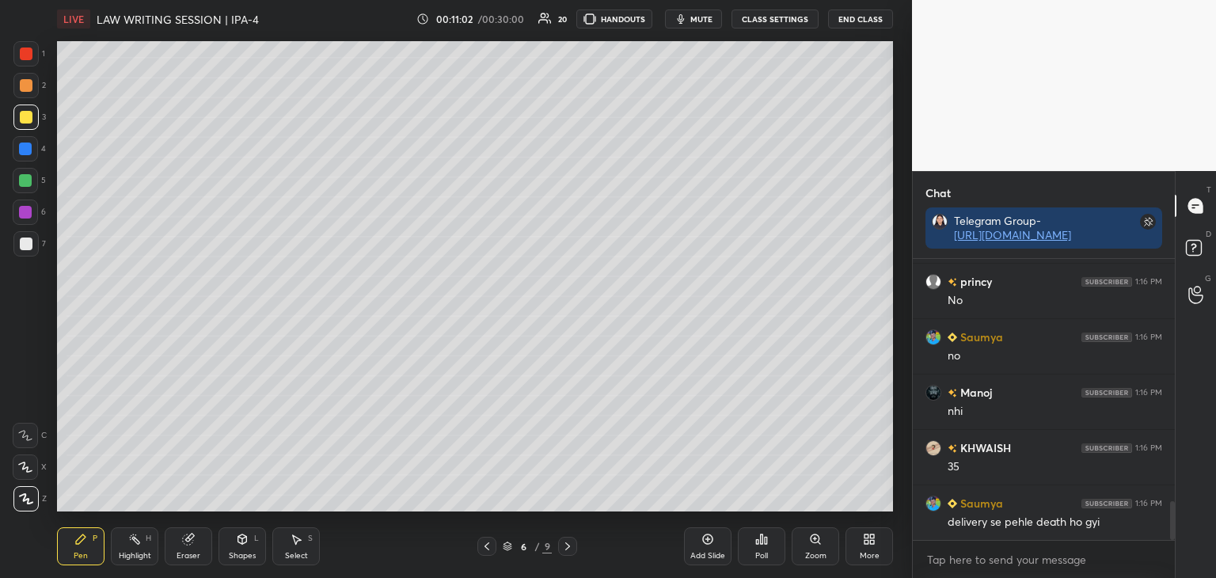
drag, startPoint x: 24, startPoint y: 147, endPoint x: 51, endPoint y: 158, distance: 29.9
click at [25, 148] on div at bounding box center [25, 149] width 13 height 13
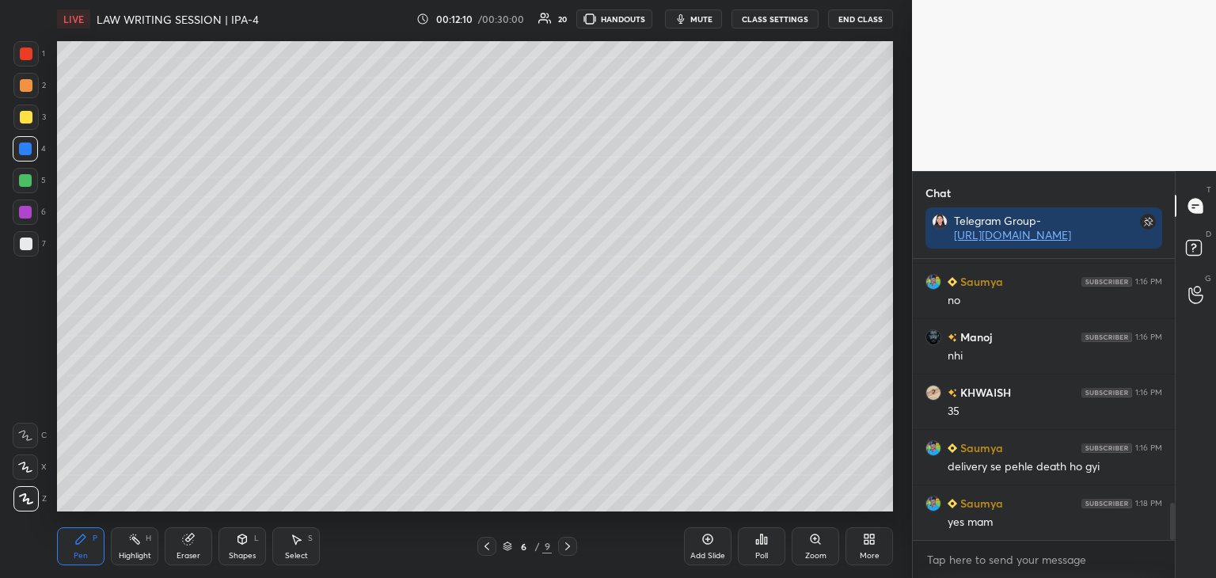
drag, startPoint x: 25, startPoint y: 180, endPoint x: 44, endPoint y: 204, distance: 30.9
click at [25, 181] on div at bounding box center [25, 180] width 13 height 13
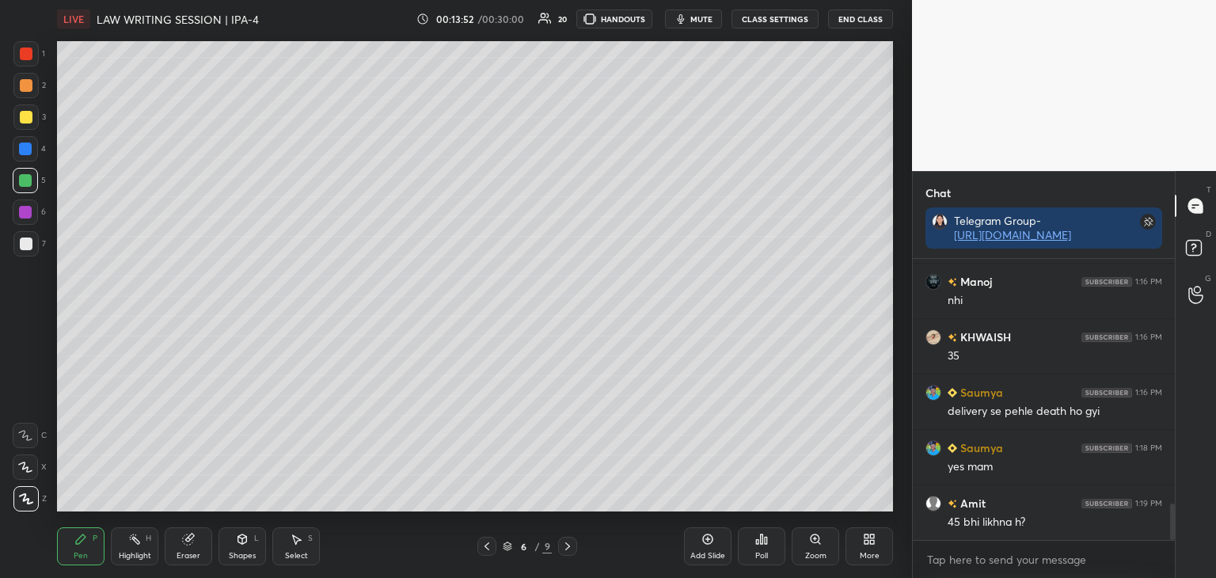
drag, startPoint x: 491, startPoint y: 544, endPoint x: 497, endPoint y: 532, distance: 13.5
click at [491, 542] on icon at bounding box center [487, 546] width 13 height 13
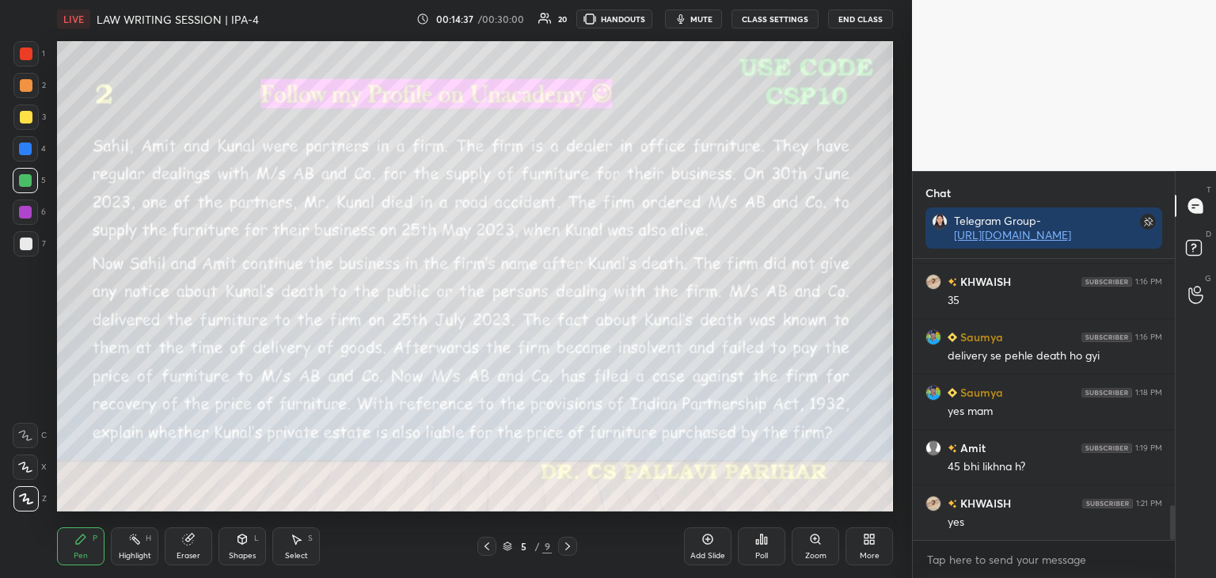
scroll to position [1997, 0]
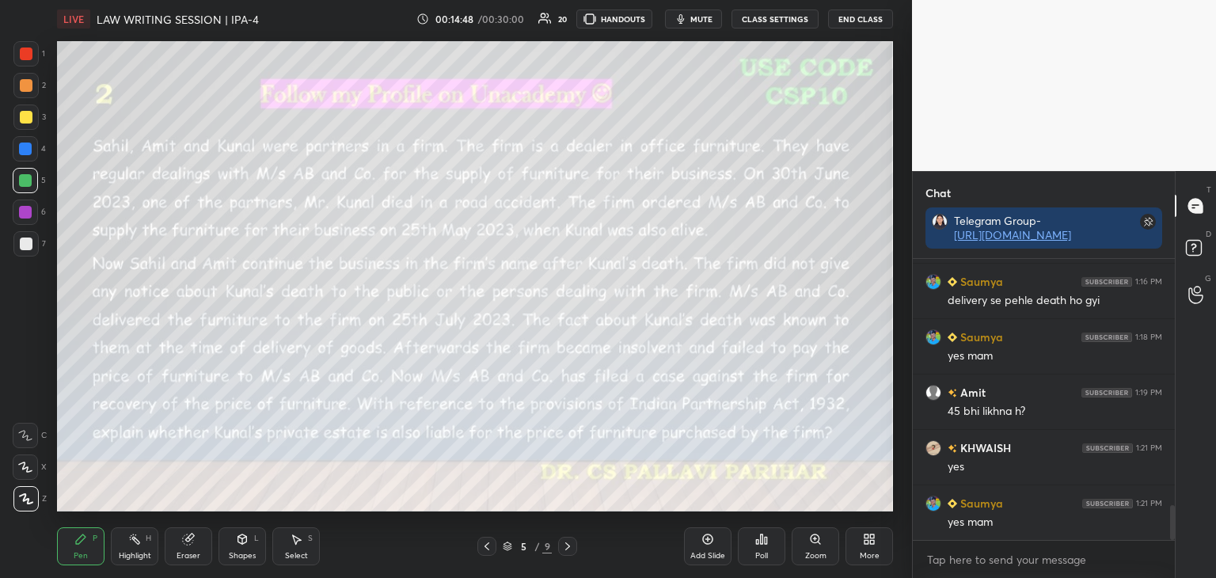
click at [28, 116] on div at bounding box center [26, 117] width 13 height 13
click at [567, 548] on icon at bounding box center [567, 546] width 13 height 13
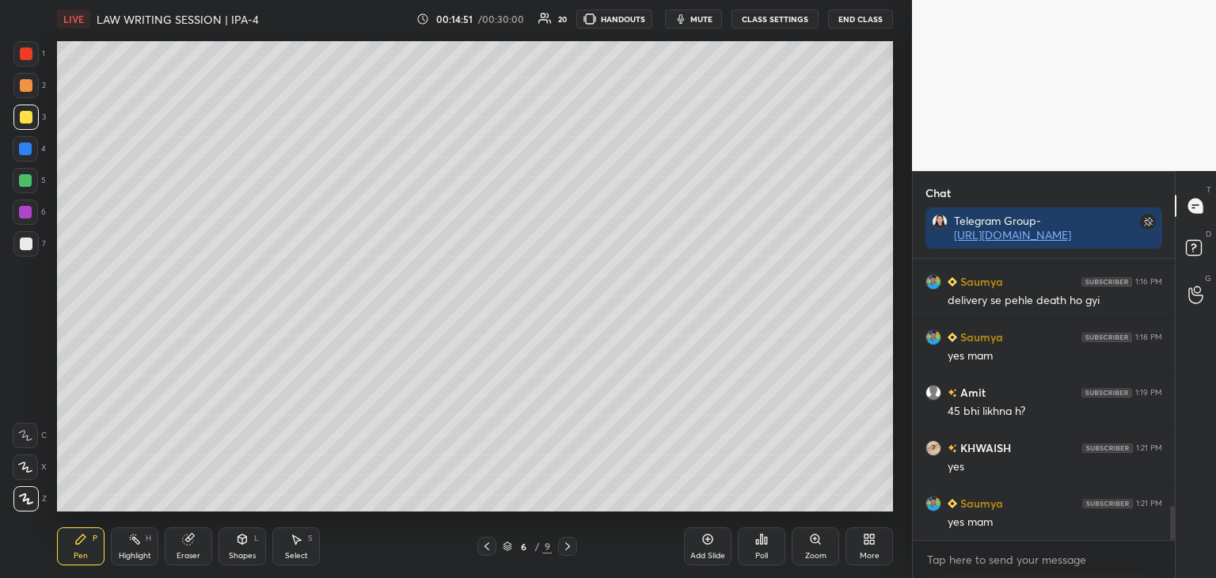
scroll to position [2053, 0]
click at [568, 548] on icon at bounding box center [567, 546] width 13 height 13
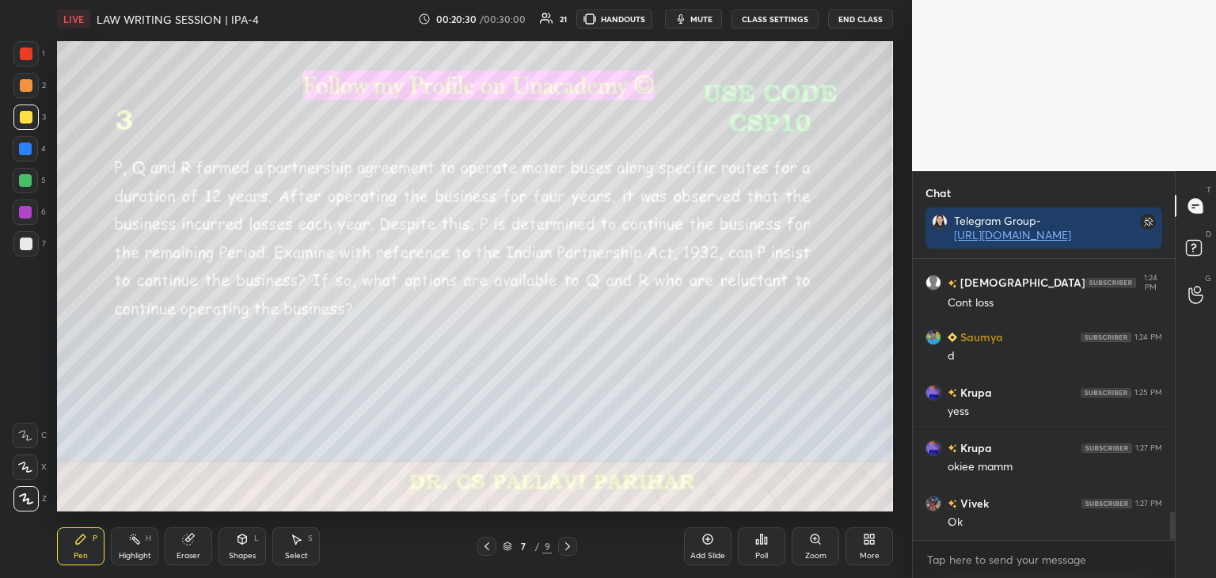
scroll to position [2463, 0]
click at [573, 547] on icon at bounding box center [567, 546] width 13 height 13
click at [25, 245] on div at bounding box center [26, 244] width 13 height 13
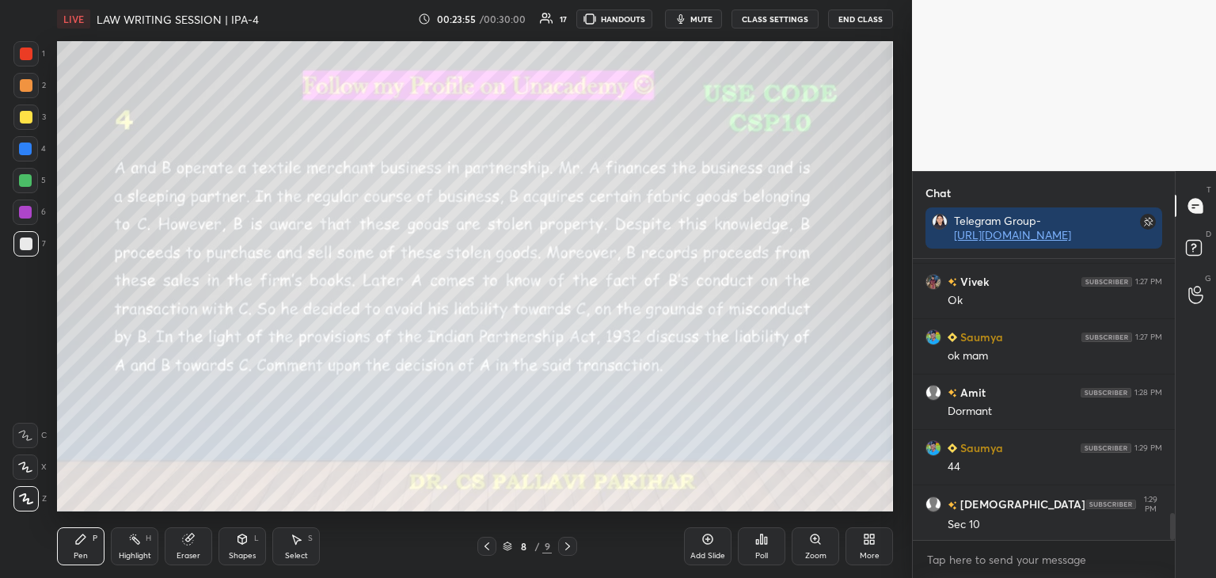
click at [22, 108] on div at bounding box center [25, 117] width 25 height 25
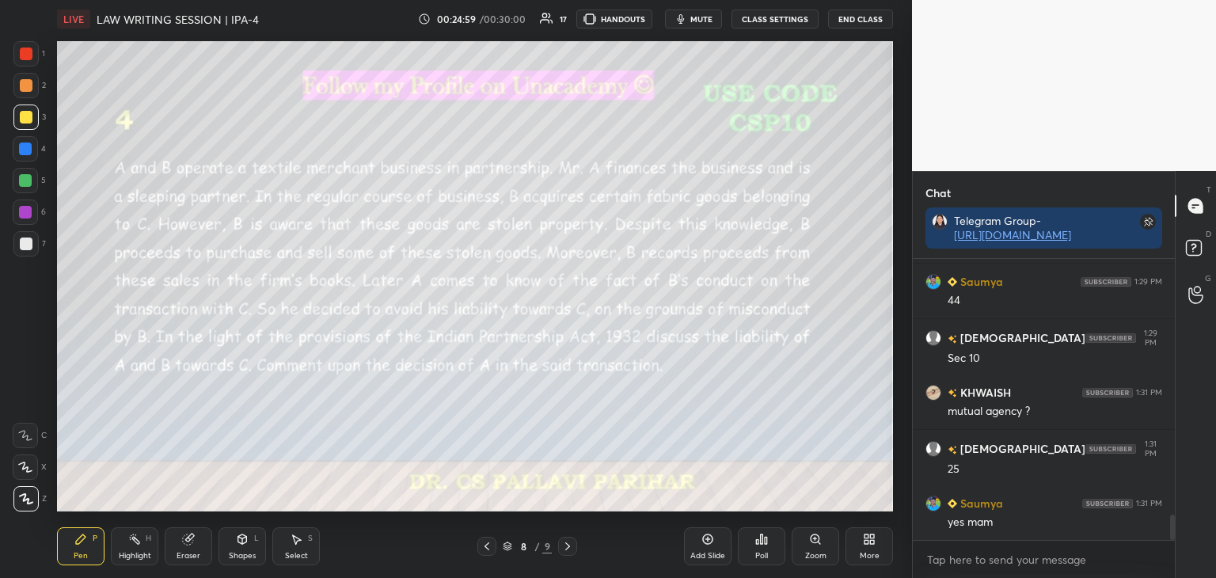
scroll to position [2851, 0]
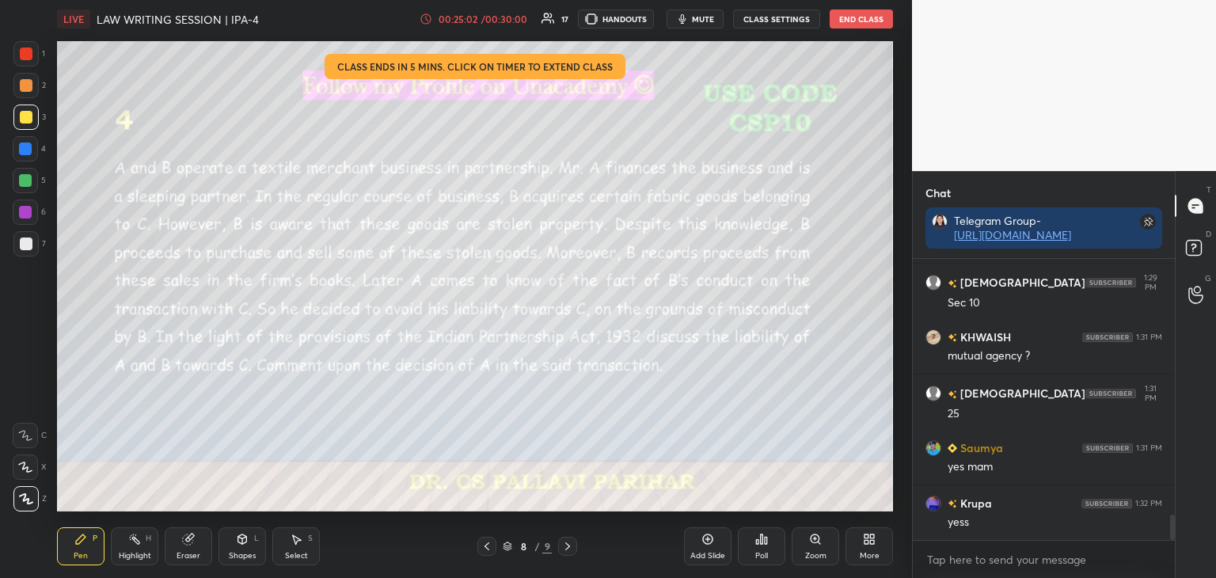
click at [485, 25] on div "00:25:02 / 00:30:00" at bounding box center [474, 19] width 109 height 13
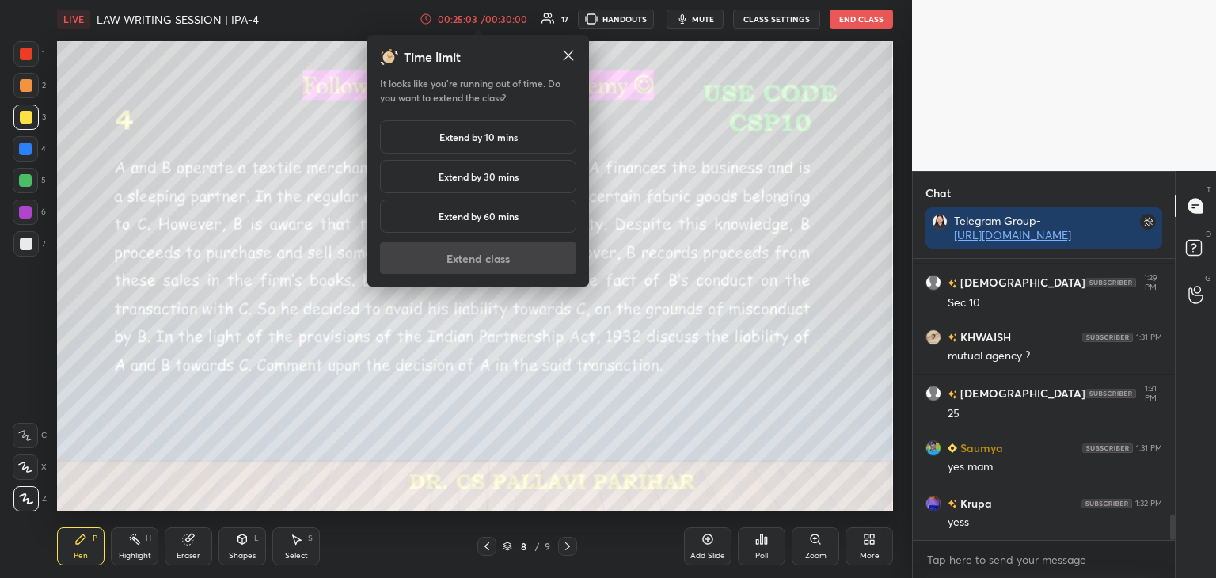
click at [483, 134] on h5 "Extend by 10 mins" at bounding box center [479, 137] width 78 height 14
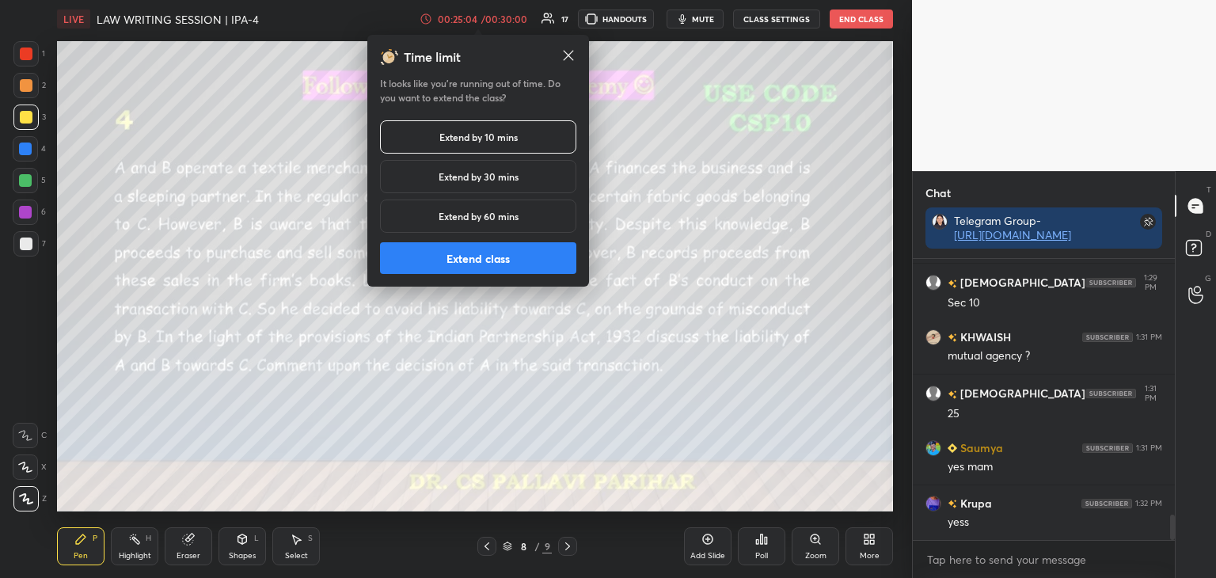
click at [472, 261] on button "Extend class" at bounding box center [478, 258] width 196 height 32
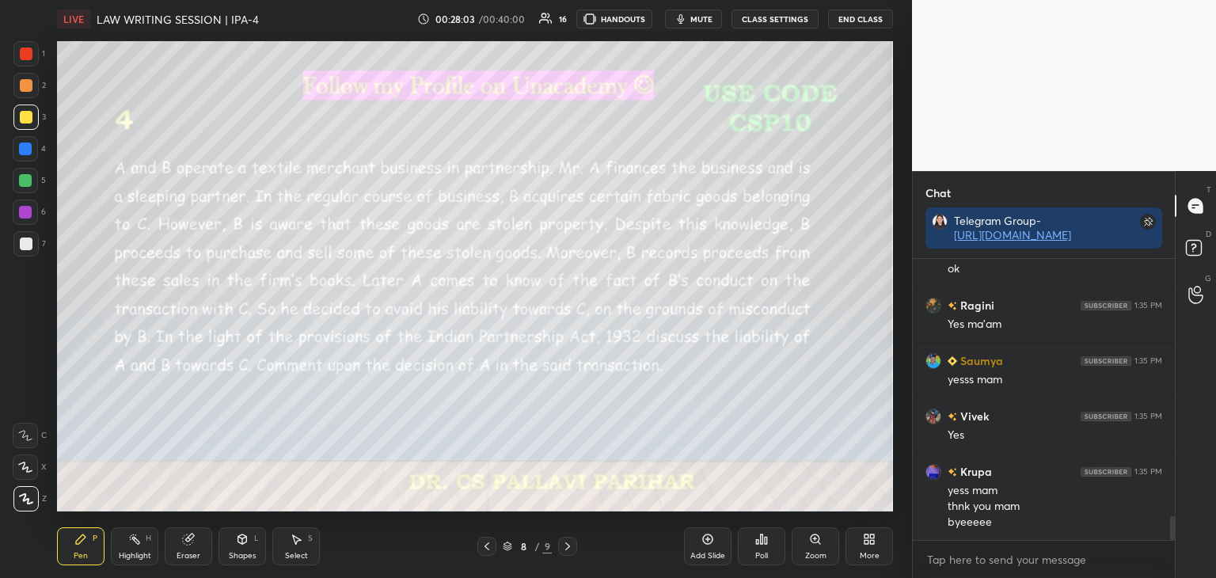
scroll to position [3062, 0]
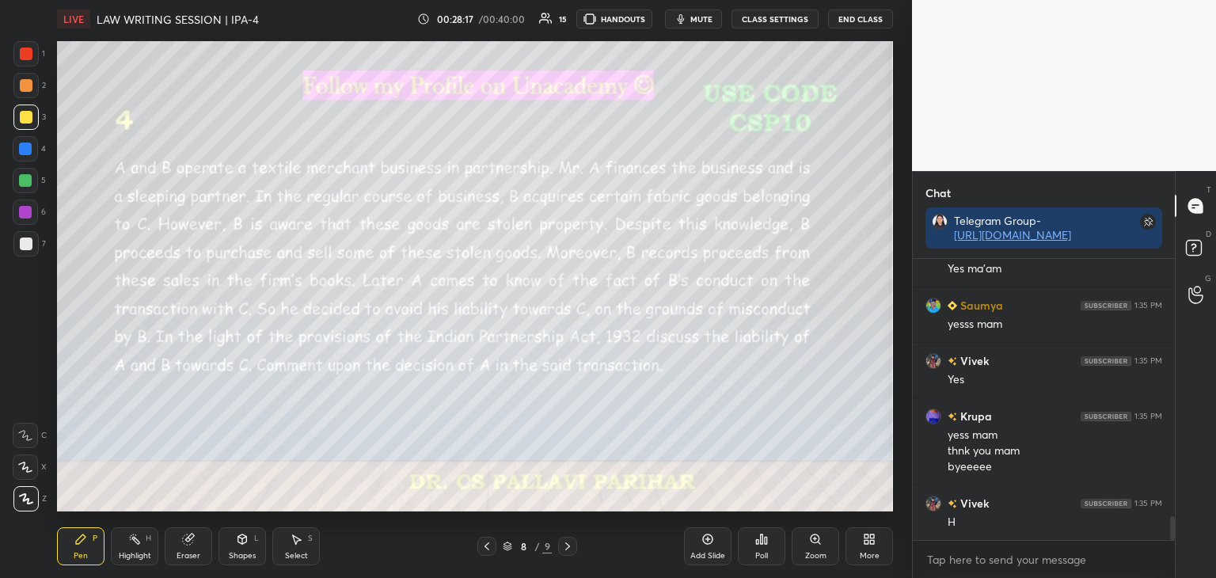
click at [573, 546] on icon at bounding box center [567, 546] width 13 height 13
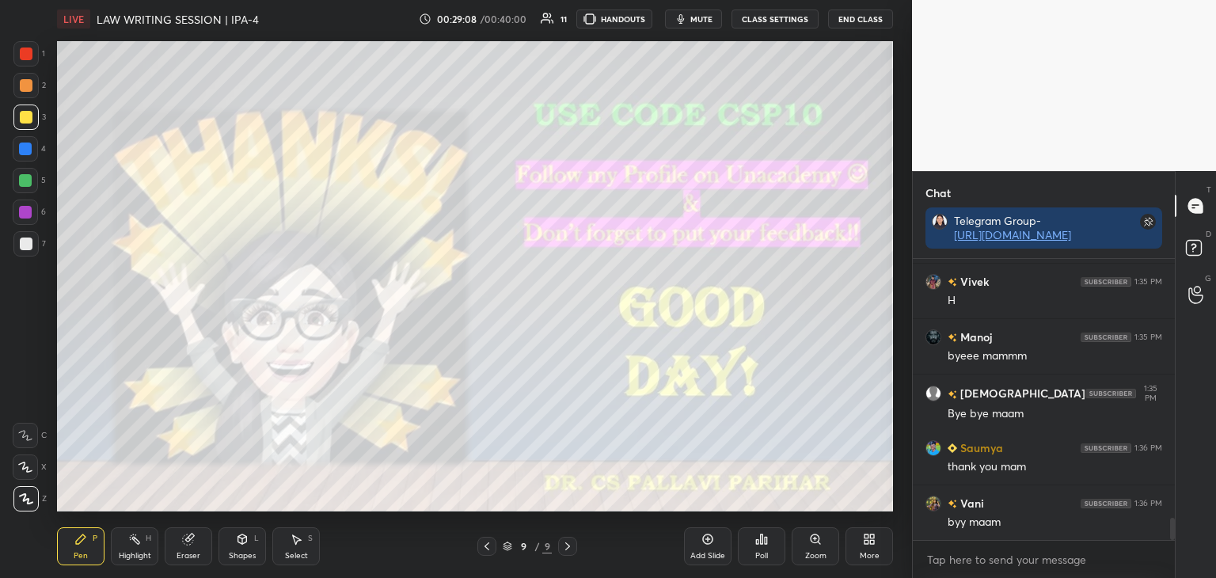
scroll to position [3367, 0]
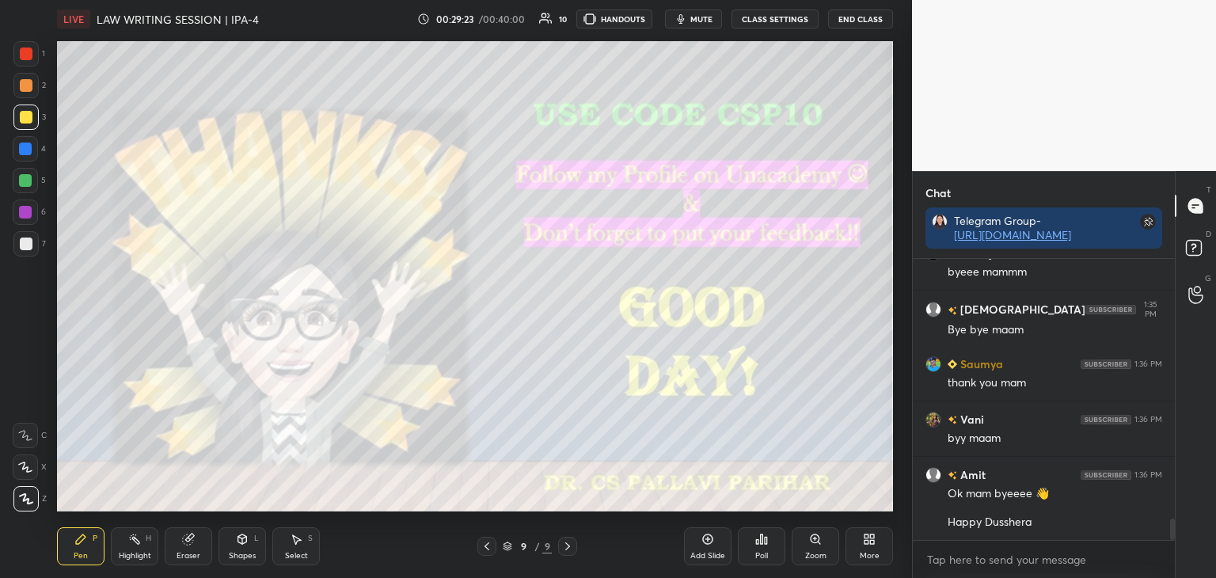
click at [866, 17] on button "End Class" at bounding box center [860, 19] width 65 height 19
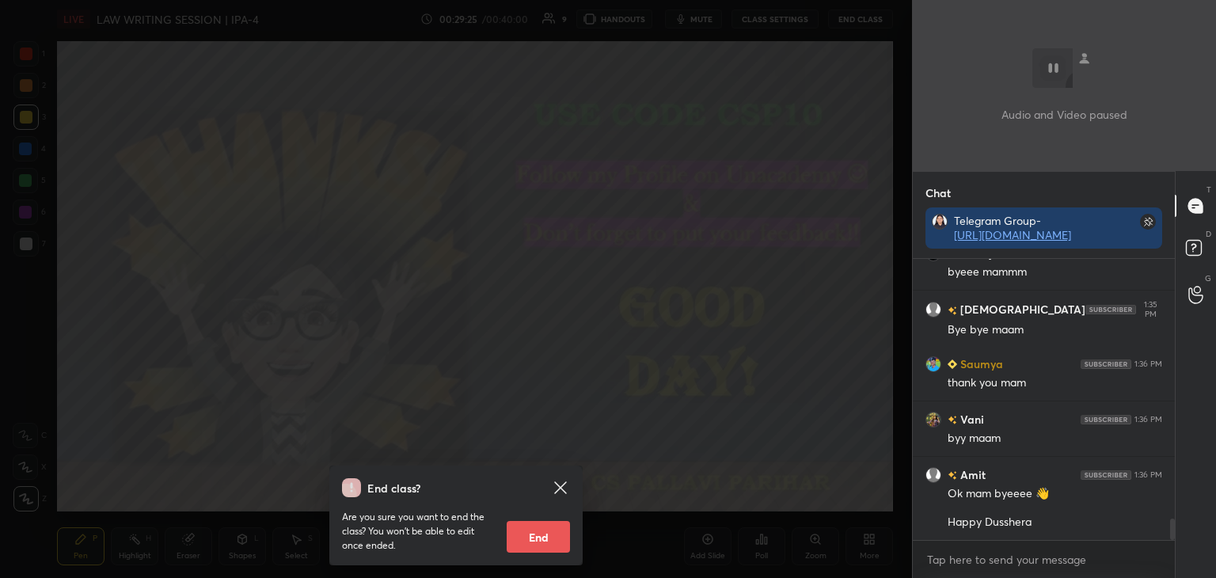
click at [544, 532] on button "End" at bounding box center [538, 537] width 63 height 32
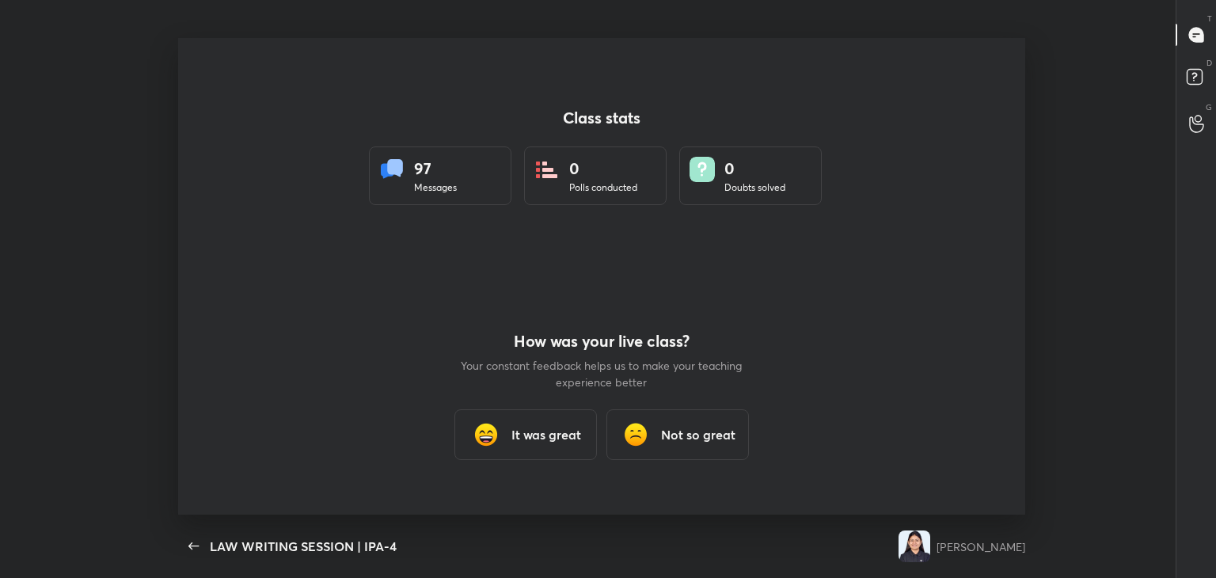
scroll to position [0, 0]
click at [536, 435] on h3 "It was great" at bounding box center [547, 434] width 70 height 19
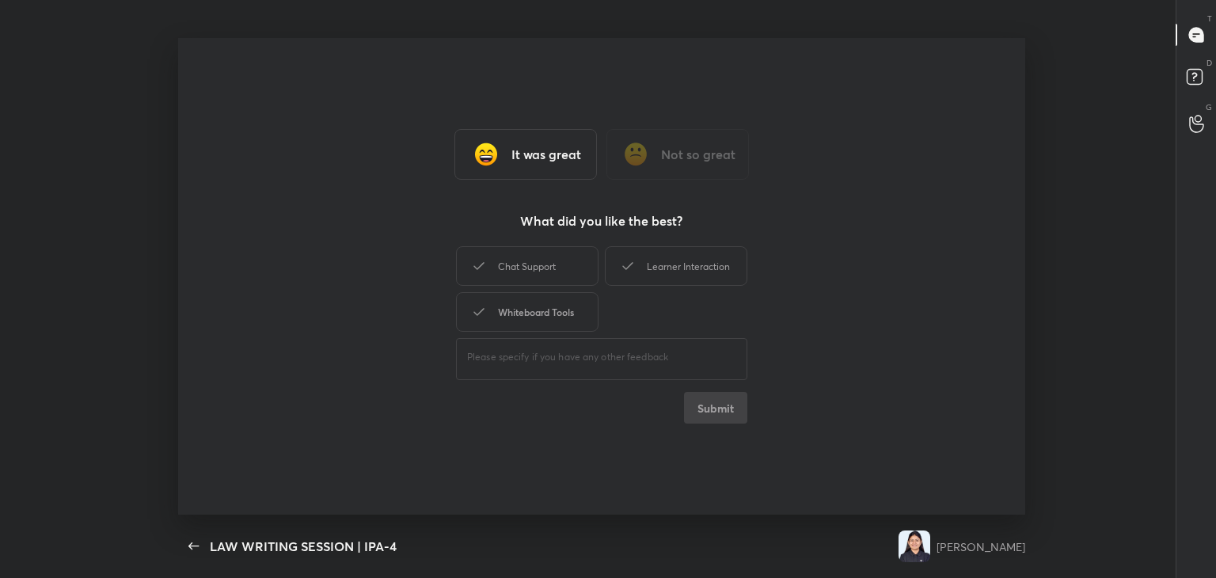
click at [535, 306] on div "Whiteboard Tools" at bounding box center [527, 312] width 143 height 40
click at [657, 271] on div "Learner Interaction" at bounding box center [676, 266] width 143 height 40
click at [711, 416] on button "Submit" at bounding box center [715, 408] width 63 height 32
